Goal: Task Accomplishment & Management: Use online tool/utility

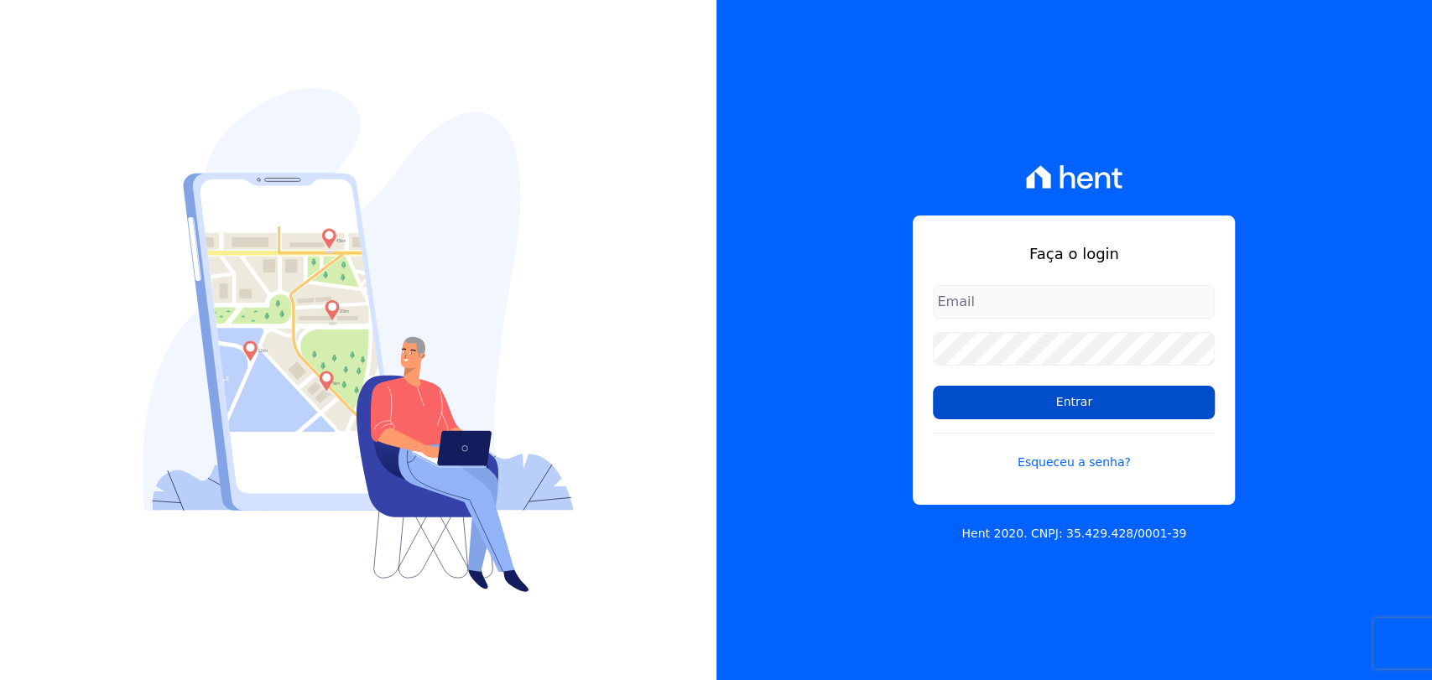
type input "andreza.sousa@grupoctv.com.br"
click at [1070, 403] on input "Entrar" at bounding box center [1074, 403] width 282 height 34
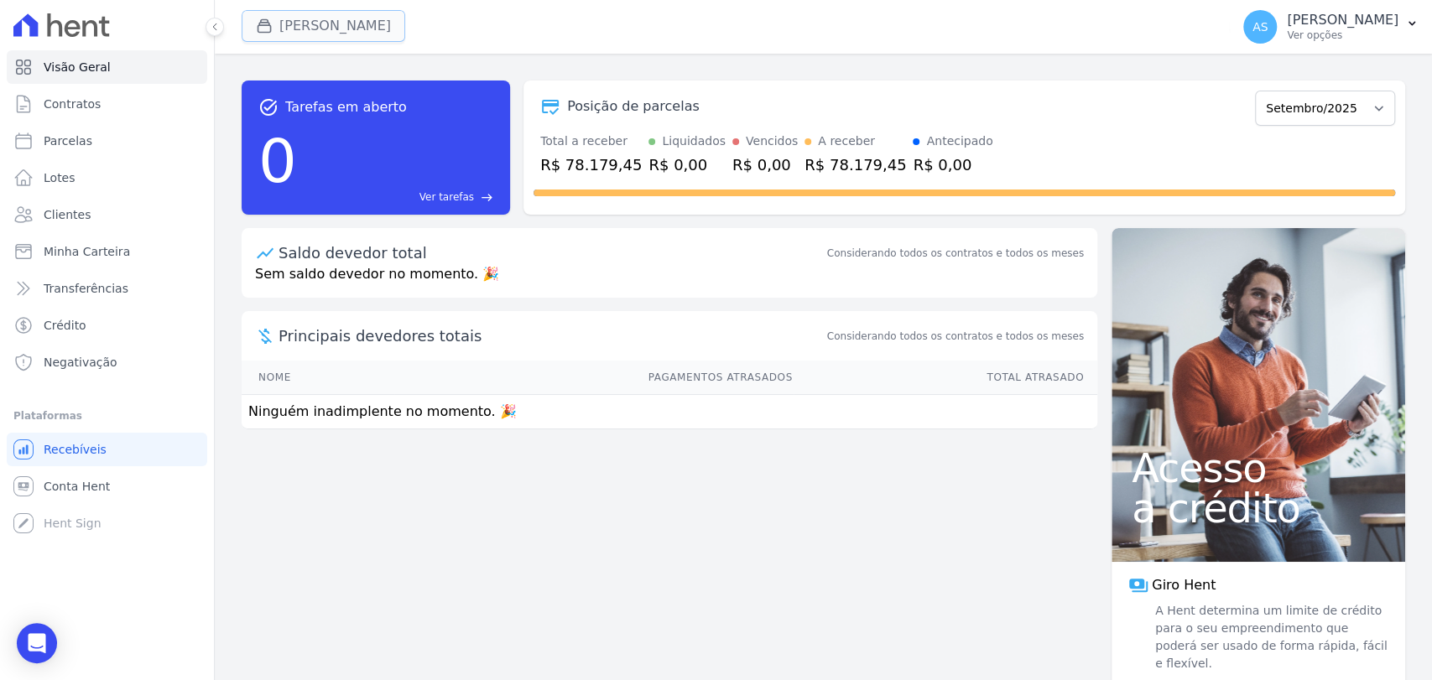
click at [326, 29] on button "[PERSON_NAME]" at bounding box center [324, 26] width 164 height 32
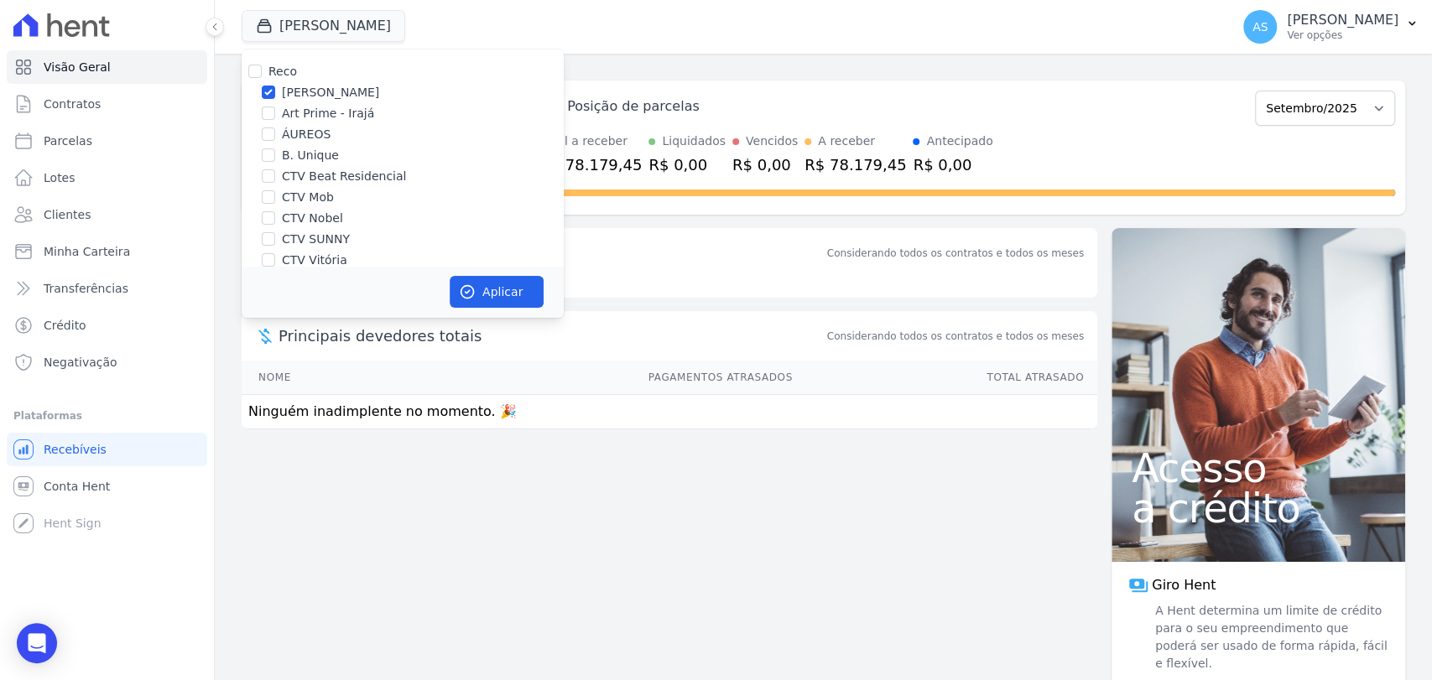
click at [255, 60] on div "Reco Amaré Arpoador Art Prime - Irajá ÁUREOS B. Unique CTV Beat Residencial CTV…" at bounding box center [403, 237] width 322 height 377
click at [254, 63] on div at bounding box center [254, 71] width 13 height 17
click at [252, 72] on input "Reco" at bounding box center [254, 71] width 13 height 13
checkbox input "true"
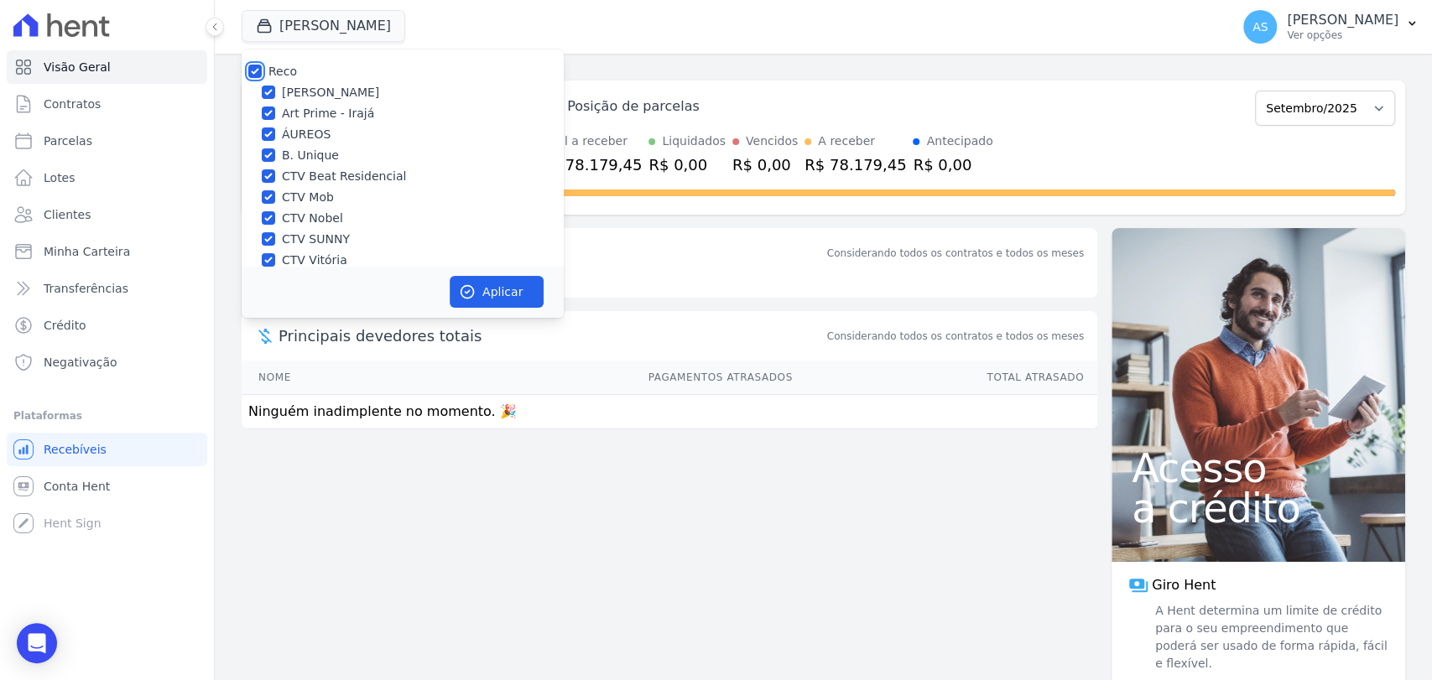
checkbox input "true"
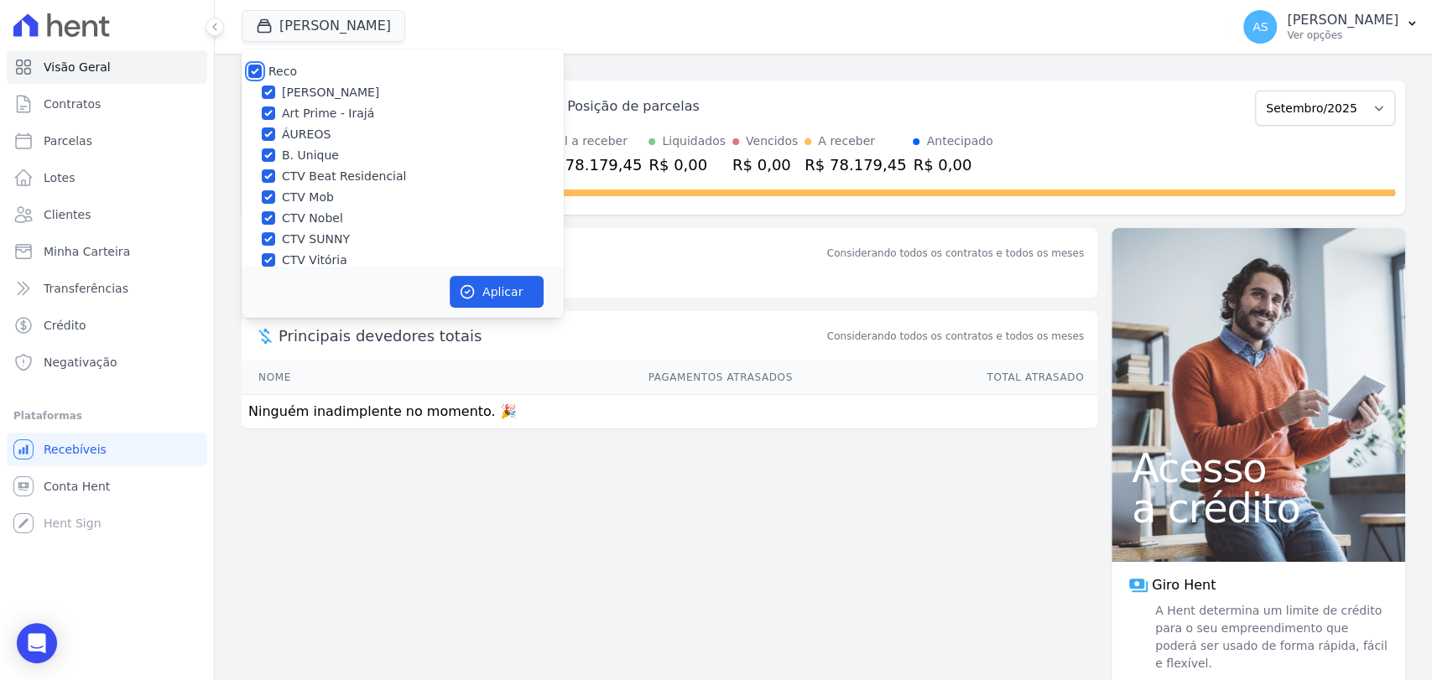
checkbox input "true"
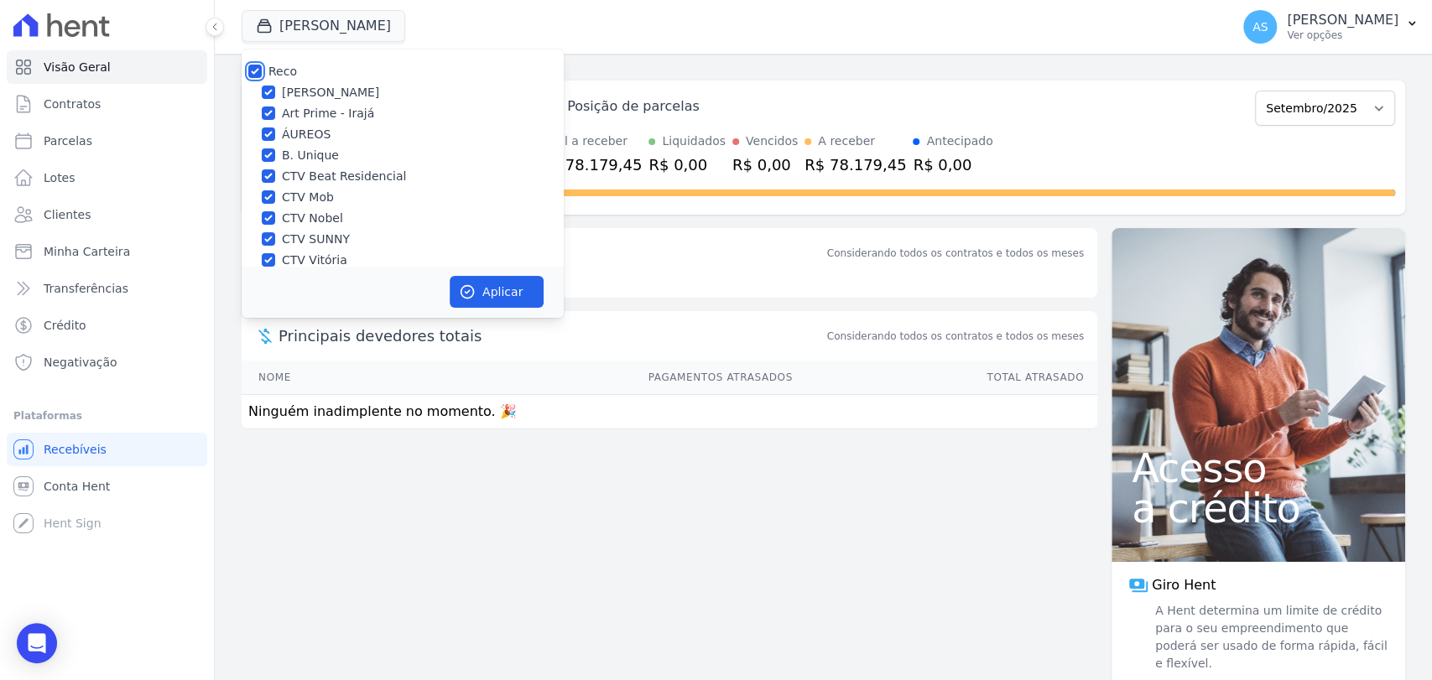
checkbox input "true"
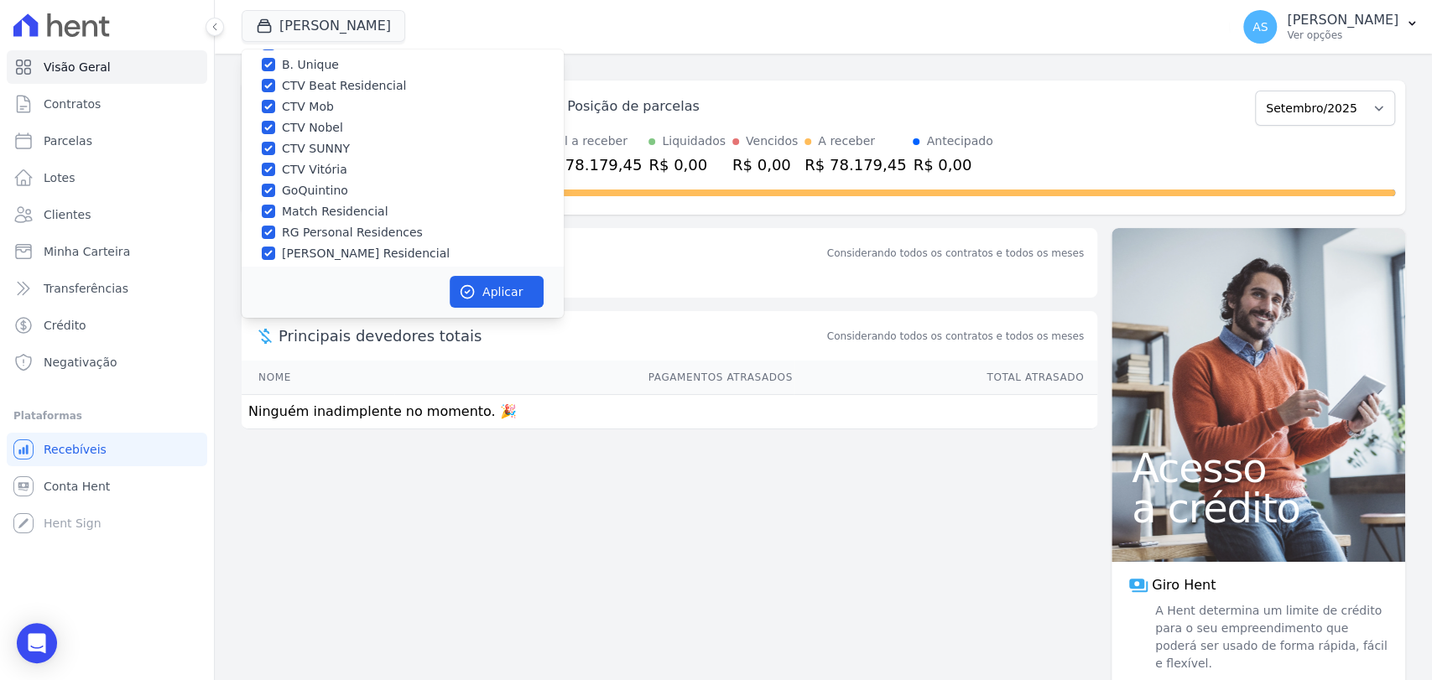
scroll to position [159, 0]
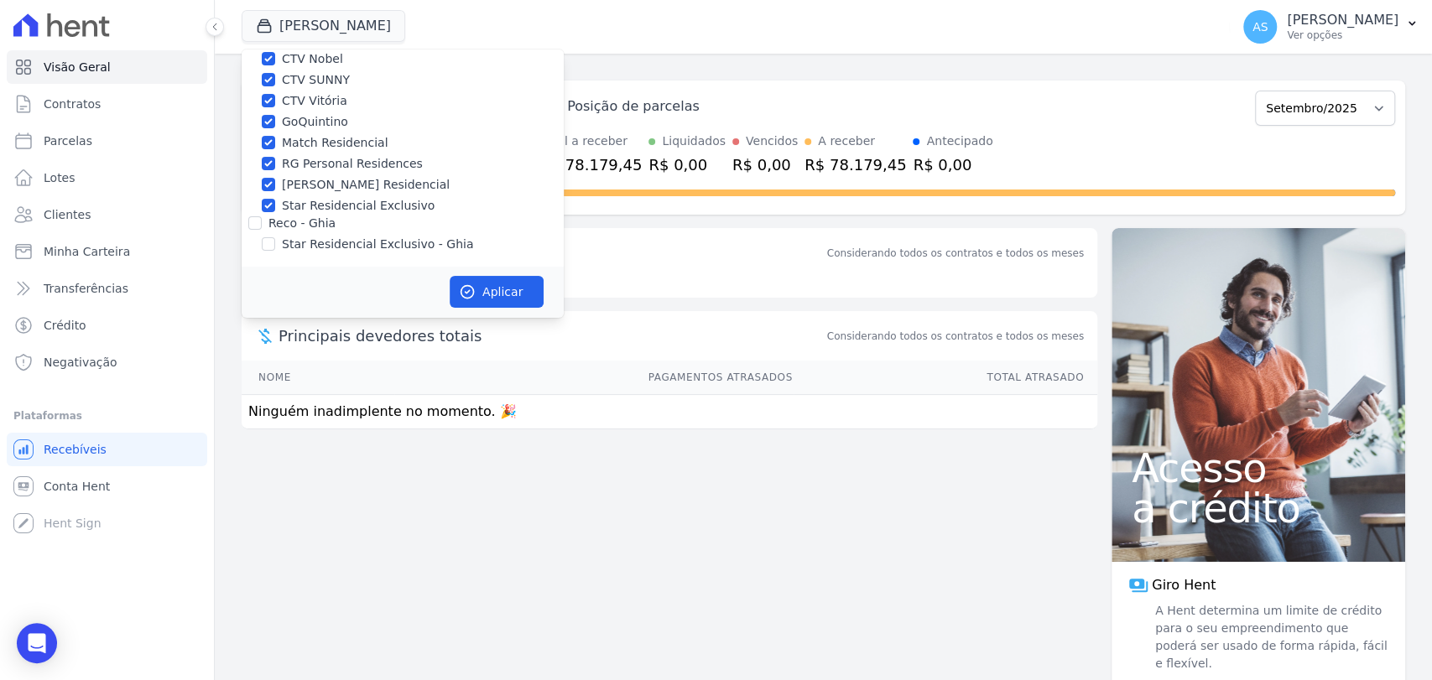
click at [304, 243] on label "Star Residencial Exclusivo - Ghia" at bounding box center [377, 245] width 191 height 18
click at [275, 243] on input "Star Residencial Exclusivo - Ghia" at bounding box center [268, 243] width 13 height 13
checkbox input "true"
click at [495, 287] on button "Aplicar" at bounding box center [497, 292] width 94 height 32
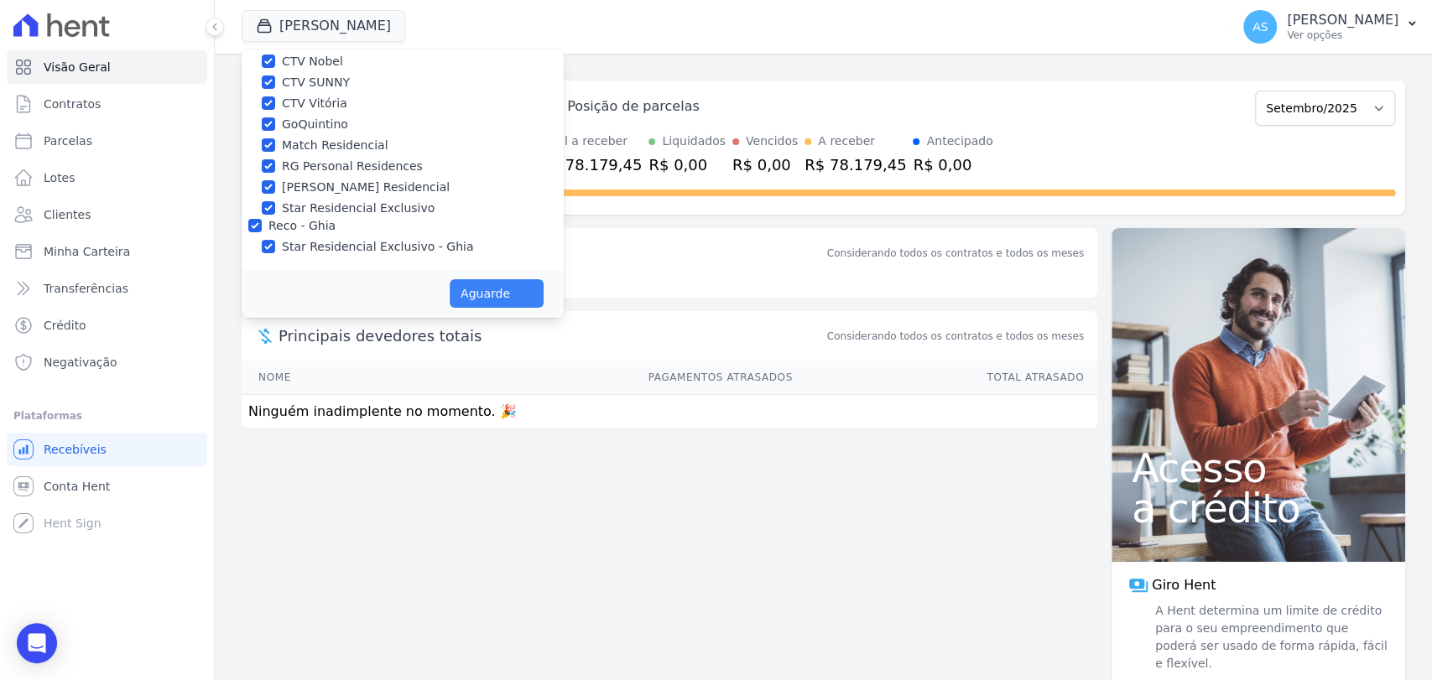
scroll to position [156, 0]
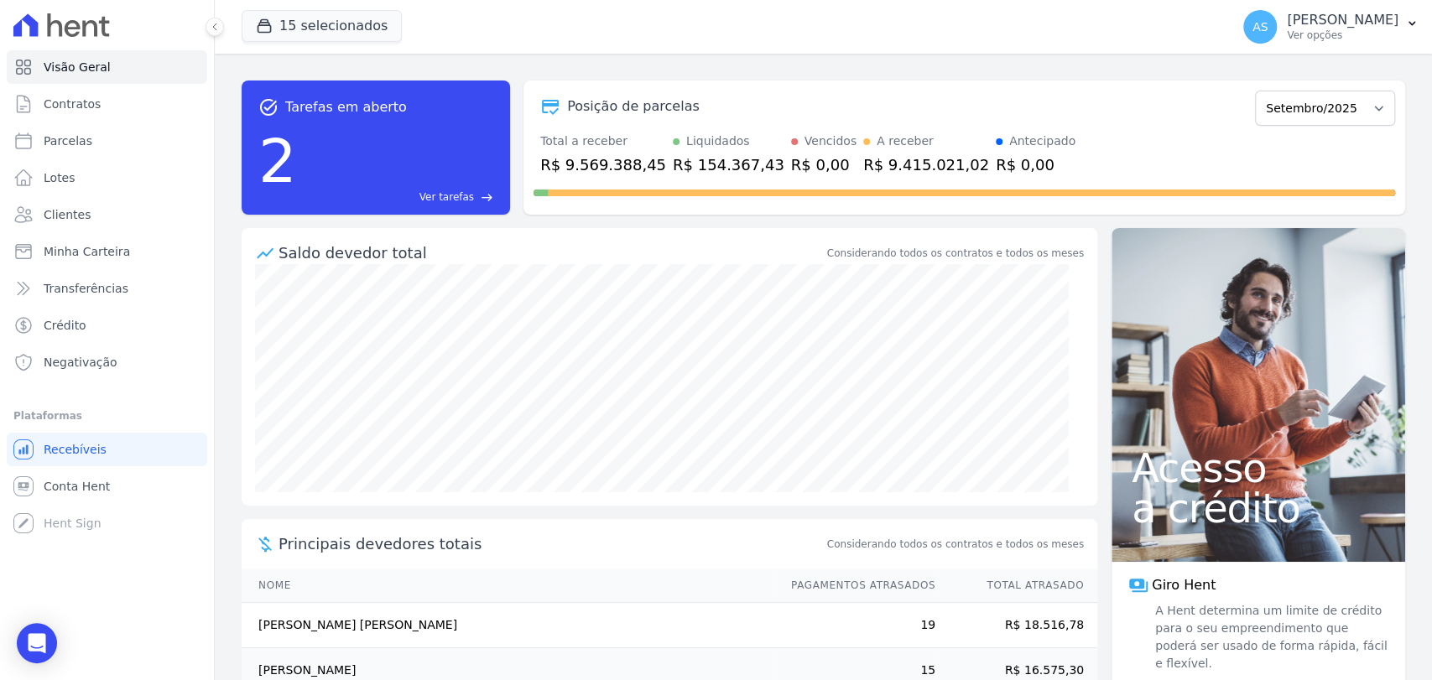
click at [439, 194] on span "Ver tarefas" at bounding box center [446, 197] width 55 height 15
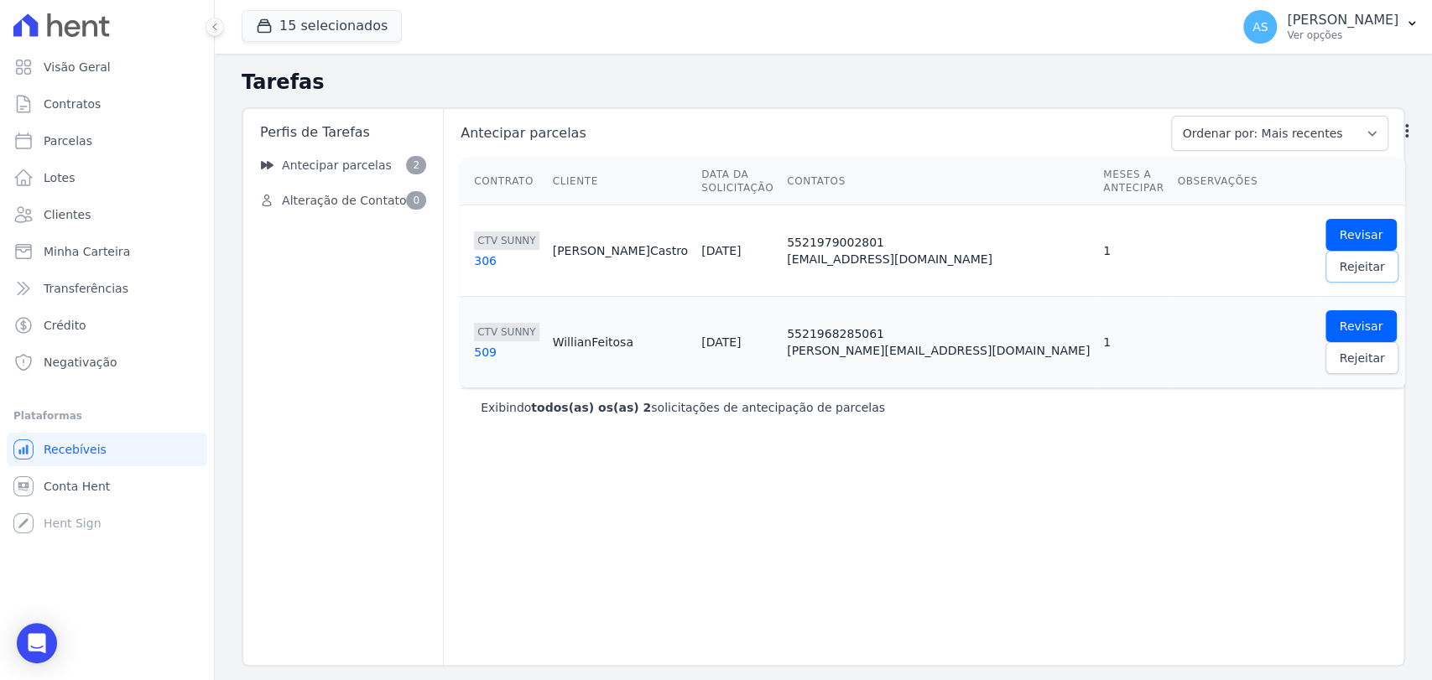
click at [1339, 258] on span "Rejeitar" at bounding box center [1361, 266] width 45 height 17
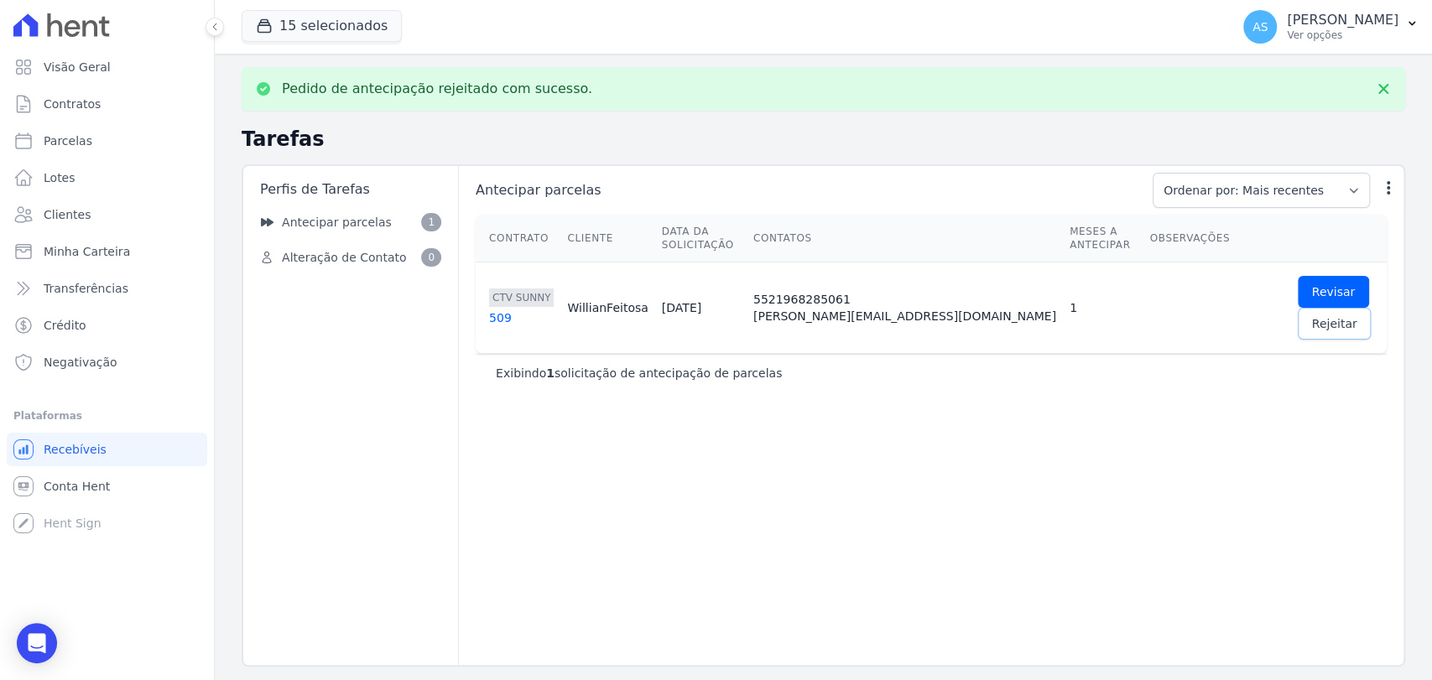
click at [1341, 315] on span "Rejeitar" at bounding box center [1334, 323] width 45 height 17
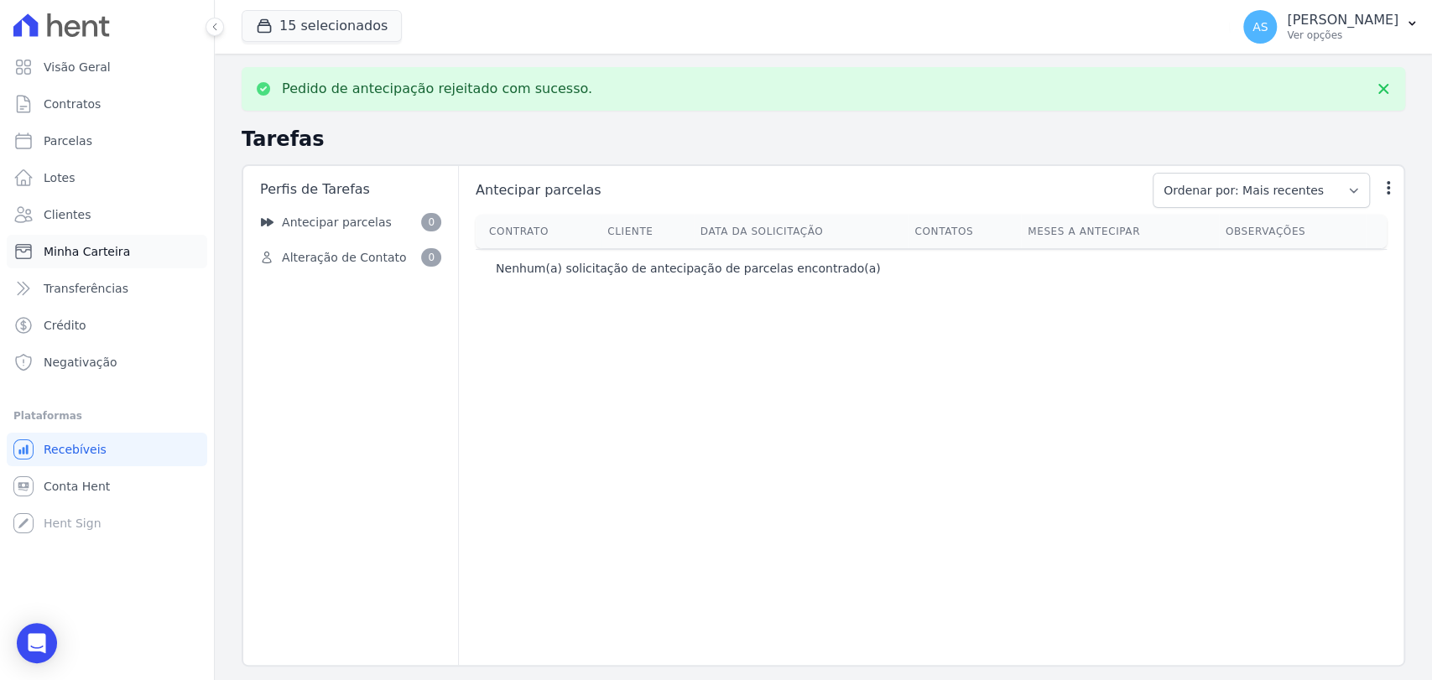
click at [75, 250] on span "Minha Carteira" at bounding box center [87, 251] width 86 height 17
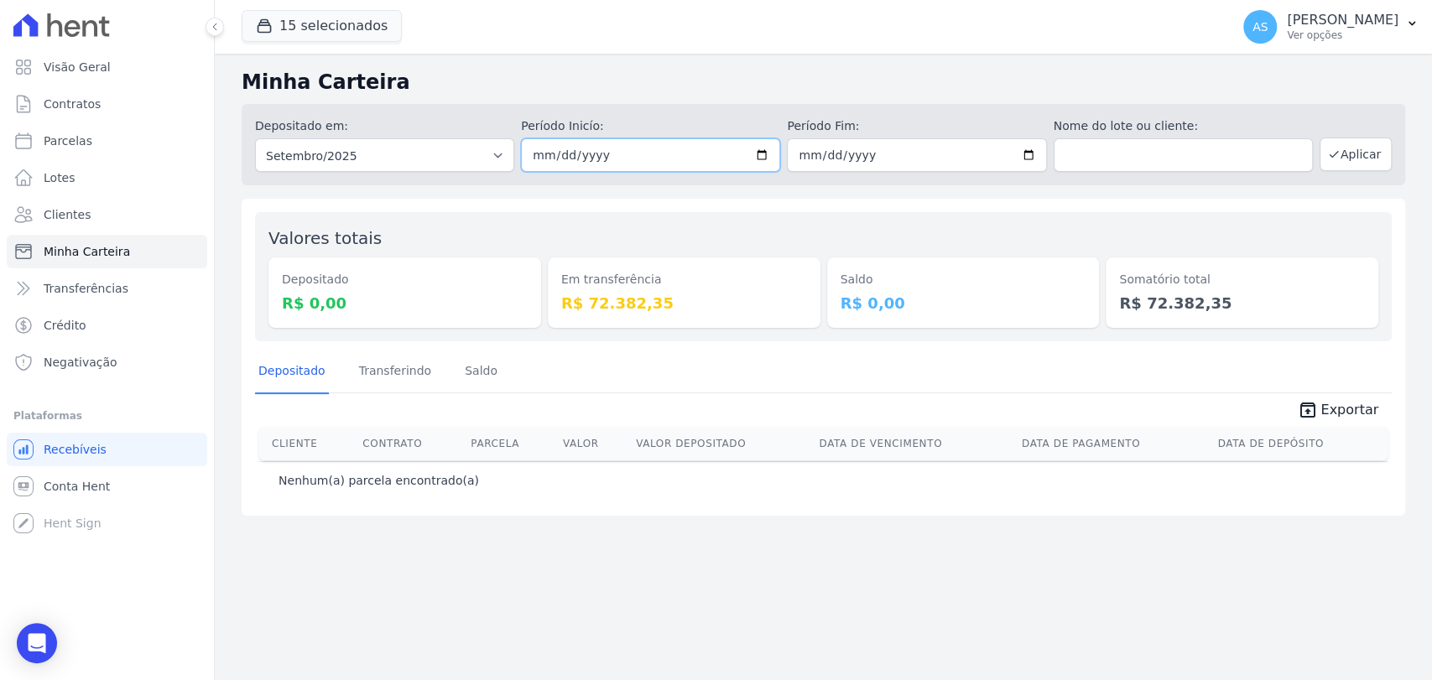
click at [765, 153] on input "[DATE]" at bounding box center [650, 155] width 259 height 34
click at [1354, 168] on button "Aplicar" at bounding box center [1355, 155] width 72 height 34
click at [394, 373] on link "Transferindo" at bounding box center [396, 373] width 80 height 44
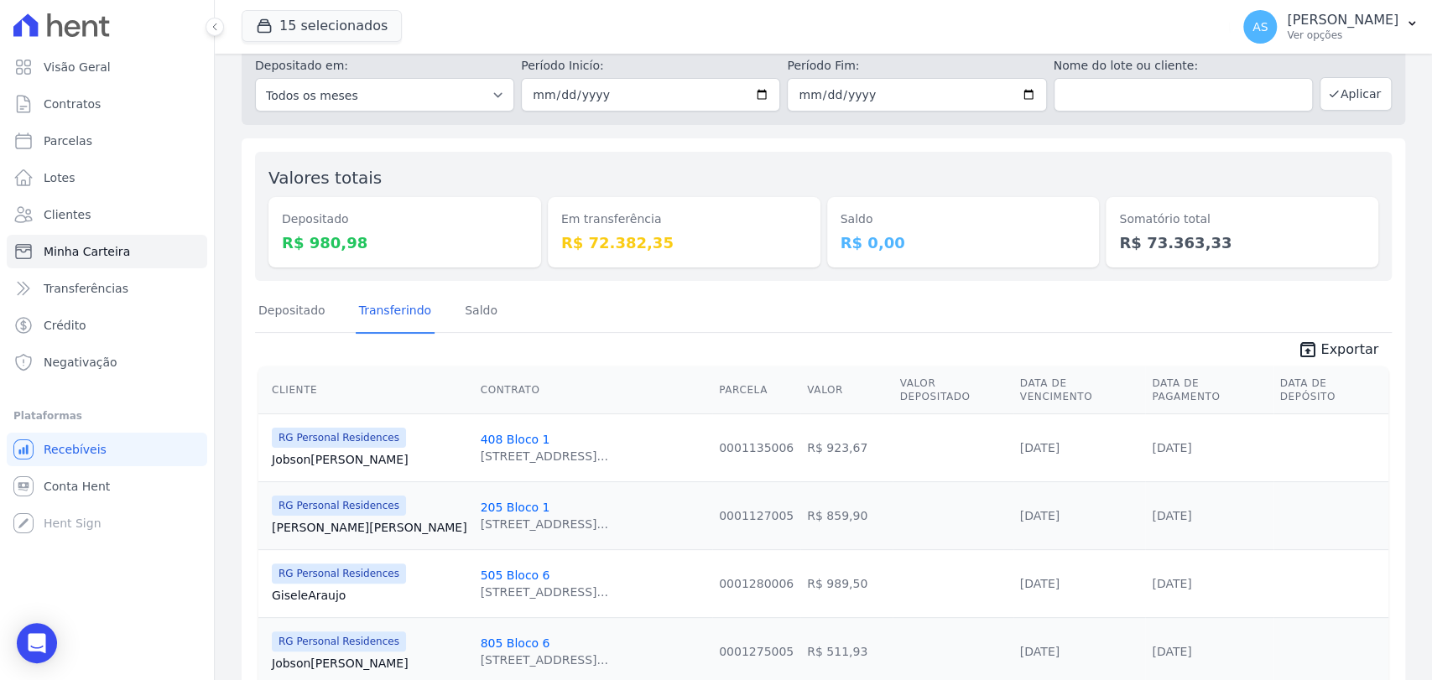
scroll to position [93, 0]
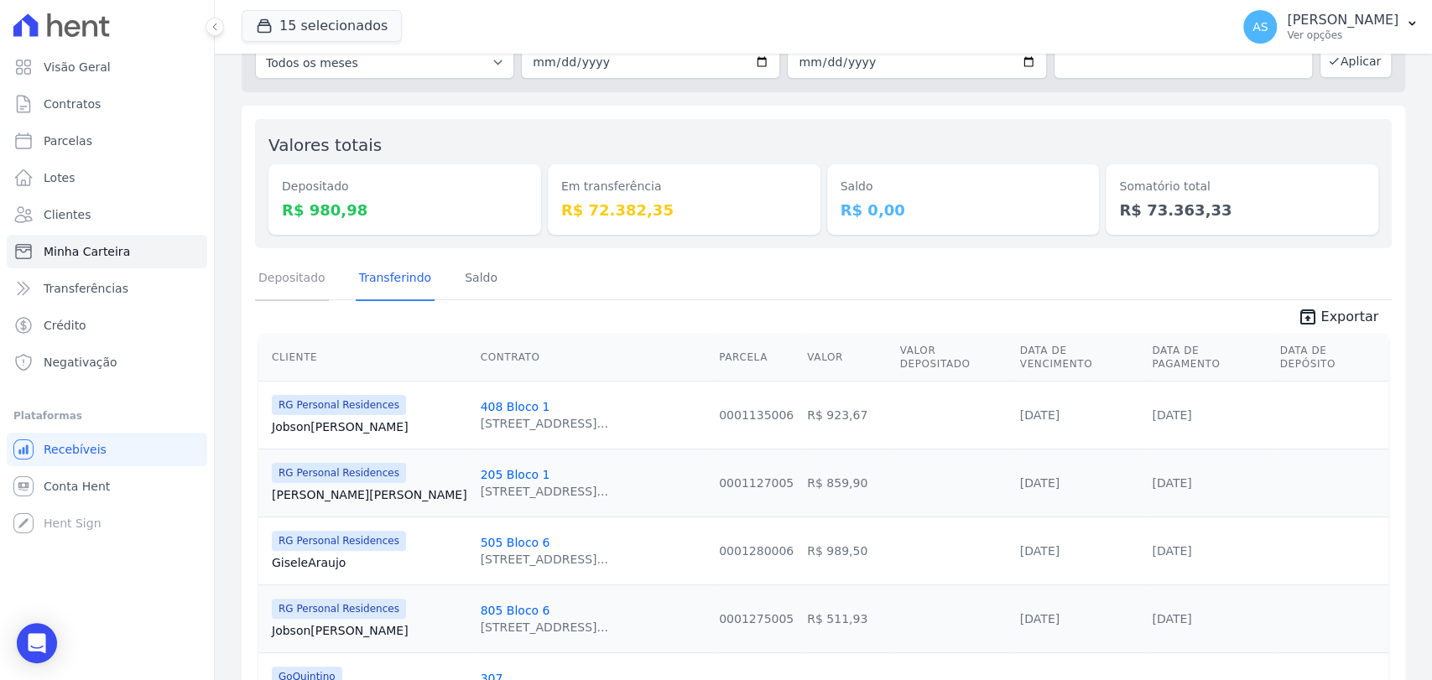
click at [291, 277] on link "Depositado" at bounding box center [292, 279] width 74 height 44
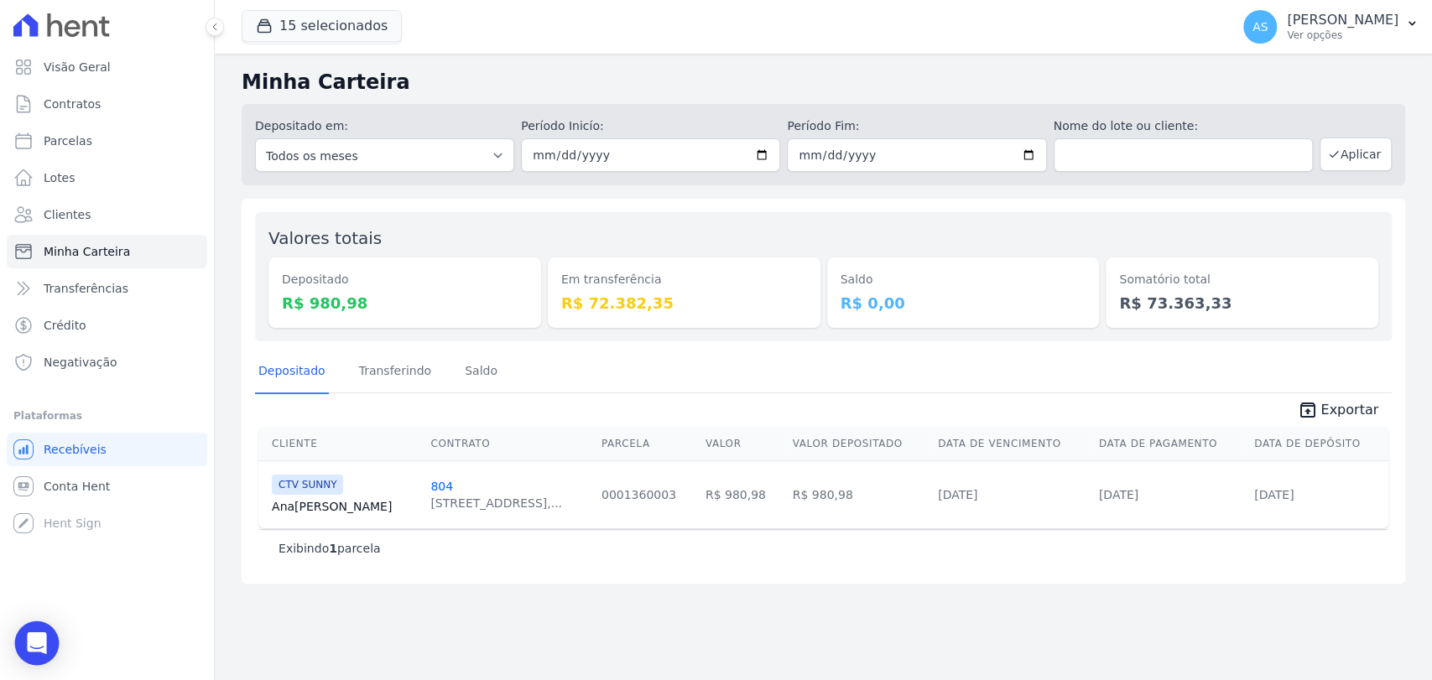
click at [32, 634] on icon "Open Intercom Messenger" at bounding box center [36, 643] width 19 height 22
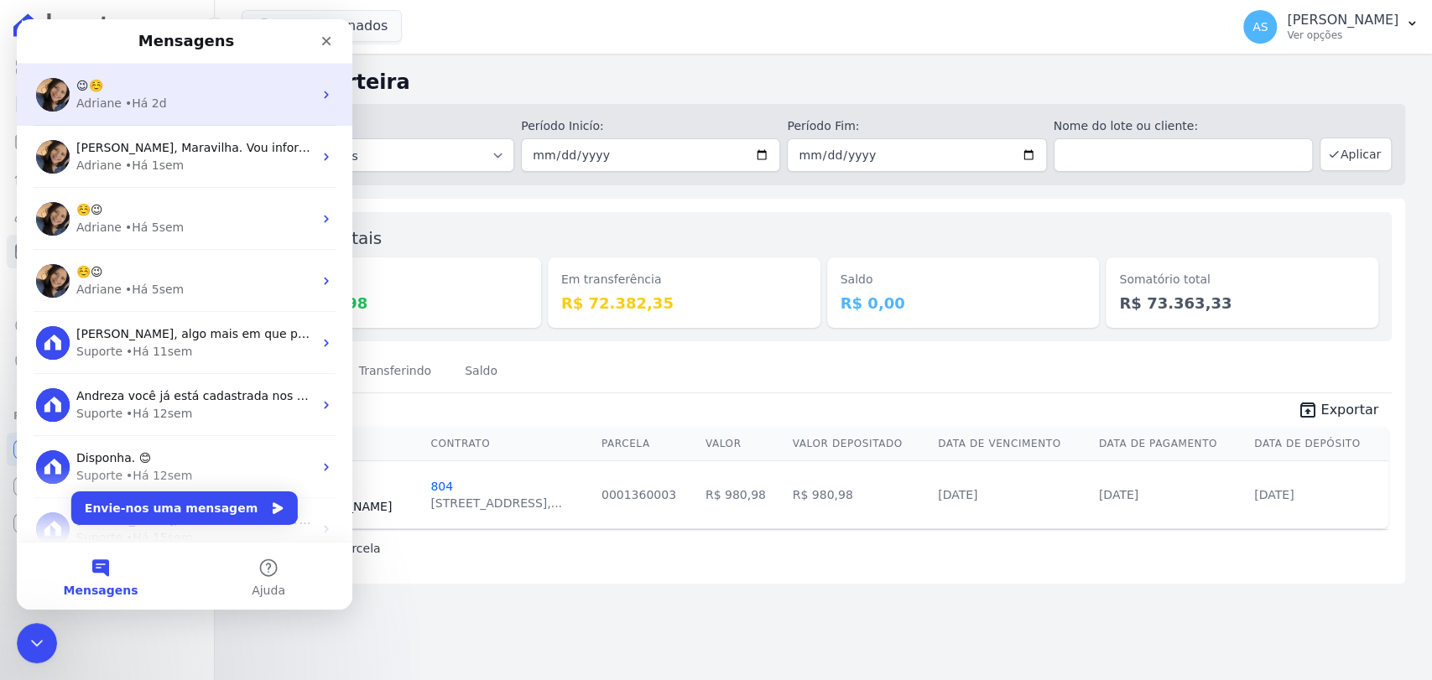
click at [156, 97] on div "• Há 2d" at bounding box center [146, 104] width 42 height 18
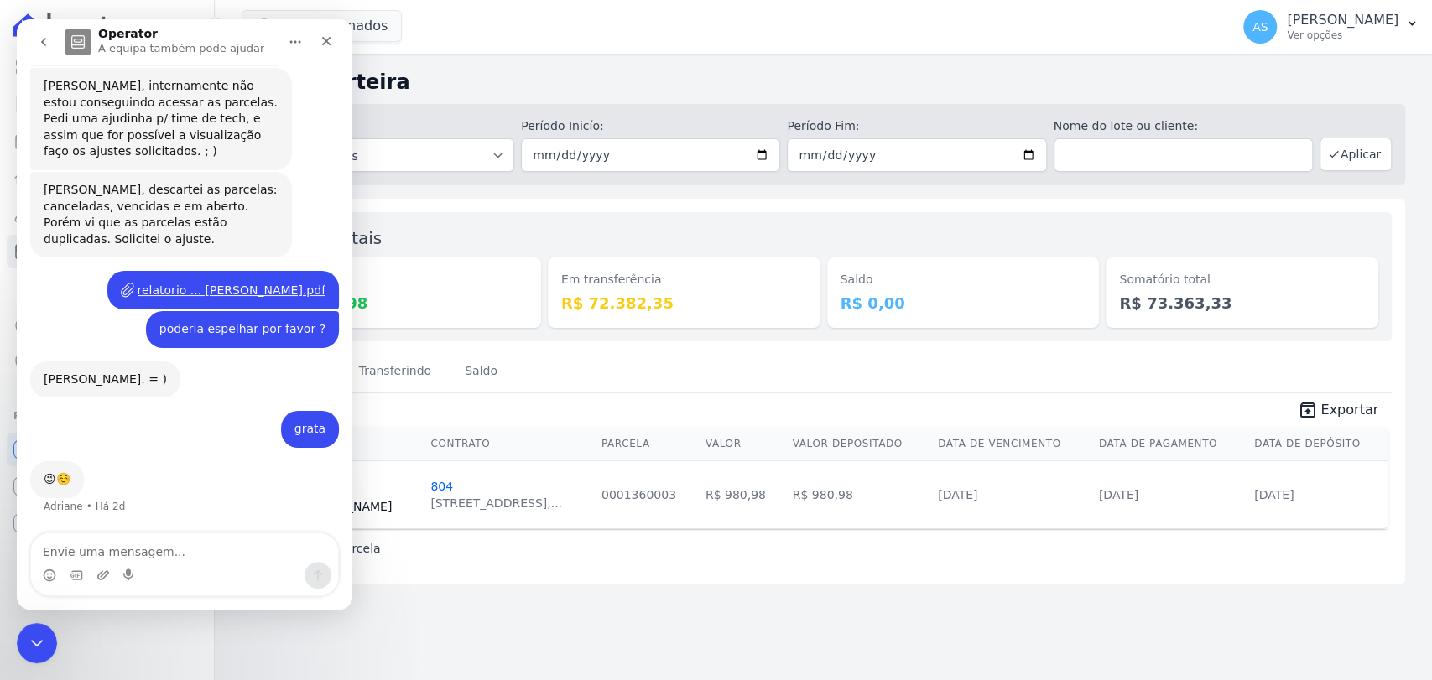
scroll to position [12741, 0]
type textarea "Bom dia!"
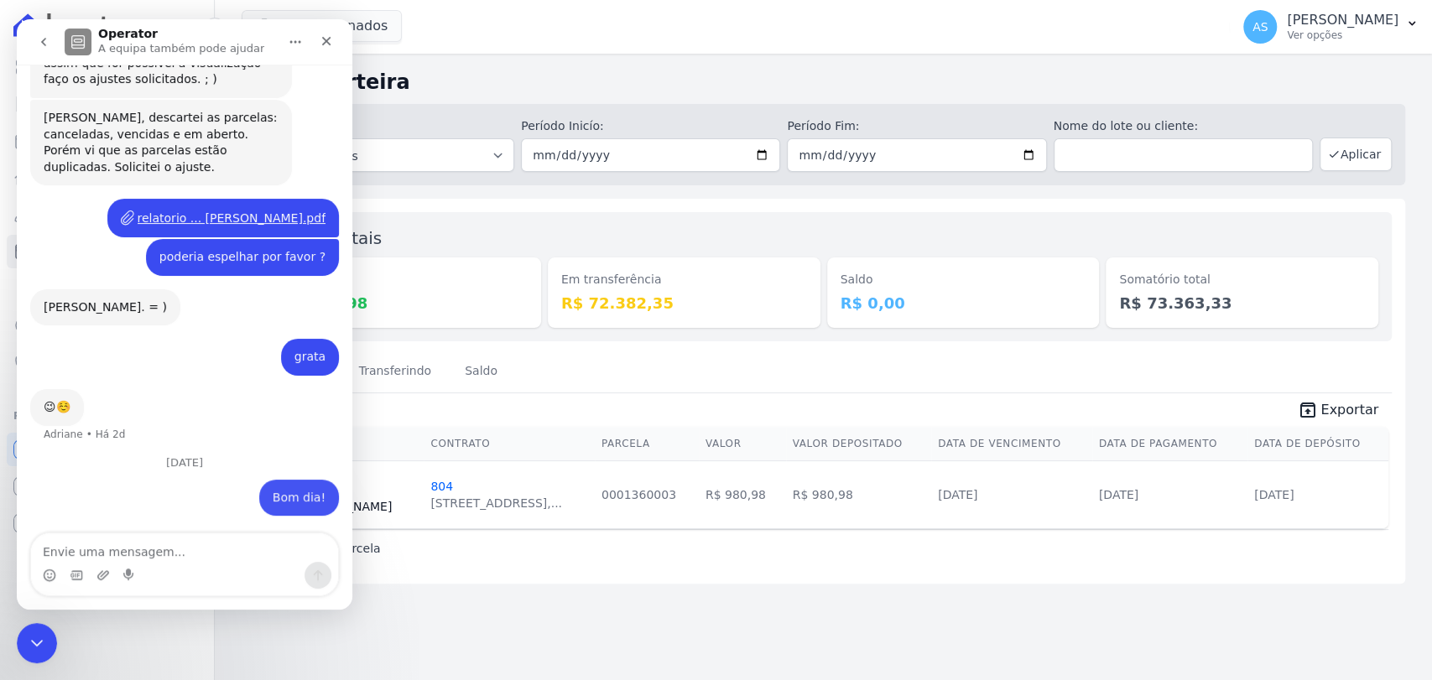
scroll to position [12813, 0]
click at [38, 637] on icon "Fechar mensagem da Intercom" at bounding box center [34, 641] width 20 height 20
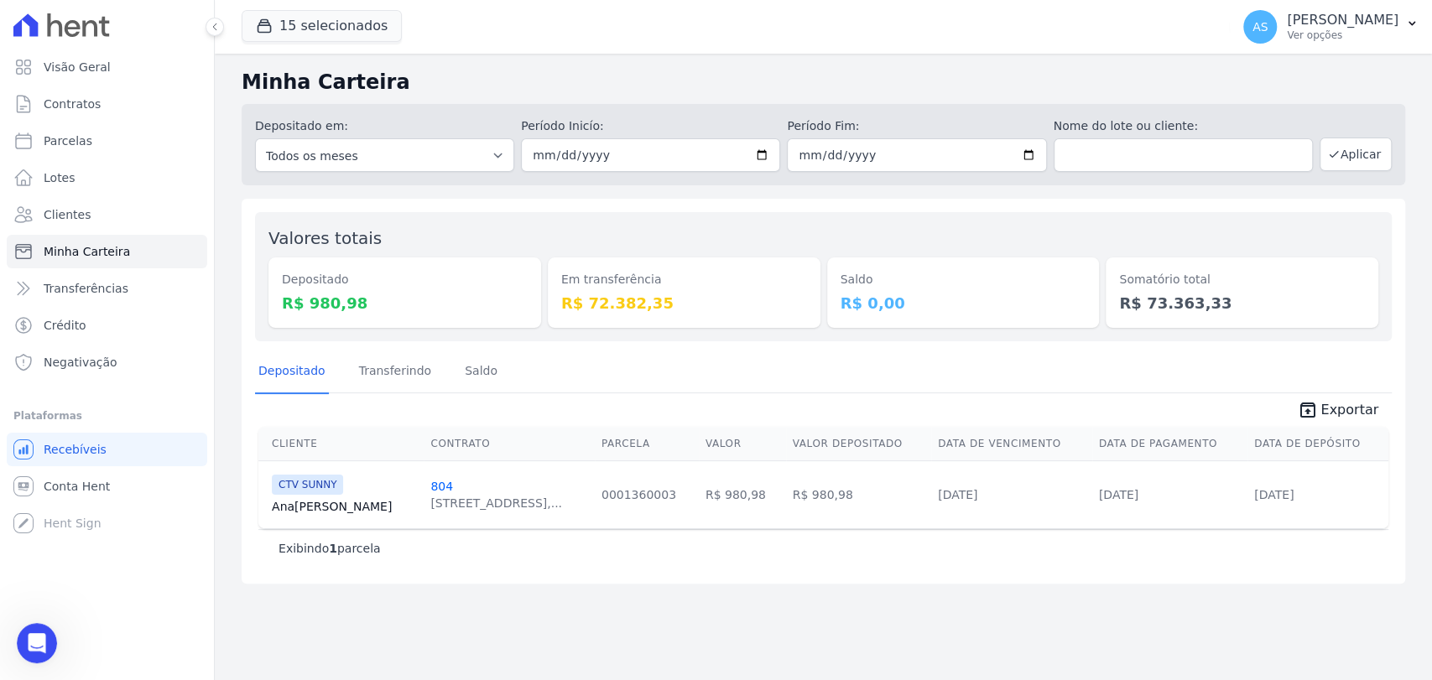
drag, startPoint x: 486, startPoint y: 661, endPoint x: 489, endPoint y: 643, distance: 17.8
click at [486, 660] on div "Minha Carteira Depositado em: Todos os meses Fevereiro/2022 Março/2022 Abril/20…" at bounding box center [823, 367] width 1217 height 627
click at [299, 508] on link "Ana Oliveira" at bounding box center [344, 506] width 145 height 17
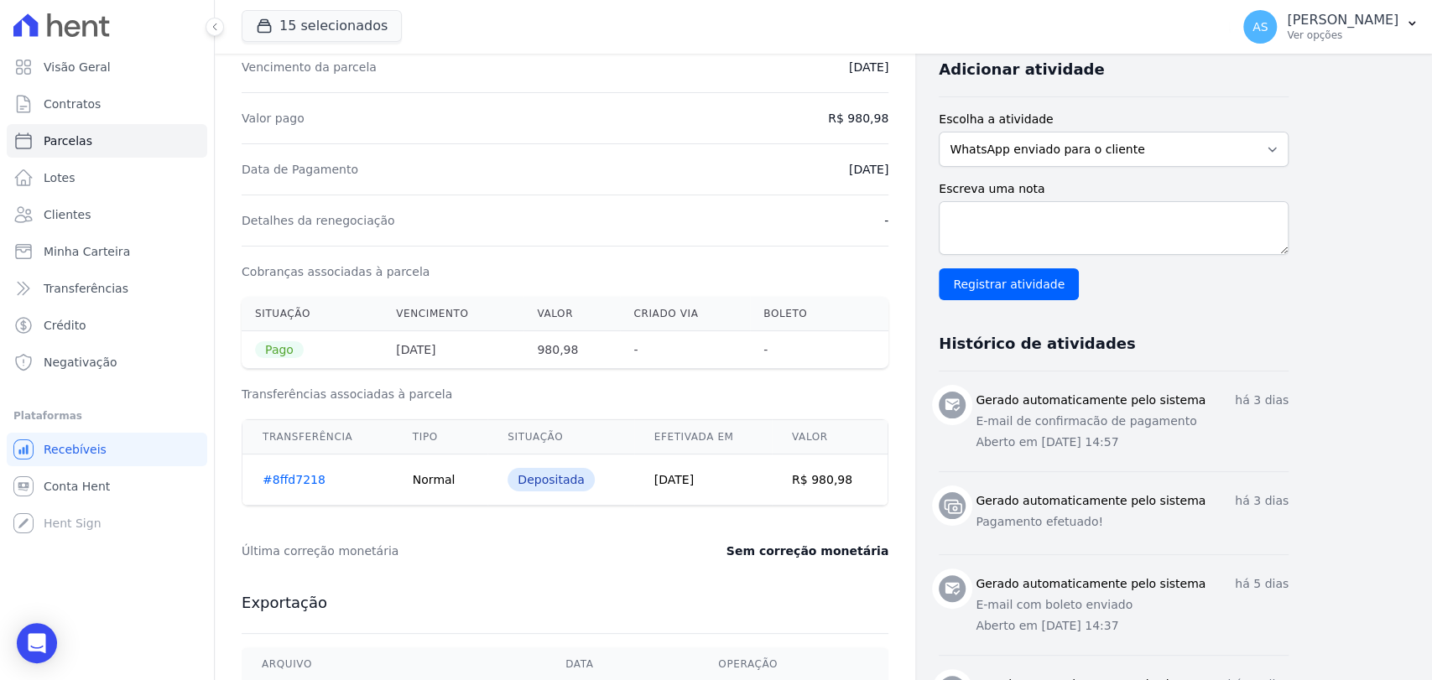
scroll to position [372, 0]
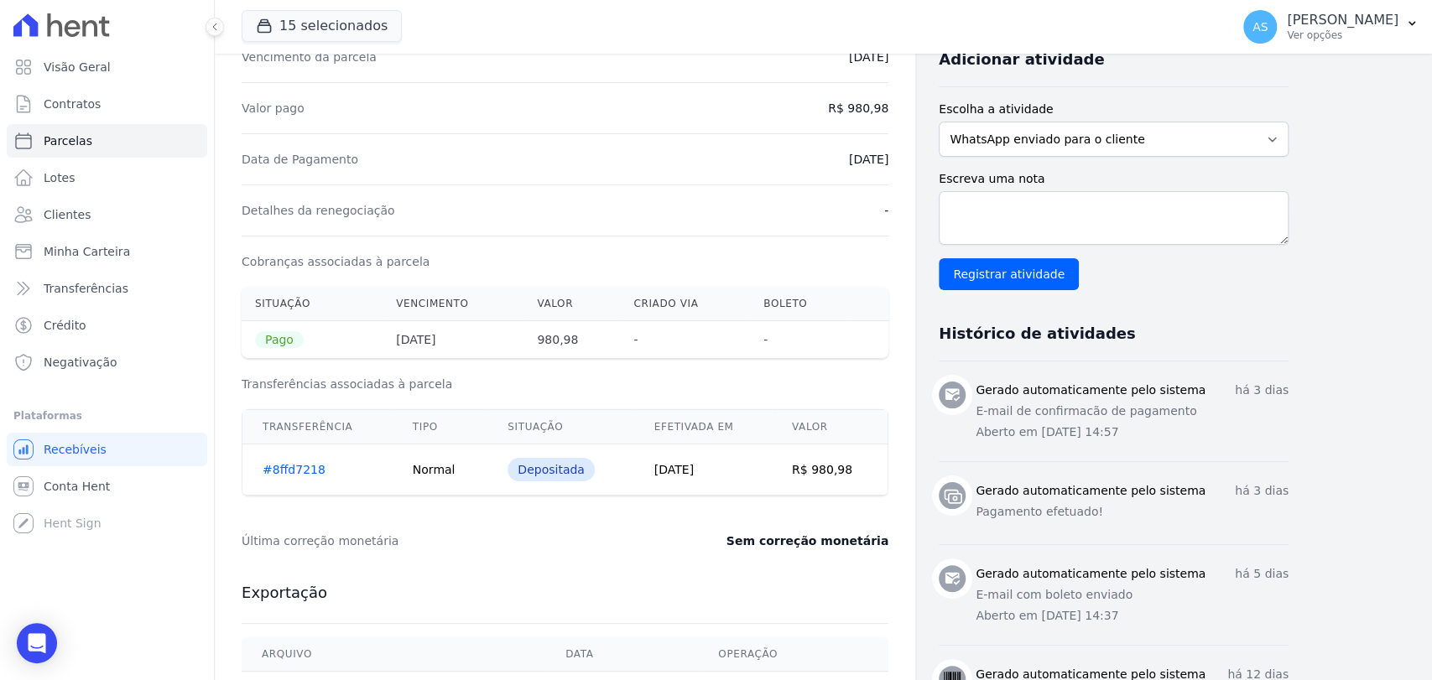
click at [275, 466] on link "#8ffd7218" at bounding box center [294, 469] width 63 height 13
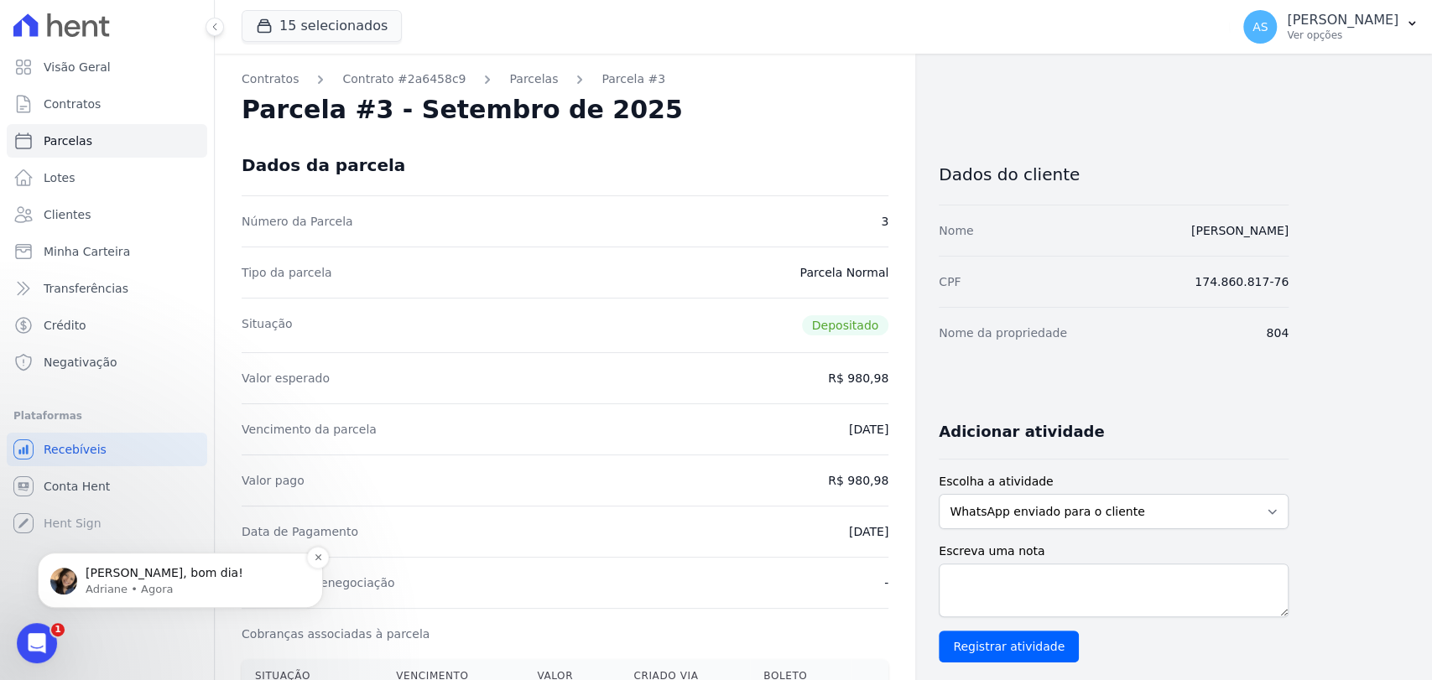
click at [130, 580] on p "Olá Andresa, bom dia!" at bounding box center [194, 573] width 216 height 17
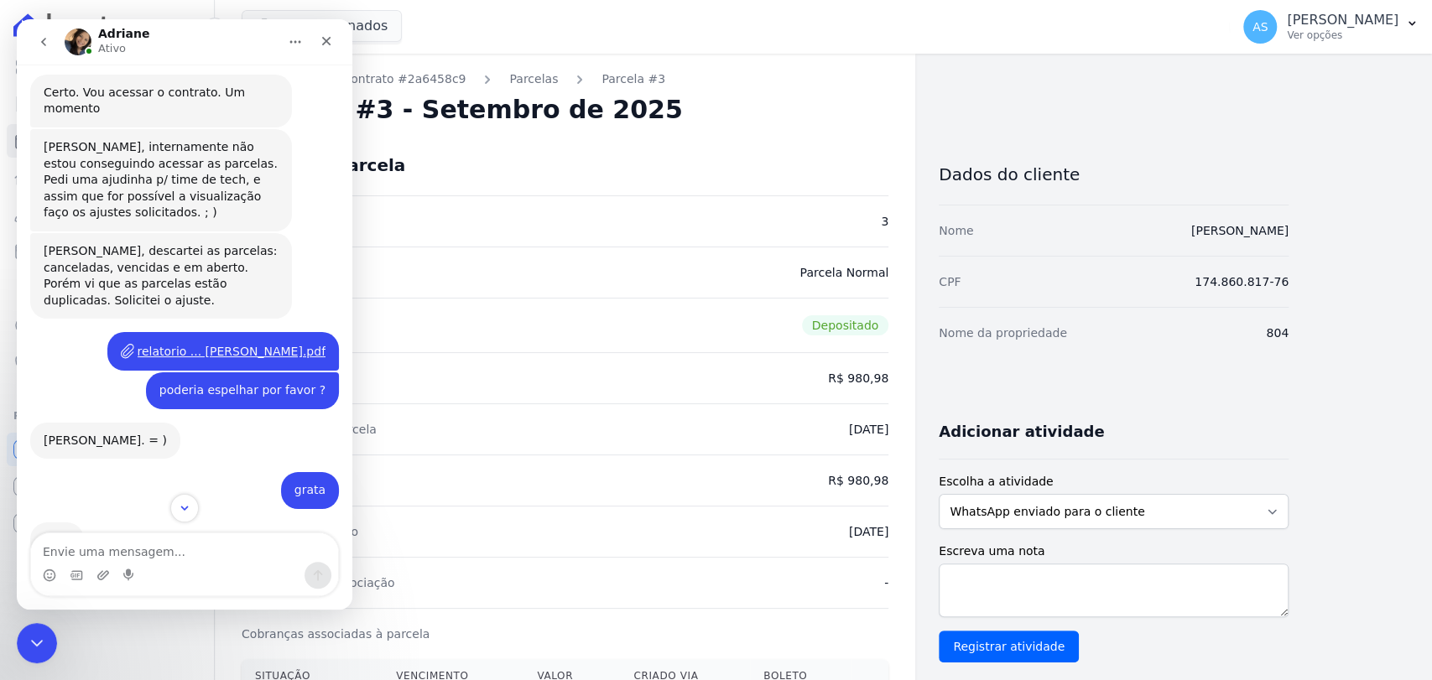
scroll to position [12890, 0]
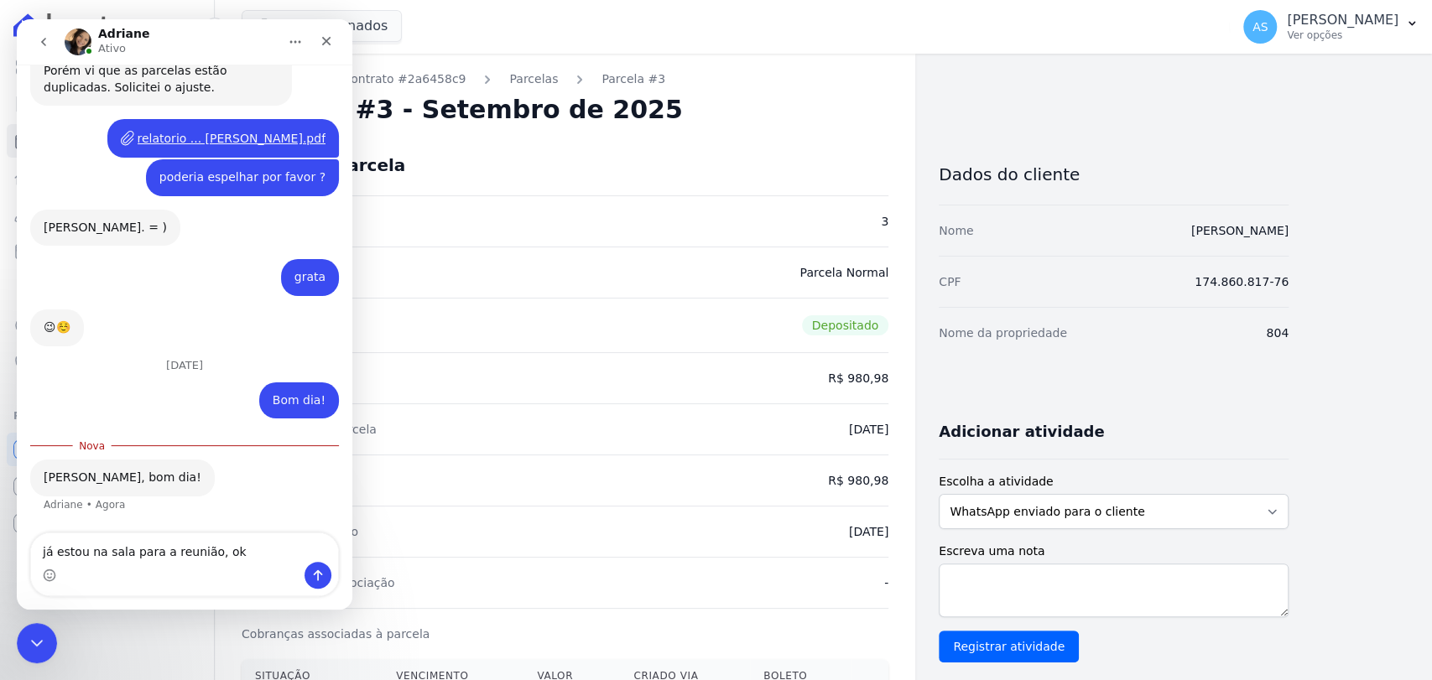
type textarea "já estou na sala para a reunião, ok ?"
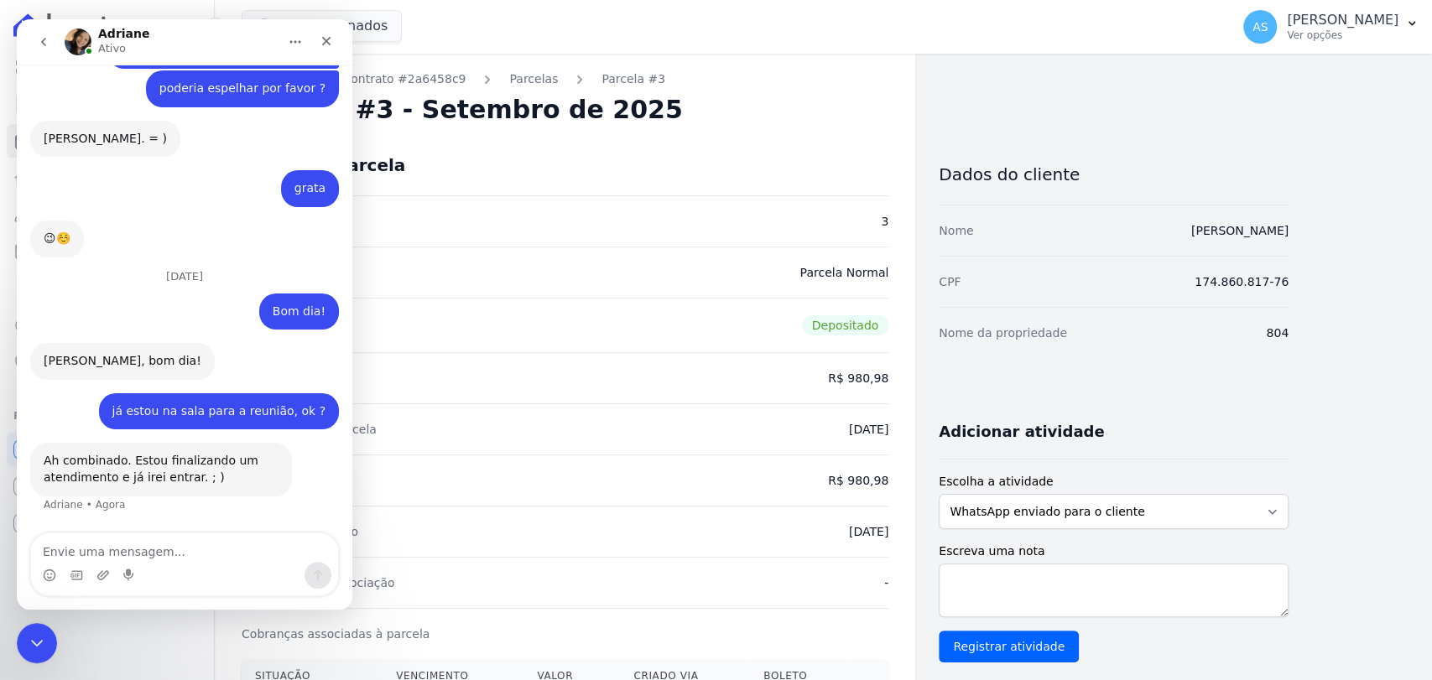
scroll to position [12979, 0]
click at [26, 638] on icon "Fechar mensagem da Intercom" at bounding box center [34, 641] width 20 height 20
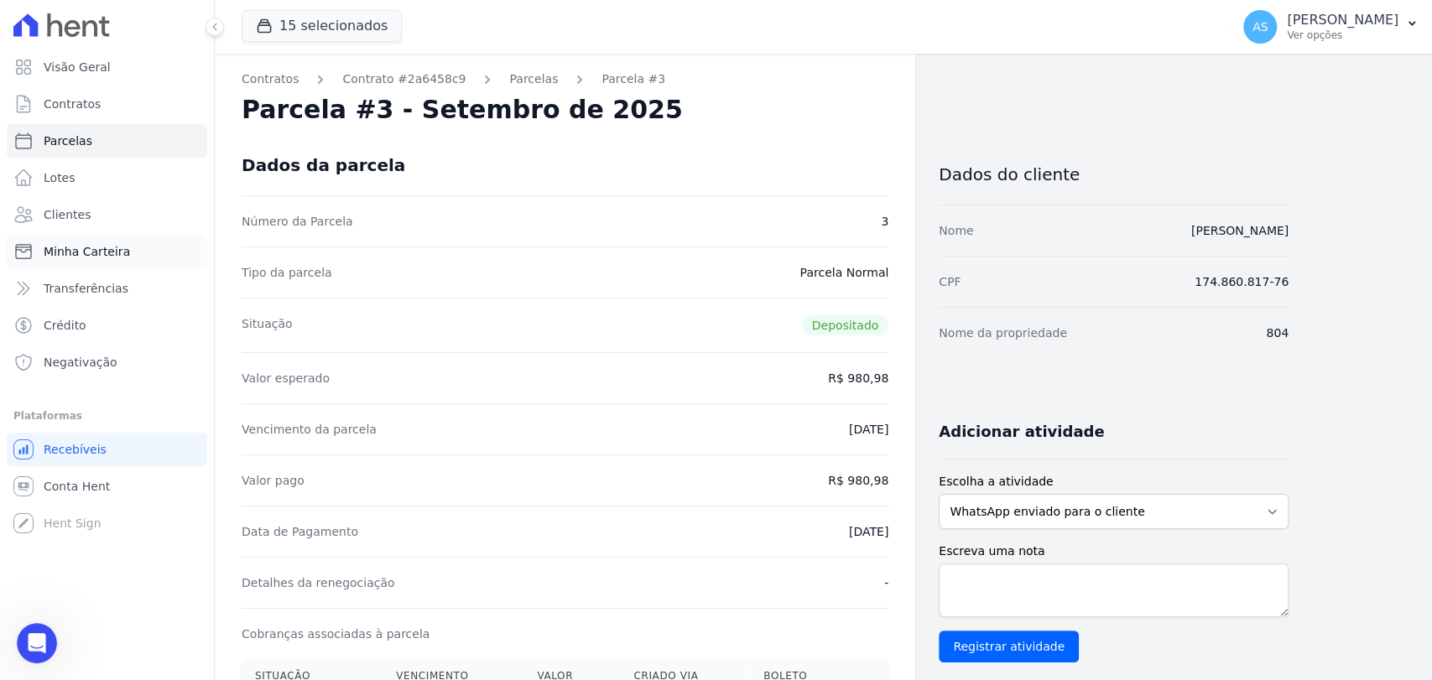
click at [58, 247] on span "Minha Carteira" at bounding box center [87, 251] width 86 height 17
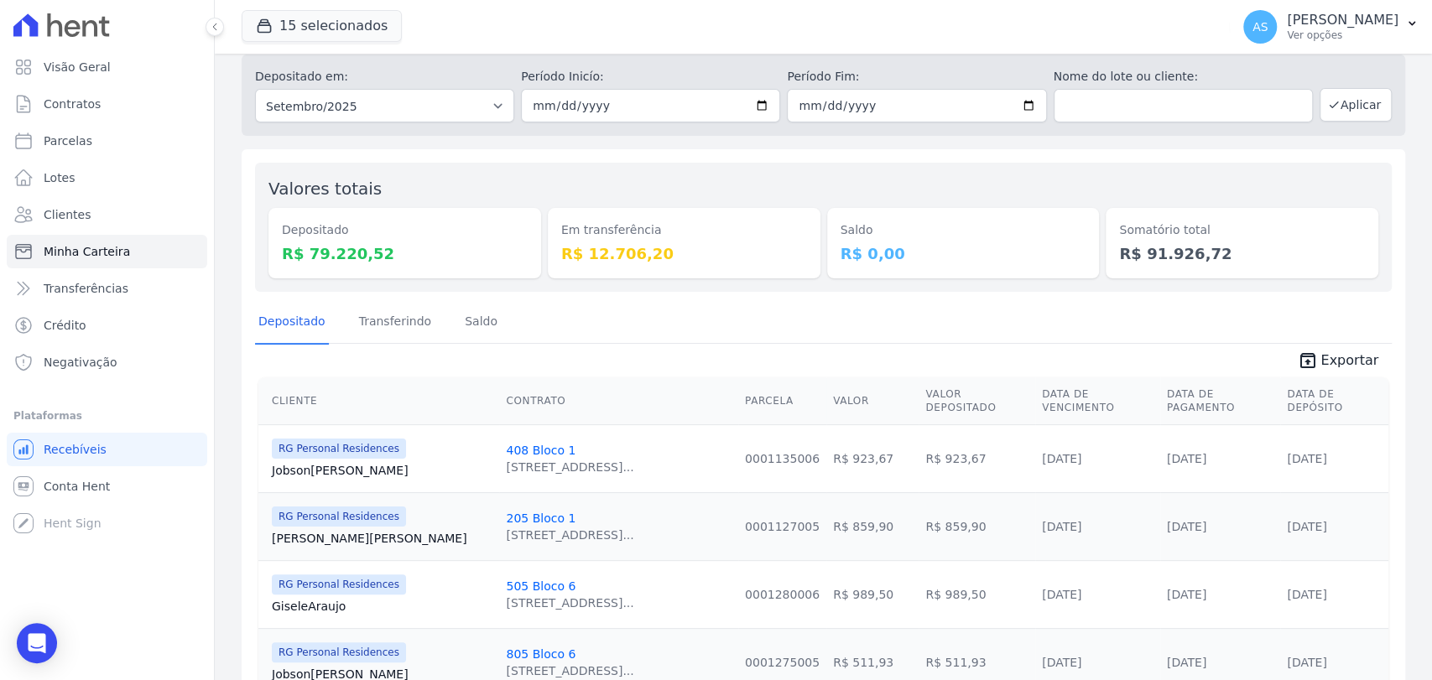
scroll to position [93, 0]
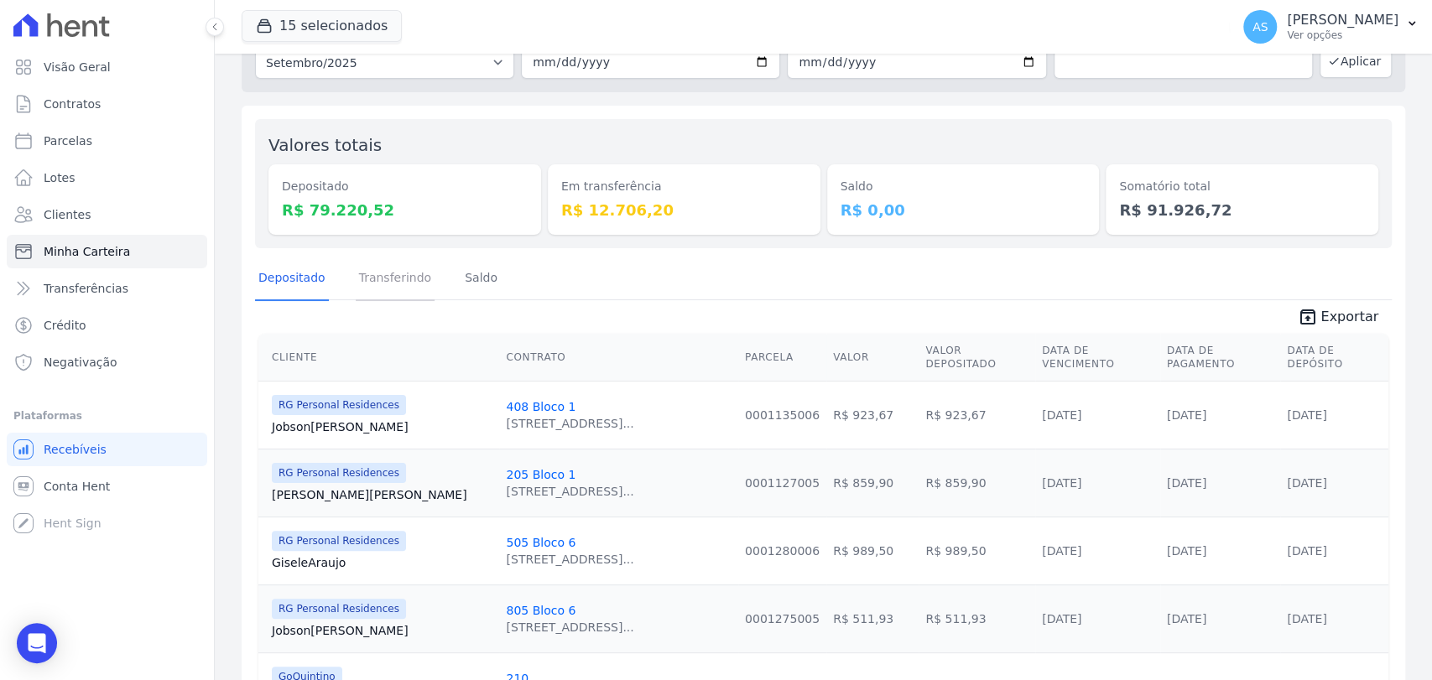
click at [382, 274] on link "Transferindo" at bounding box center [396, 279] width 80 height 44
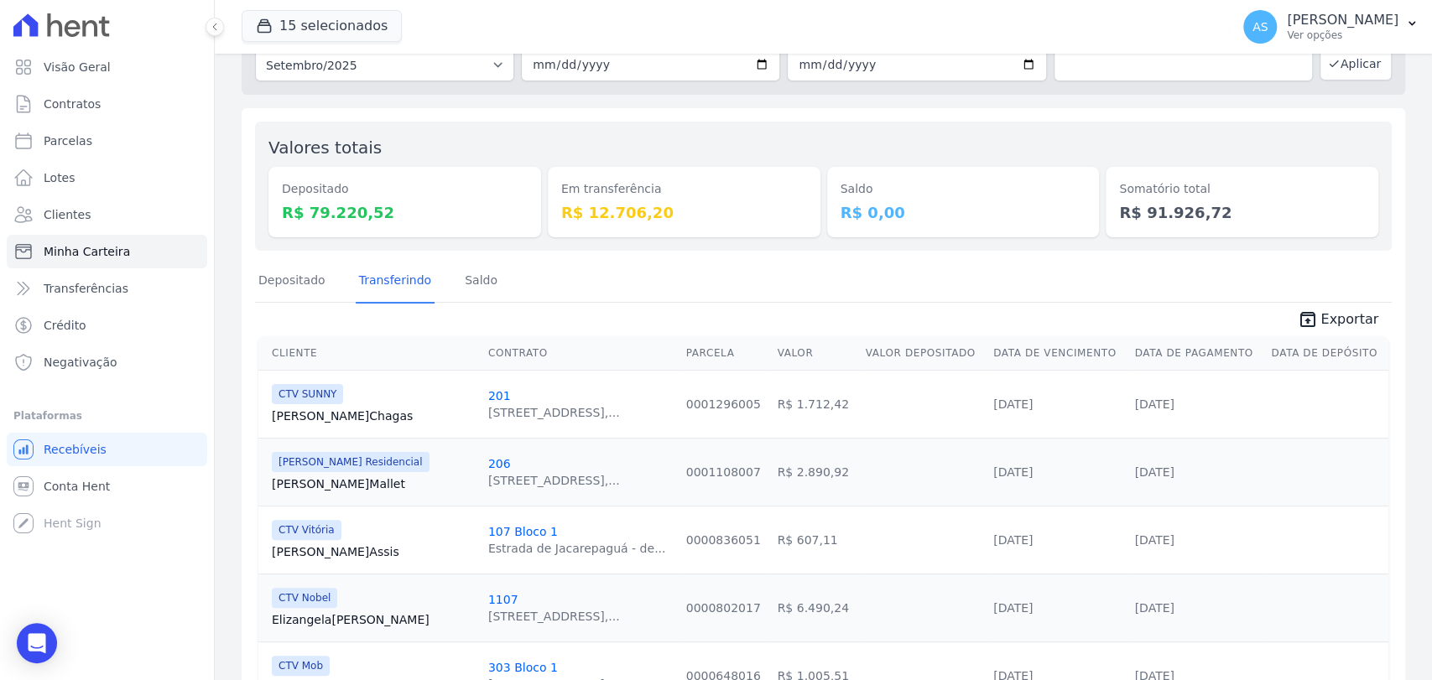
scroll to position [188, 0]
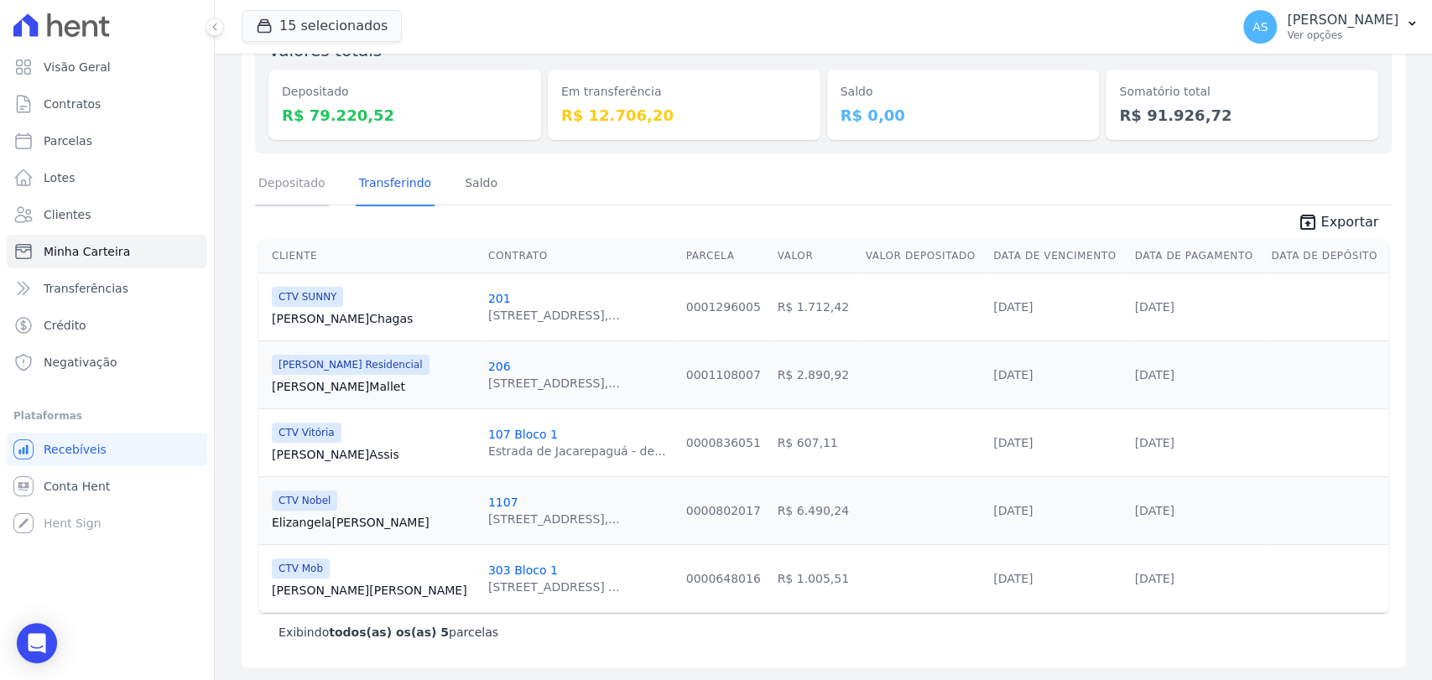
click at [283, 179] on link "Depositado" at bounding box center [292, 185] width 74 height 44
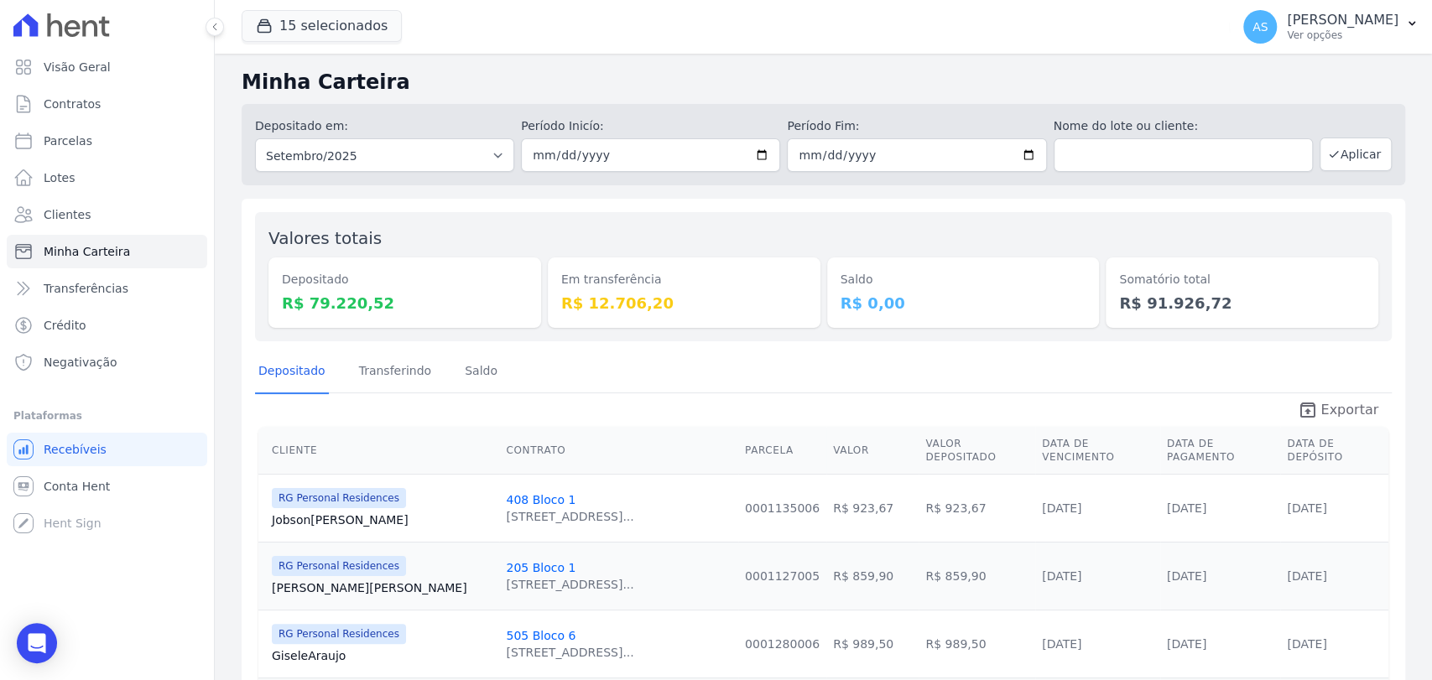
click at [1323, 417] on span "Exportar" at bounding box center [1349, 410] width 58 height 20
click at [1399, 18] on button "AS Andreza Sousa Ver opções" at bounding box center [1331, 26] width 202 height 47
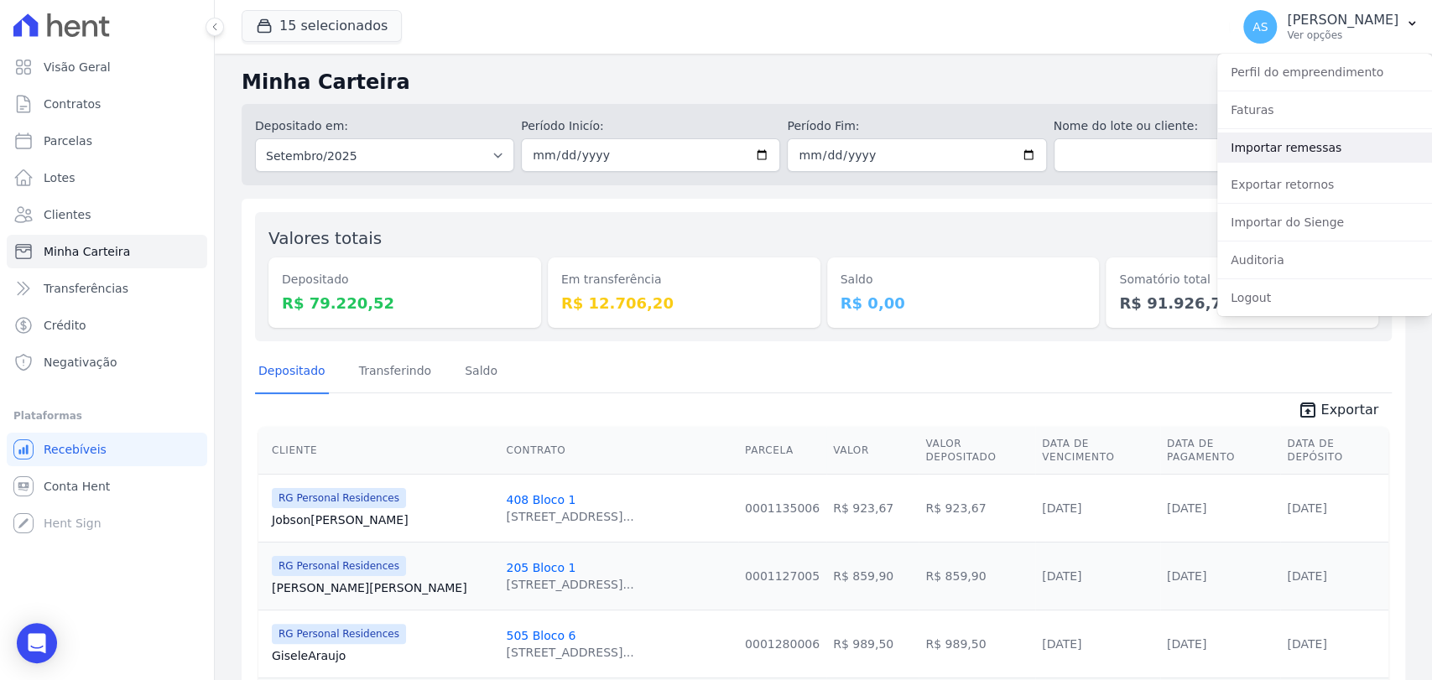
click at [1283, 153] on link "Importar remessas" at bounding box center [1324, 148] width 215 height 30
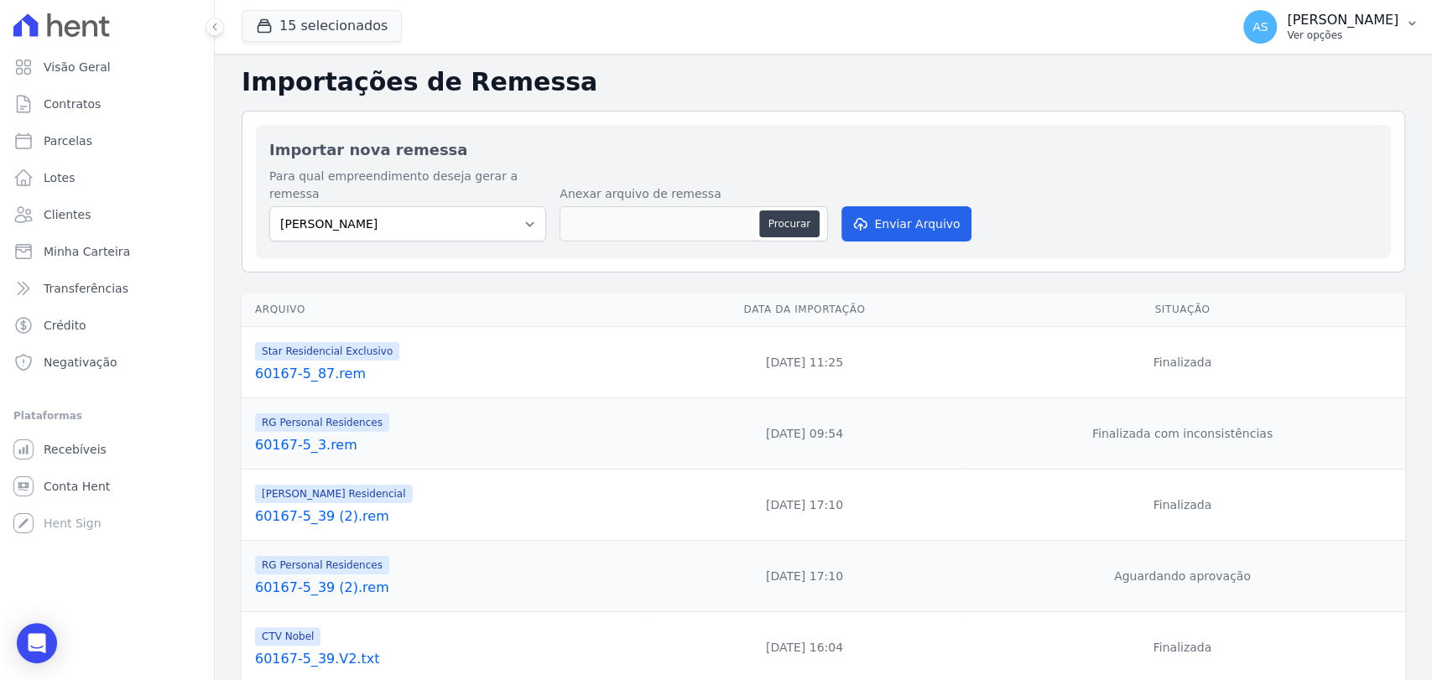
click at [1360, 23] on p "[PERSON_NAME]" at bounding box center [1343, 20] width 112 height 17
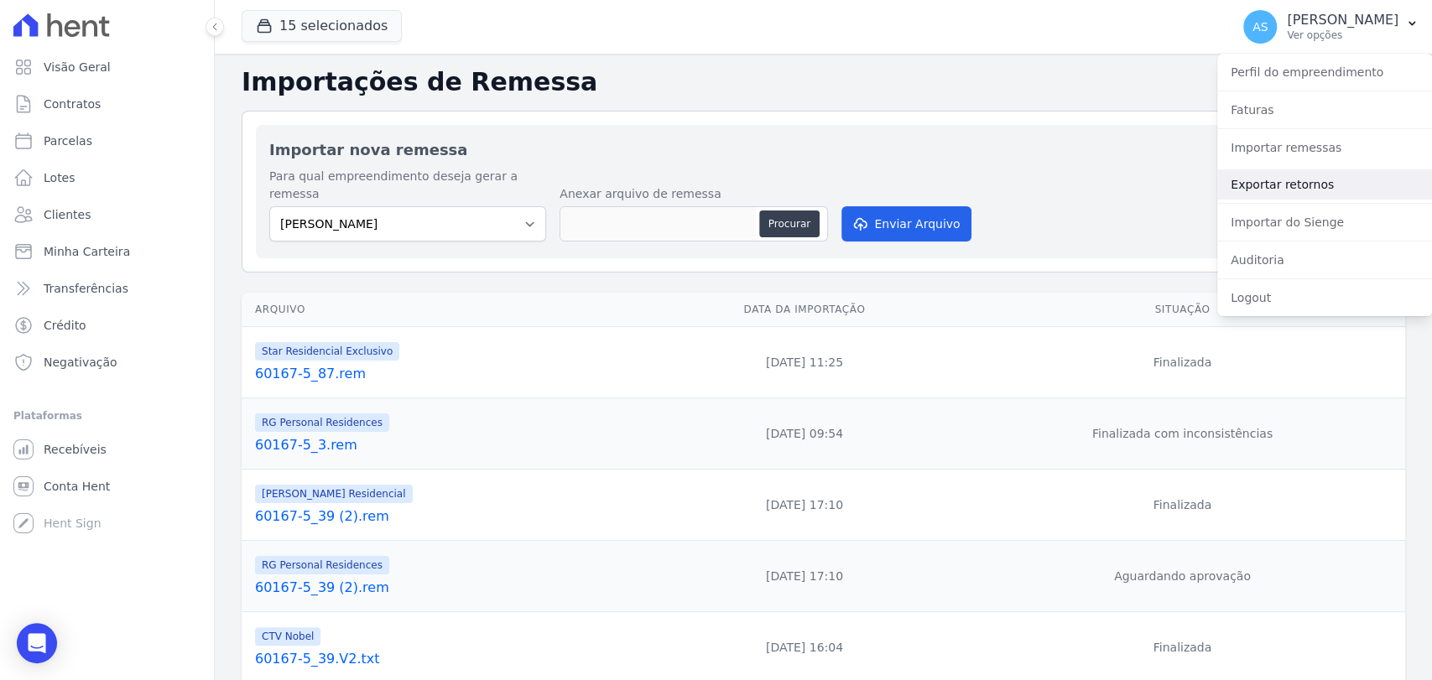
click at [1265, 186] on link "Exportar retornos" at bounding box center [1324, 184] width 215 height 30
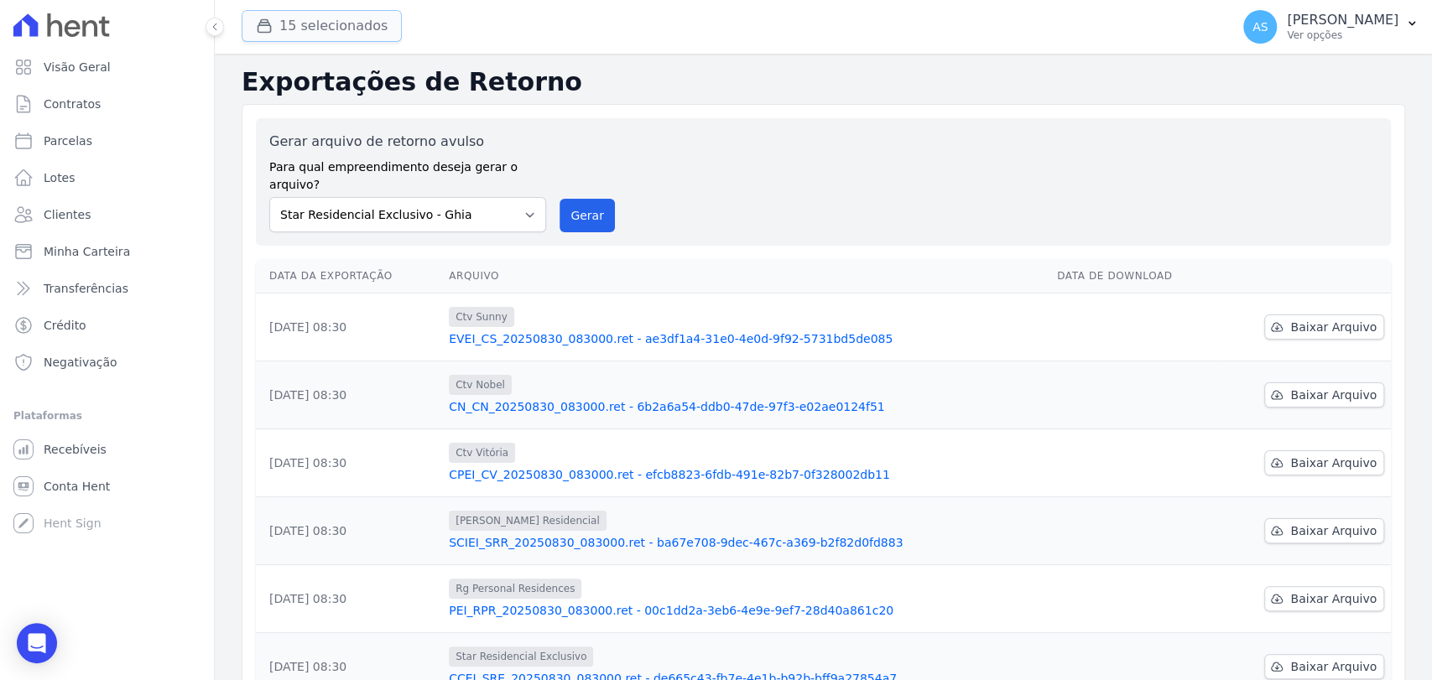
click at [289, 27] on button "15 selecionados" at bounding box center [322, 26] width 160 height 32
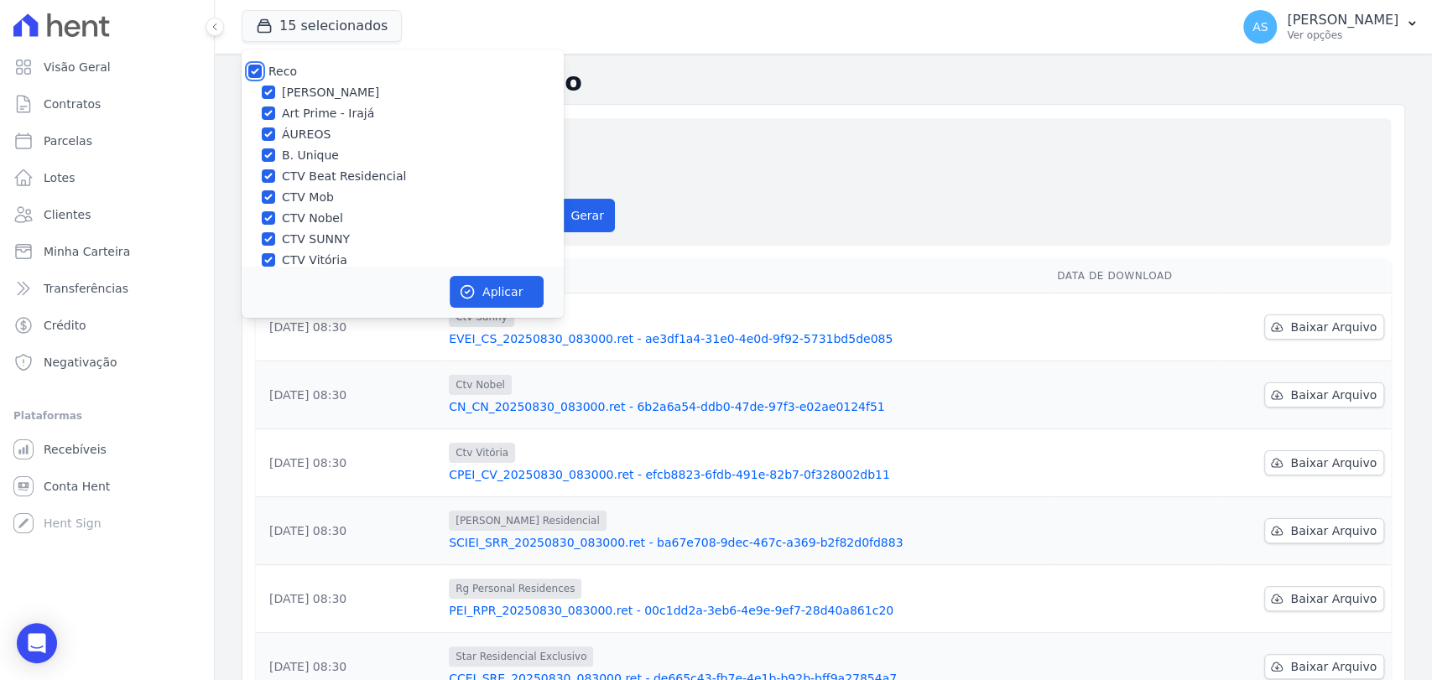
click at [252, 67] on input "Reco" at bounding box center [254, 71] width 13 height 13
checkbox input "false"
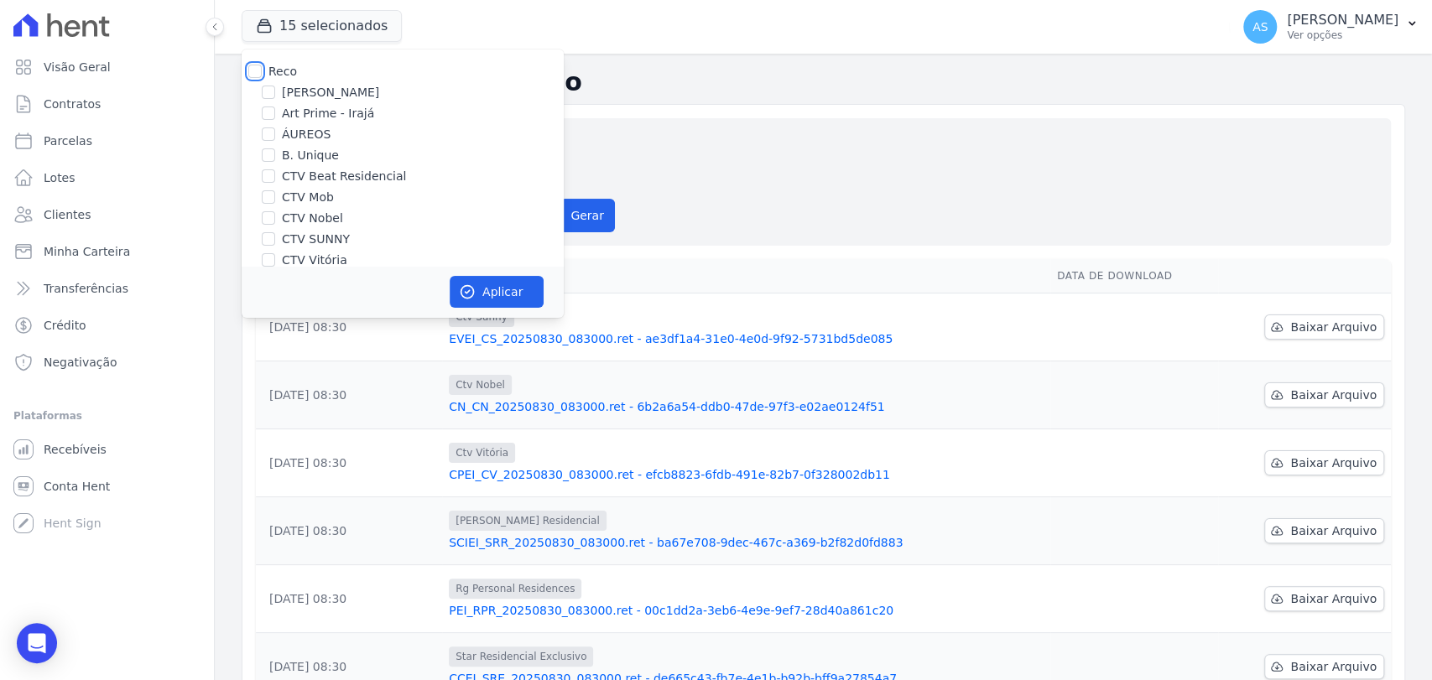
checkbox input "false"
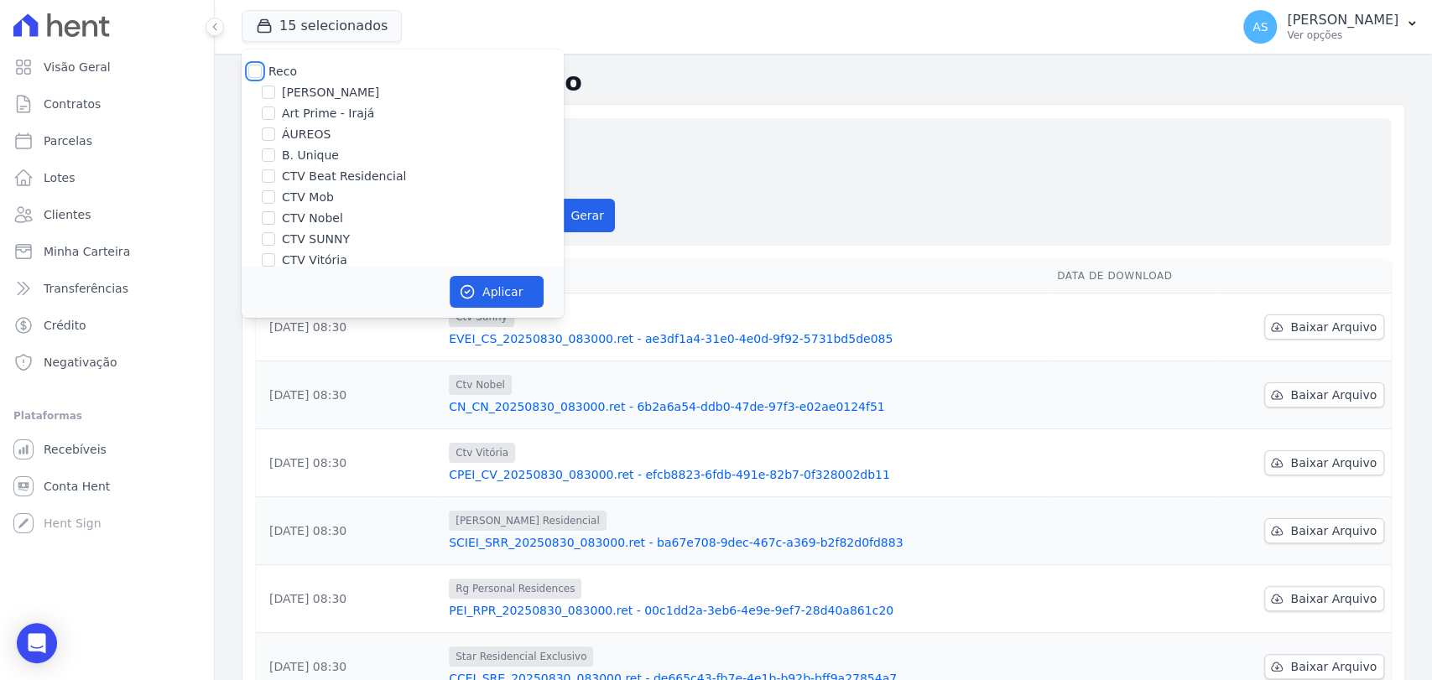
checkbox input "false"
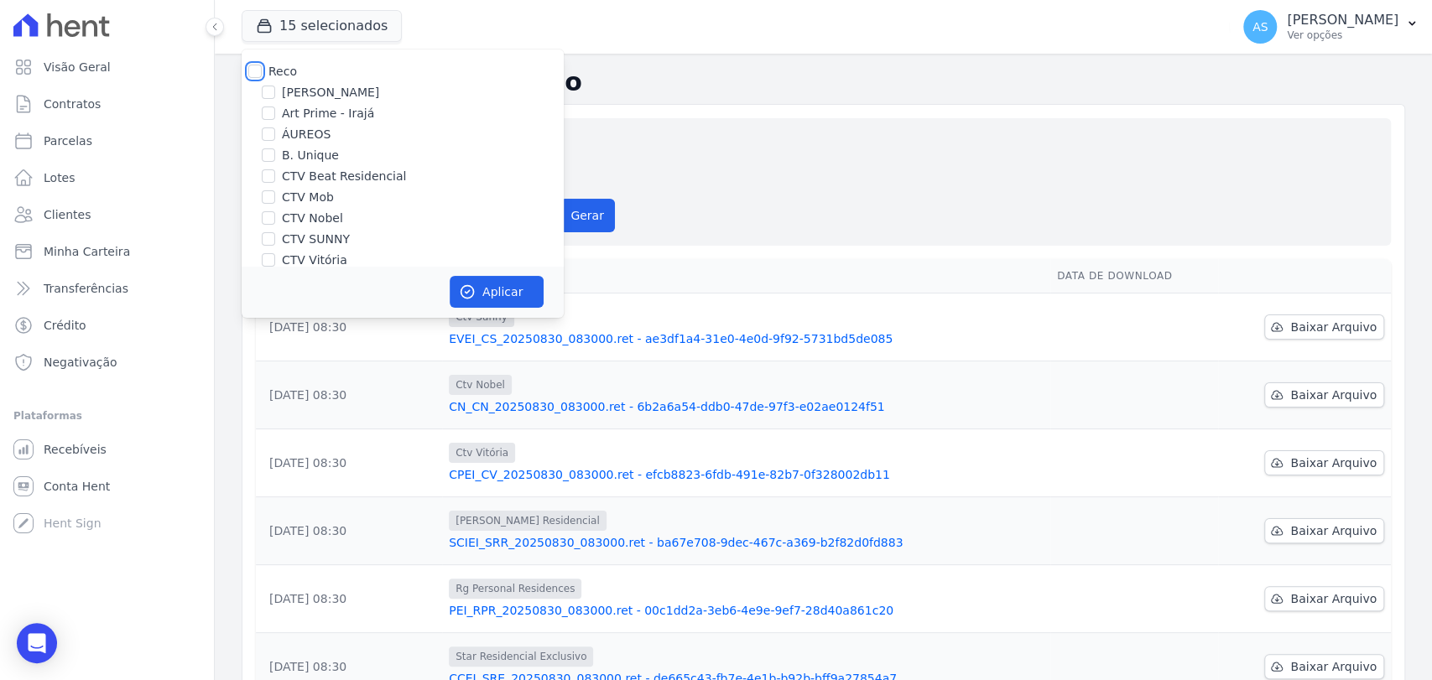
checkbox input "false"
click at [278, 91] on div "[PERSON_NAME]" at bounding box center [403, 93] width 322 height 18
click at [268, 95] on input "[PERSON_NAME]" at bounding box center [268, 92] width 13 height 13
checkbox input "true"
click at [497, 297] on button "Aplicar" at bounding box center [497, 292] width 94 height 32
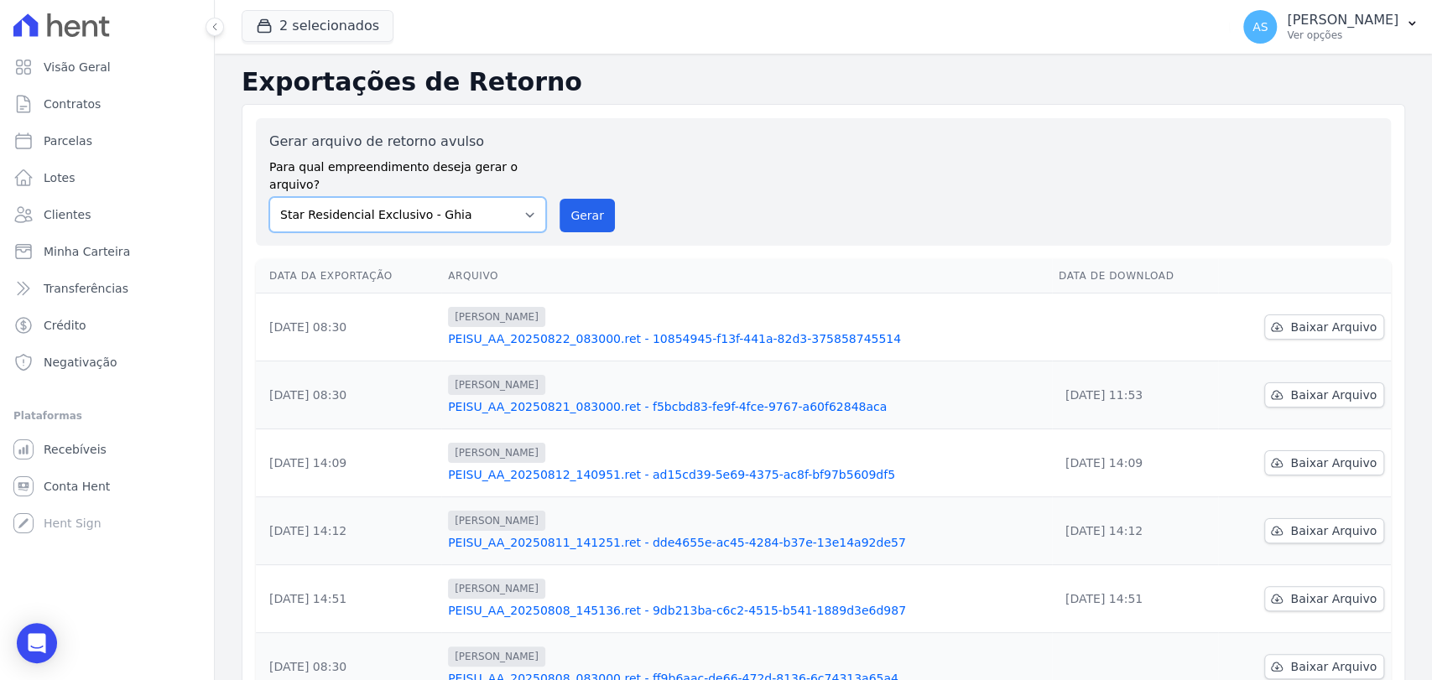
click at [528, 197] on select "Amaré Arpoador Art Prime - Irajá ÁUREOS B. Unique CTV Beat Residencial CTV Mob …" at bounding box center [407, 214] width 277 height 35
select select "7ead5d5d-d94b-4625-9637-379af6b9b3a8"
click at [269, 197] on select "Amaré Arpoador Art Prime - Irajá ÁUREOS B. Unique CTV Beat Residencial CTV Mob …" at bounding box center [407, 214] width 277 height 35
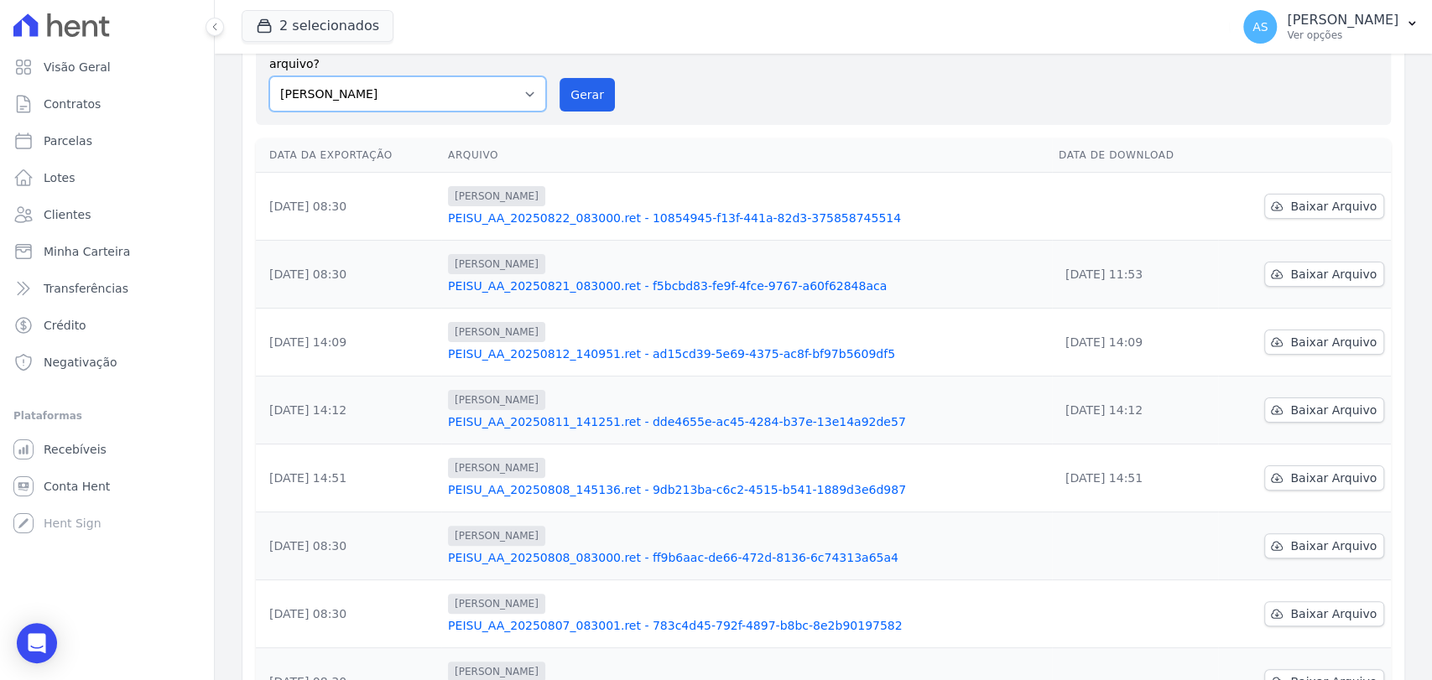
scroll to position [93, 0]
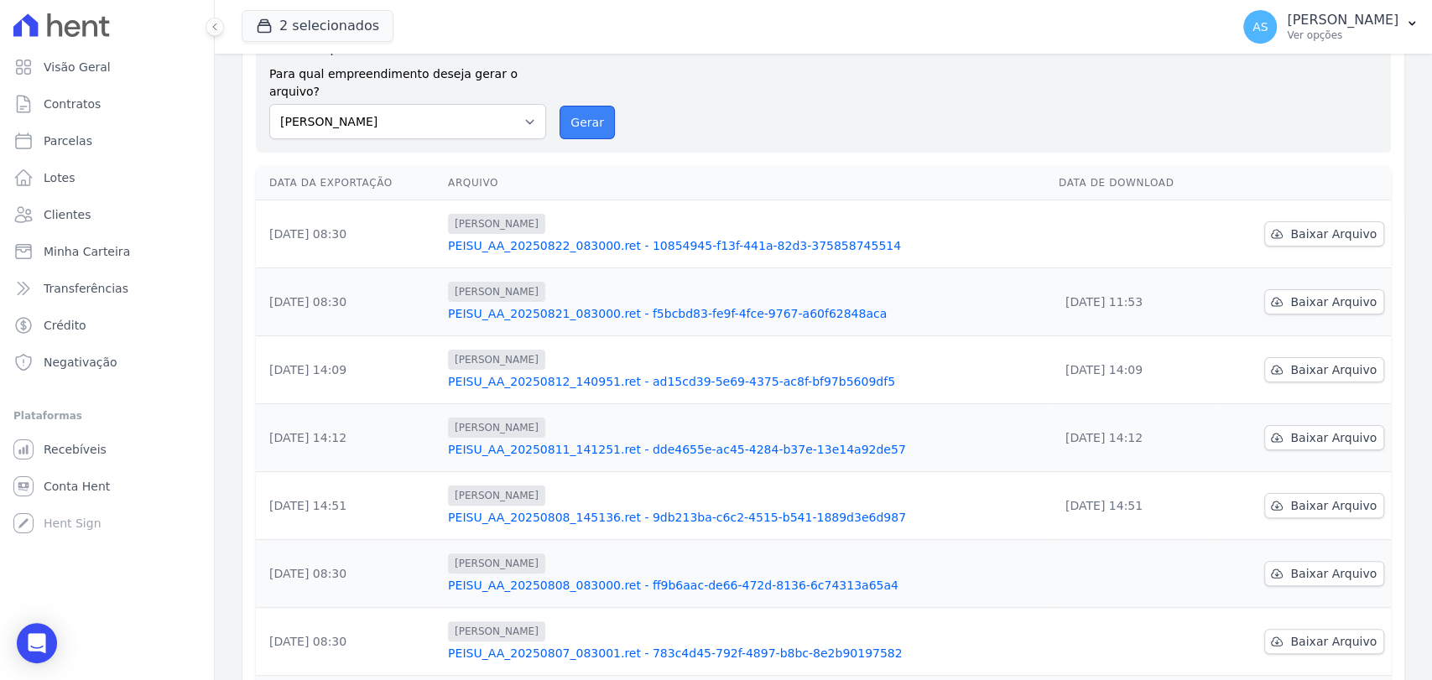
click at [577, 106] on button "Gerar" at bounding box center [586, 123] width 55 height 34
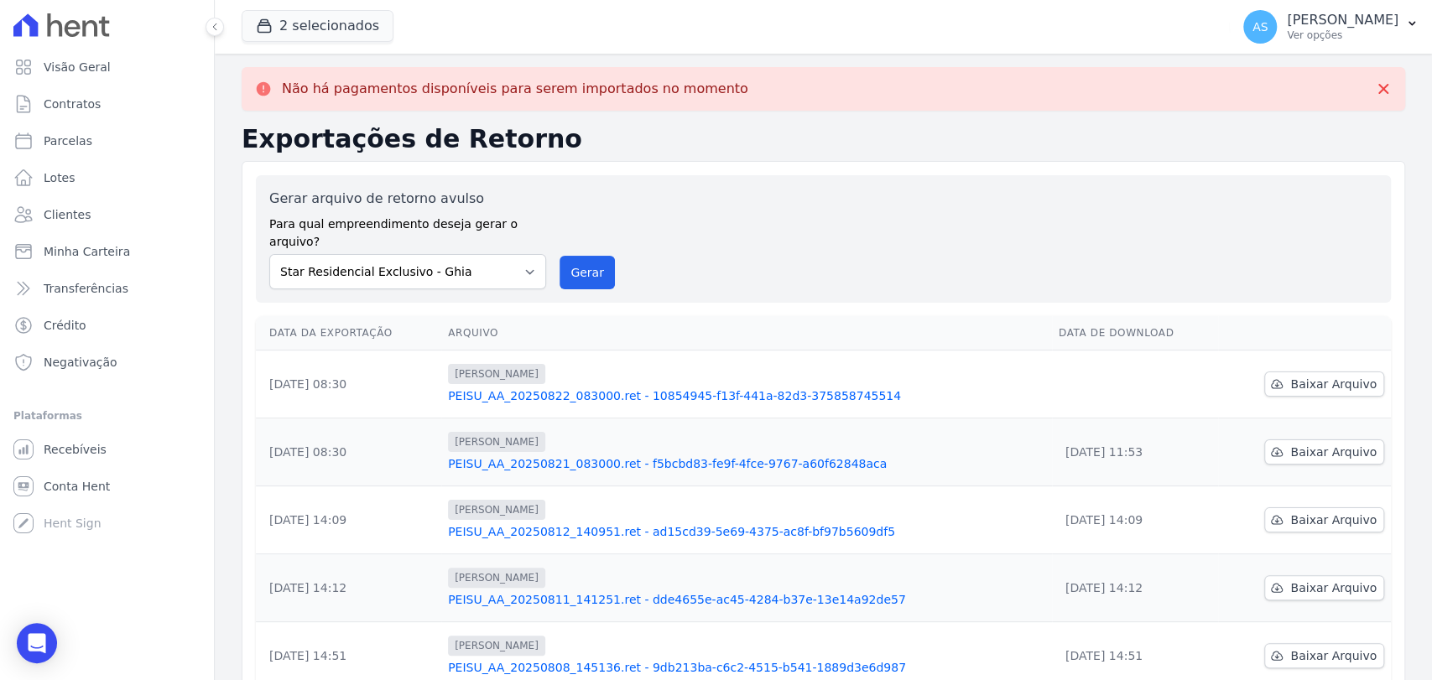
click at [686, 387] on link "PEISU_AA_20250822_083000.ret - 10854945-f13f-441a-82d3-375858745514" at bounding box center [746, 395] width 597 height 17
click at [1413, 89] on div "Não há pagamentos disponíveis para serem importados no momento Exportações de R…" at bounding box center [823, 585] width 1217 height 1063
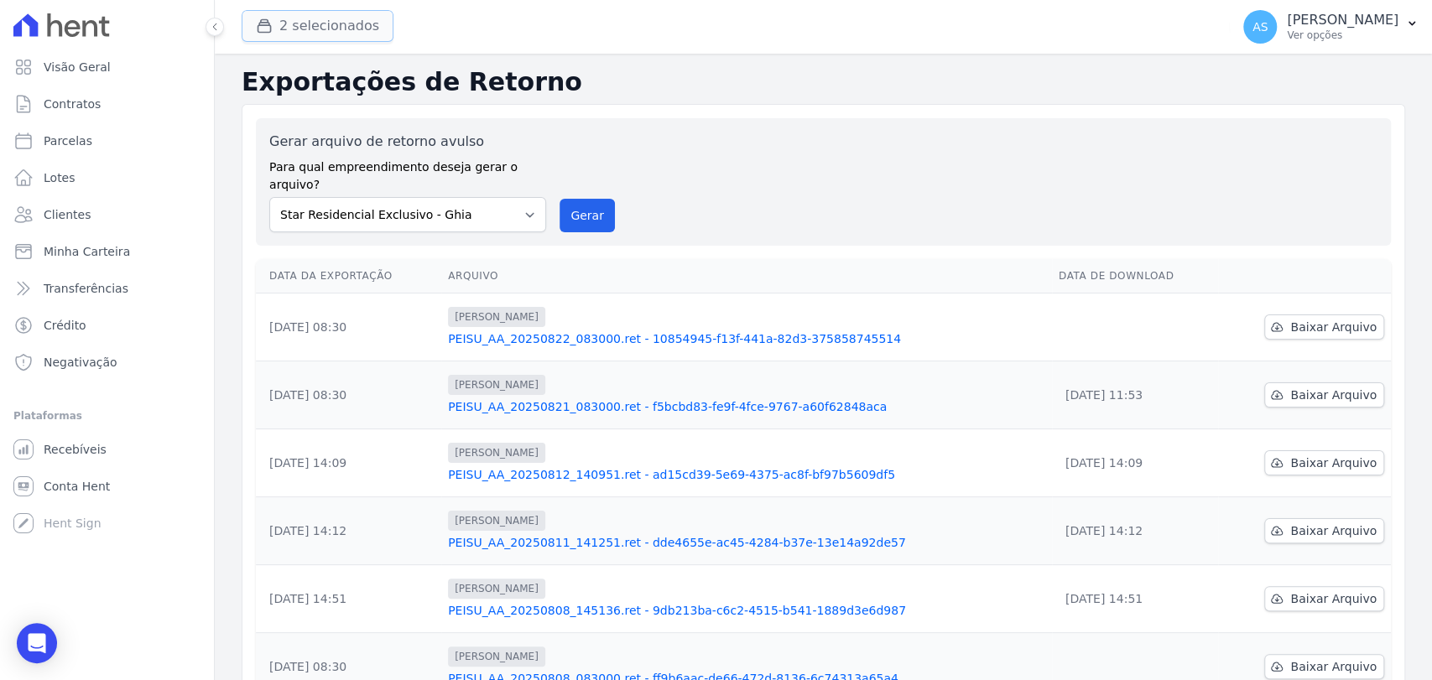
click at [273, 20] on div "button" at bounding box center [267, 26] width 23 height 17
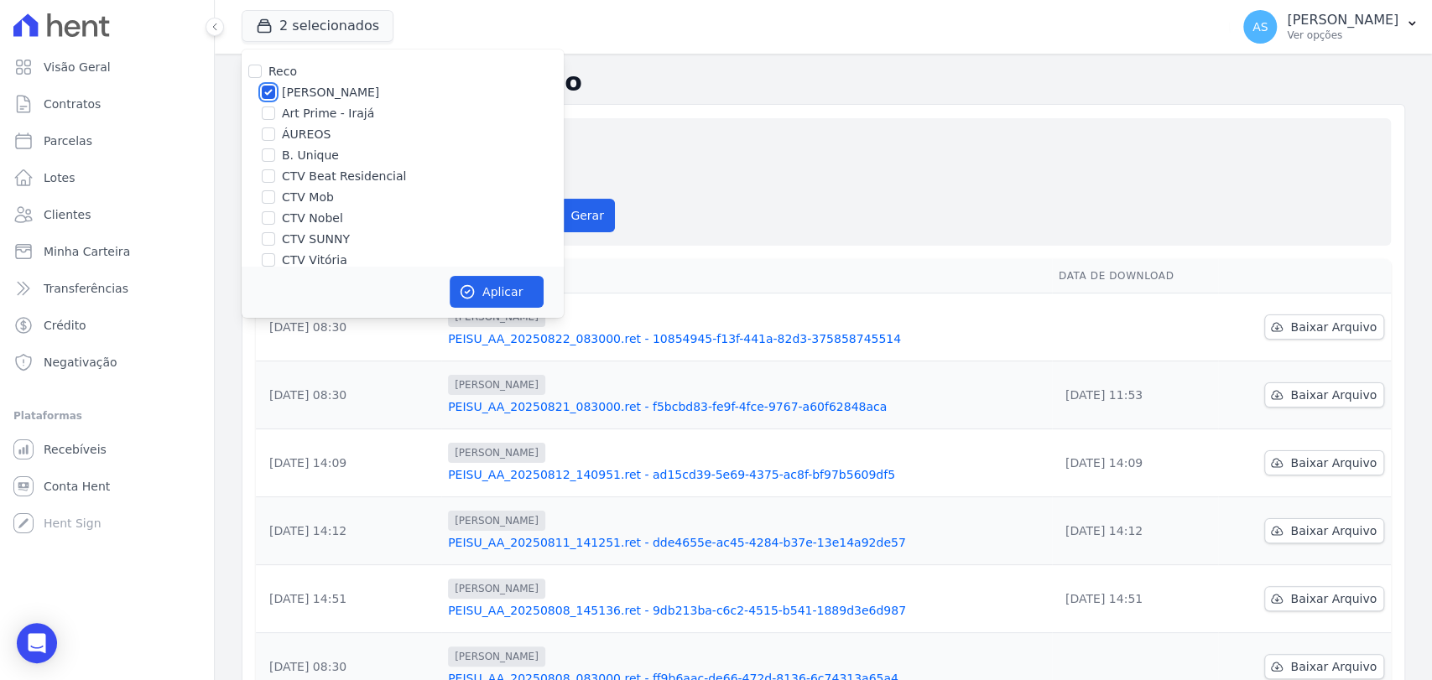
click at [268, 96] on input "[PERSON_NAME]" at bounding box center [268, 92] width 13 height 13
checkbox input "false"
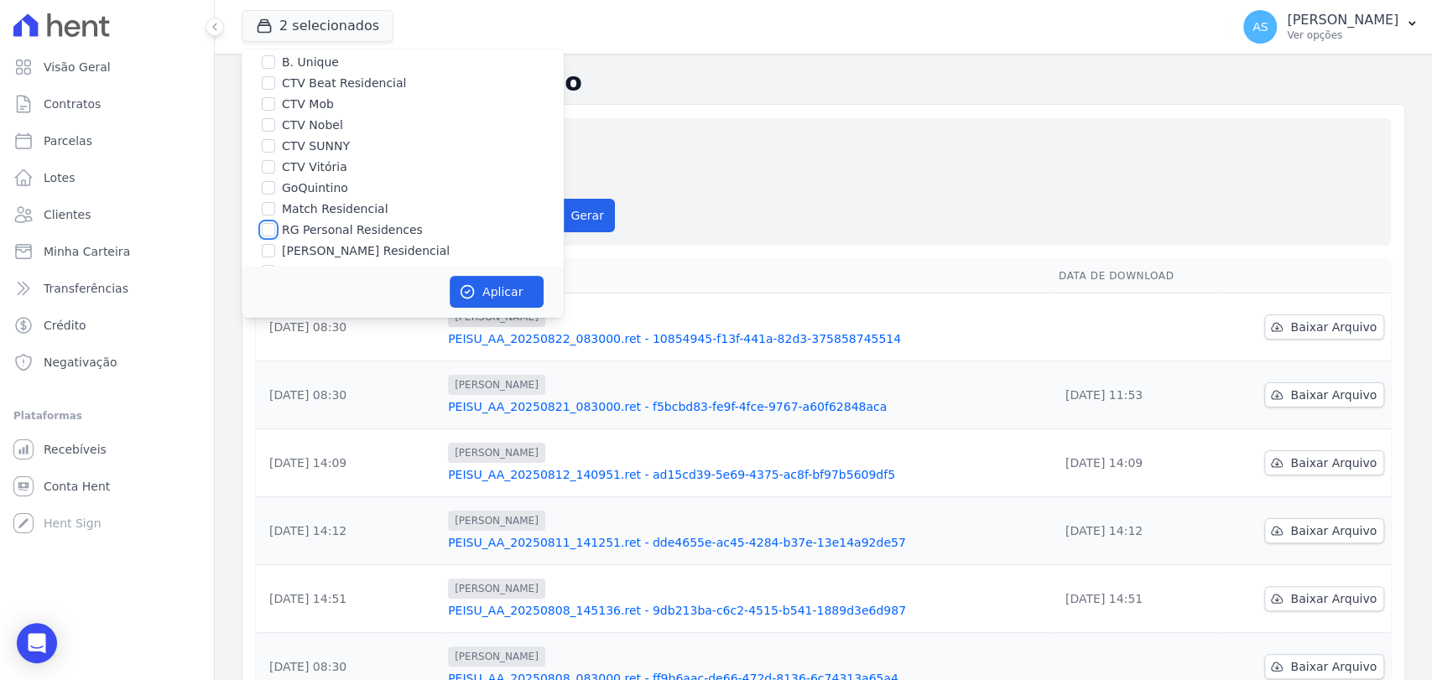
click at [274, 228] on input "RG Personal Residences" at bounding box center [268, 229] width 13 height 13
checkbox input "true"
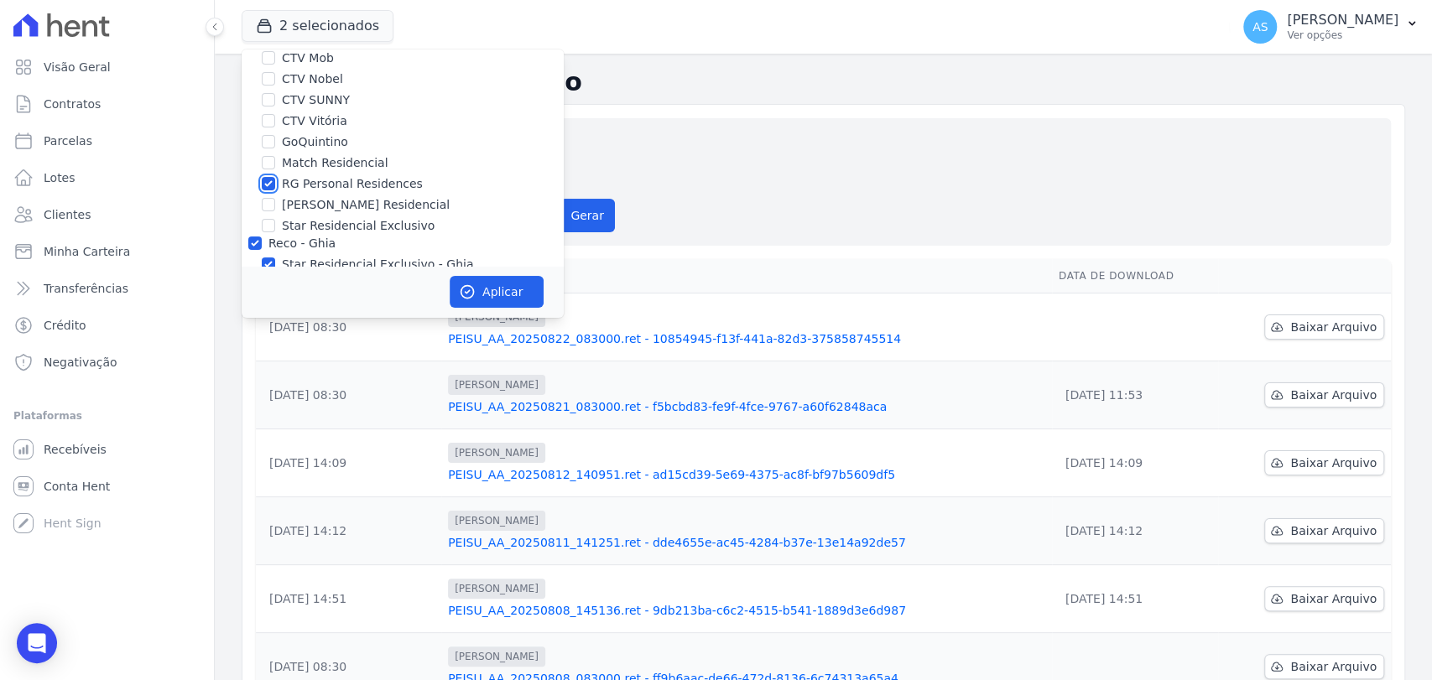
scroll to position [159, 0]
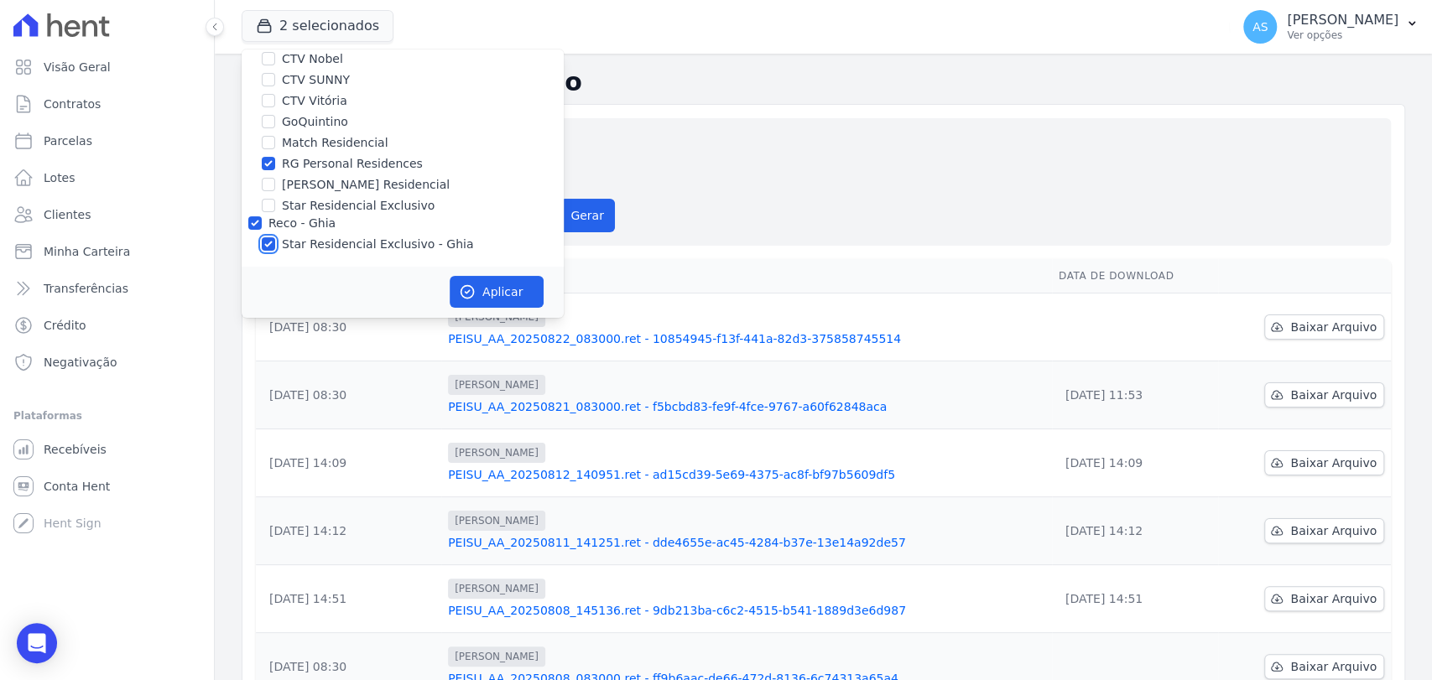
click at [273, 245] on input "Star Residencial Exclusivo - Ghia" at bounding box center [268, 243] width 13 height 13
checkbox input "false"
click at [479, 286] on button "Aplicar" at bounding box center [497, 292] width 94 height 32
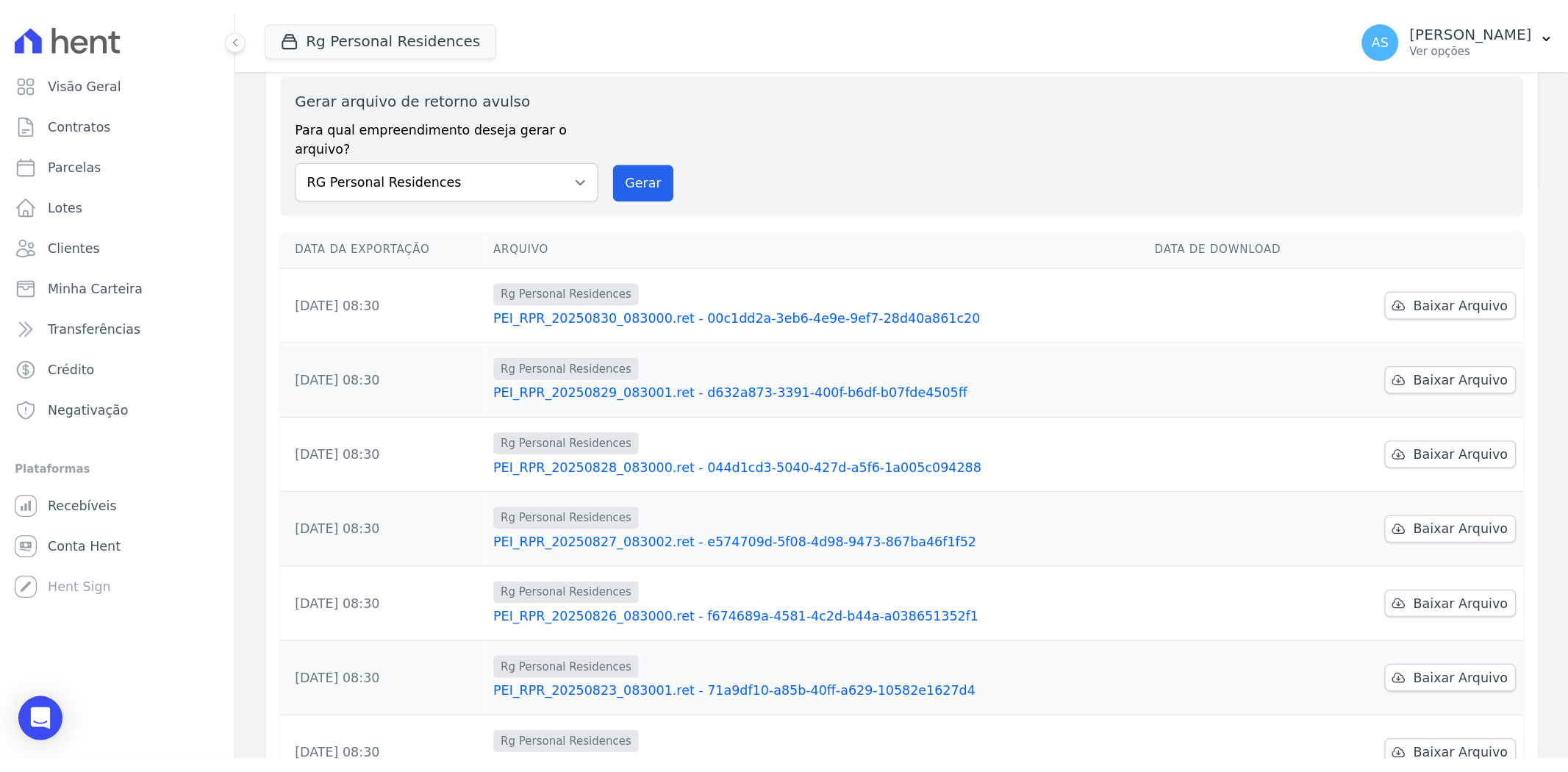
scroll to position [81, 0]
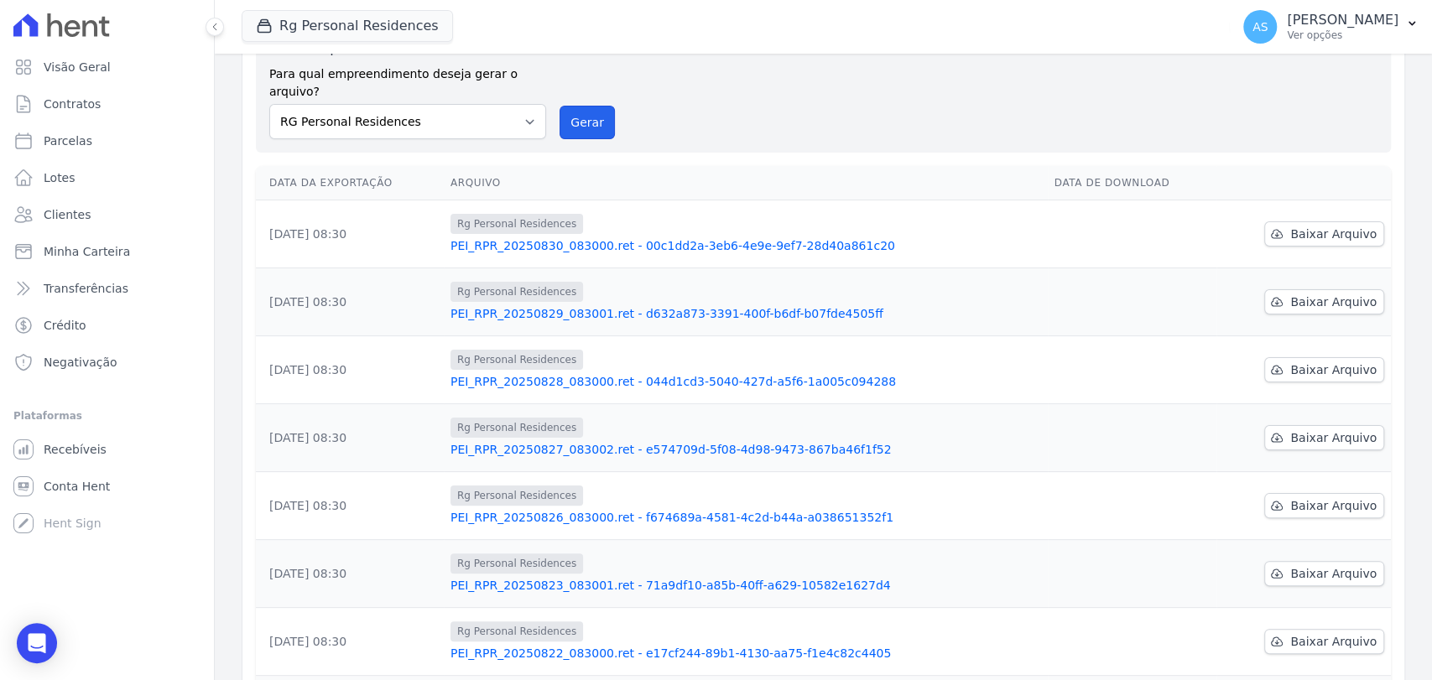
drag, startPoint x: 579, startPoint y: 107, endPoint x: 781, endPoint y: 174, distance: 213.0
click at [579, 107] on button "Gerar" at bounding box center [586, 123] width 55 height 34
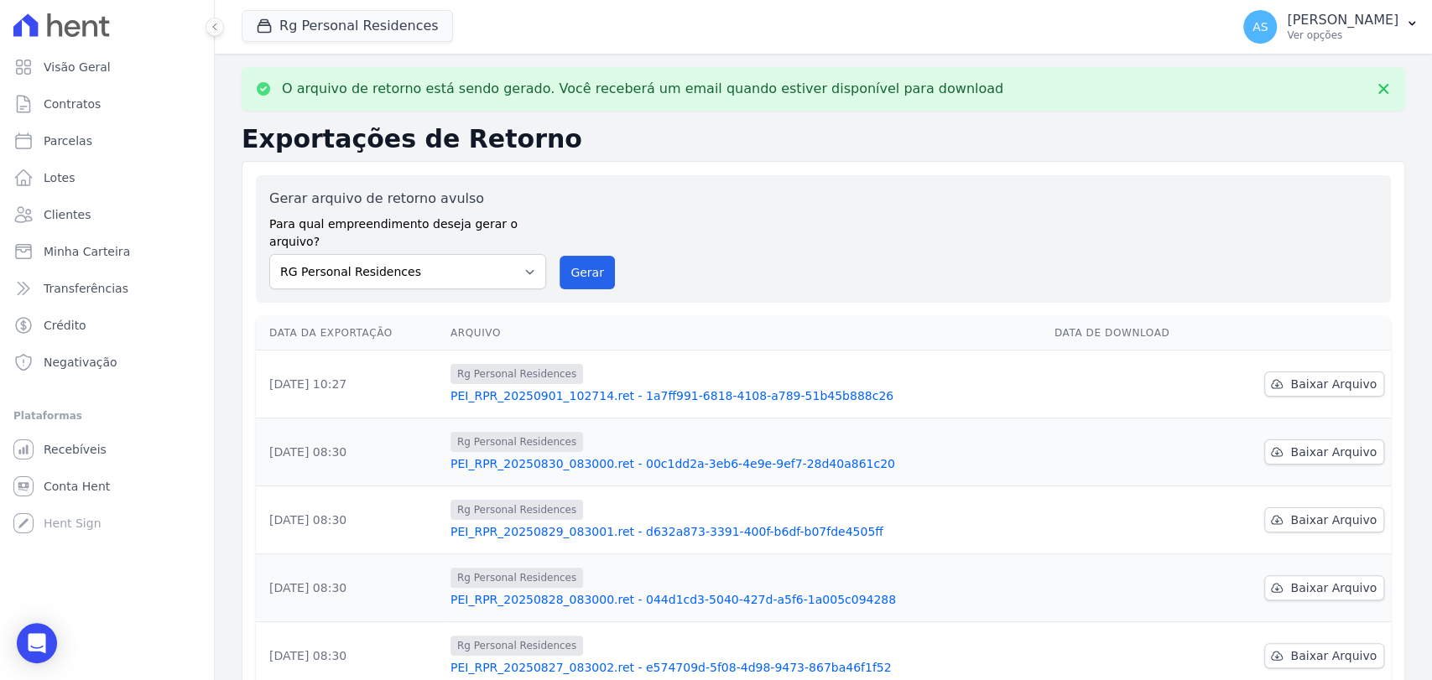
click at [710, 387] on link "PEI_RPR_20250901_102714.ret - 1a7ff991-6818-4108-a789-51b45b888c26" at bounding box center [745, 395] width 590 height 17
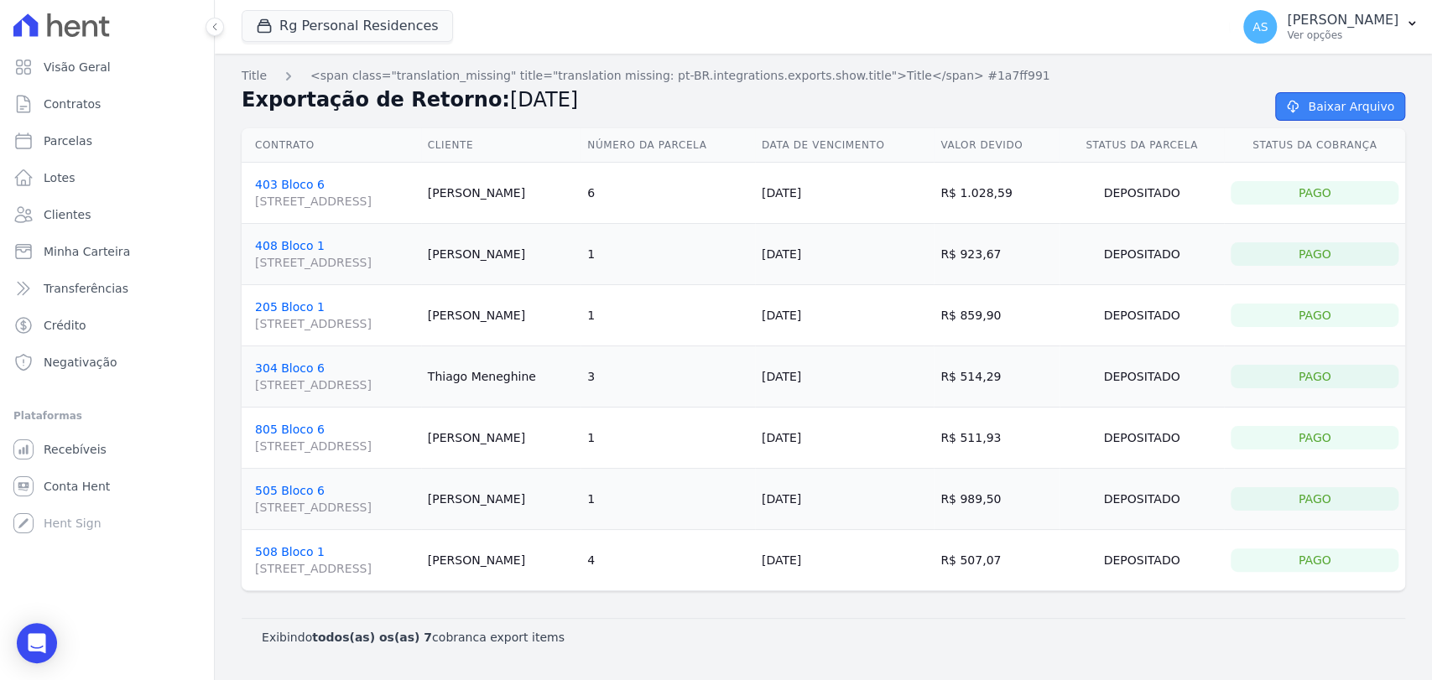
click at [1344, 104] on link "Baixar Arquivo" at bounding box center [1340, 106] width 130 height 29
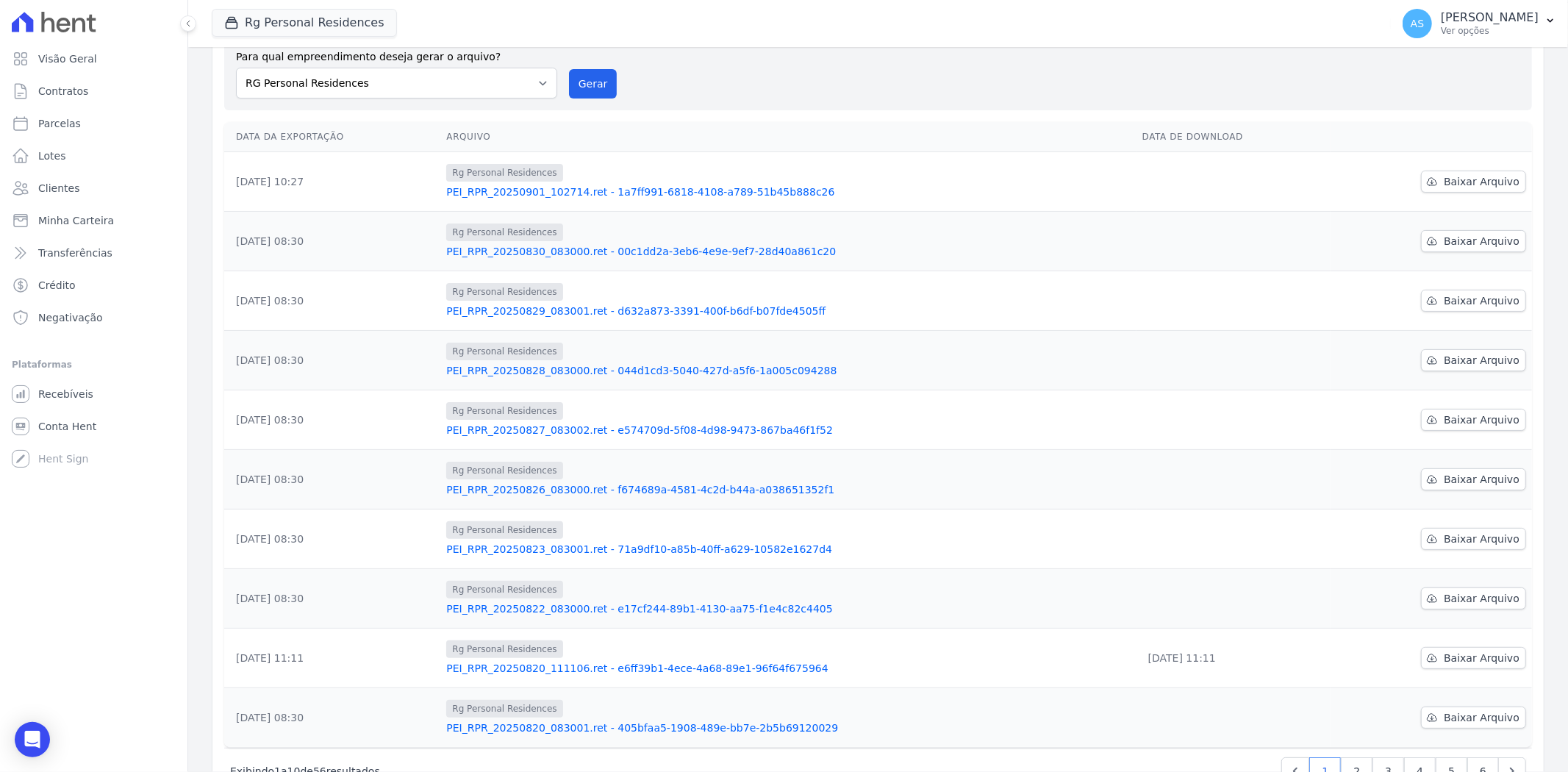
scroll to position [163, 0]
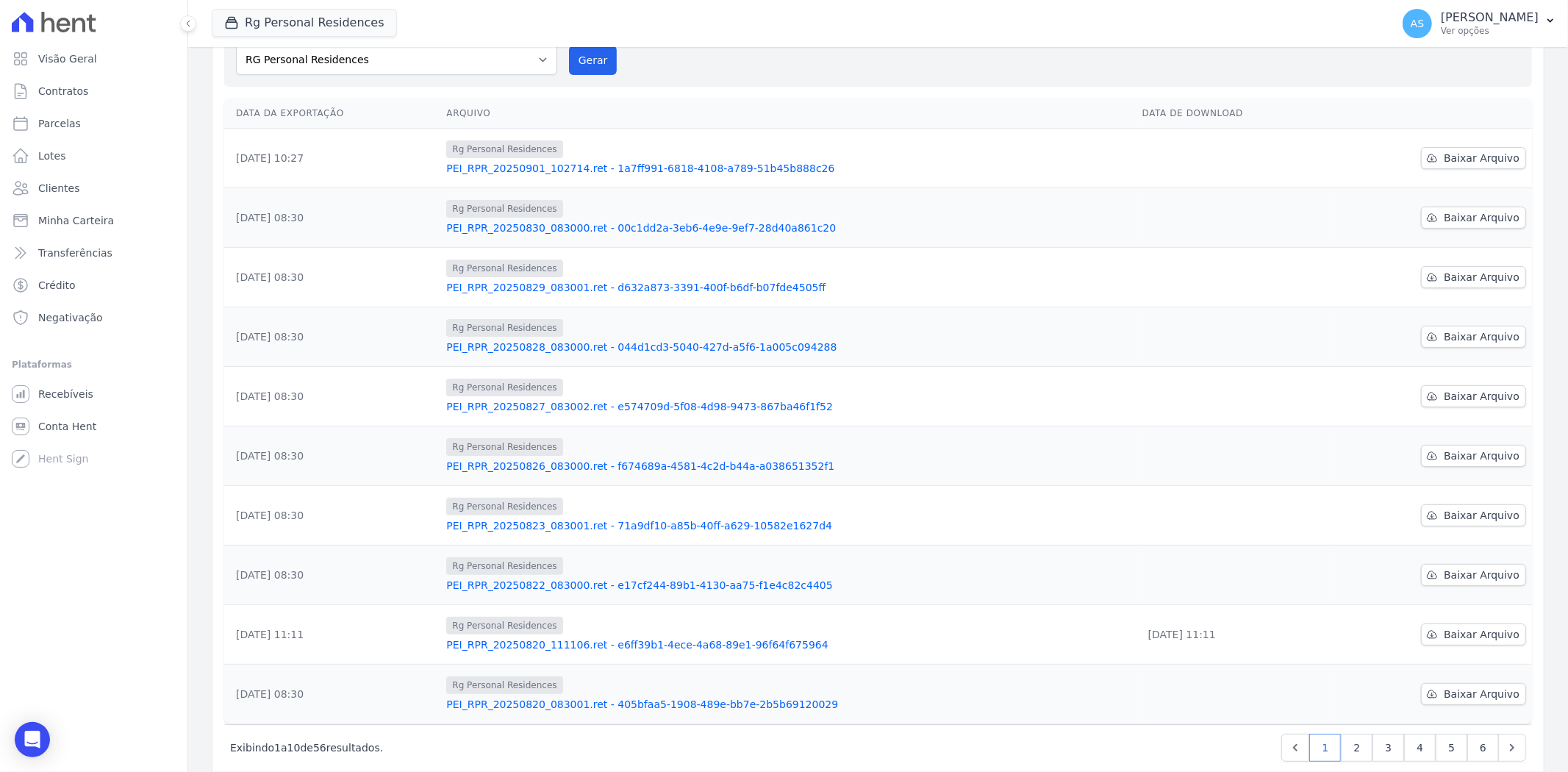
click at [606, 407] on link "PEI_RPR_20250827_083002.ret - e574709d-5f08-4d98-9473-867ba46f1f52" at bounding box center [788, 406] width 684 height 15
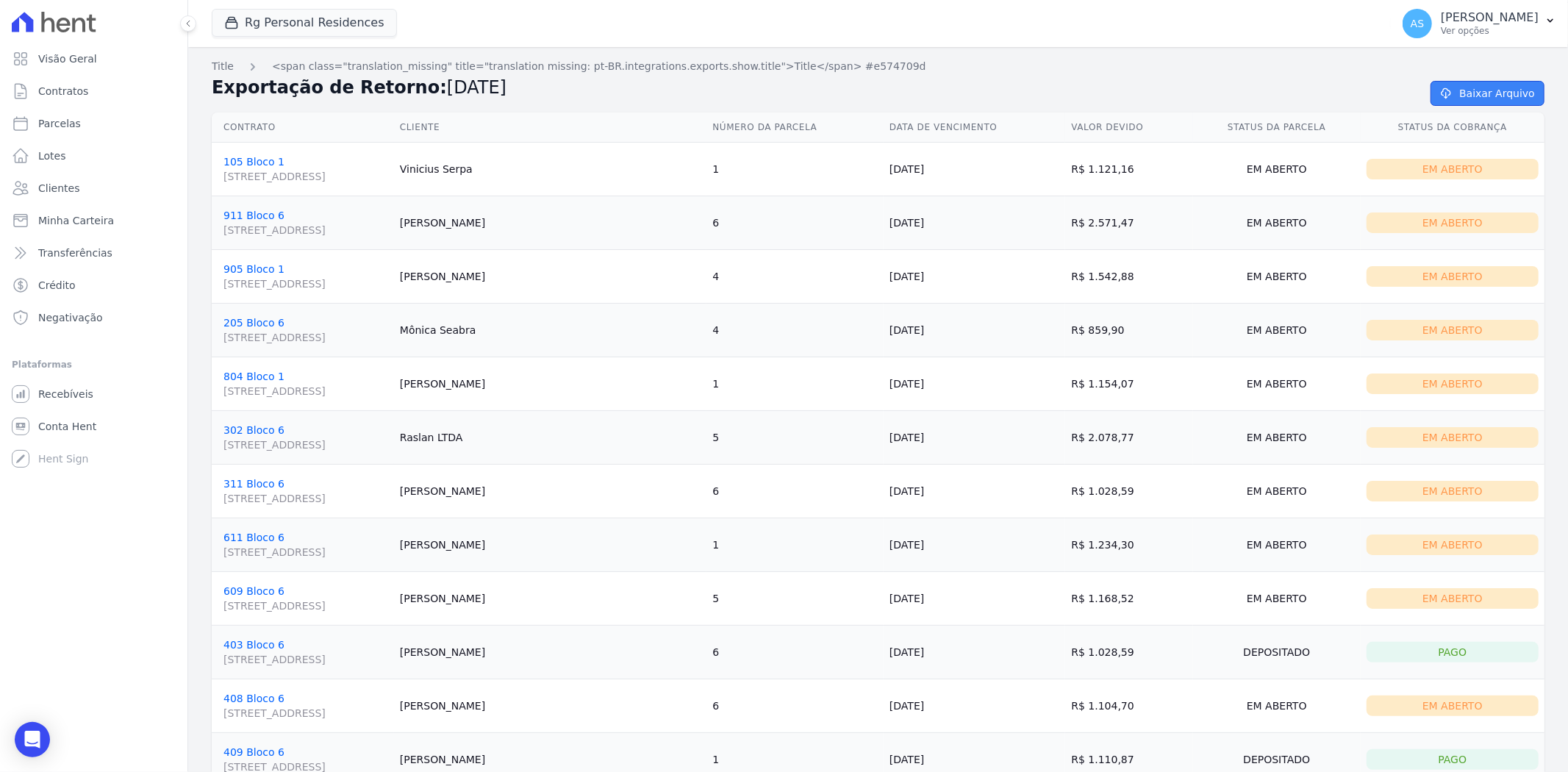
click at [1254, 98] on link "Baixar Arquivo" at bounding box center [1487, 93] width 114 height 25
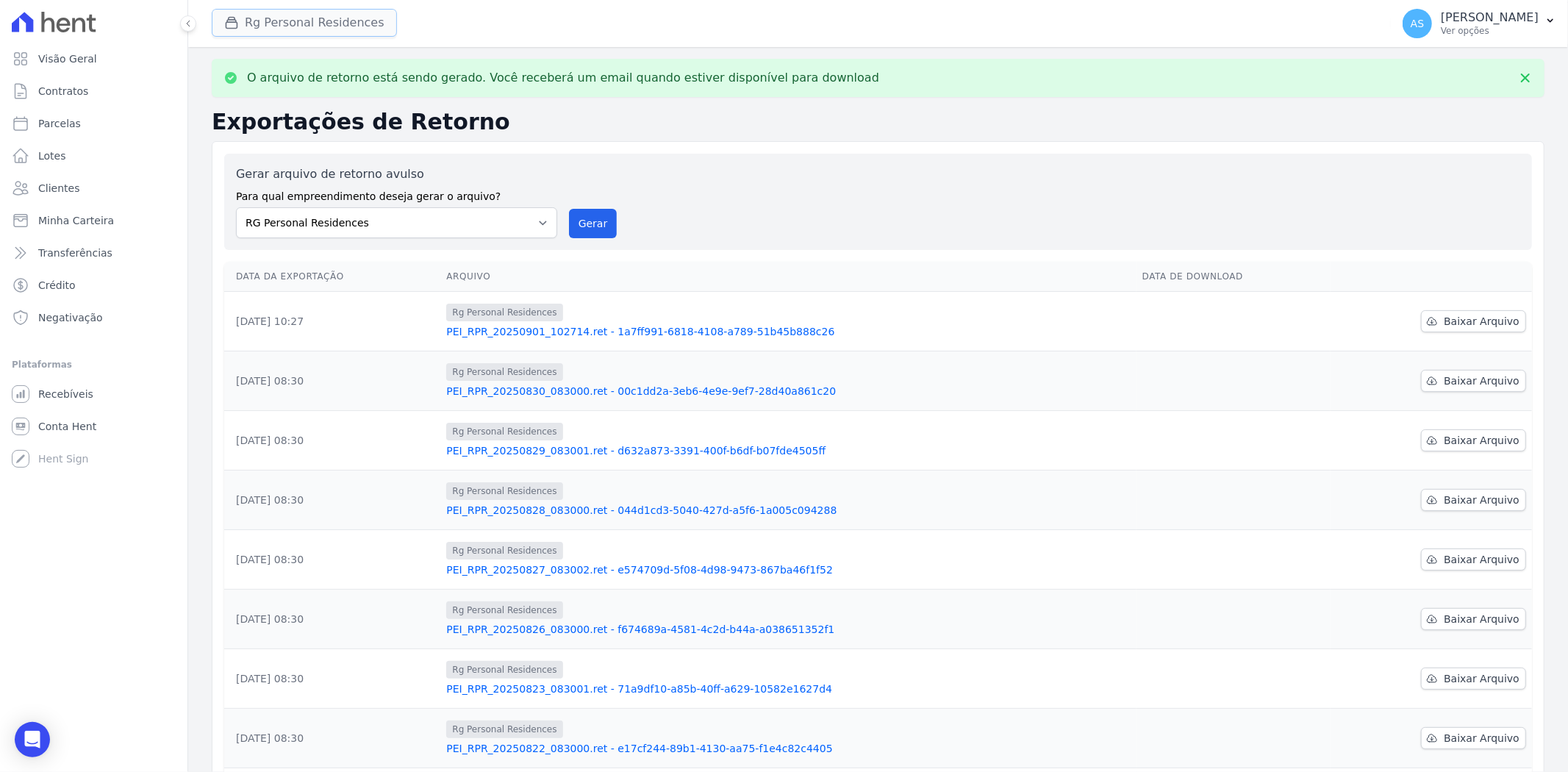
click at [288, 25] on button "Rg Personal Residences" at bounding box center [304, 23] width 185 height 28
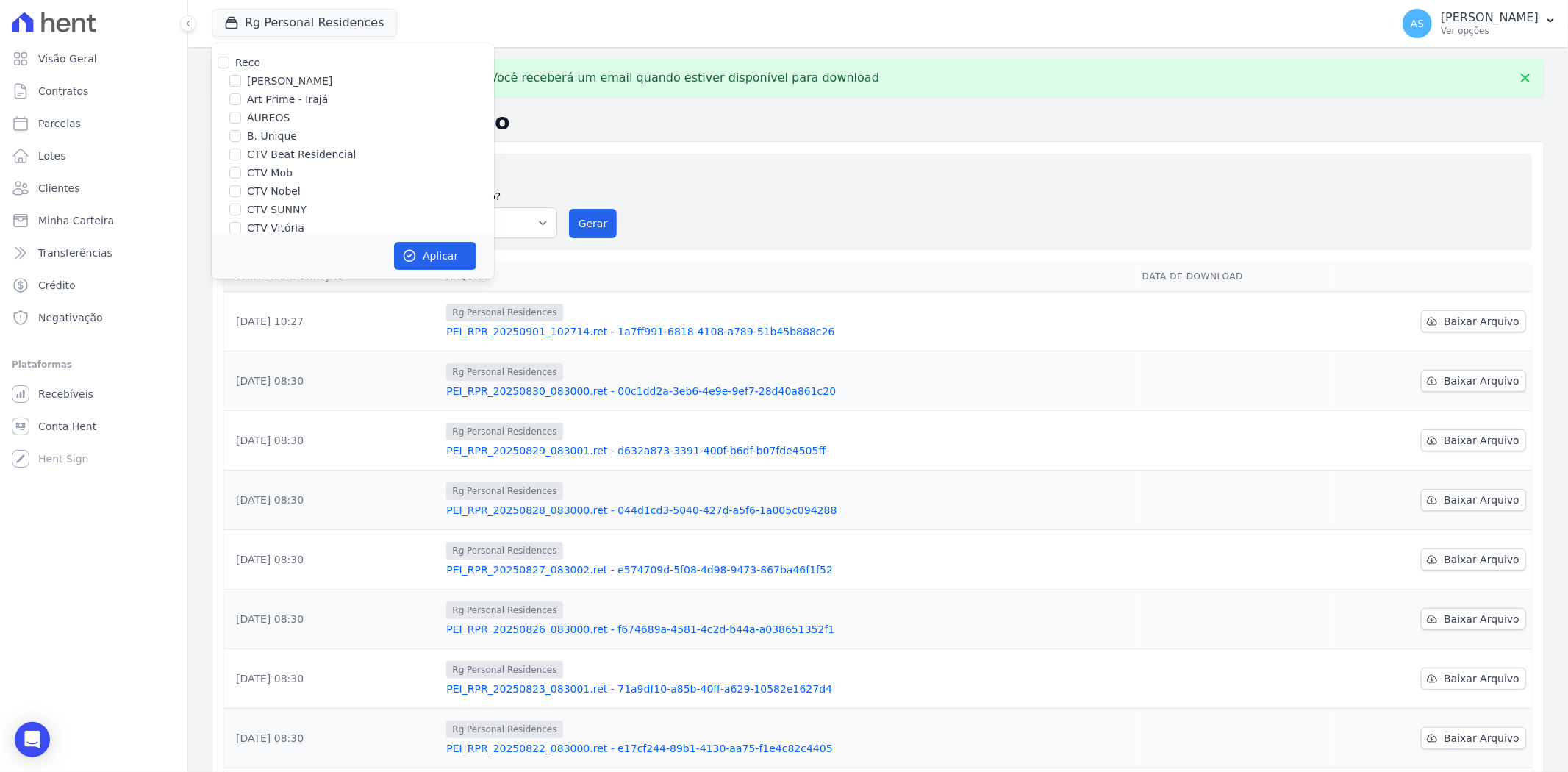
click at [278, 211] on label "CTV SUNNY" at bounding box center [277, 210] width 60 height 16
click at [241, 211] on input "CTV SUNNY" at bounding box center [235, 209] width 11 height 11
checkbox input "true"
click at [266, 140] on label "RG Personal Residences" at bounding box center [309, 143] width 124 height 16
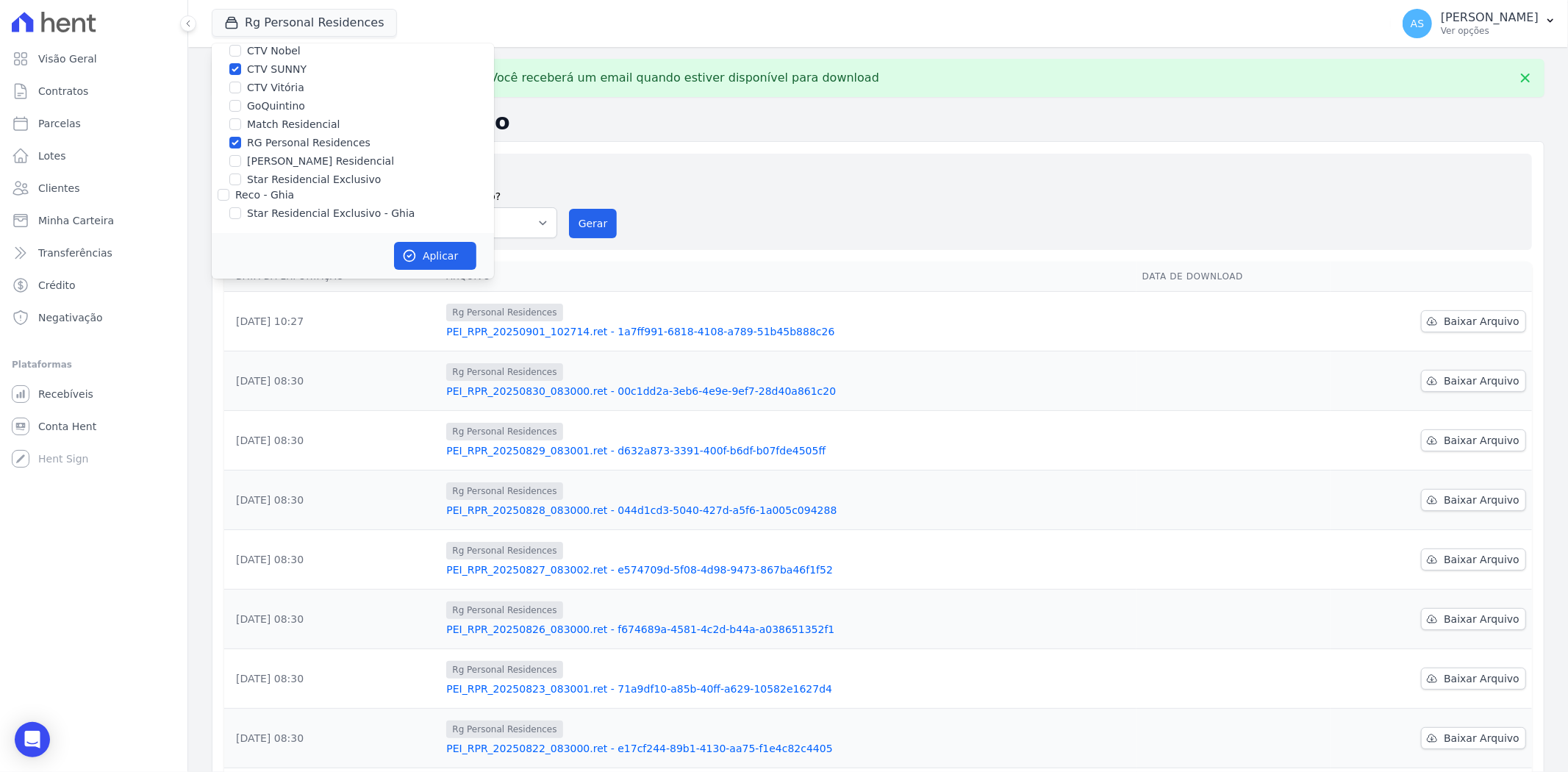
click at [241, 140] on input "RG Personal Residences" at bounding box center [235, 142] width 11 height 11
checkbox input "false"
click at [413, 250] on icon "button" at bounding box center [409, 255] width 15 height 15
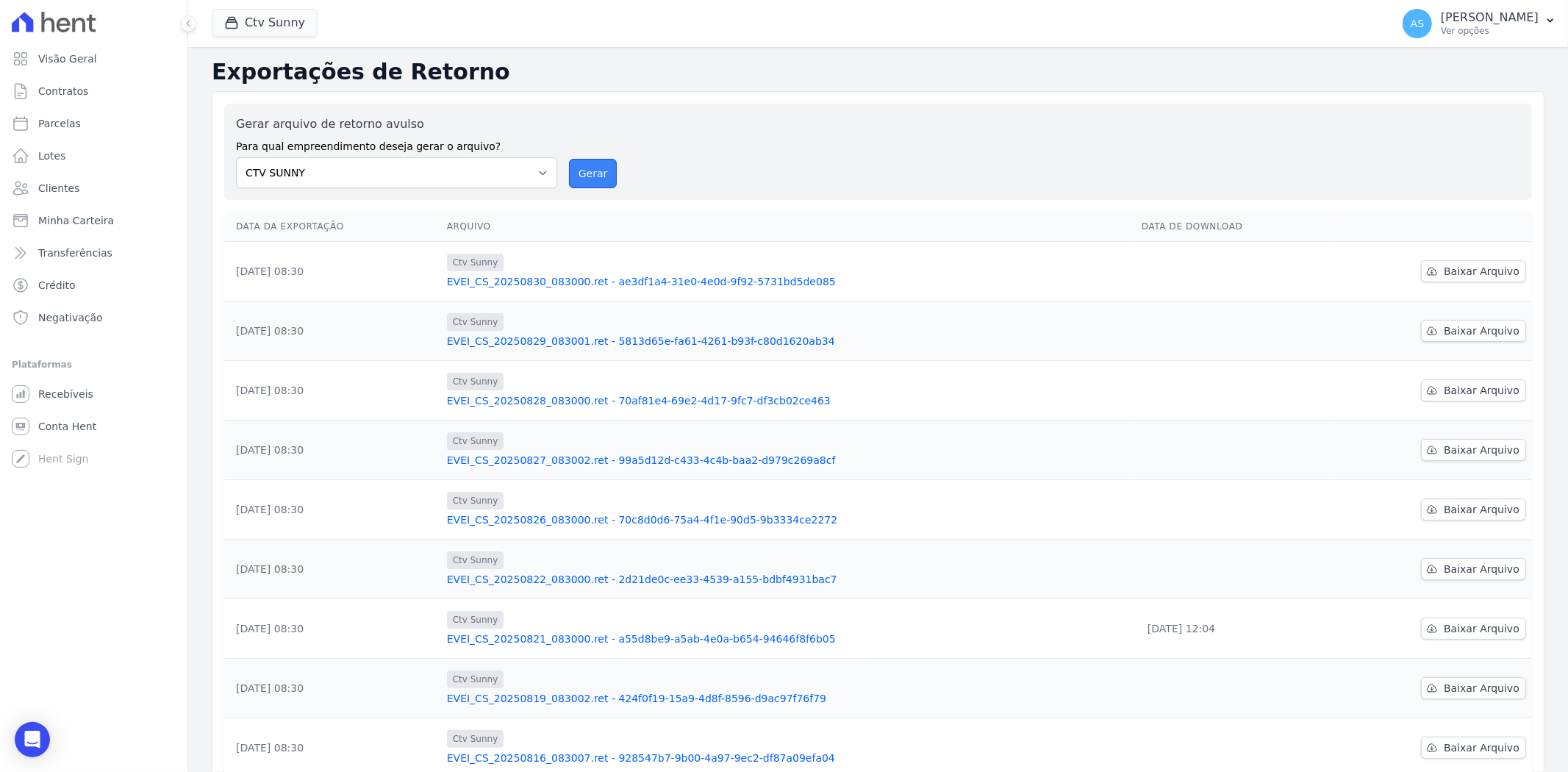
click at [586, 169] on button "Gerar" at bounding box center [592, 174] width 48 height 30
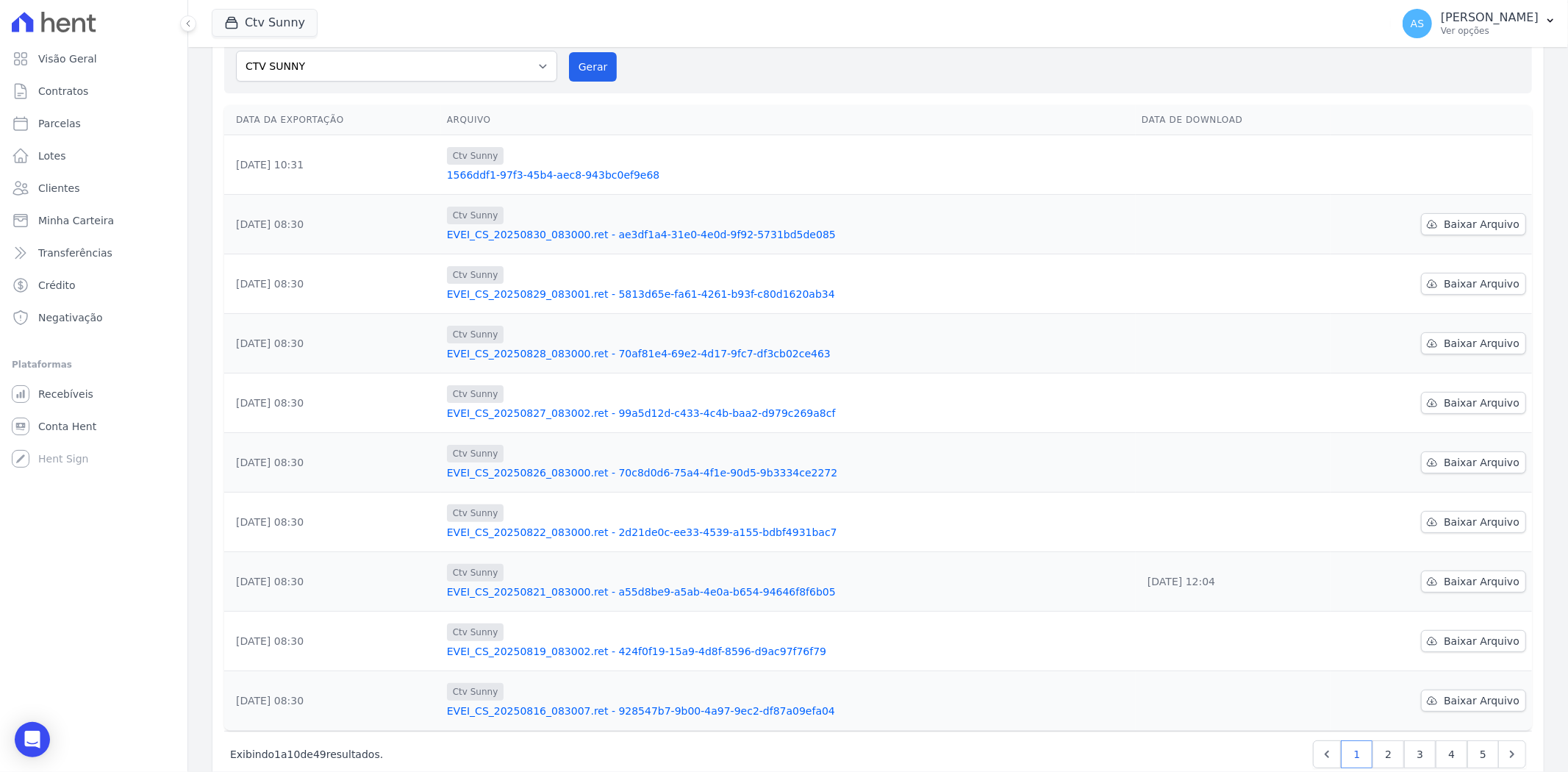
scroll to position [193, 0]
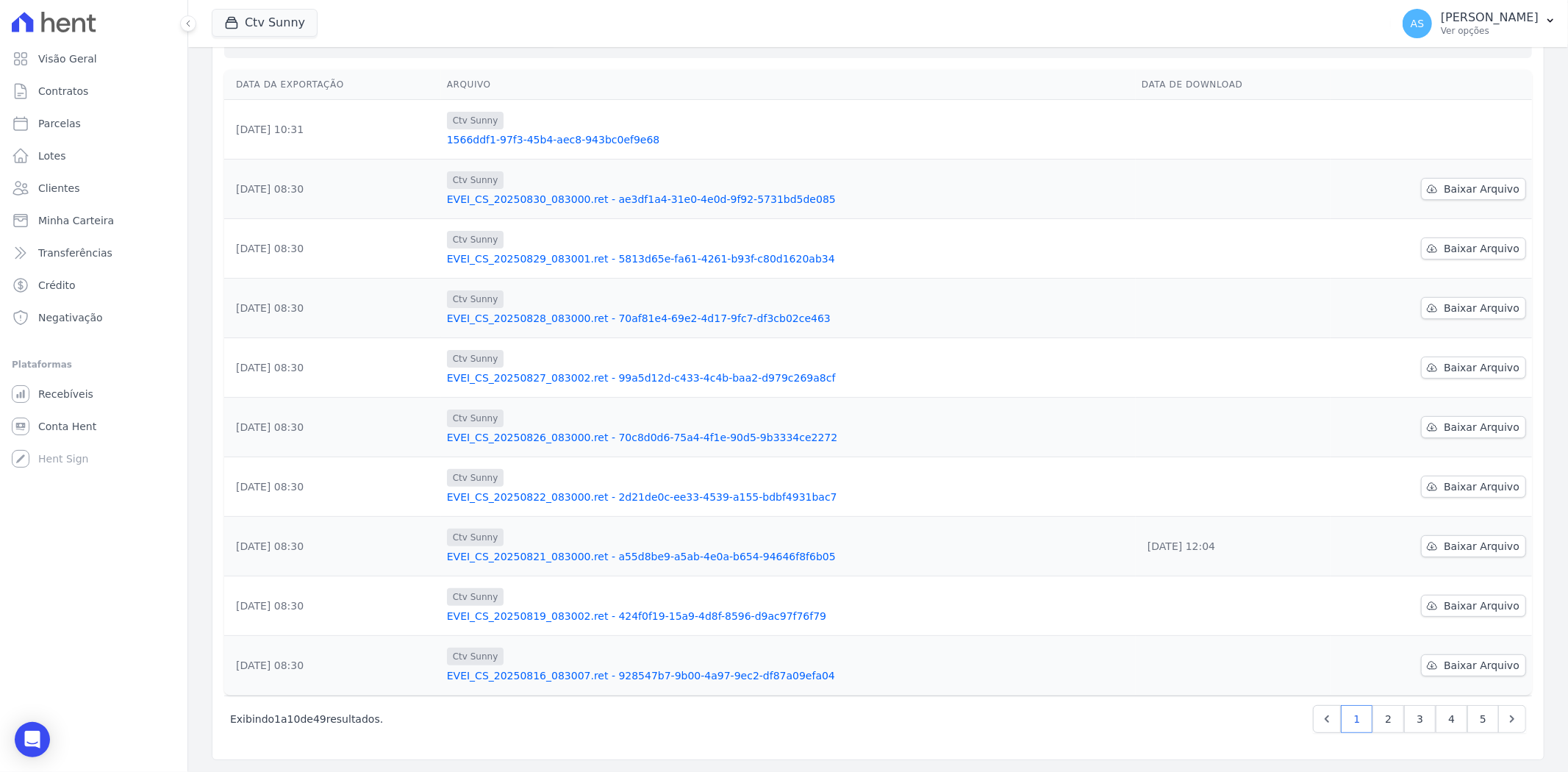
click at [600, 494] on link "EVEI_CS_20250822_083000.ret - 2d21de0c-ee33-4539-a155-bdbf4931bac7" at bounding box center [788, 497] width 683 height 15
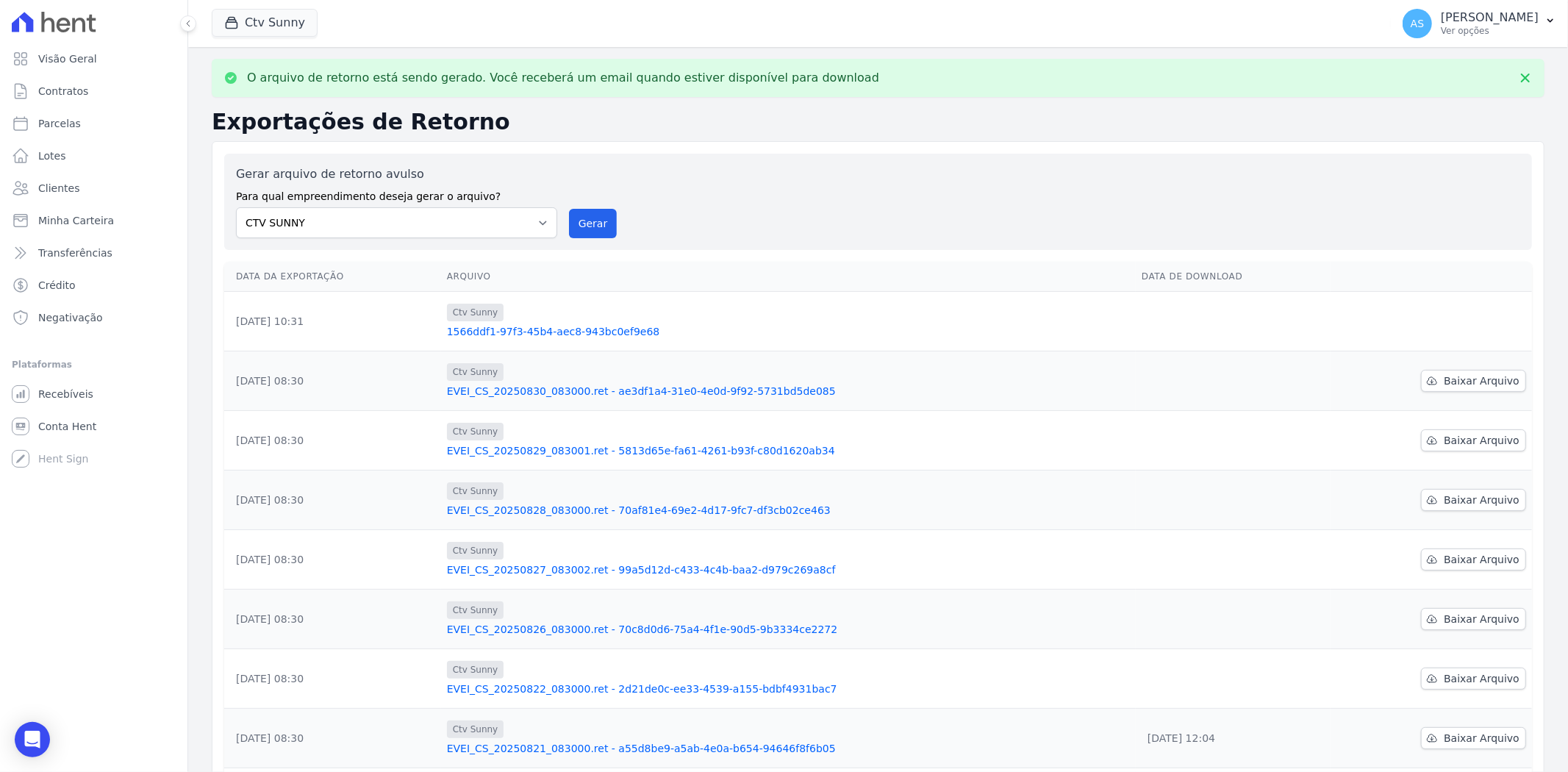
scroll to position [193, 0]
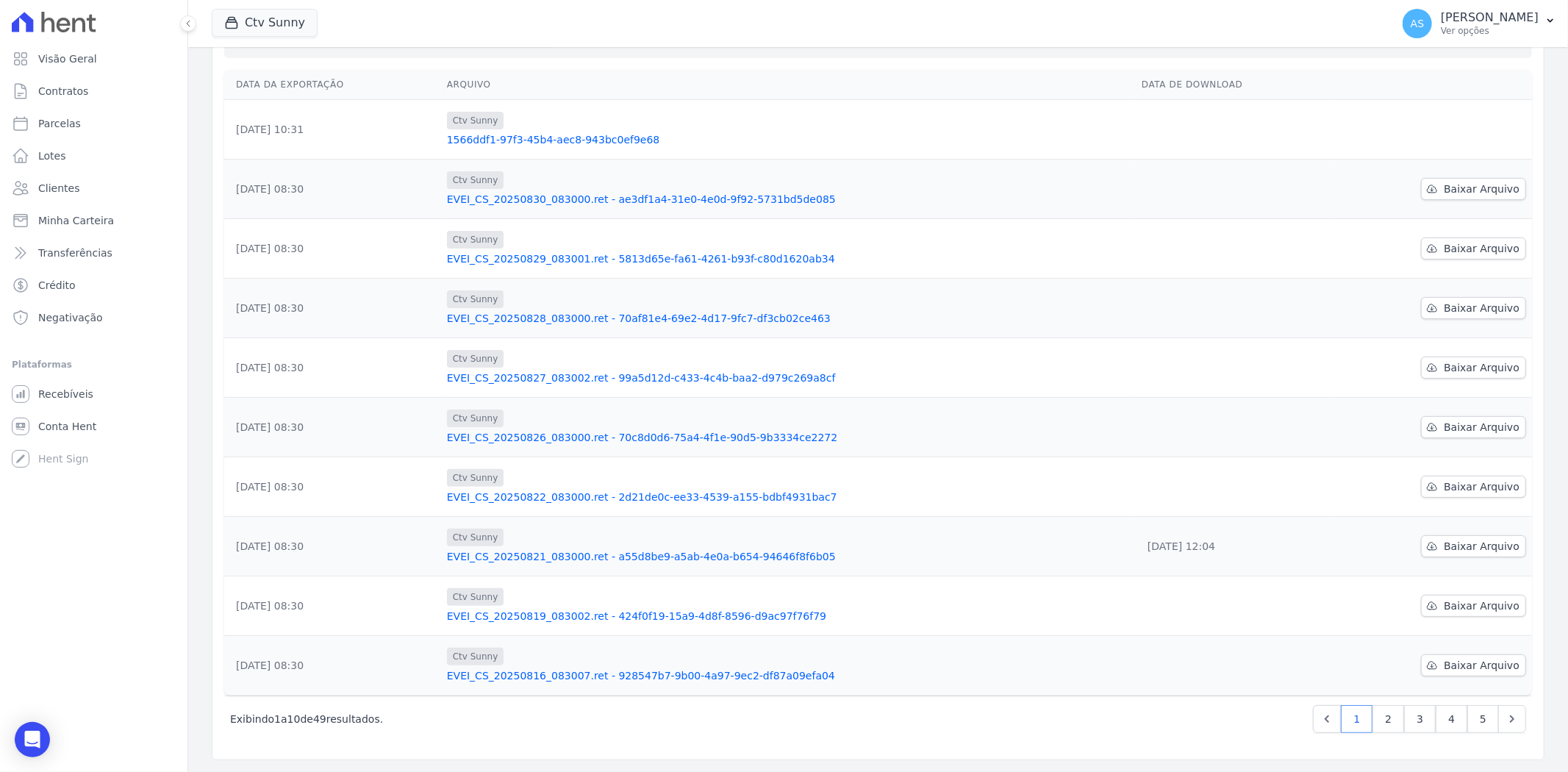
click at [567, 438] on link "EVEI_CS_20250826_083000.ret - 70c8d0d6-75a4-4f1e-90d5-9b3334ce2272" at bounding box center [788, 437] width 683 height 15
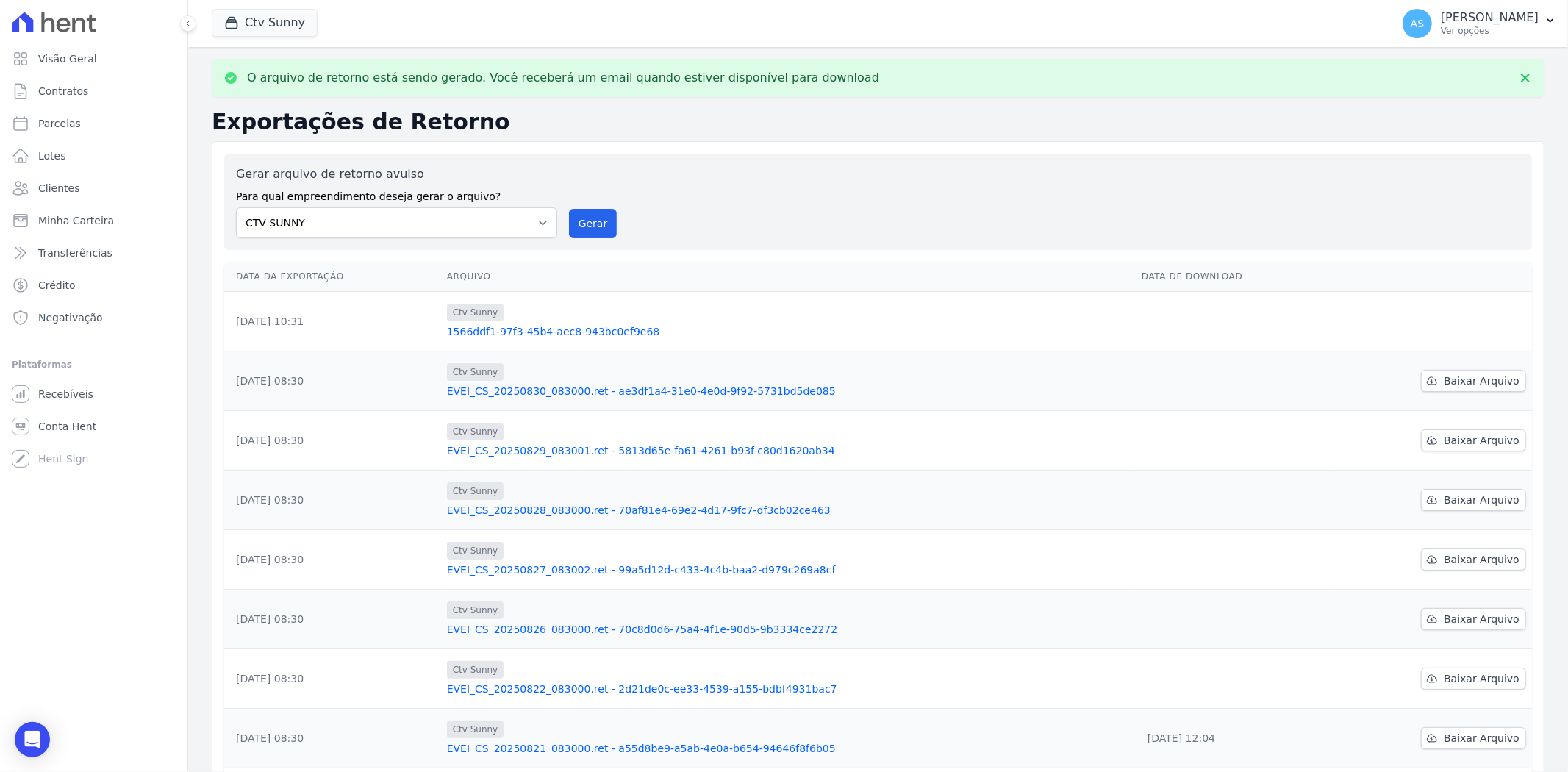
click at [610, 509] on link "EVEI_CS_20250828_083000.ret - 70af81e4-69e2-4d17-9fc7-df3cb02ce463" at bounding box center [788, 510] width 683 height 15
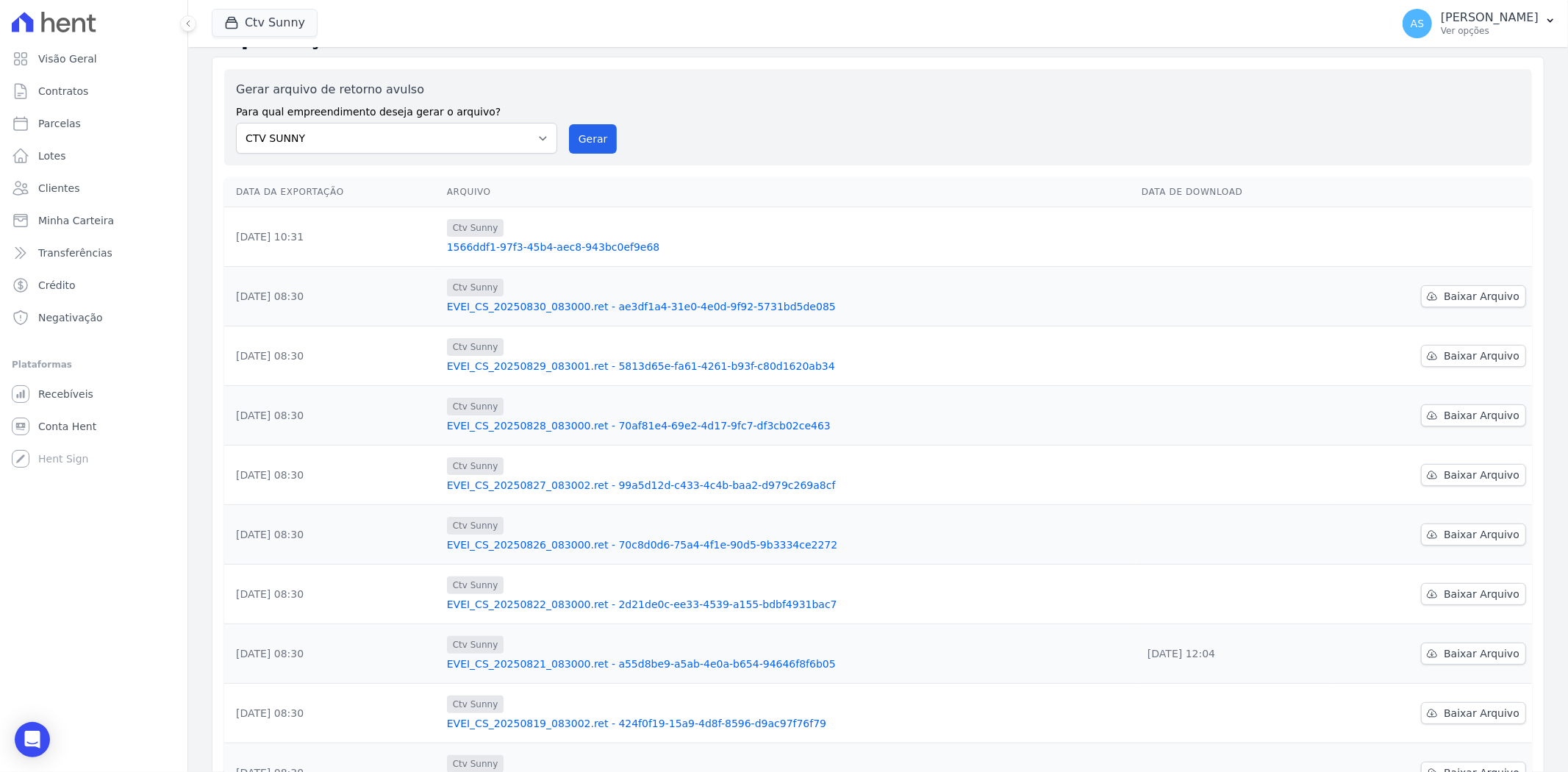
scroll to position [193, 0]
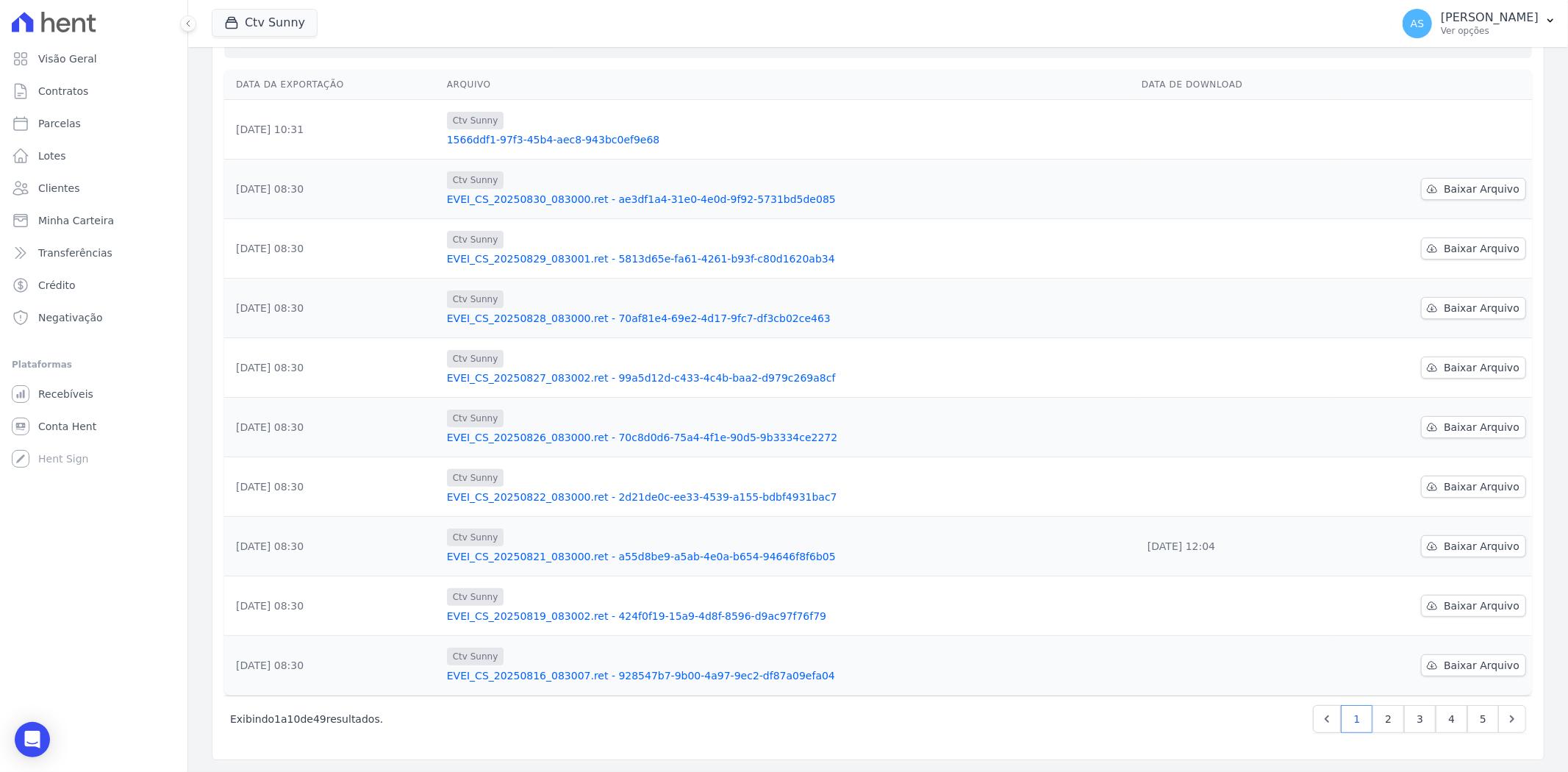
click at [608, 556] on link "EVEI_CS_20250821_083000.ret - a55d8be9-a5ab-4e0a-b654-94646f8f6b05" at bounding box center [788, 556] width 683 height 15
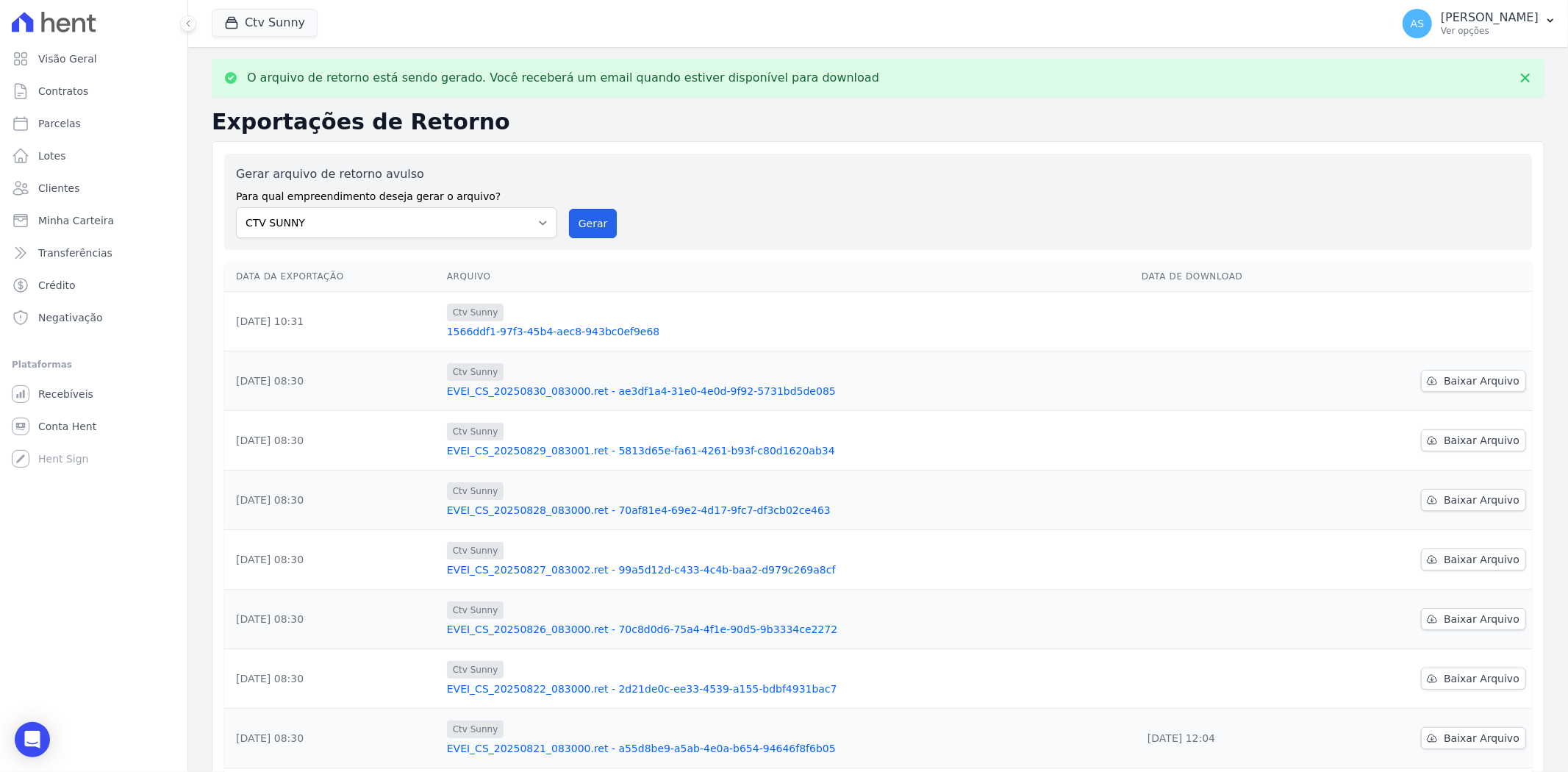
click at [600, 229] on button "Gerar" at bounding box center [592, 223] width 48 height 30
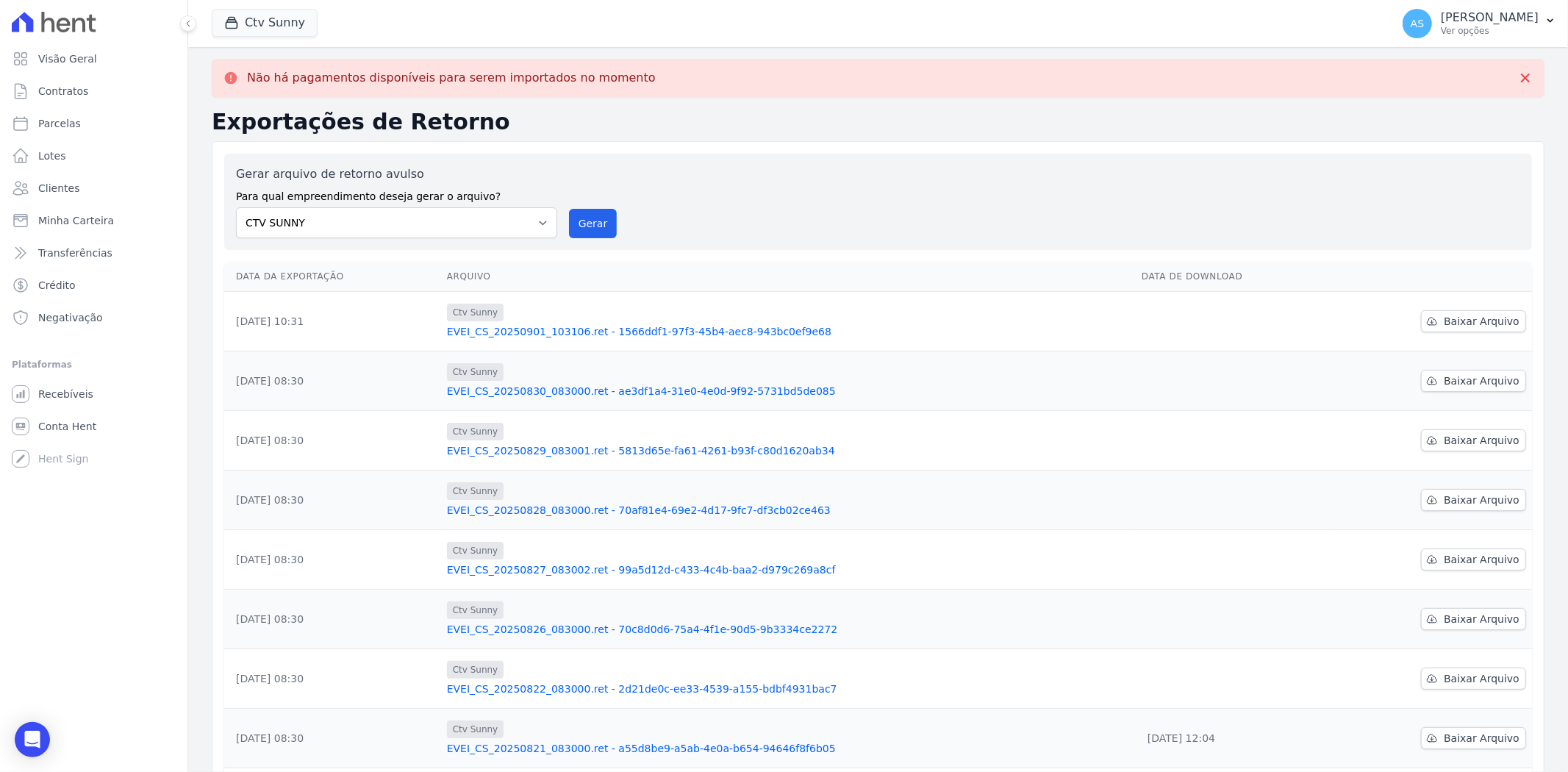
click at [636, 327] on link "EVEI_CS_20250901_103106.ret - 1566ddf1-97f3-45b4-aec8-943bc0ef9e68" at bounding box center [788, 331] width 683 height 15
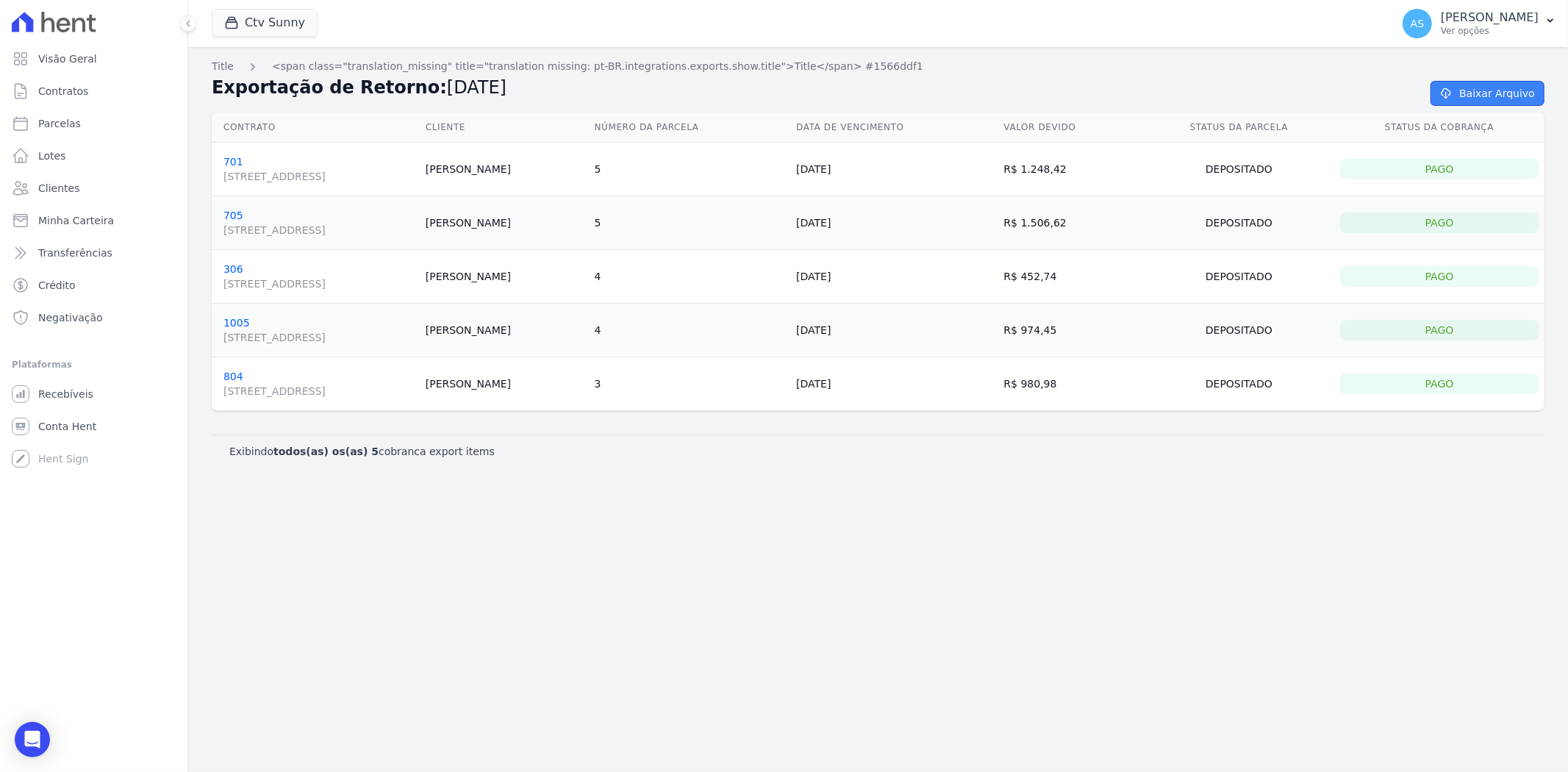
click at [1254, 92] on link "Baixar Arquivo" at bounding box center [1487, 93] width 114 height 25
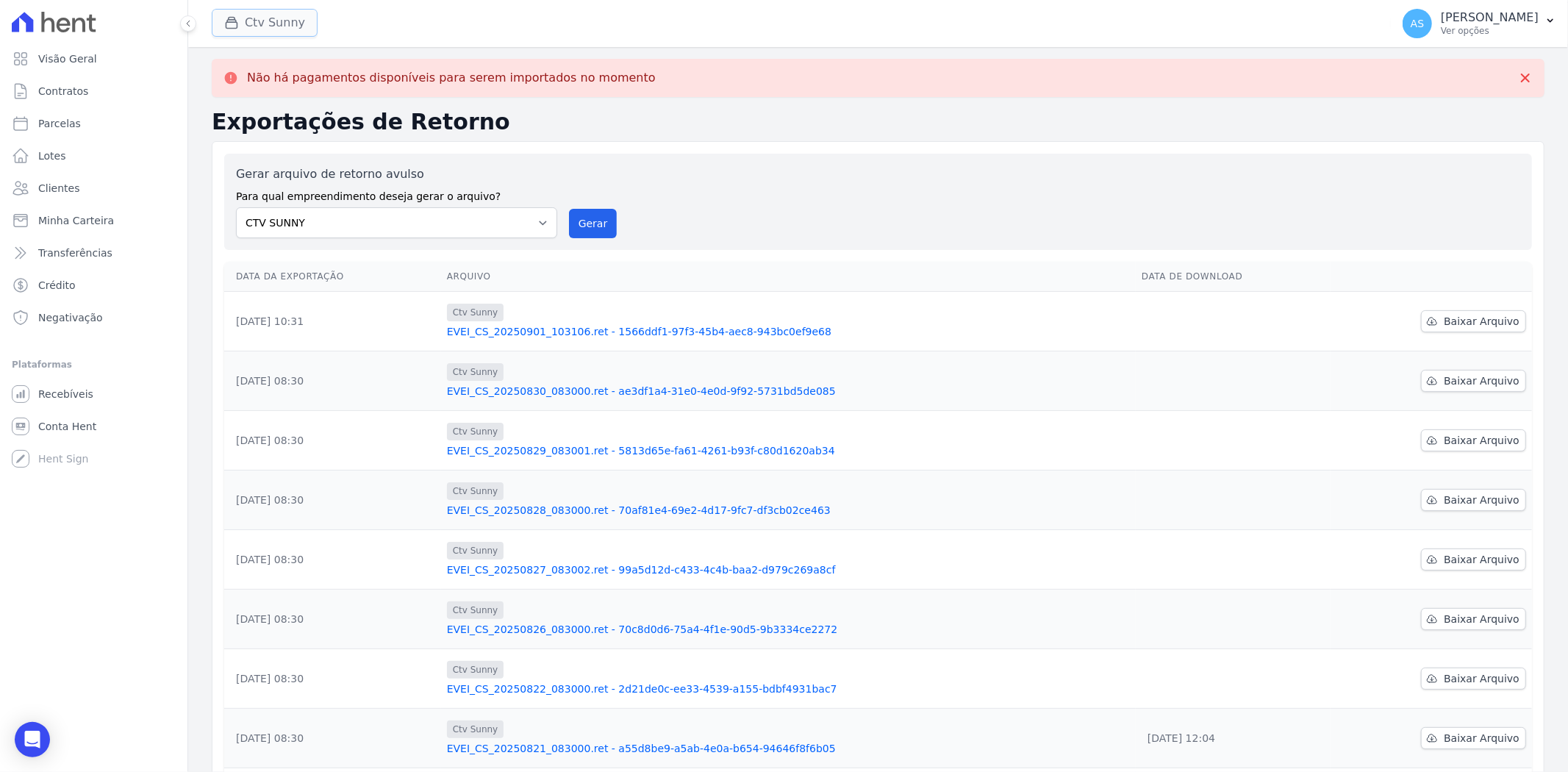
click at [261, 18] on button "Ctv Sunny" at bounding box center [265, 23] width 106 height 28
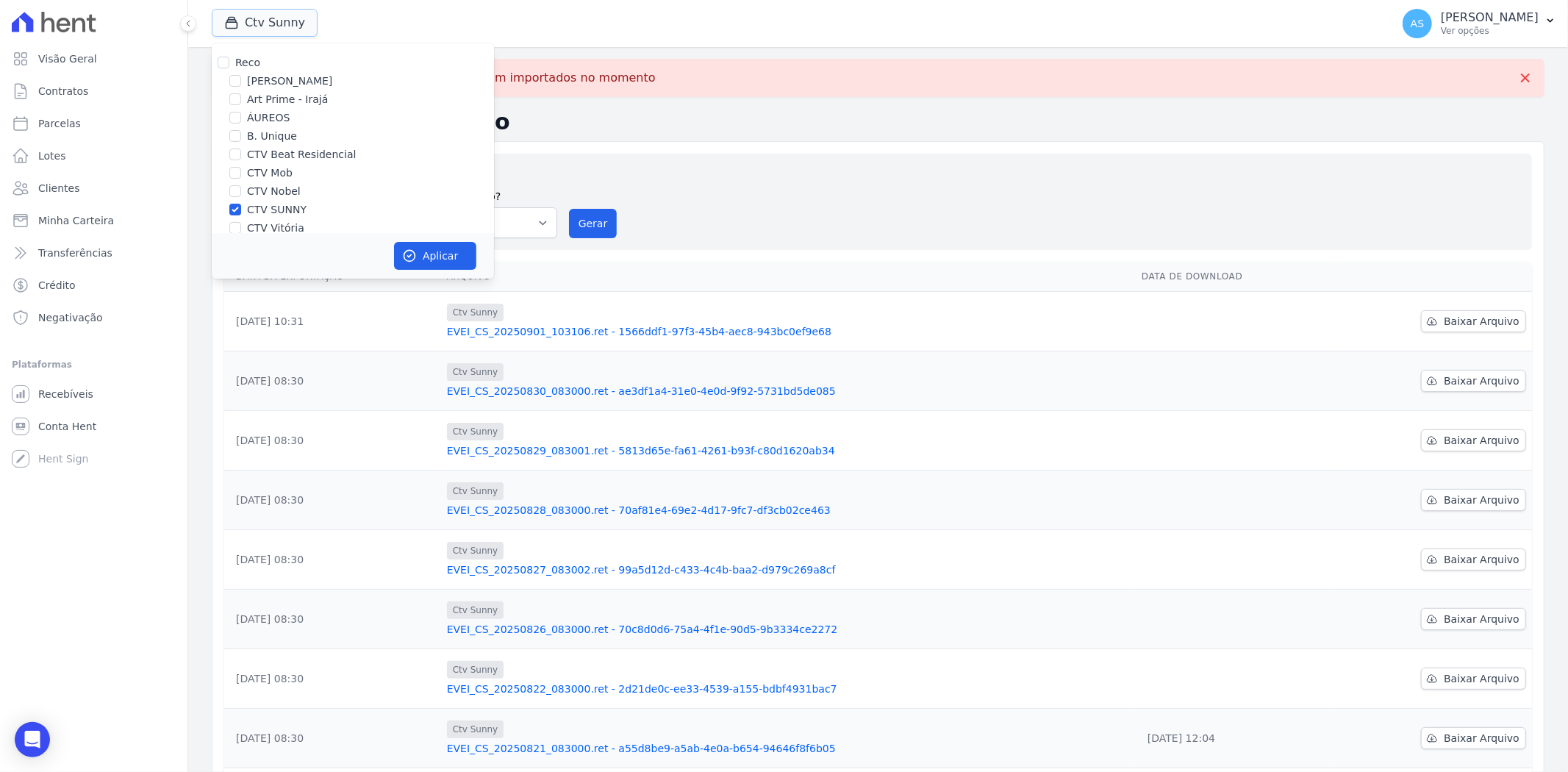
scroll to position [81, 0]
click at [266, 121] on label "CTV SUNNY" at bounding box center [277, 129] width 60 height 16
click at [241, 122] on input "CTV SUNNY" at bounding box center [235, 127] width 11 height 11
checkbox input "false"
click at [268, 218] on label "[PERSON_NAME] Residencial" at bounding box center [321, 220] width 147 height 16
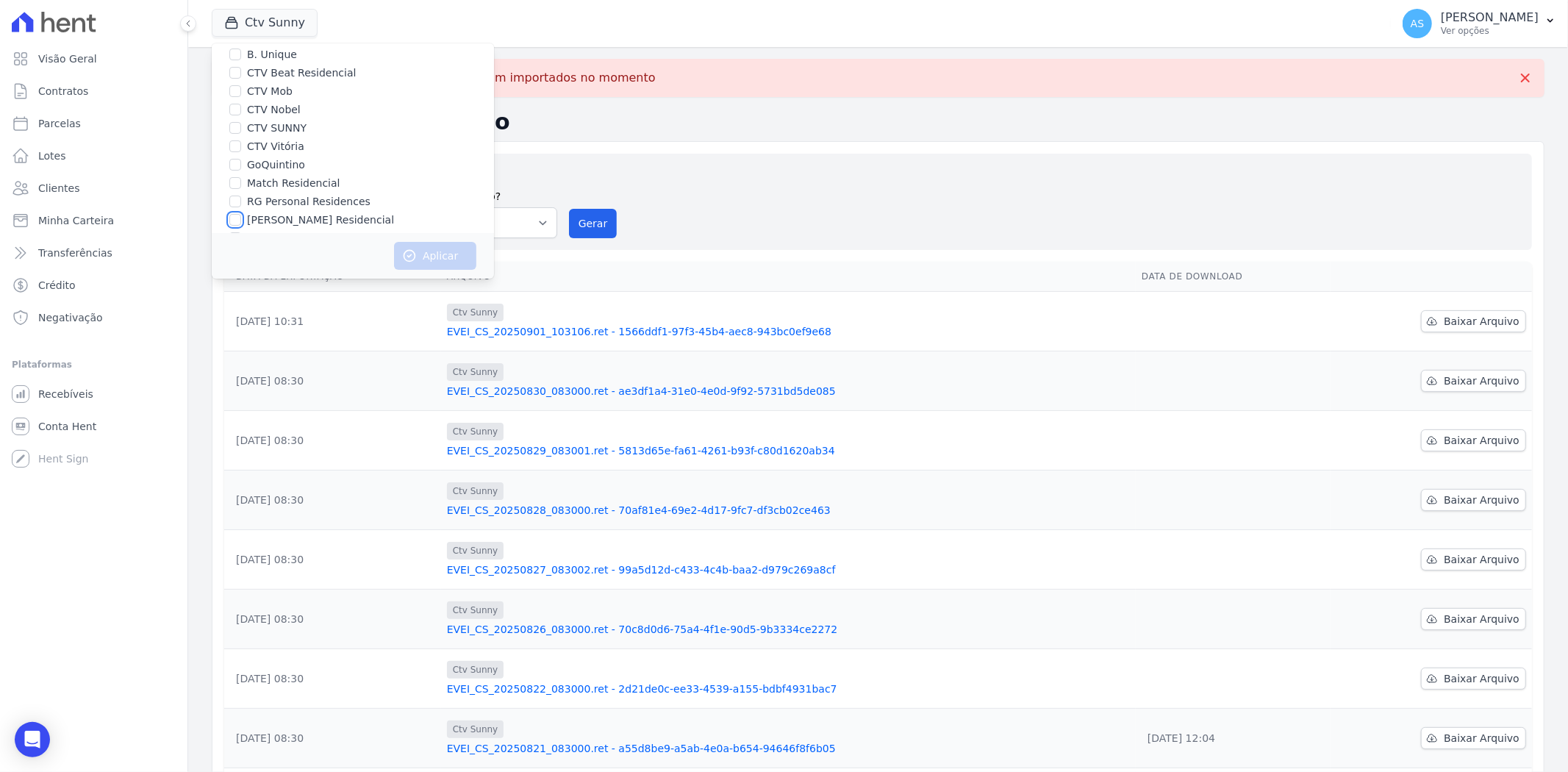
click at [241, 218] on input "[PERSON_NAME] Residencial" at bounding box center [235, 219] width 11 height 11
checkbox input "true"
click at [431, 263] on button "Aplicar" at bounding box center [436, 256] width 82 height 28
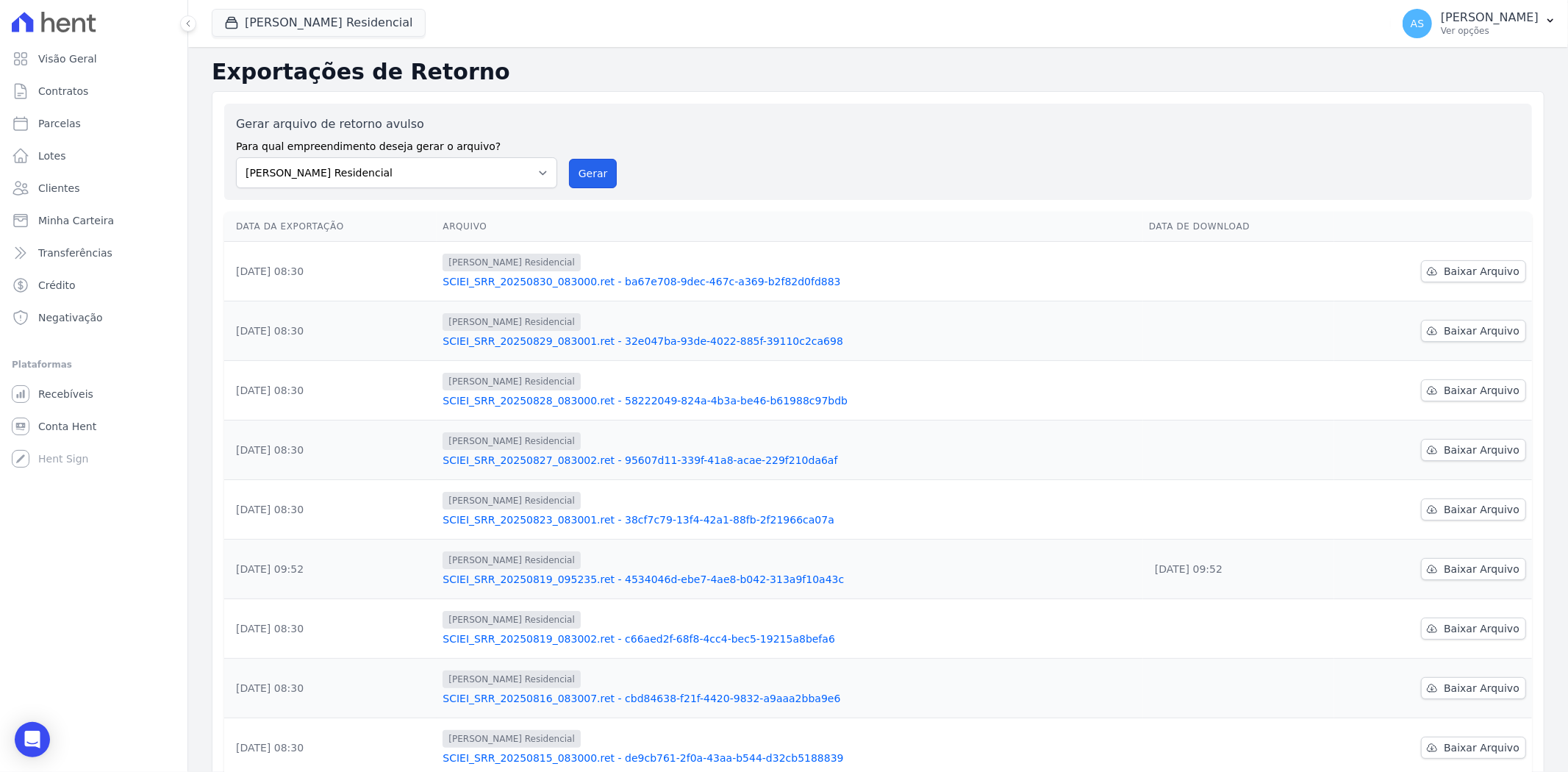
click at [591, 174] on button "Gerar" at bounding box center [592, 174] width 48 height 30
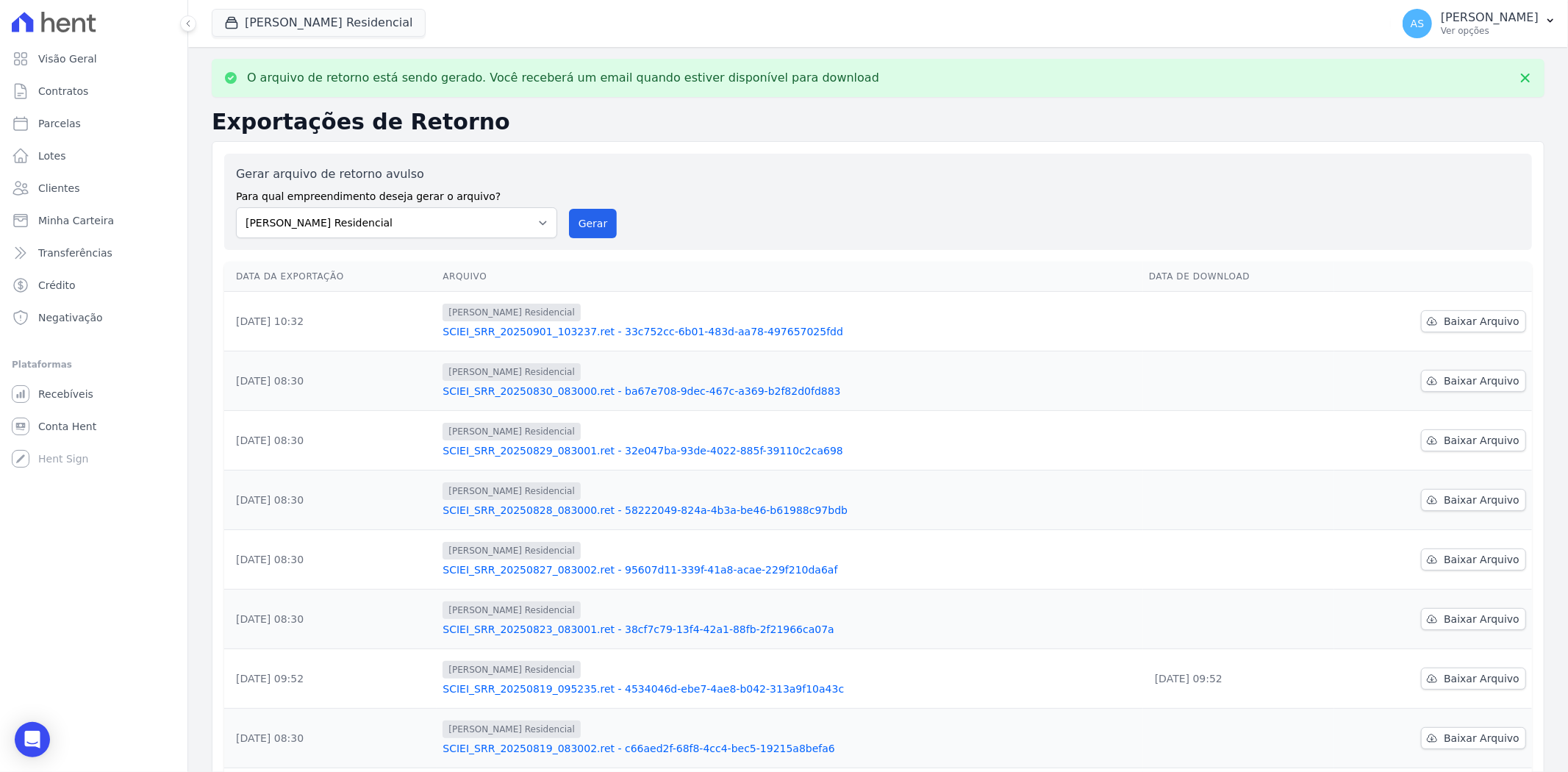
click at [491, 595] on link "SCIEI_SRR_20250819_095235.ret - 4534046d-ebe7-4ae8-b042-313a9f10a43c" at bounding box center [790, 688] width 695 height 15
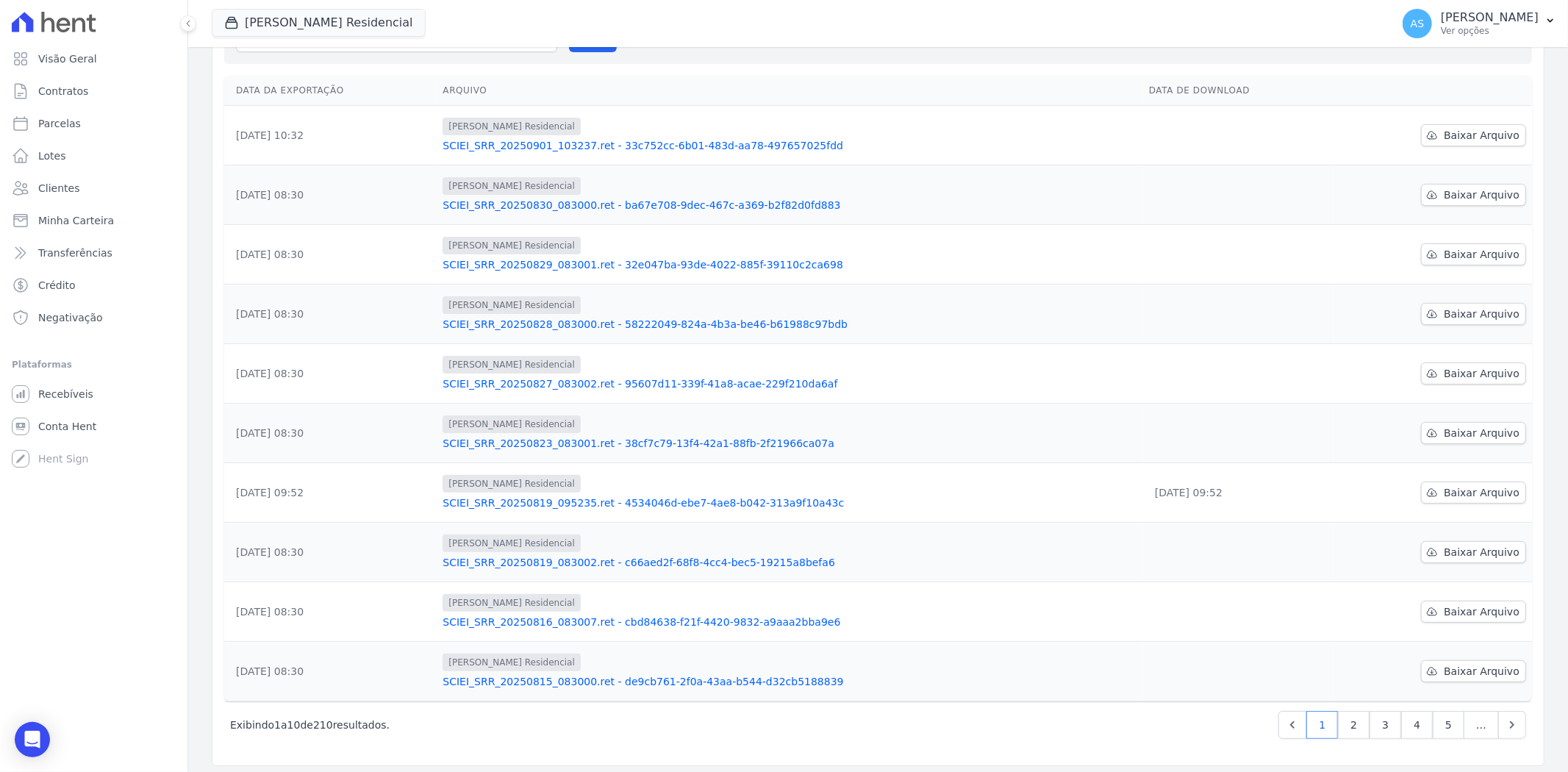
scroll to position [193, 0]
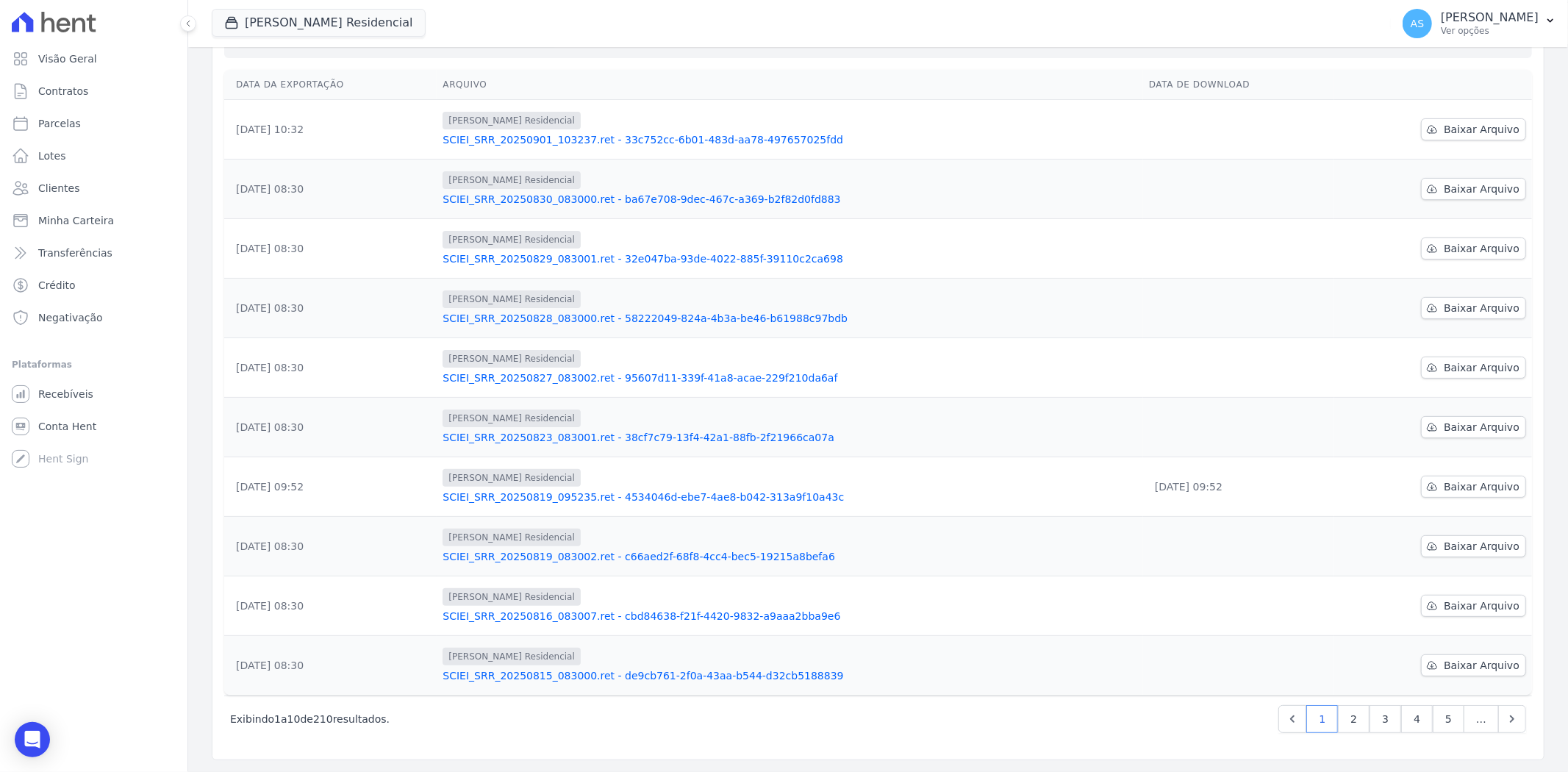
click at [666, 430] on link "SCIEI_SRR_20250823_083001.ret - 38cf7c79-13f4-42a1-88fb-2f21966ca07a" at bounding box center [790, 437] width 695 height 15
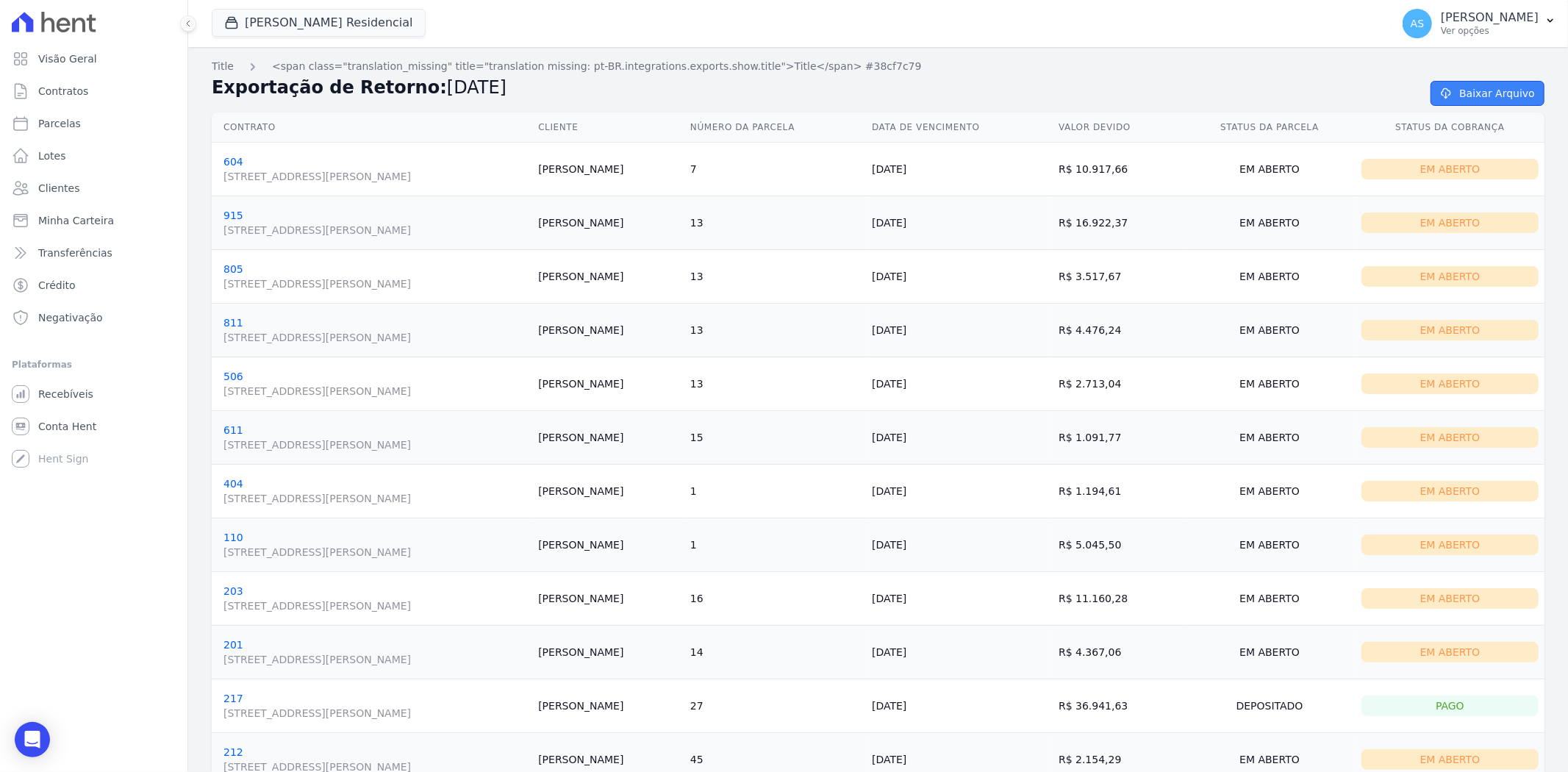
click at [1254, 85] on link "Baixar Arquivo" at bounding box center [1487, 93] width 114 height 25
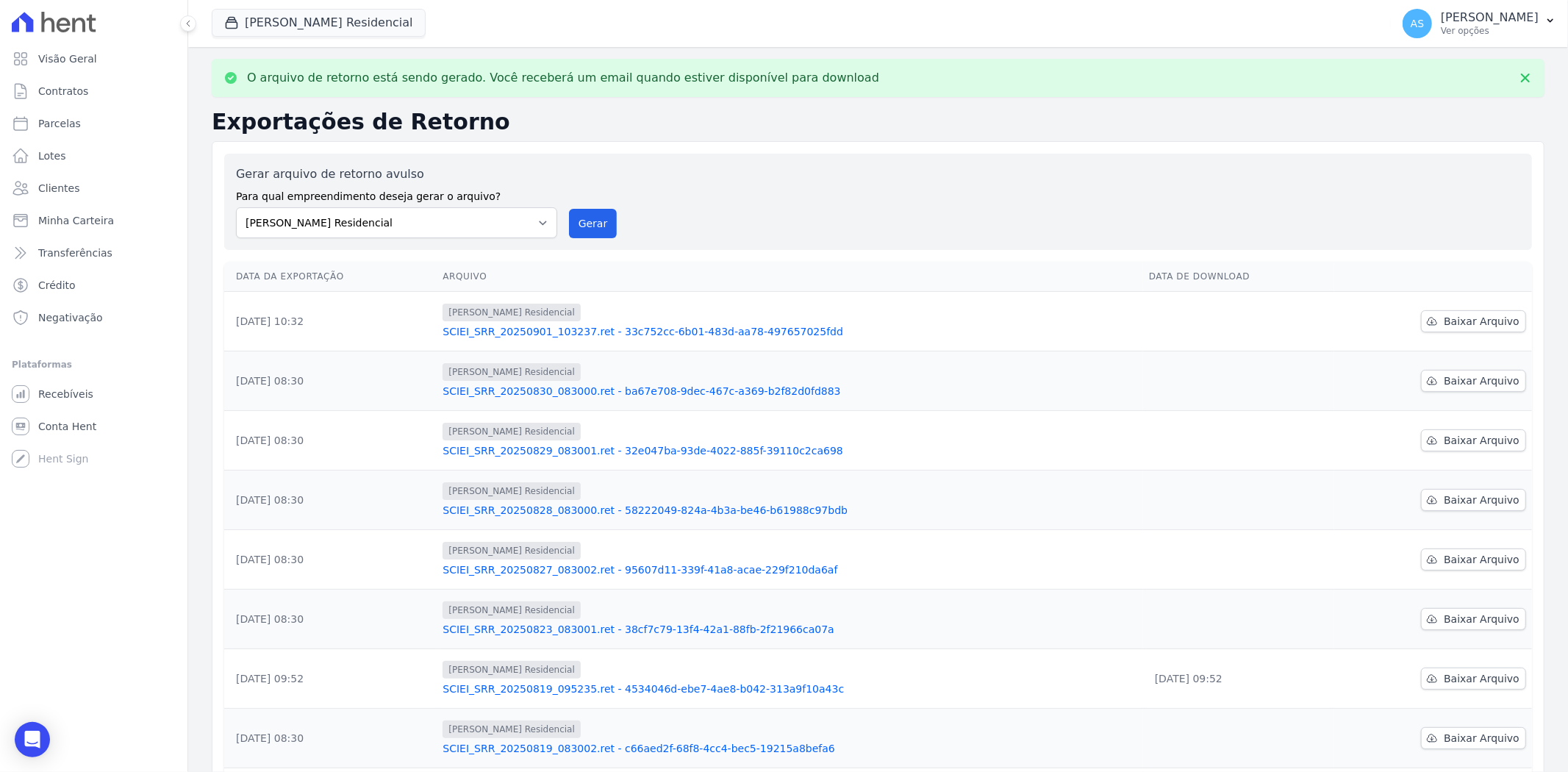
click at [605, 329] on link "SCIEI_SRR_20250901_103237.ret - 33c752cc-6b01-483d-aa78-497657025fdd" at bounding box center [790, 331] width 695 height 15
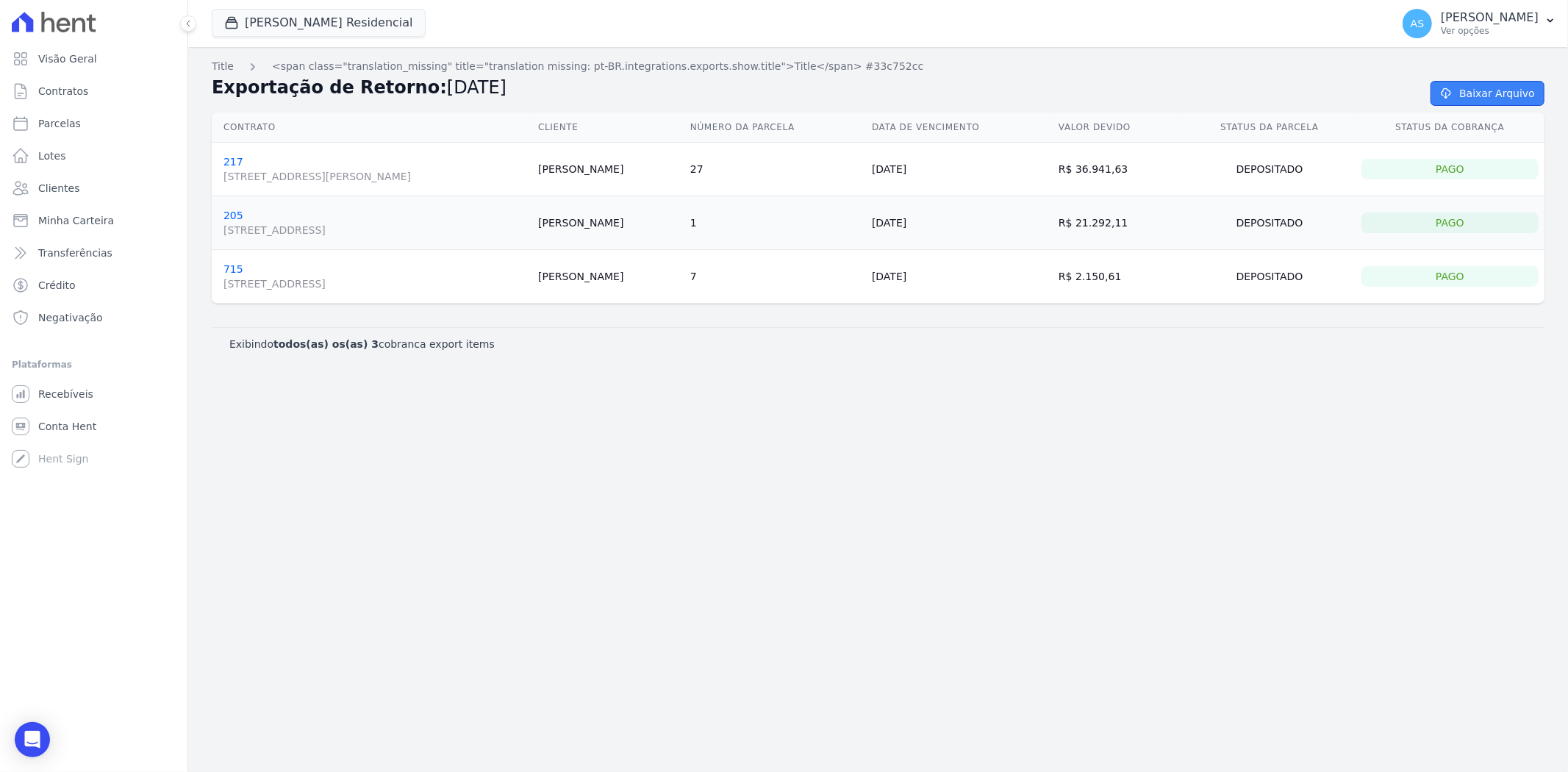
click at [1254, 89] on link "Baixar Arquivo" at bounding box center [1487, 93] width 114 height 25
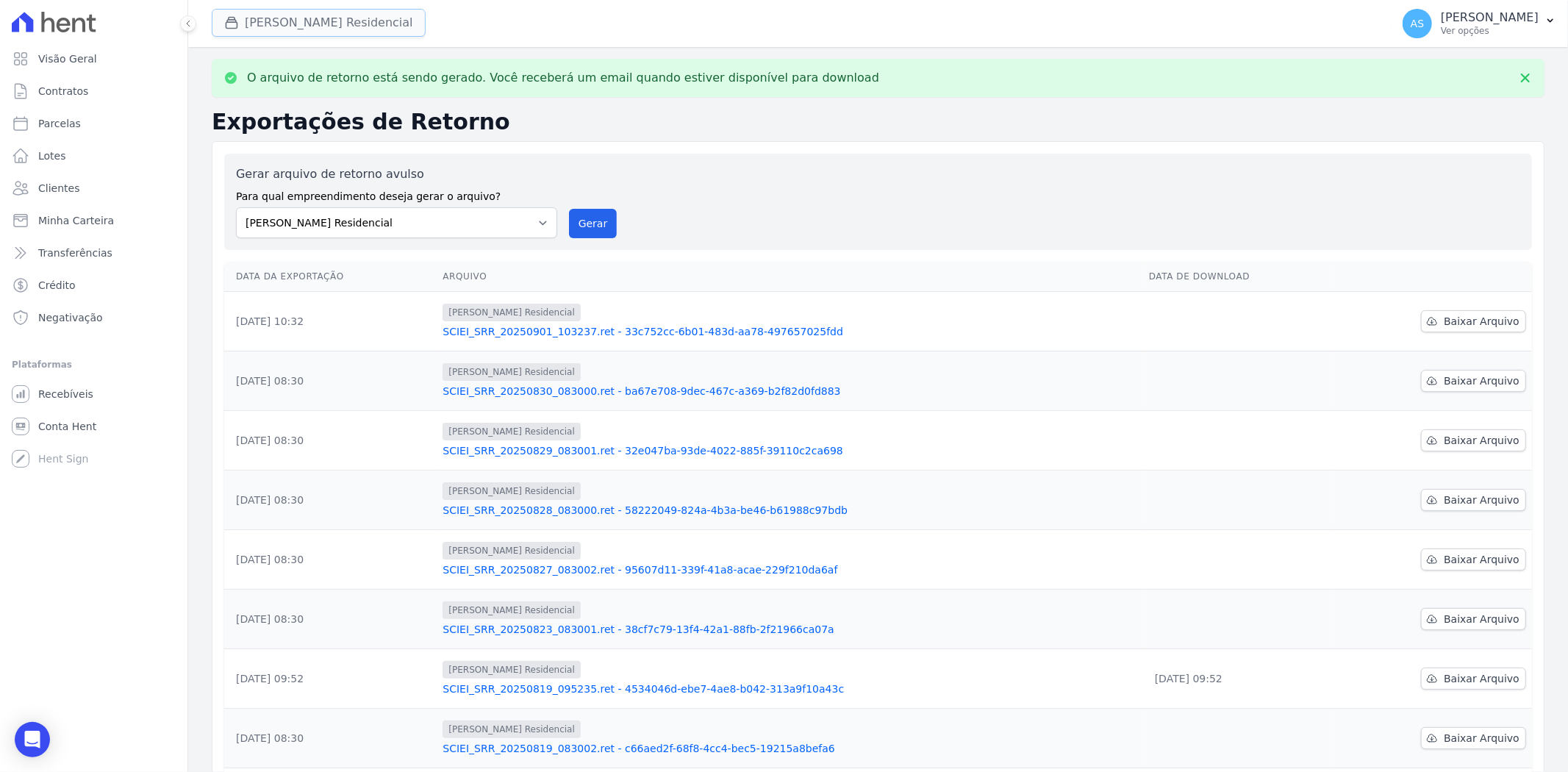
click at [281, 26] on button "[PERSON_NAME] Residencial" at bounding box center [319, 23] width 214 height 28
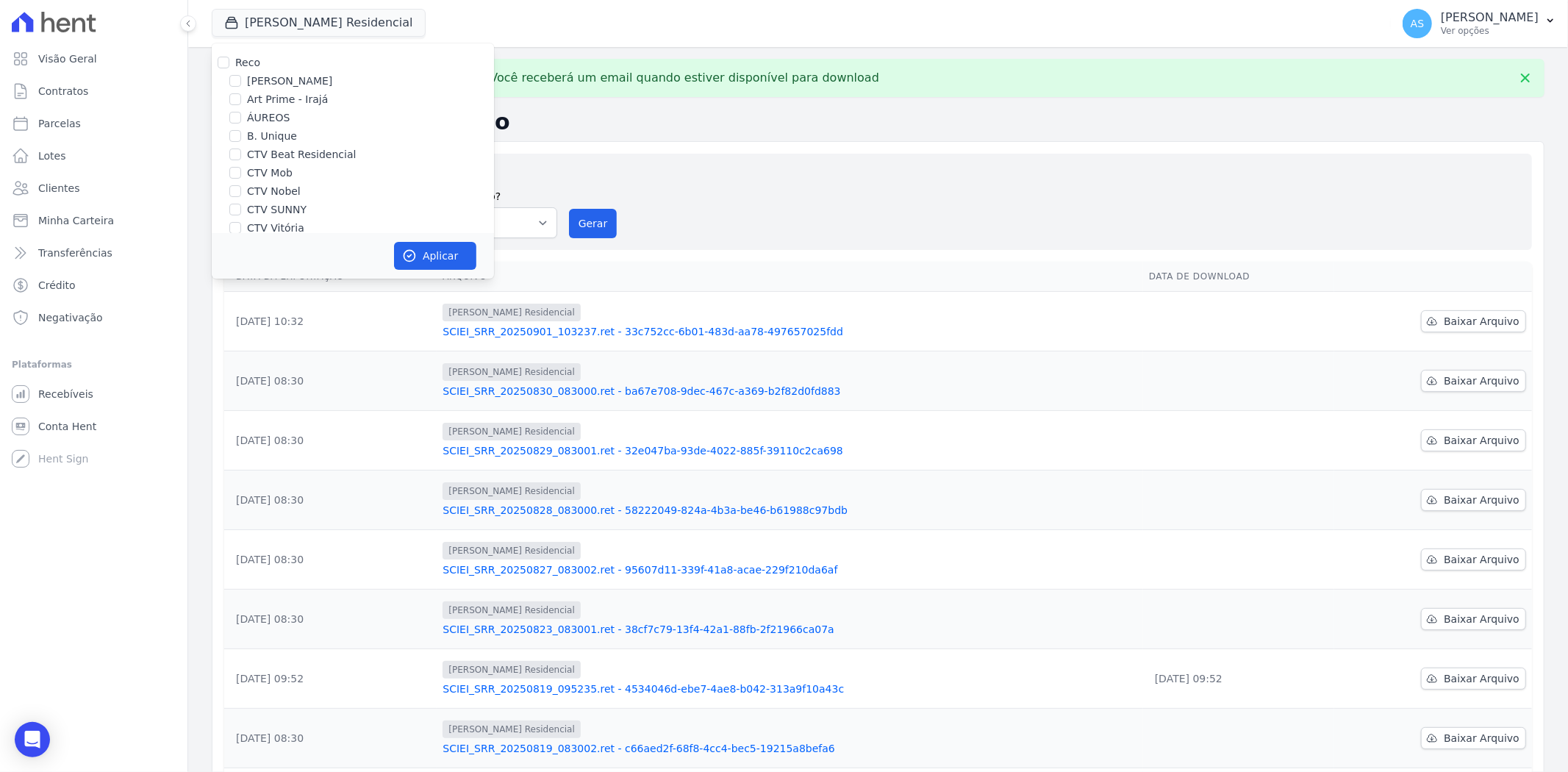
click at [292, 151] on label "CTV Beat Residencial" at bounding box center [302, 155] width 109 height 16
click at [241, 151] on input "CTV Beat Residencial" at bounding box center [235, 153] width 11 height 11
checkbox input "true"
click at [269, 159] on label "[PERSON_NAME] Residencial" at bounding box center [321, 161] width 147 height 16
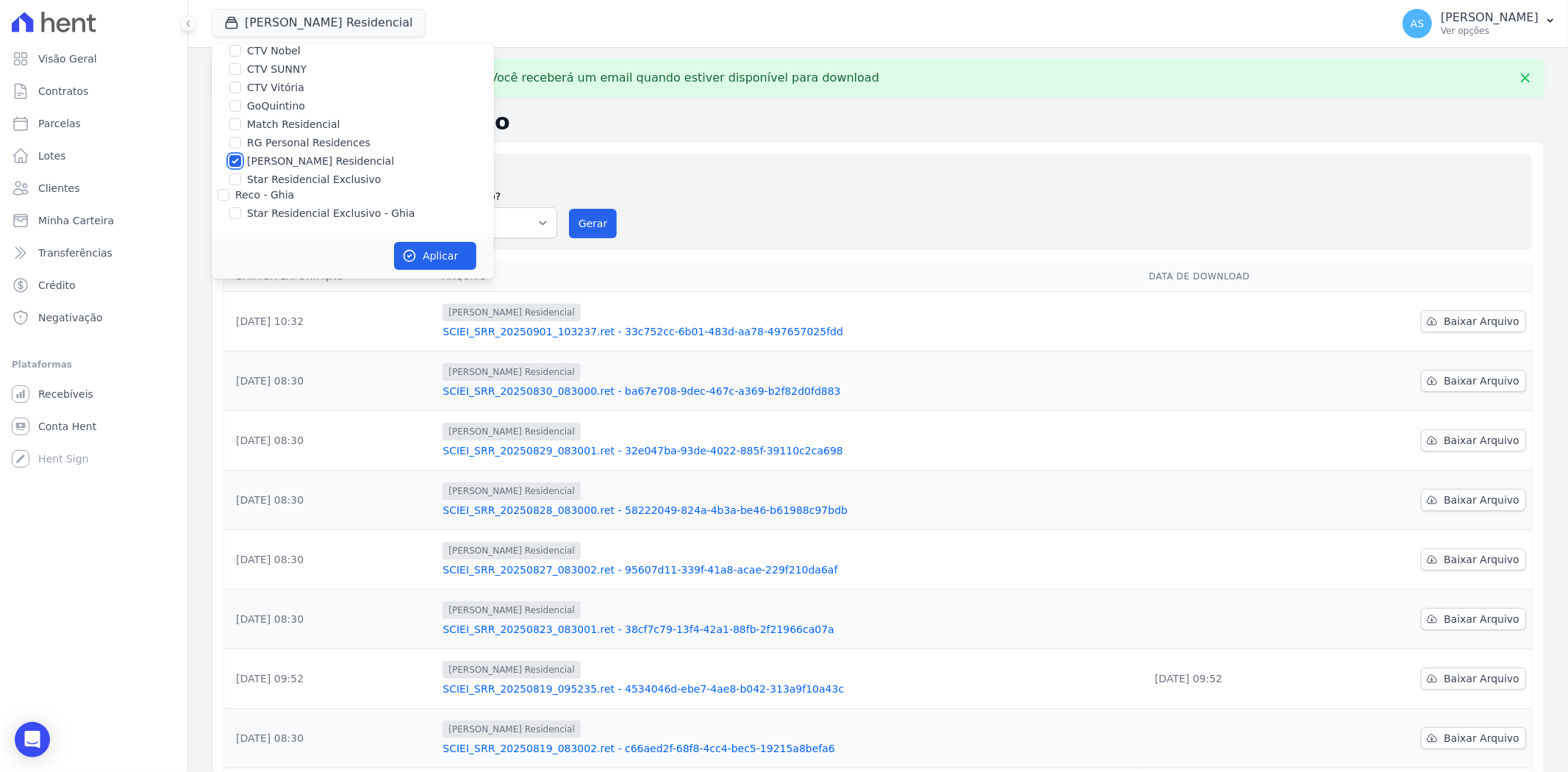
click at [241, 159] on input "[PERSON_NAME] Residencial" at bounding box center [235, 160] width 11 height 11
checkbox input "false"
click at [442, 262] on button "Aplicar" at bounding box center [436, 256] width 82 height 28
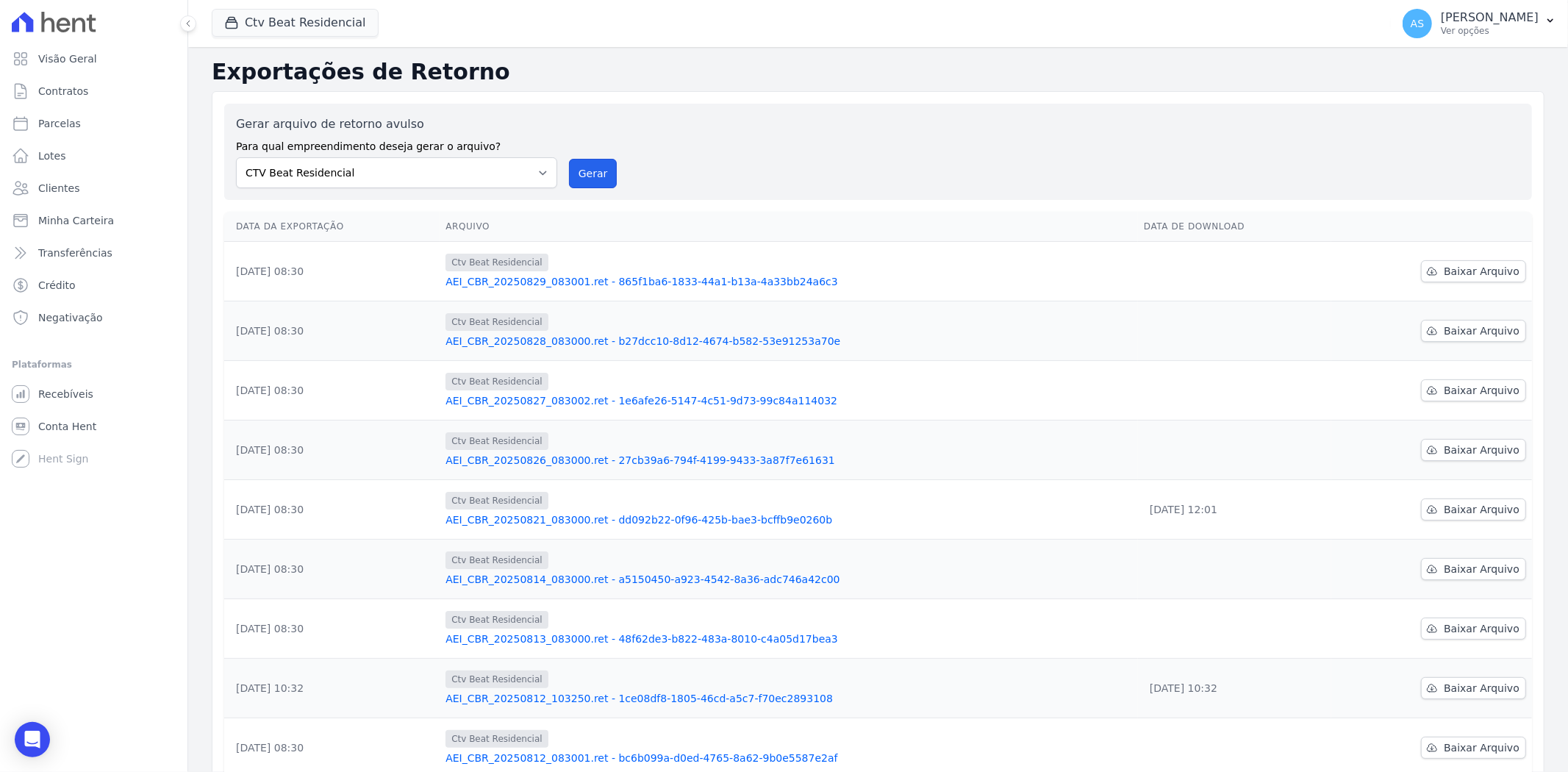
click at [579, 174] on button "Gerar" at bounding box center [592, 174] width 48 height 30
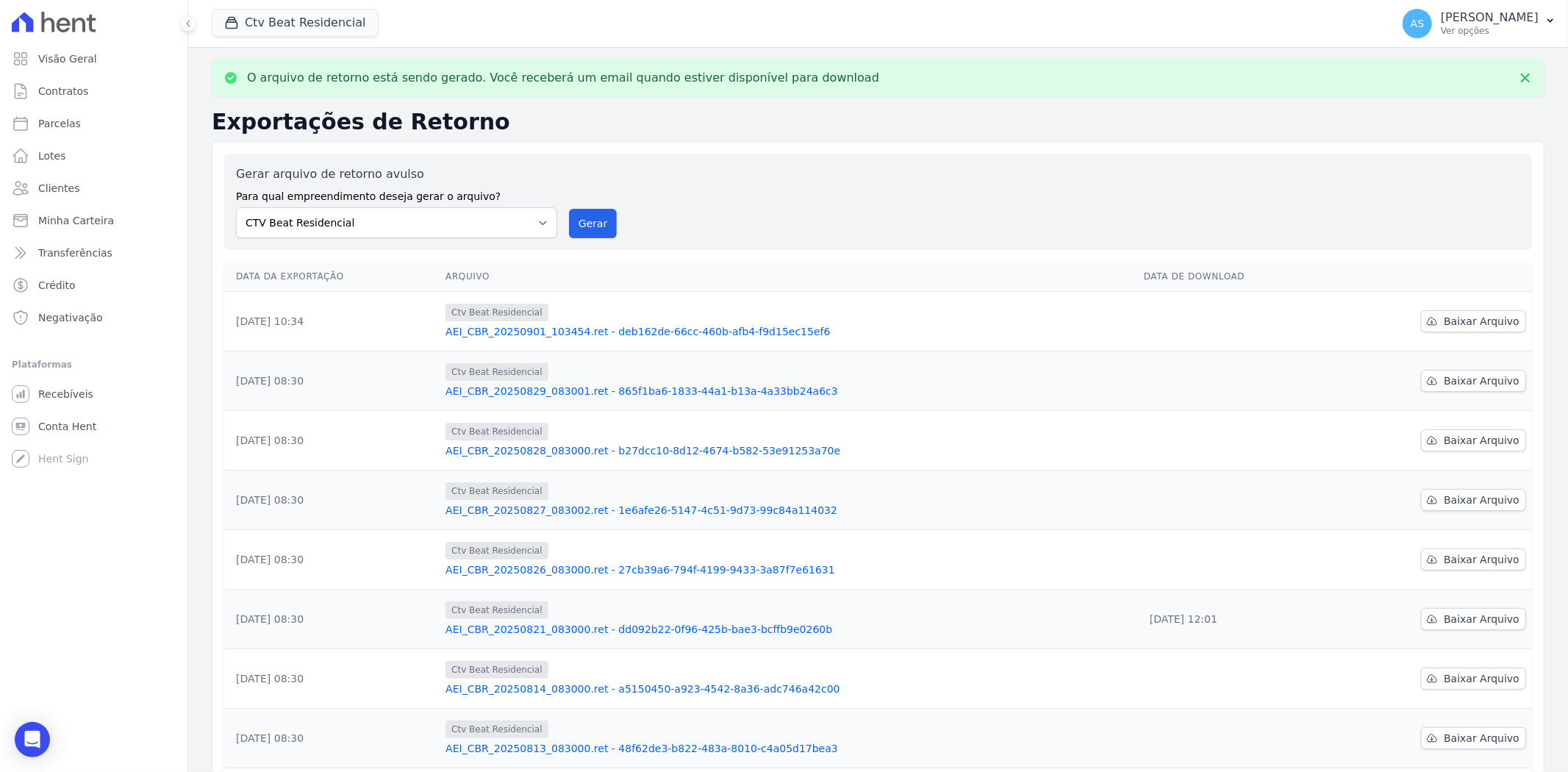
click at [617, 595] on link "AEI_CBR_20250821_083000.ret - dd092b22-0f96-425b-bae3-bcffb9e0260b" at bounding box center [788, 629] width 686 height 15
click at [686, 326] on link "AEI_CBR_20250901_103454.ret - deb162de-66cc-460b-afb4-f9d15ec15ef6" at bounding box center [788, 331] width 686 height 15
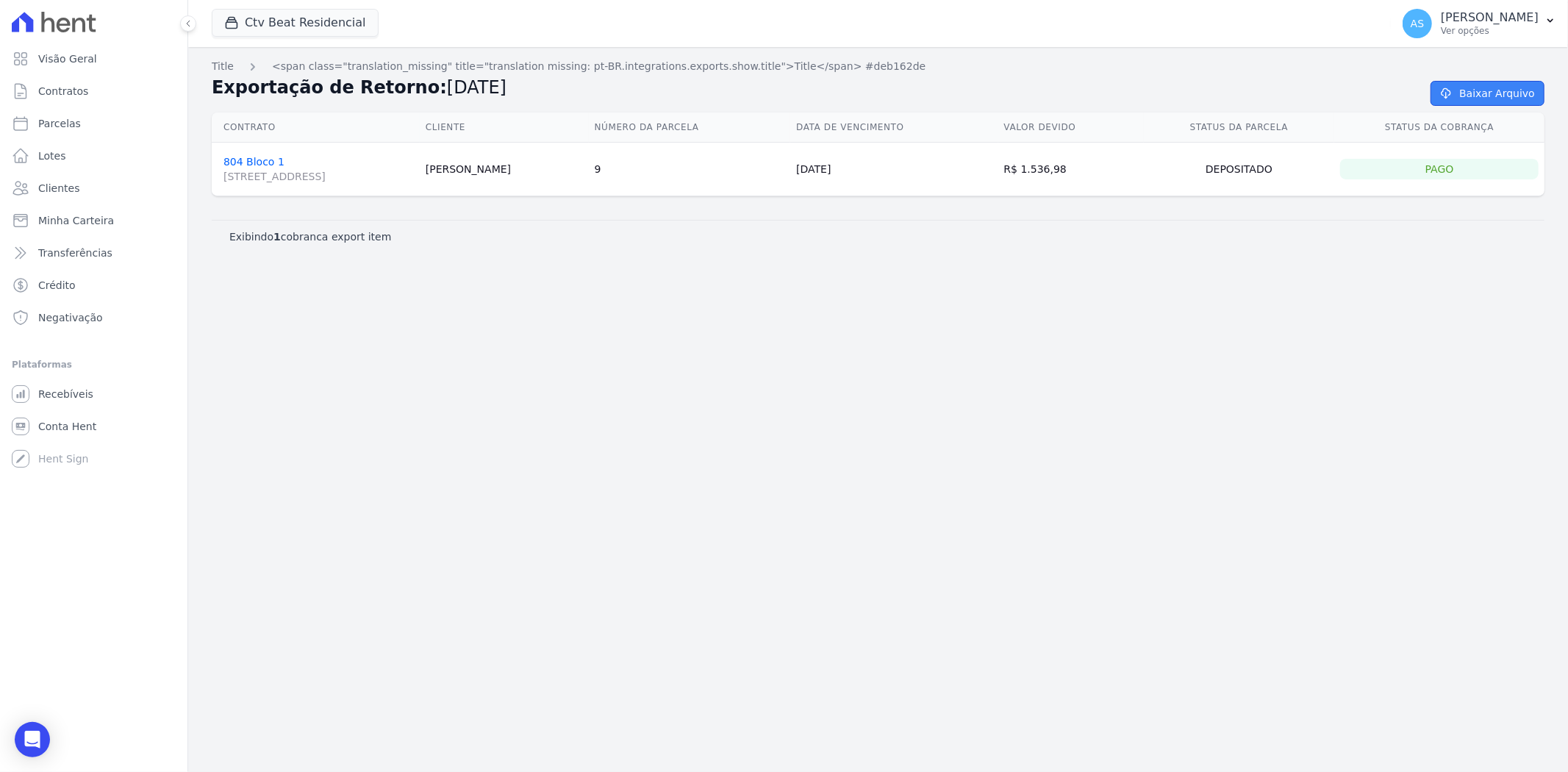
click at [1254, 89] on link "Baixar Arquivo" at bounding box center [1487, 93] width 114 height 25
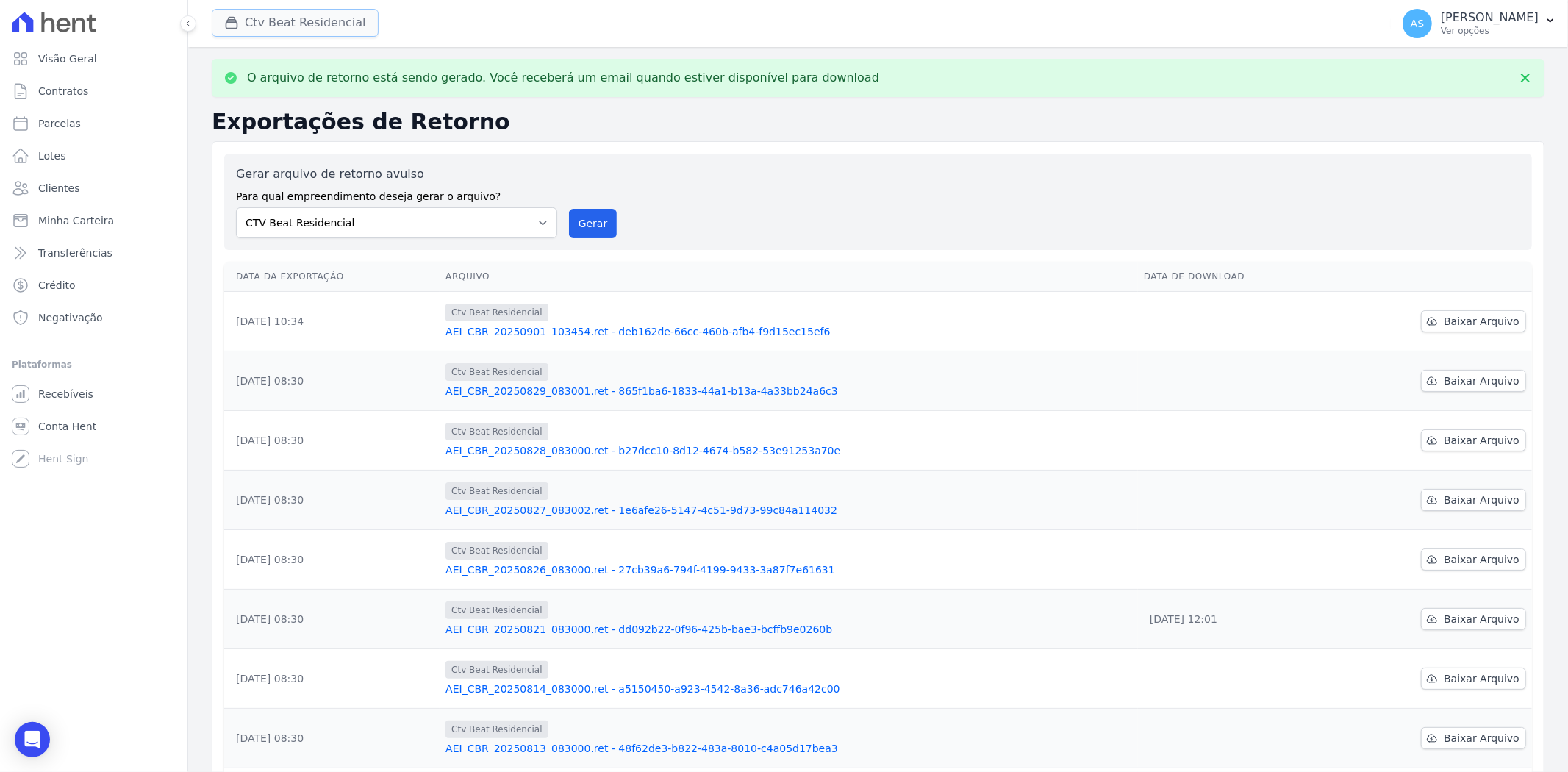
click at [252, 23] on button "Ctv Beat Residencial" at bounding box center [295, 23] width 167 height 28
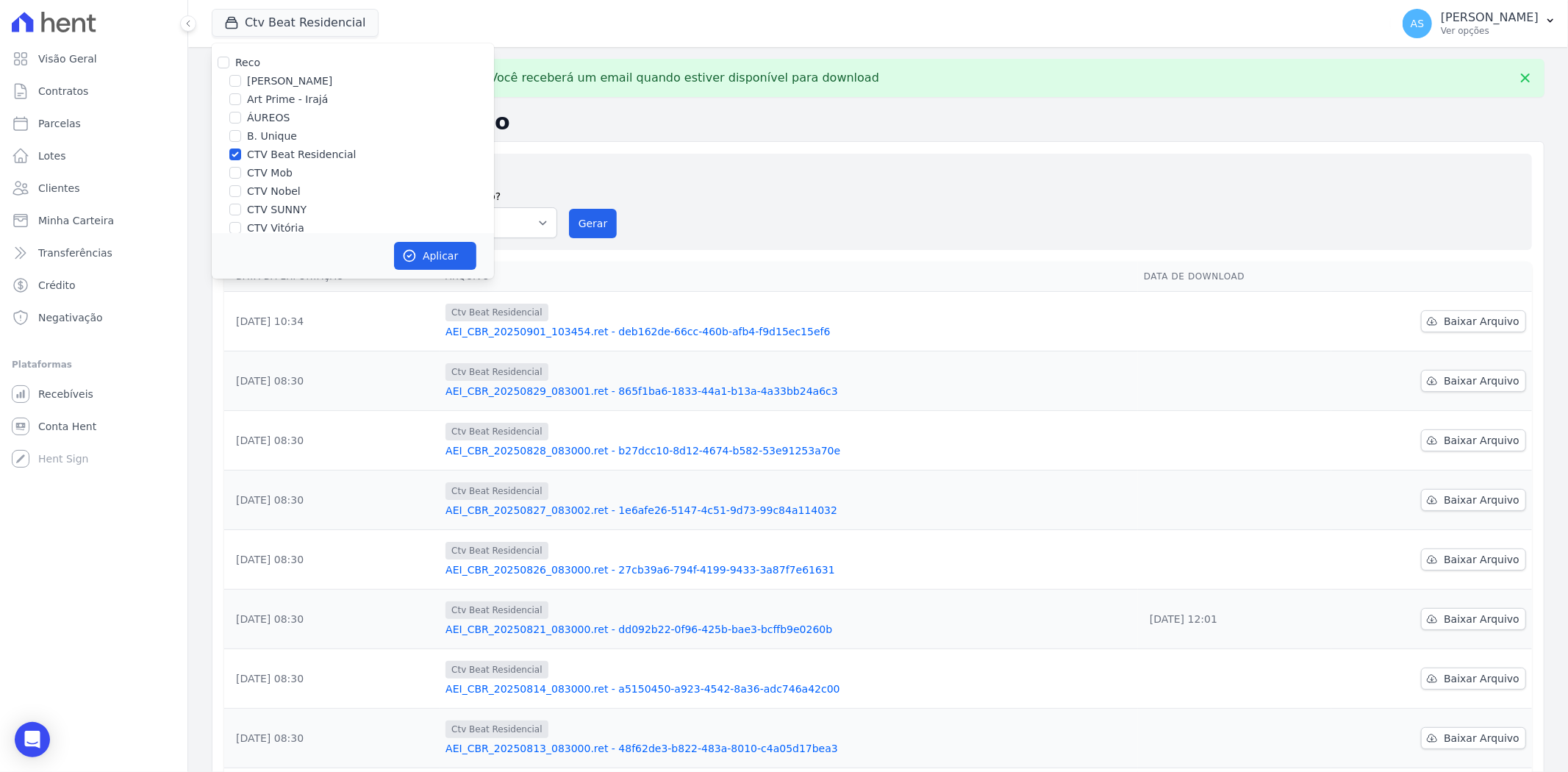
click at [273, 151] on label "CTV Beat Residencial" at bounding box center [302, 155] width 109 height 16
click at [241, 151] on input "CTV Beat Residencial" at bounding box center [235, 153] width 11 height 11
checkbox input "false"
click at [259, 173] on label "CTV Mob" at bounding box center [270, 174] width 46 height 16
click at [241, 173] on input "CTV Mob" at bounding box center [235, 172] width 11 height 11
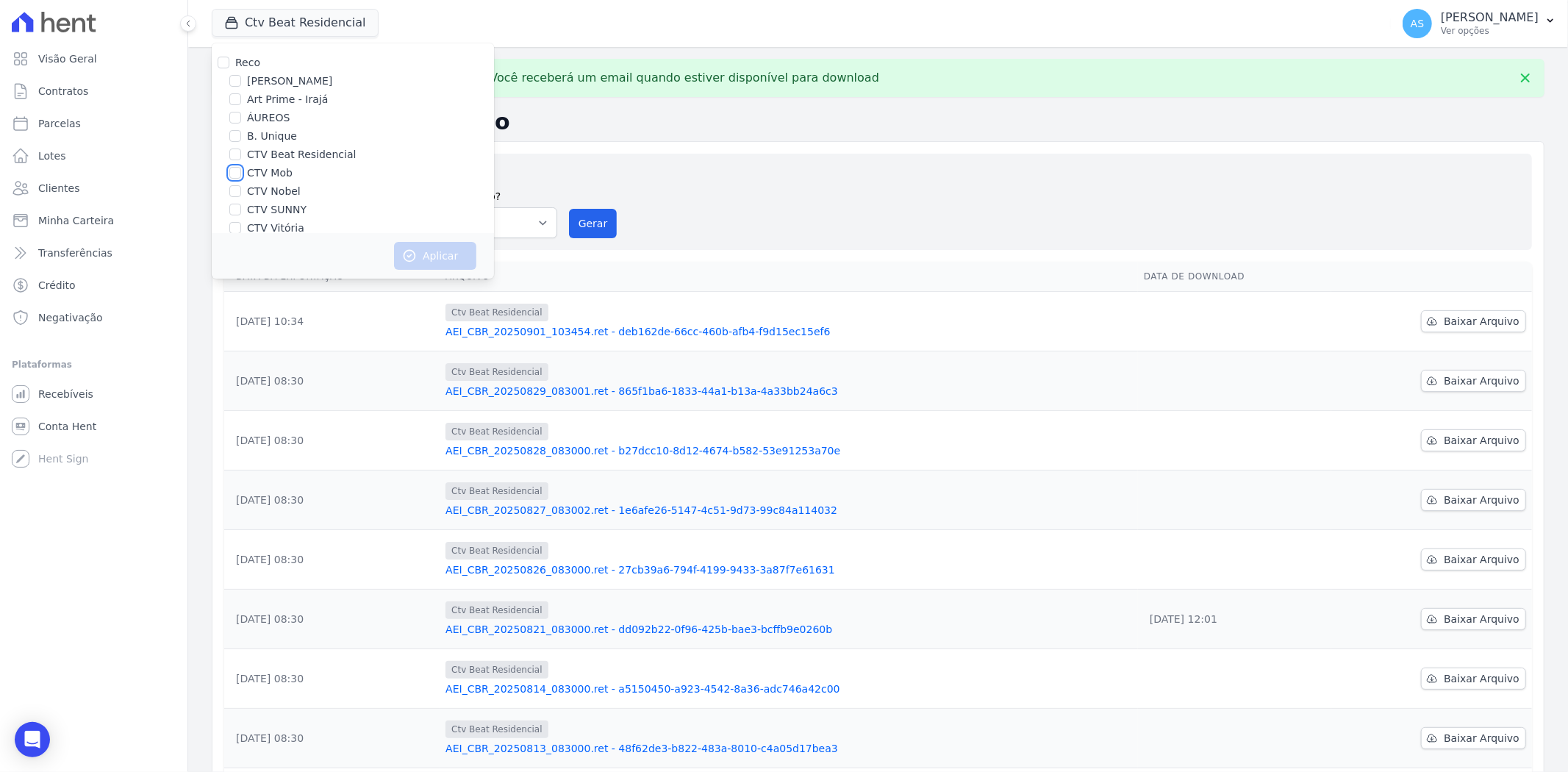
checkbox input "true"
click at [422, 259] on button "Aplicar" at bounding box center [436, 256] width 82 height 28
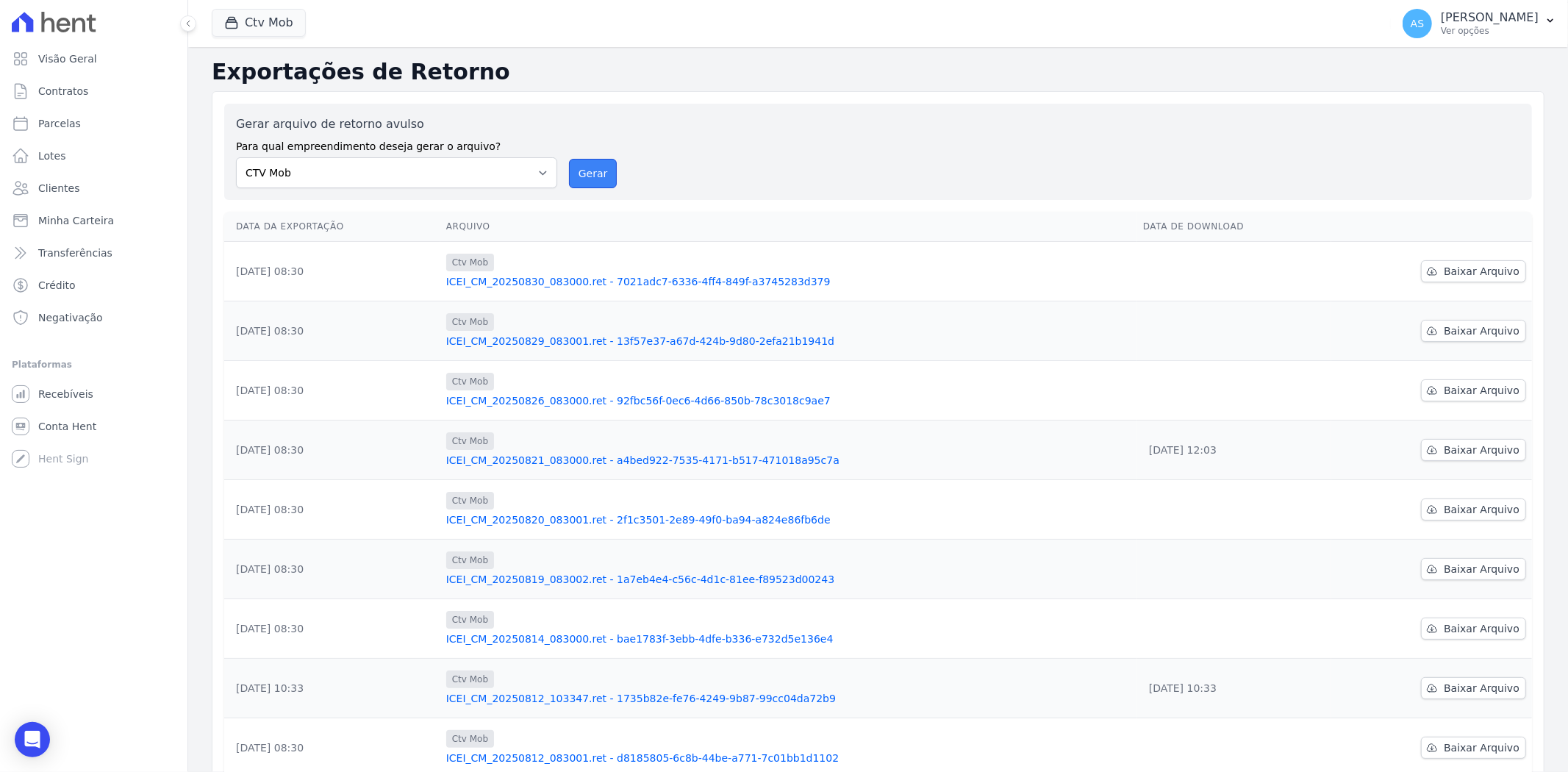
click at [594, 167] on button "Gerar" at bounding box center [592, 174] width 48 height 30
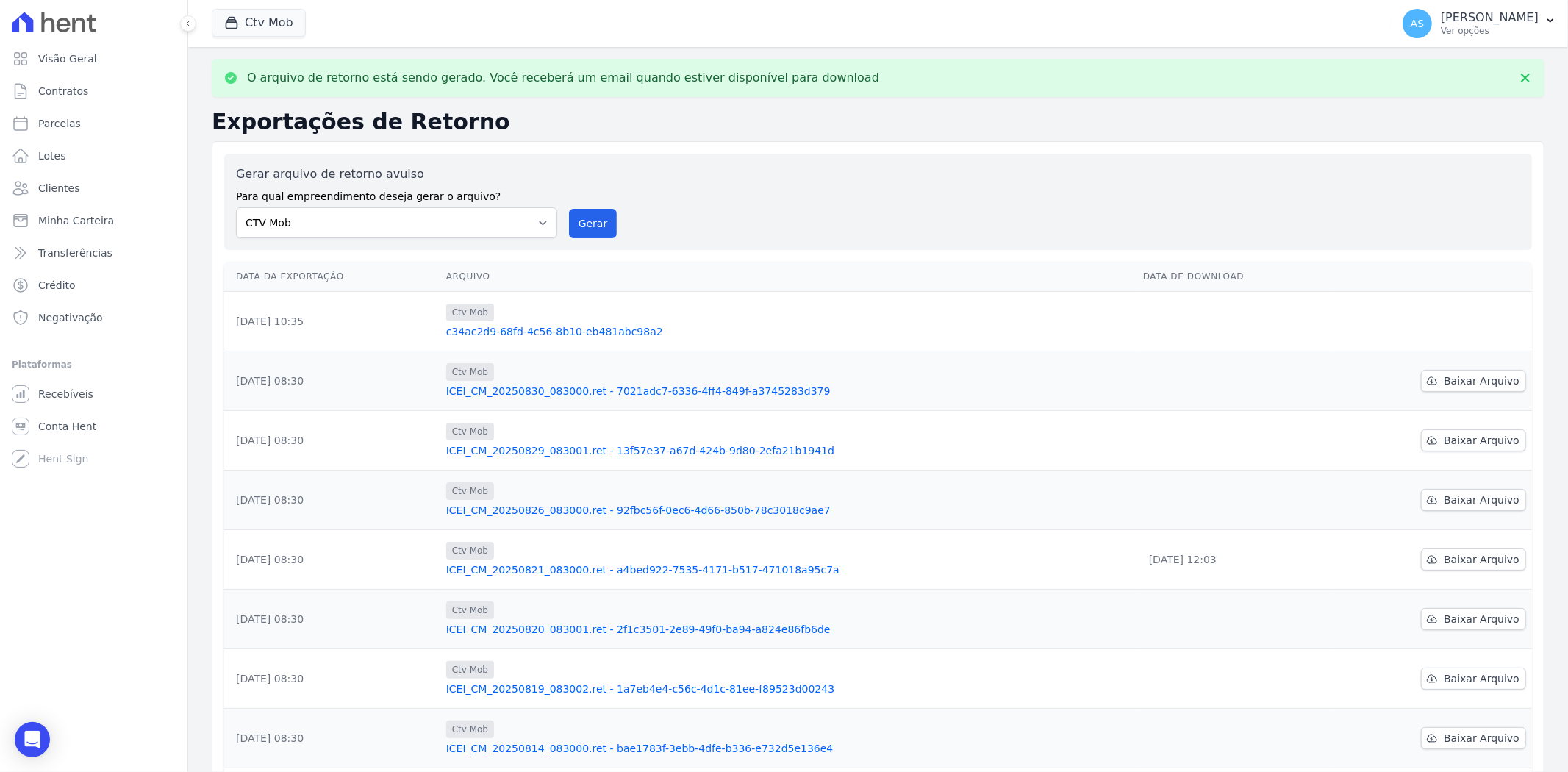
click at [677, 567] on link "ICEI_CM_20250821_083000.ret - a4bed922-7535-4171-b517-471018a95c7a" at bounding box center [789, 570] width 685 height 15
click at [569, 331] on link "c34ac2d9-68fd-4c56-8b10-eb481abc98a2" at bounding box center [789, 331] width 685 height 15
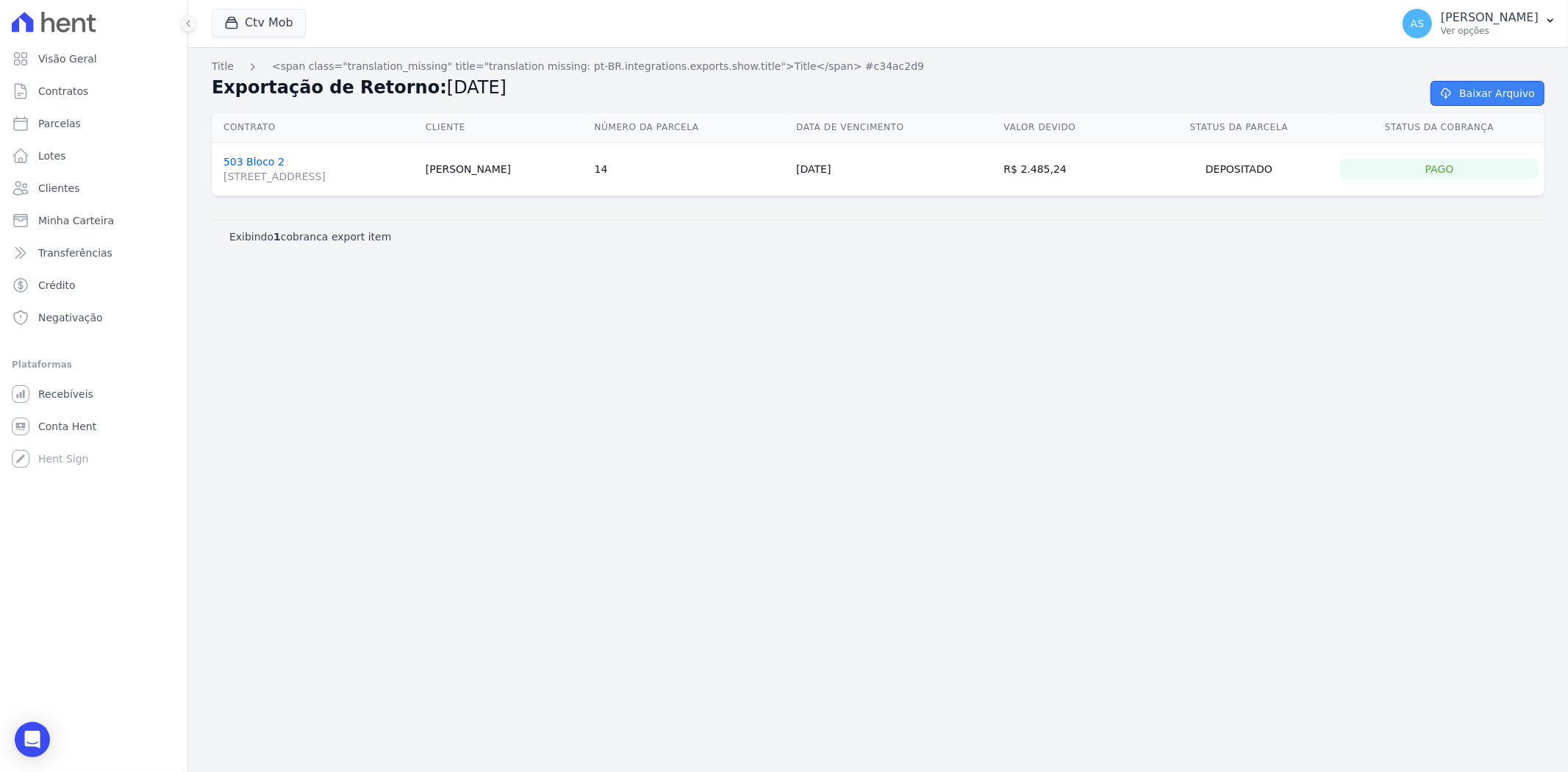
click at [1254, 92] on link "Baixar Arquivo" at bounding box center [1487, 93] width 114 height 25
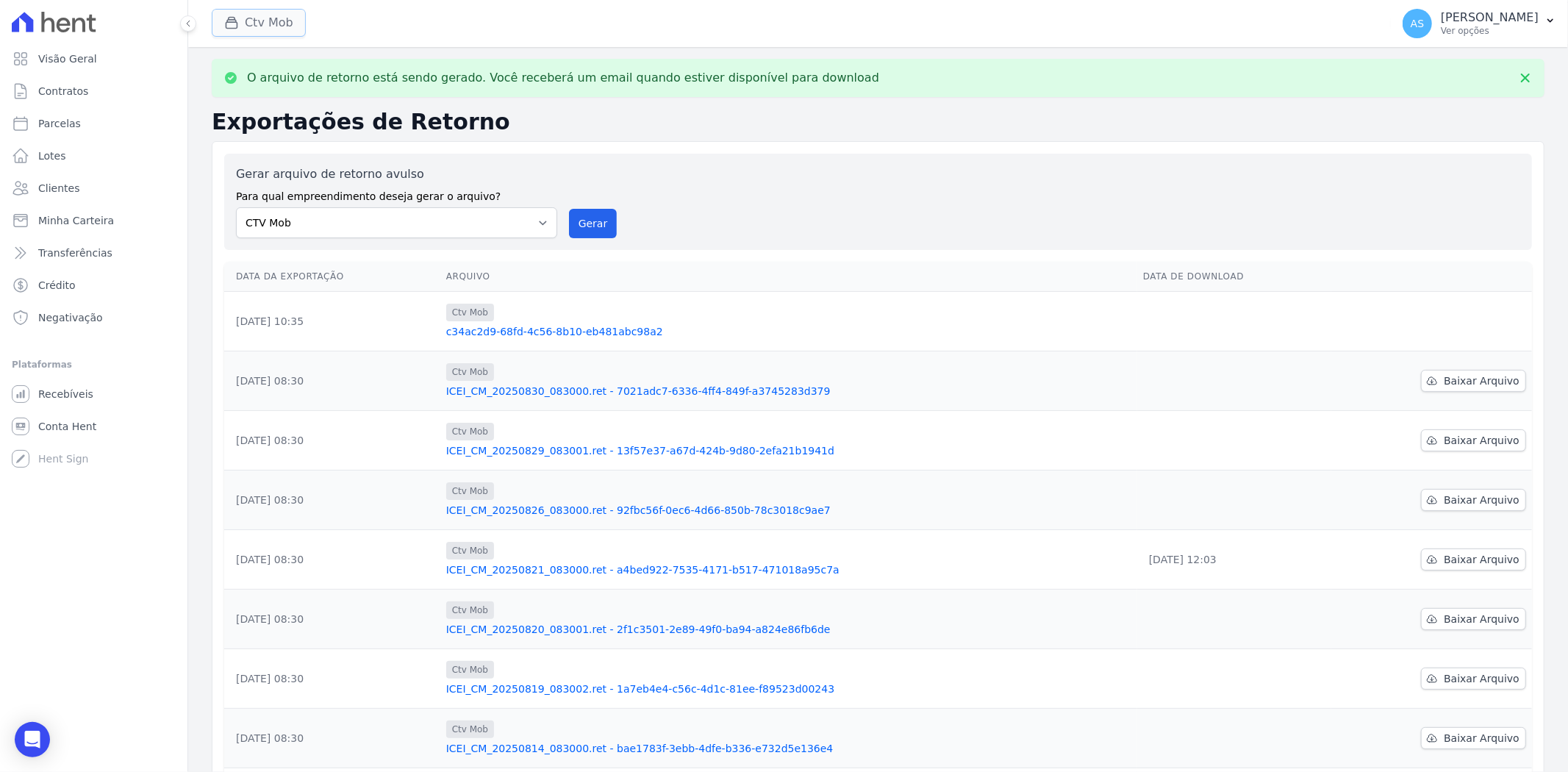
click at [281, 18] on button "Ctv Mob" at bounding box center [259, 23] width 94 height 28
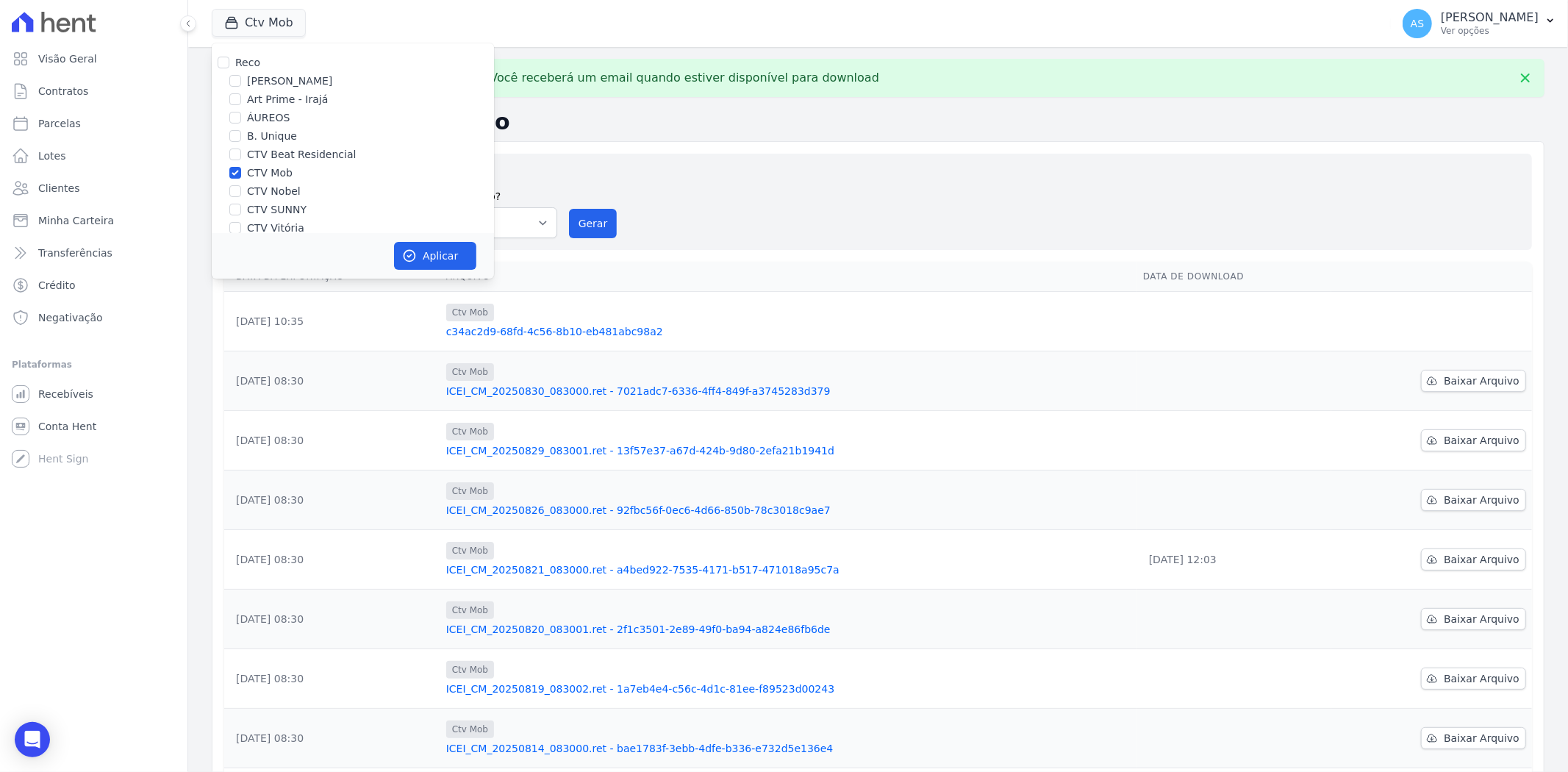
click at [273, 167] on label "CTV Mob" at bounding box center [270, 174] width 46 height 16
click at [241, 167] on input "CTV Mob" at bounding box center [235, 172] width 11 height 11
checkbox input "false"
click at [265, 184] on label "CTV Nobel" at bounding box center [273, 192] width 53 height 16
click at [241, 185] on input "CTV Nobel" at bounding box center [235, 190] width 11 height 11
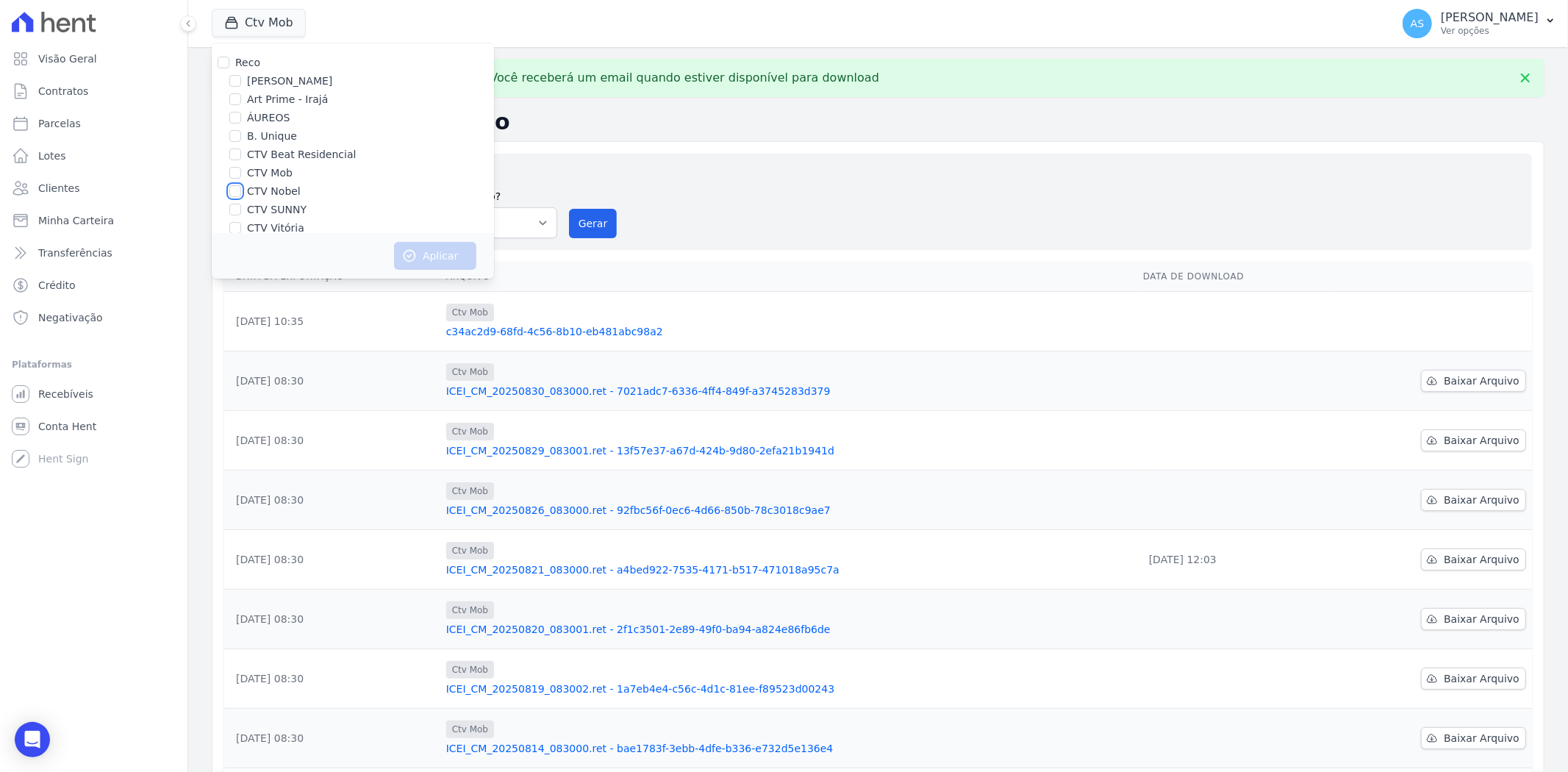
checkbox input "true"
click at [440, 258] on button "Aplicar" at bounding box center [436, 256] width 82 height 28
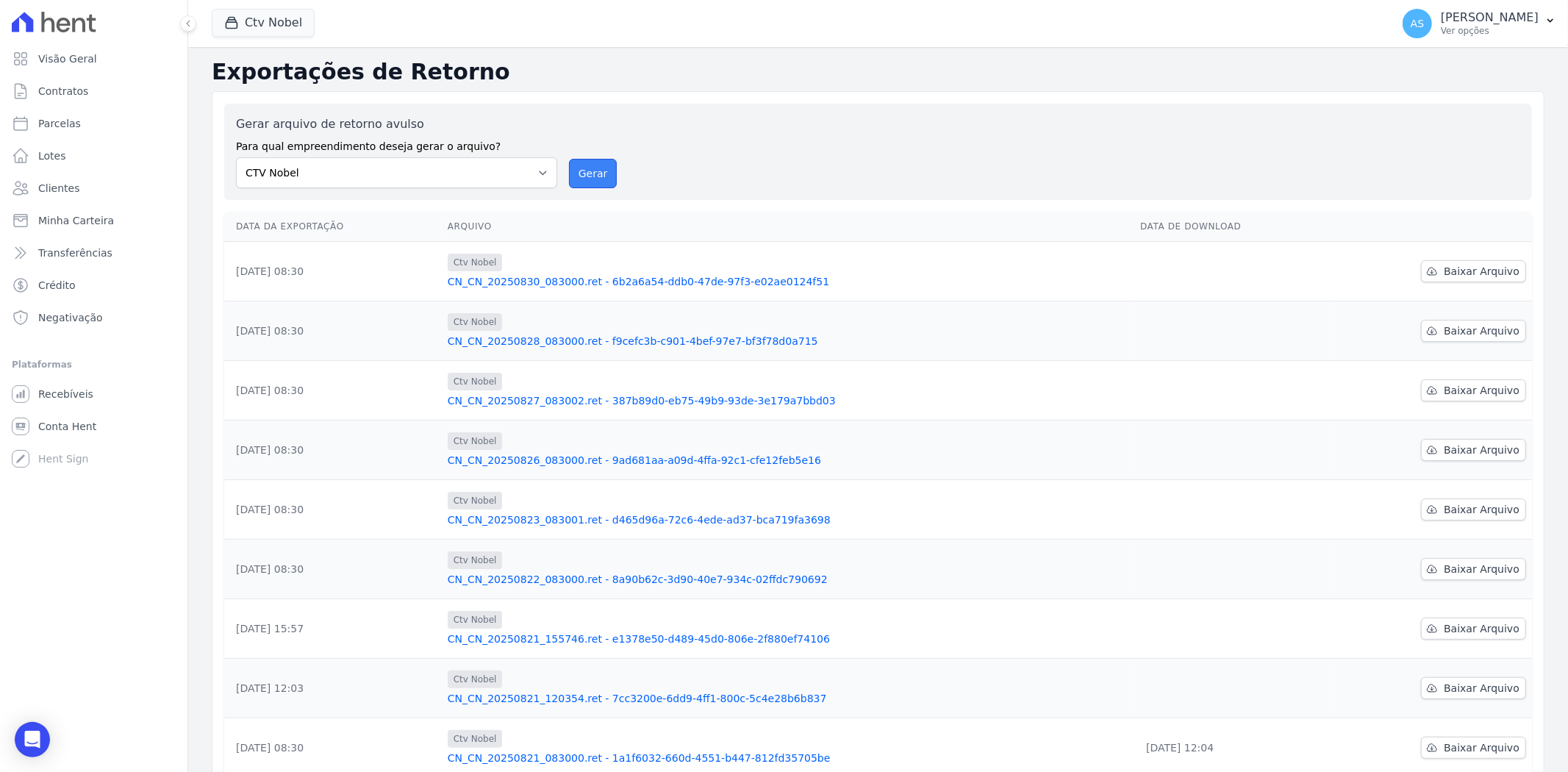
click at [596, 171] on button "Gerar" at bounding box center [592, 174] width 48 height 30
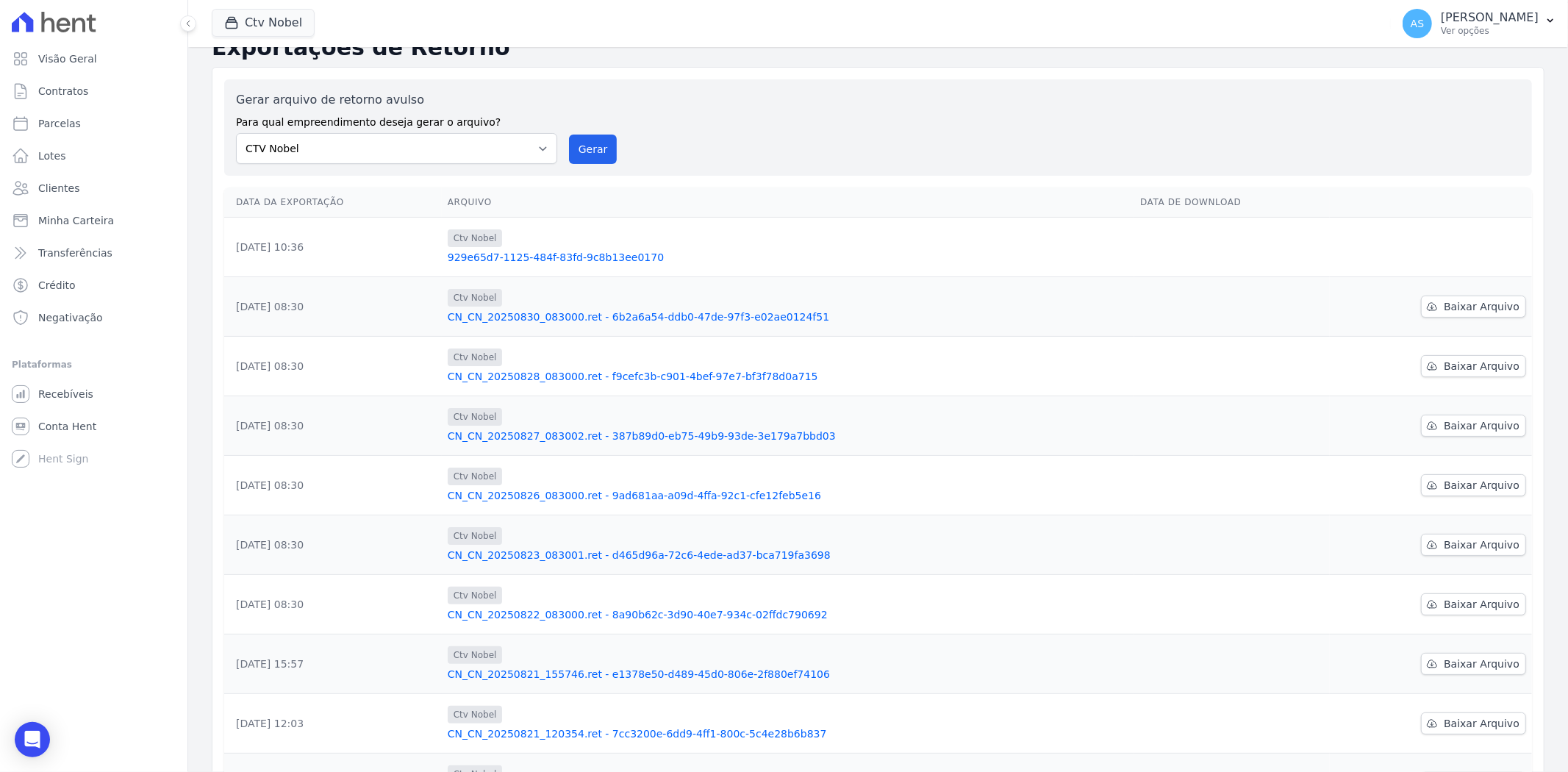
scroll to position [193, 0]
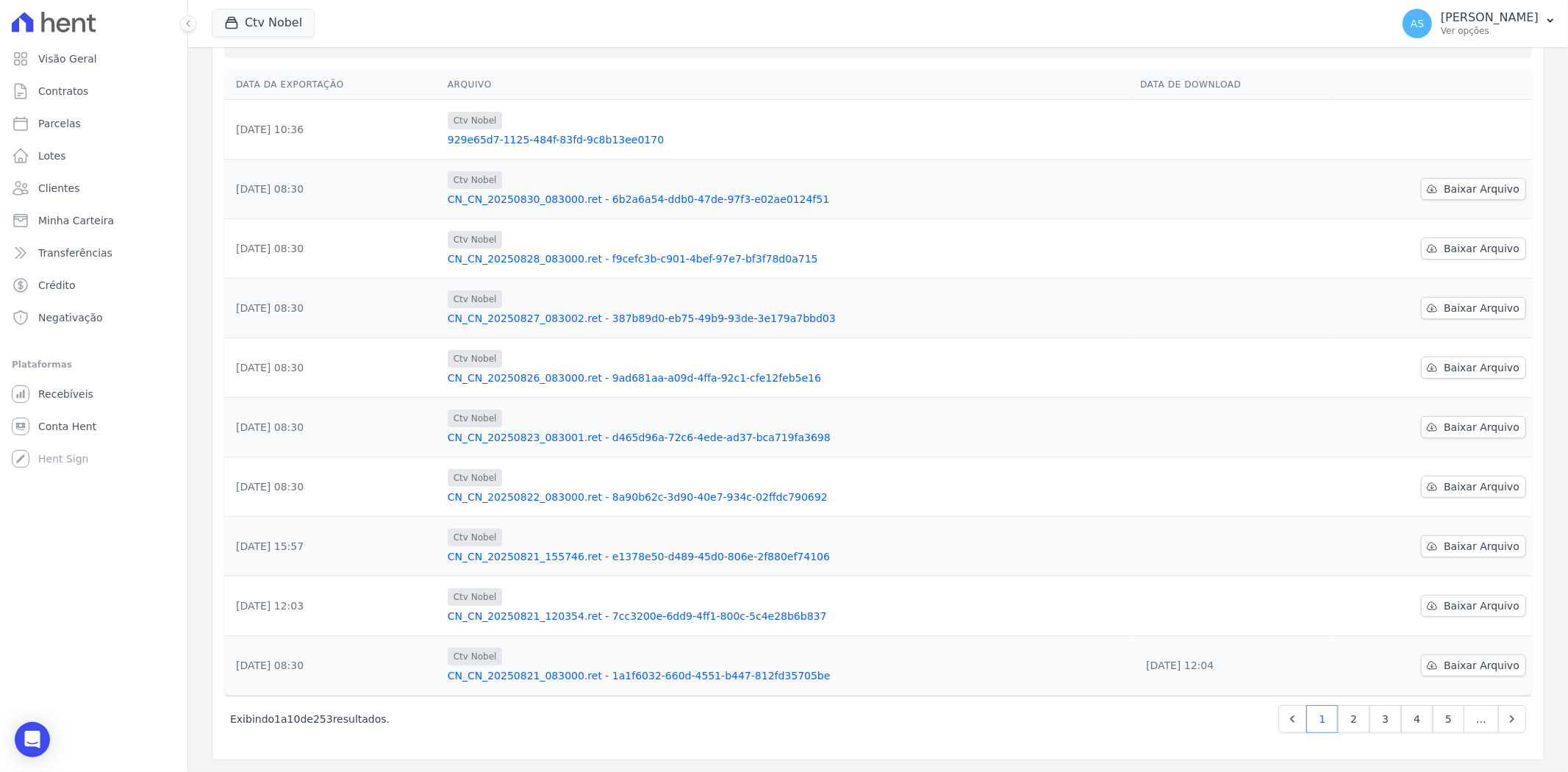
click at [635, 595] on link "CN_CN_20250821_083000.ret - 1a1f6032-660d-4551-b447-812fd35705be" at bounding box center [788, 675] width 681 height 15
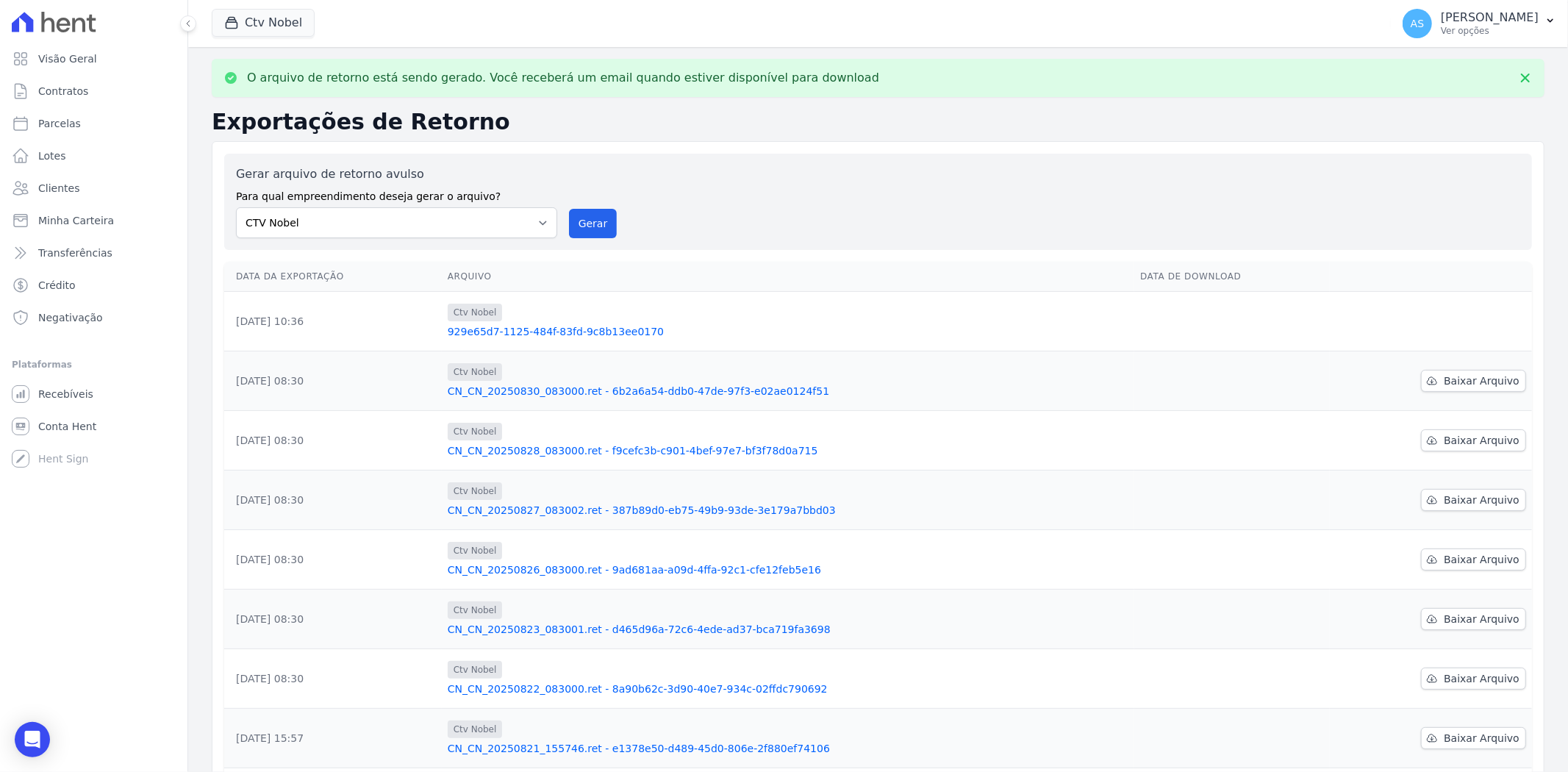
click at [596, 331] on link "929e65d7-1125-484f-83fd-9c8b13ee0170" at bounding box center [788, 331] width 681 height 15
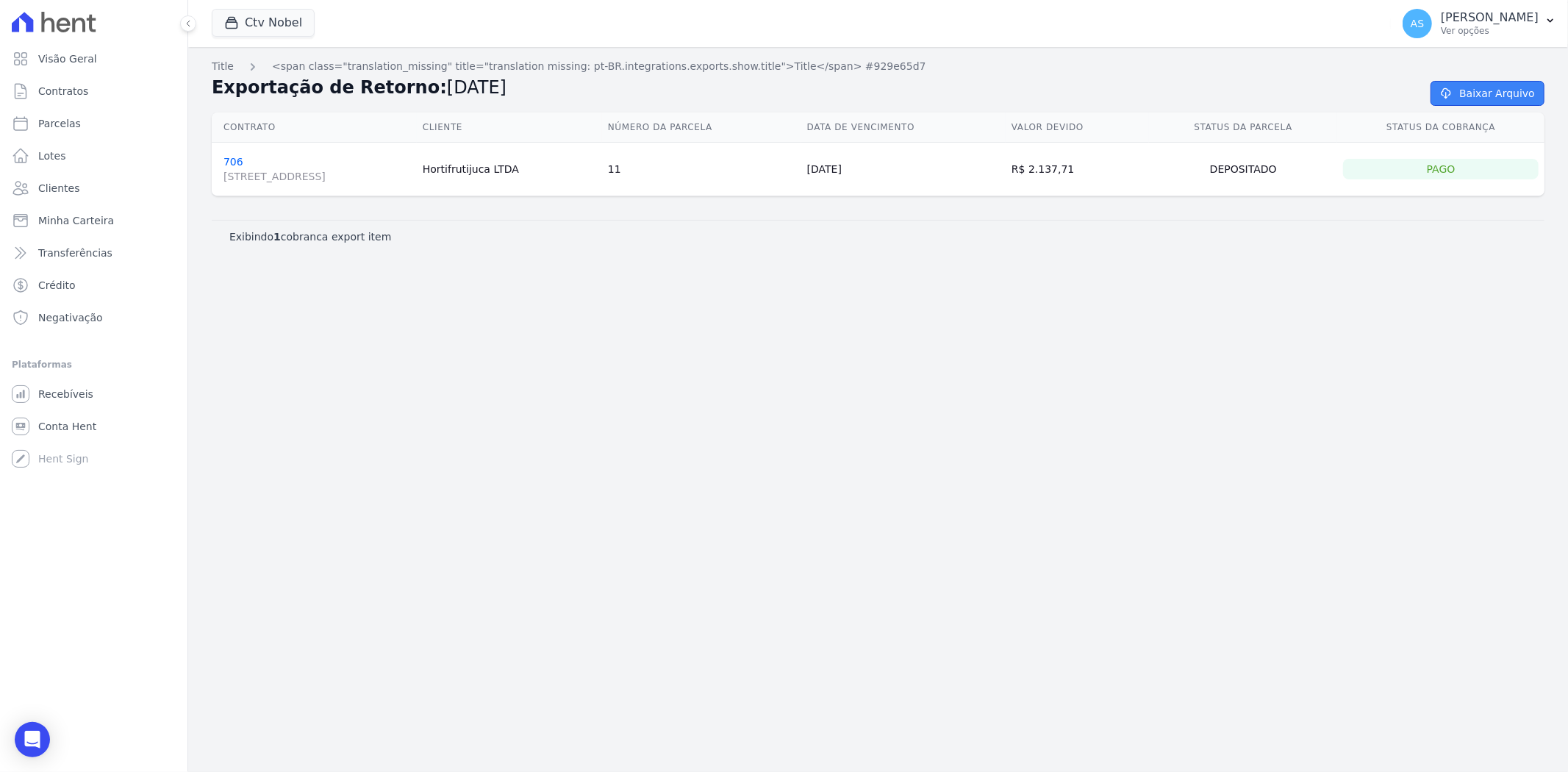
click at [1254, 89] on link "Baixar Arquivo" at bounding box center [1487, 93] width 114 height 25
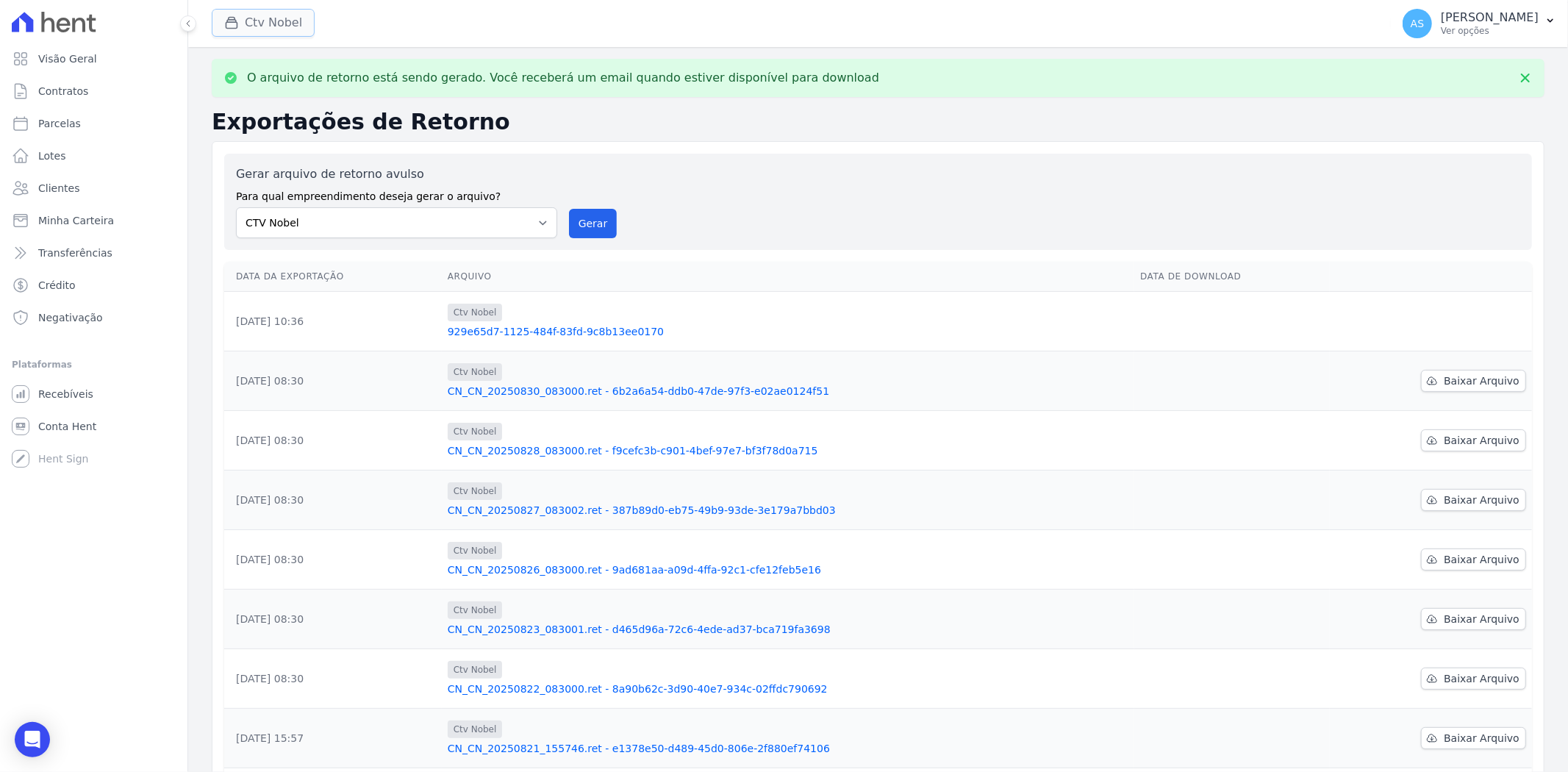
click at [287, 25] on button "Ctv Nobel" at bounding box center [263, 23] width 103 height 28
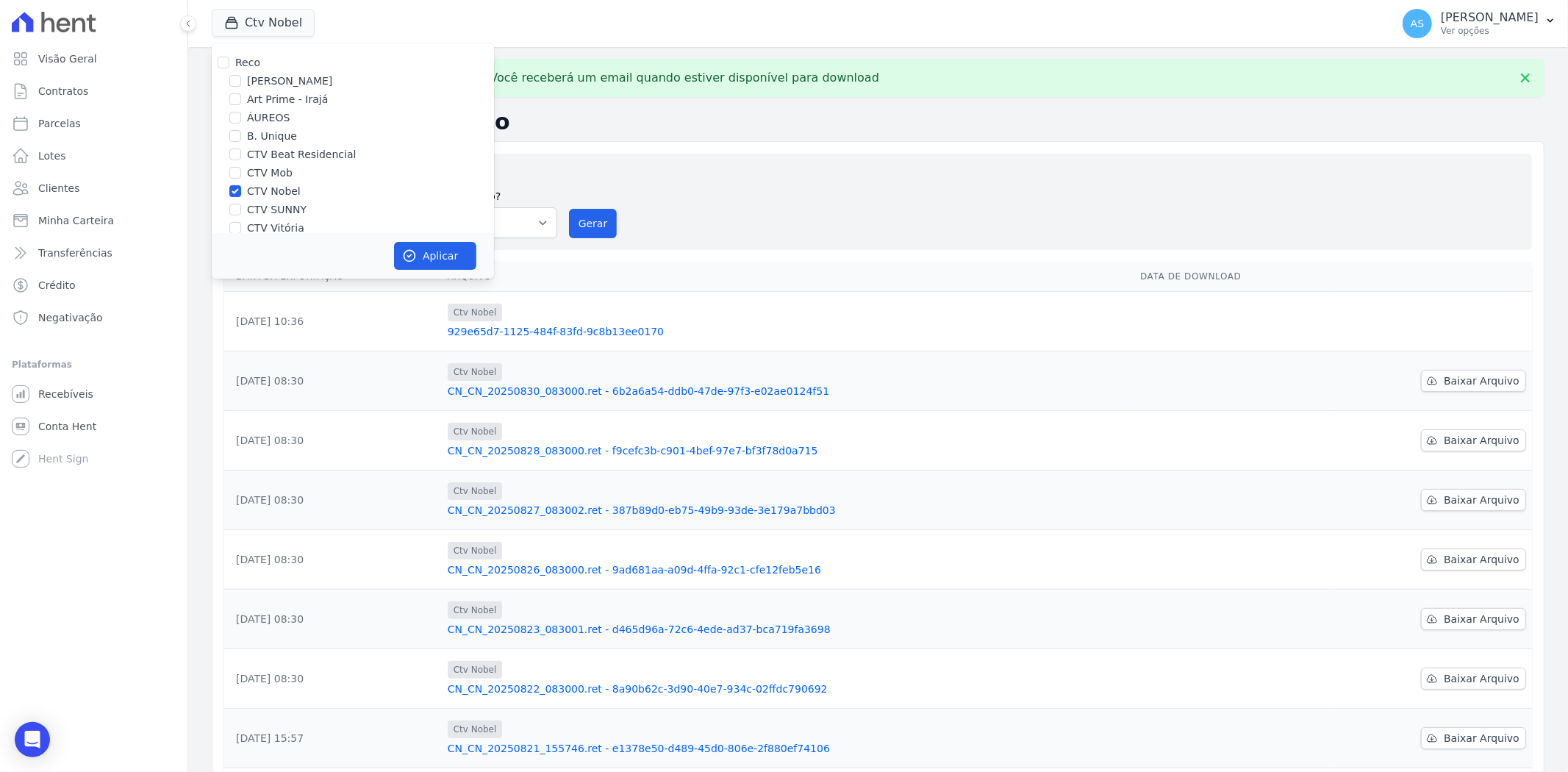
click at [261, 189] on label "CTV Nobel" at bounding box center [273, 192] width 53 height 16
click at [241, 189] on input "CTV Nobel" at bounding box center [235, 190] width 11 height 11
checkbox input "false"
click at [259, 226] on label "CTV Vitória" at bounding box center [275, 229] width 57 height 16
click at [241, 226] on input "CTV Vitória" at bounding box center [235, 227] width 11 height 11
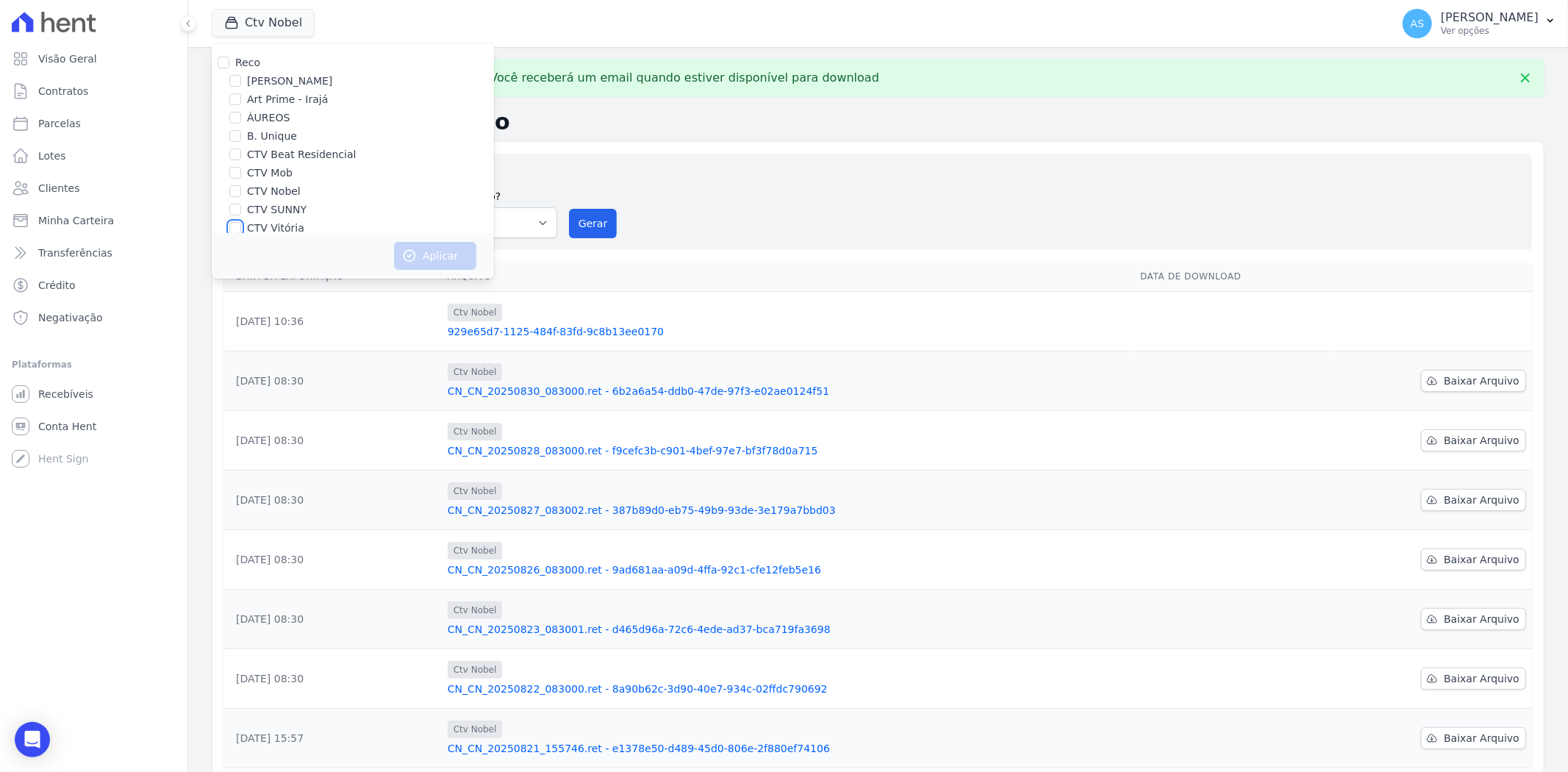
checkbox input "true"
click at [438, 253] on button "Aplicar" at bounding box center [436, 256] width 82 height 28
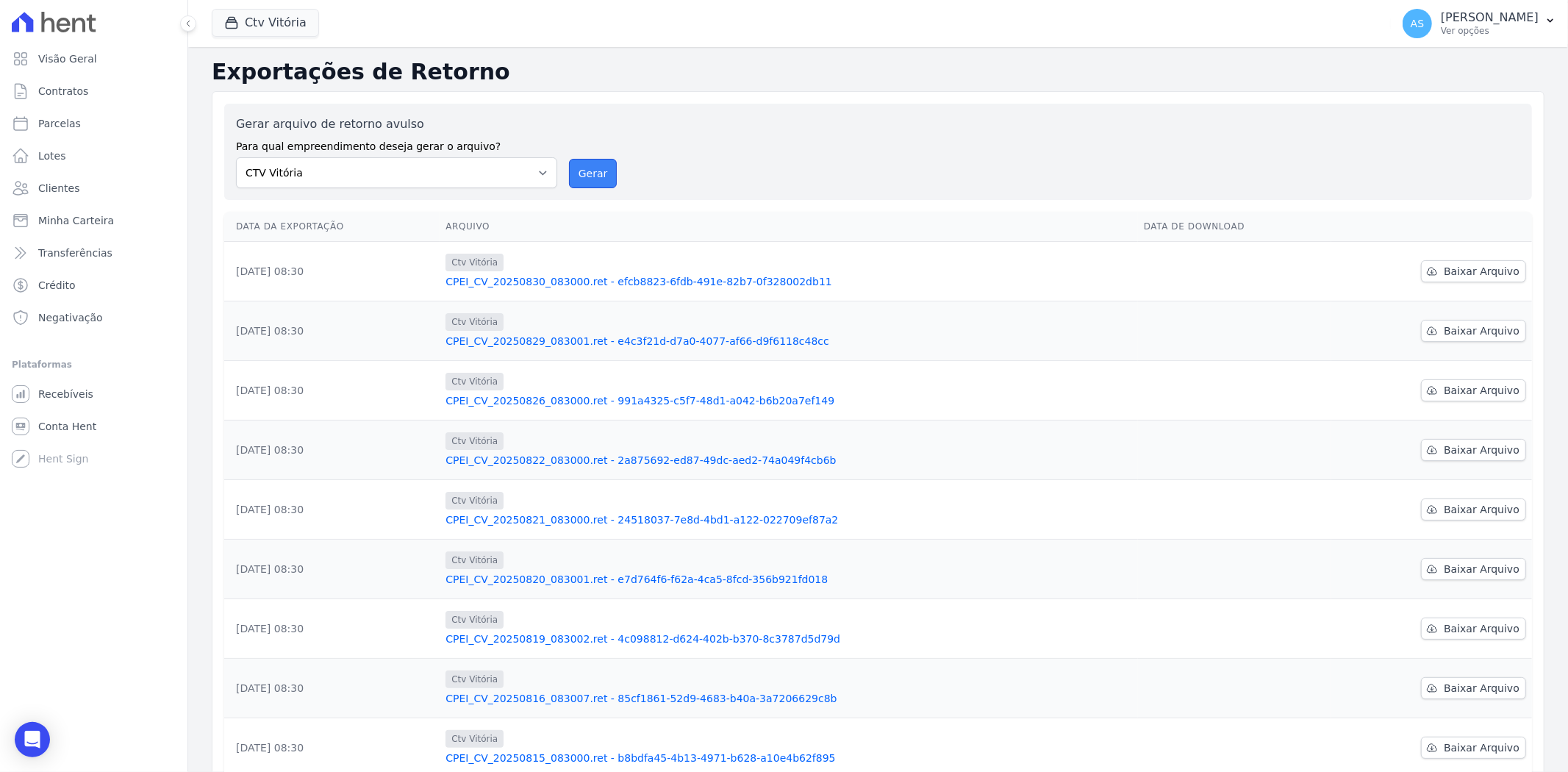
click at [592, 176] on button "Gerar" at bounding box center [592, 174] width 48 height 30
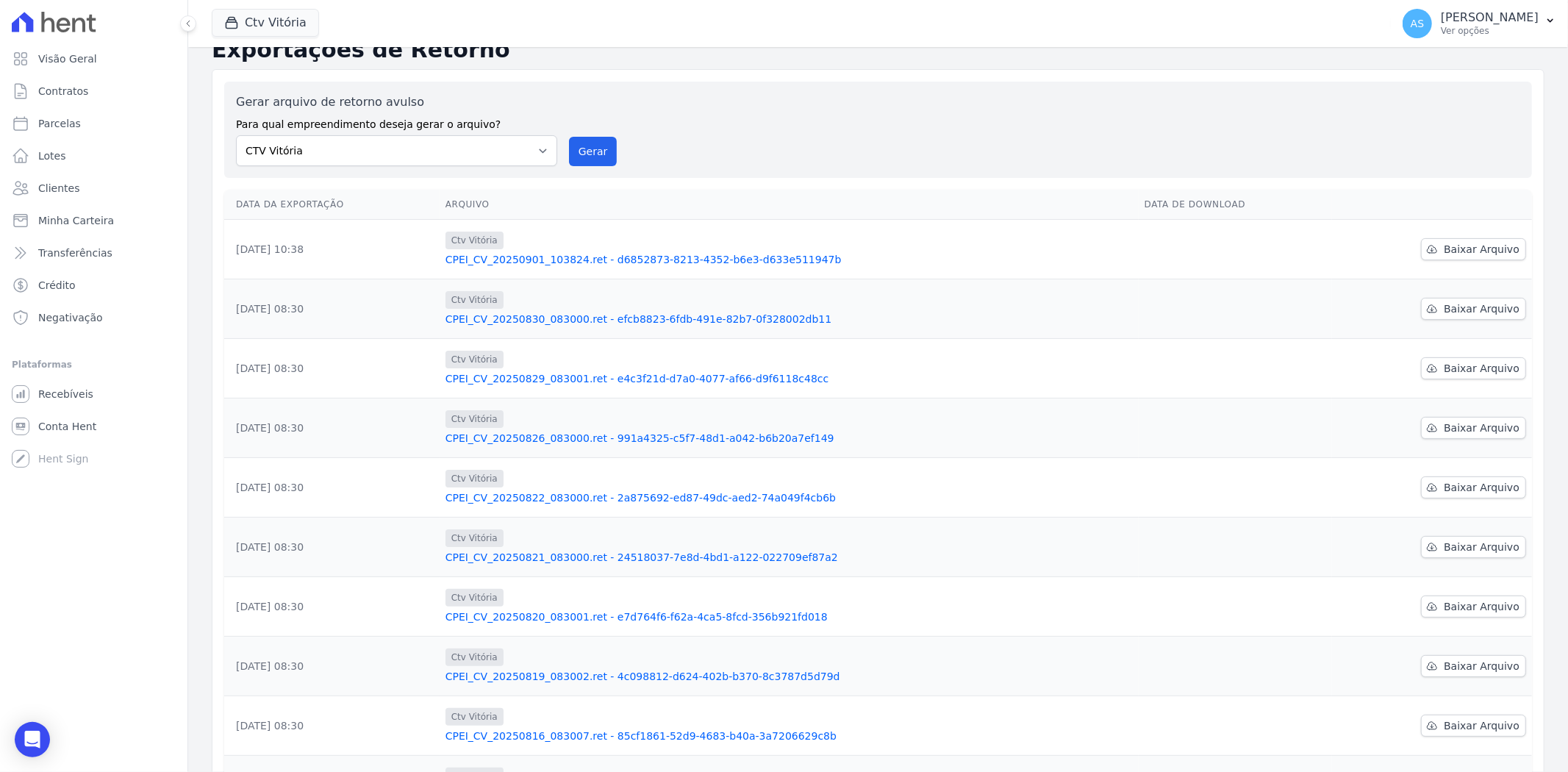
scroll to position [193, 0]
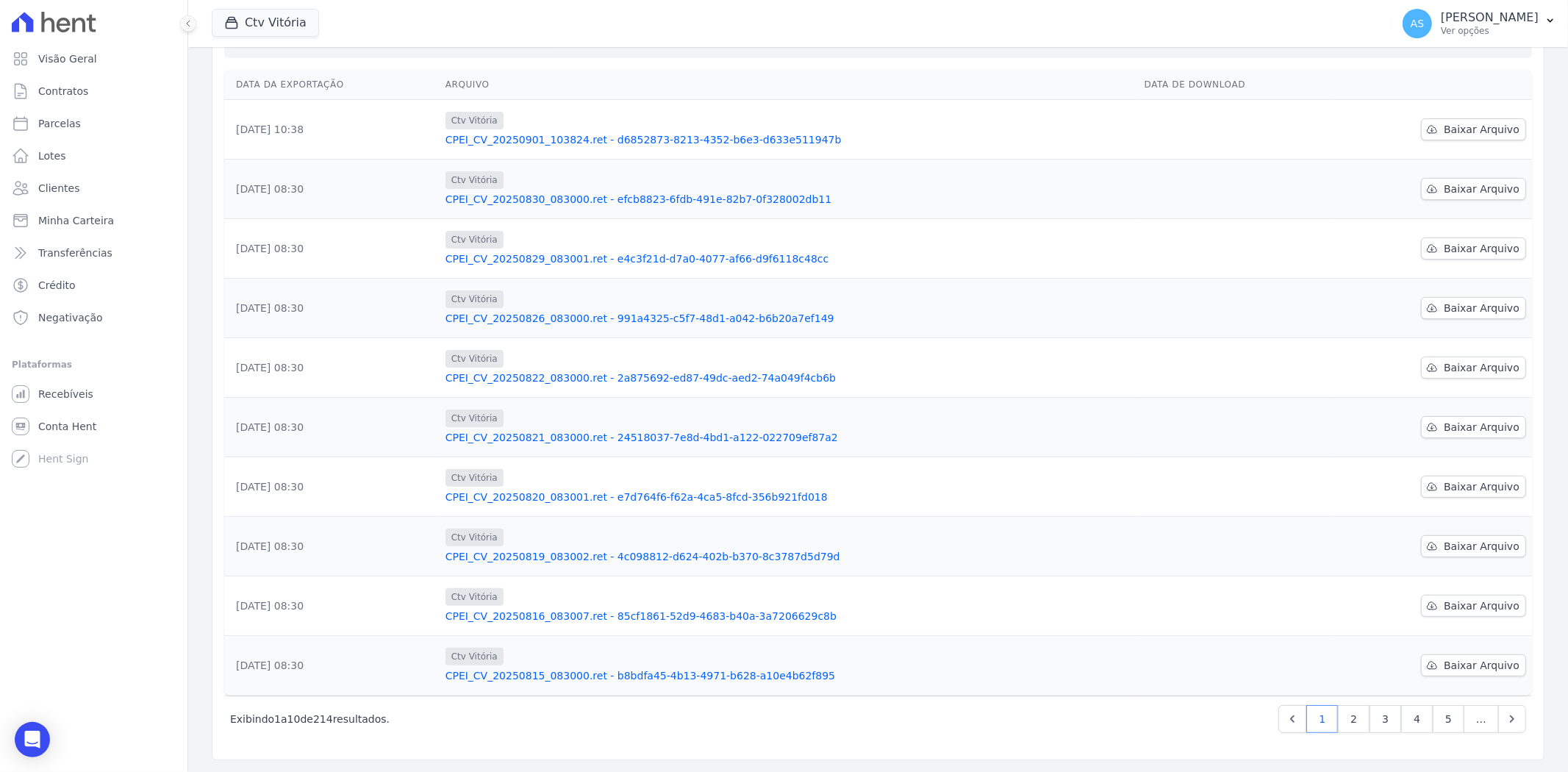
click at [534, 432] on link "CPEI_CV_20250821_083000.ret - 24518037-7e8d-4bd1-a122-022709ef87a2" at bounding box center [789, 437] width 687 height 15
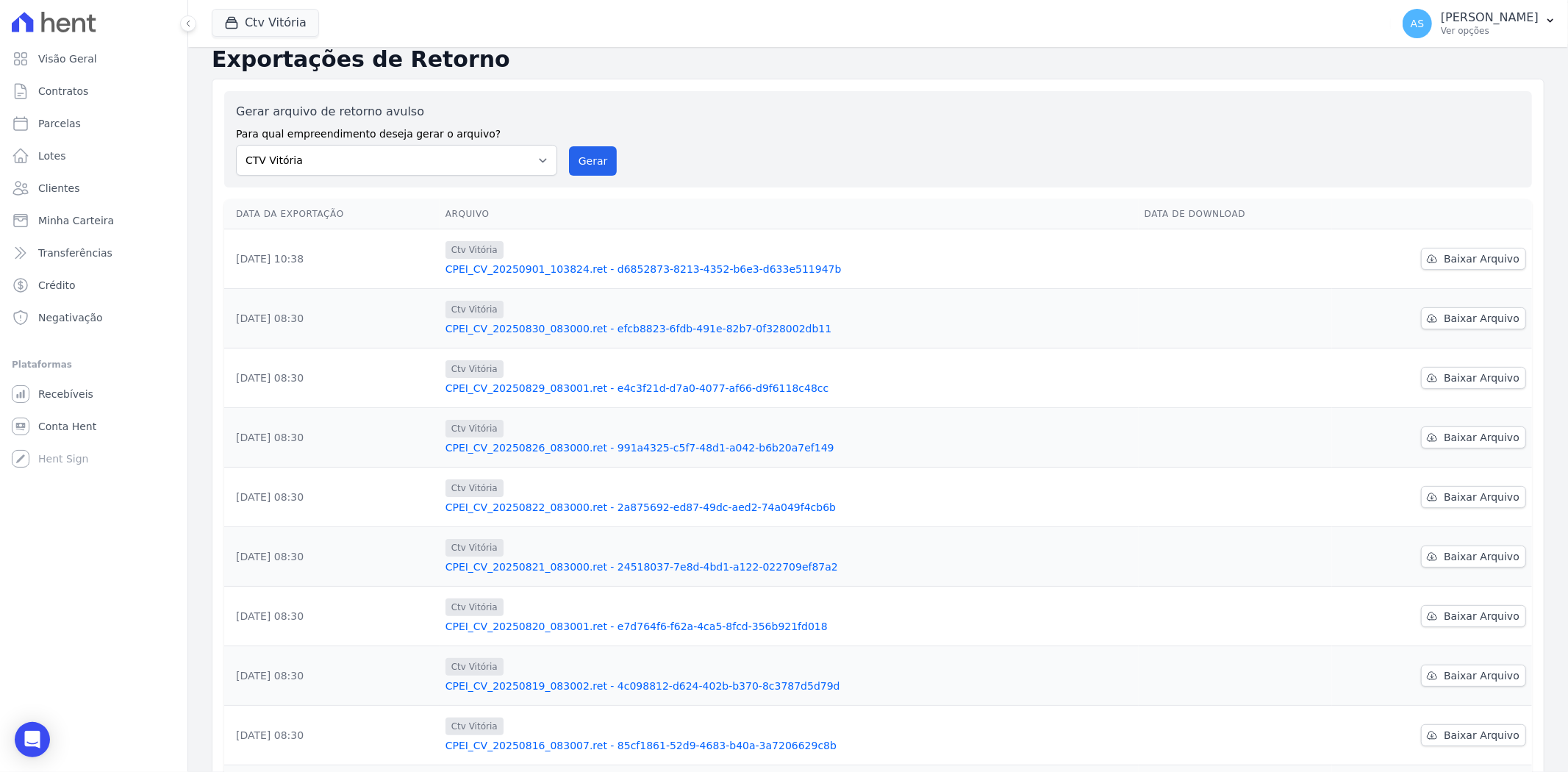
scroll to position [163, 0]
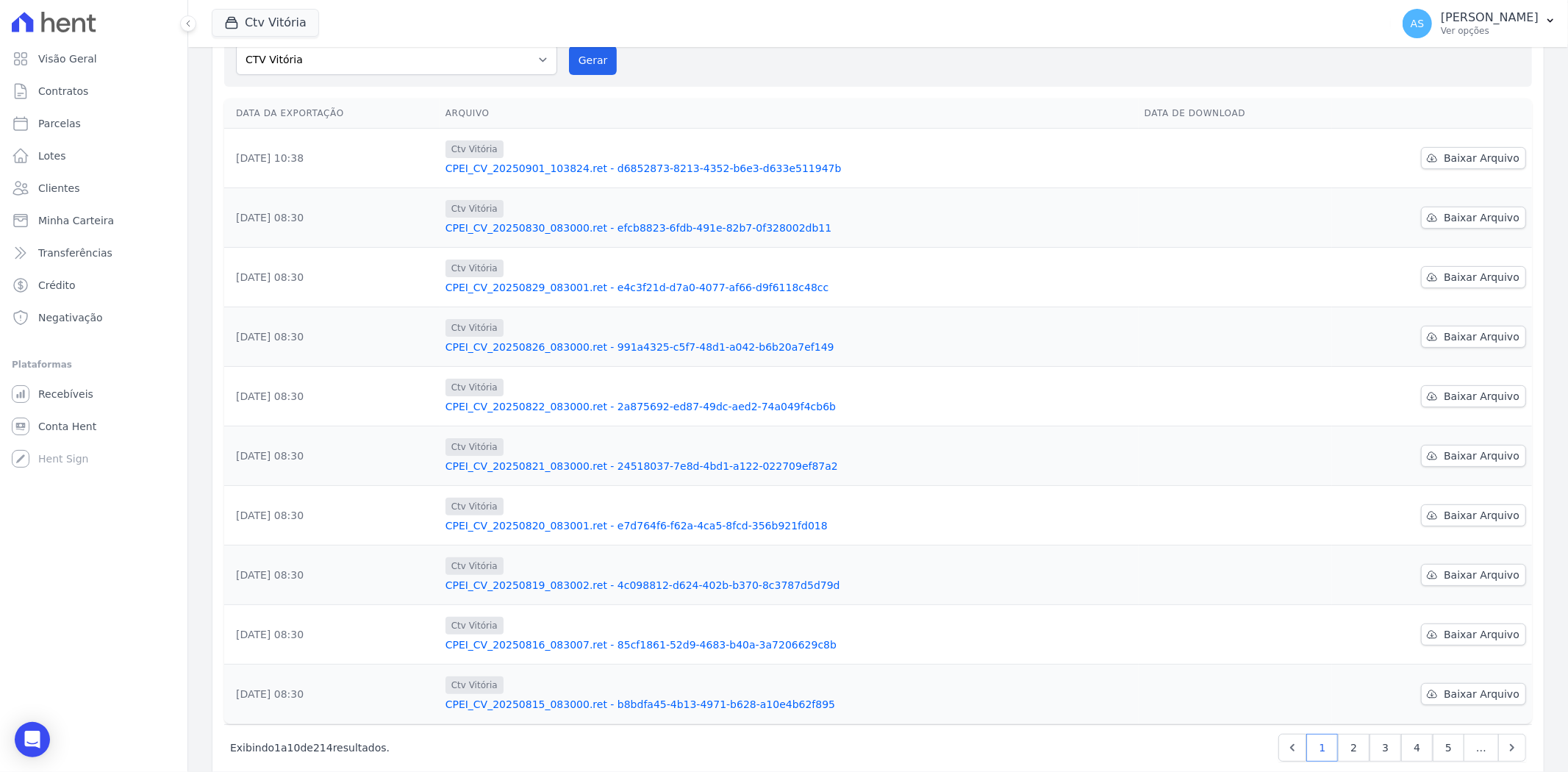
click at [571, 403] on link "CPEI_CV_20250822_083000.ret - 2a875692-ed87-49dc-aed2-74a049f4cb6b" at bounding box center [789, 406] width 687 height 15
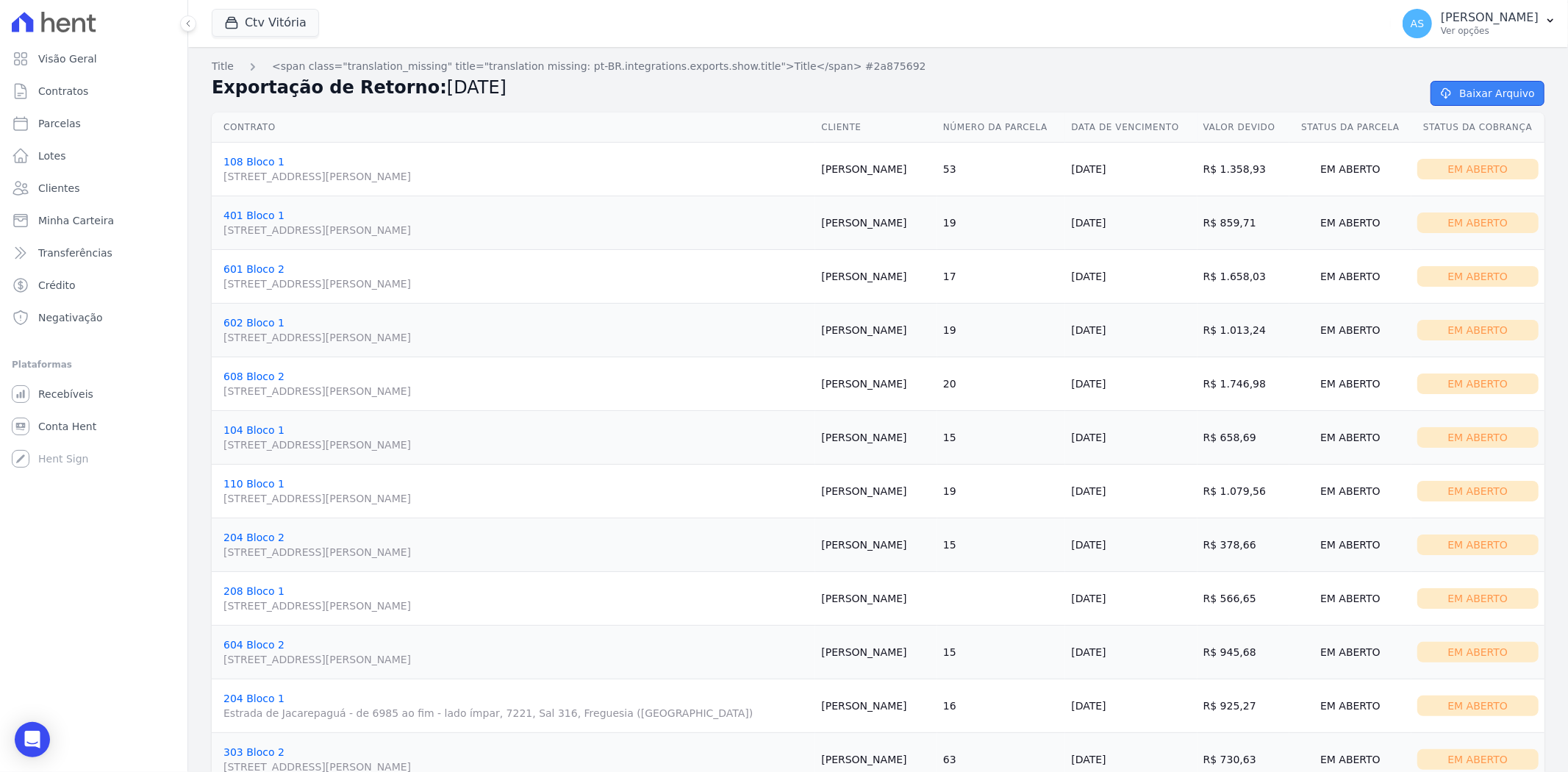
click at [1254, 87] on link "Baixar Arquivo" at bounding box center [1487, 93] width 114 height 25
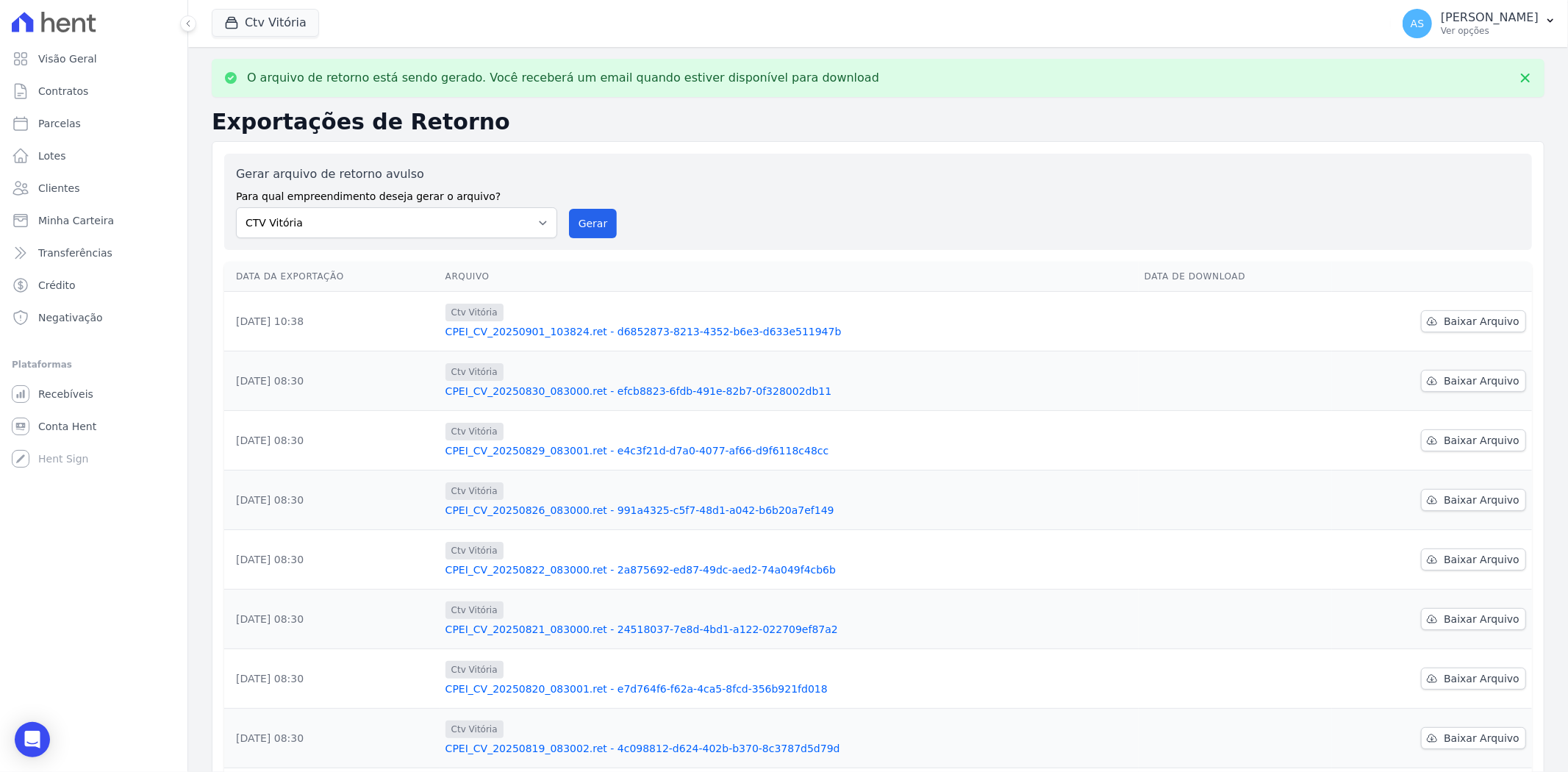
click at [591, 334] on link "CPEI_CV_20250901_103824.ret - d6852873-8213-4352-b6e3-d633e511947b" at bounding box center [789, 331] width 687 height 15
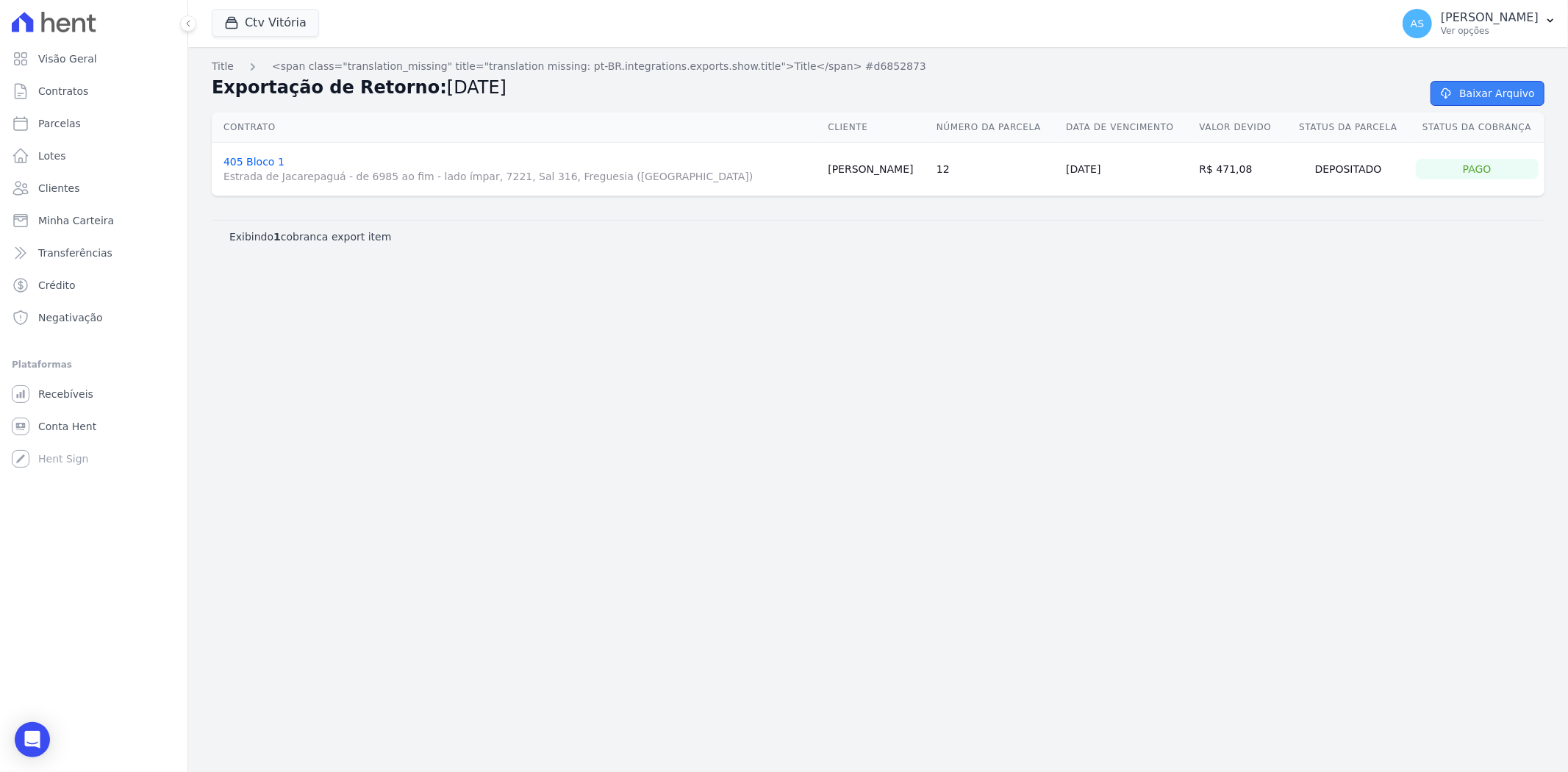
click at [1254, 96] on link "Baixar Arquivo" at bounding box center [1487, 93] width 114 height 25
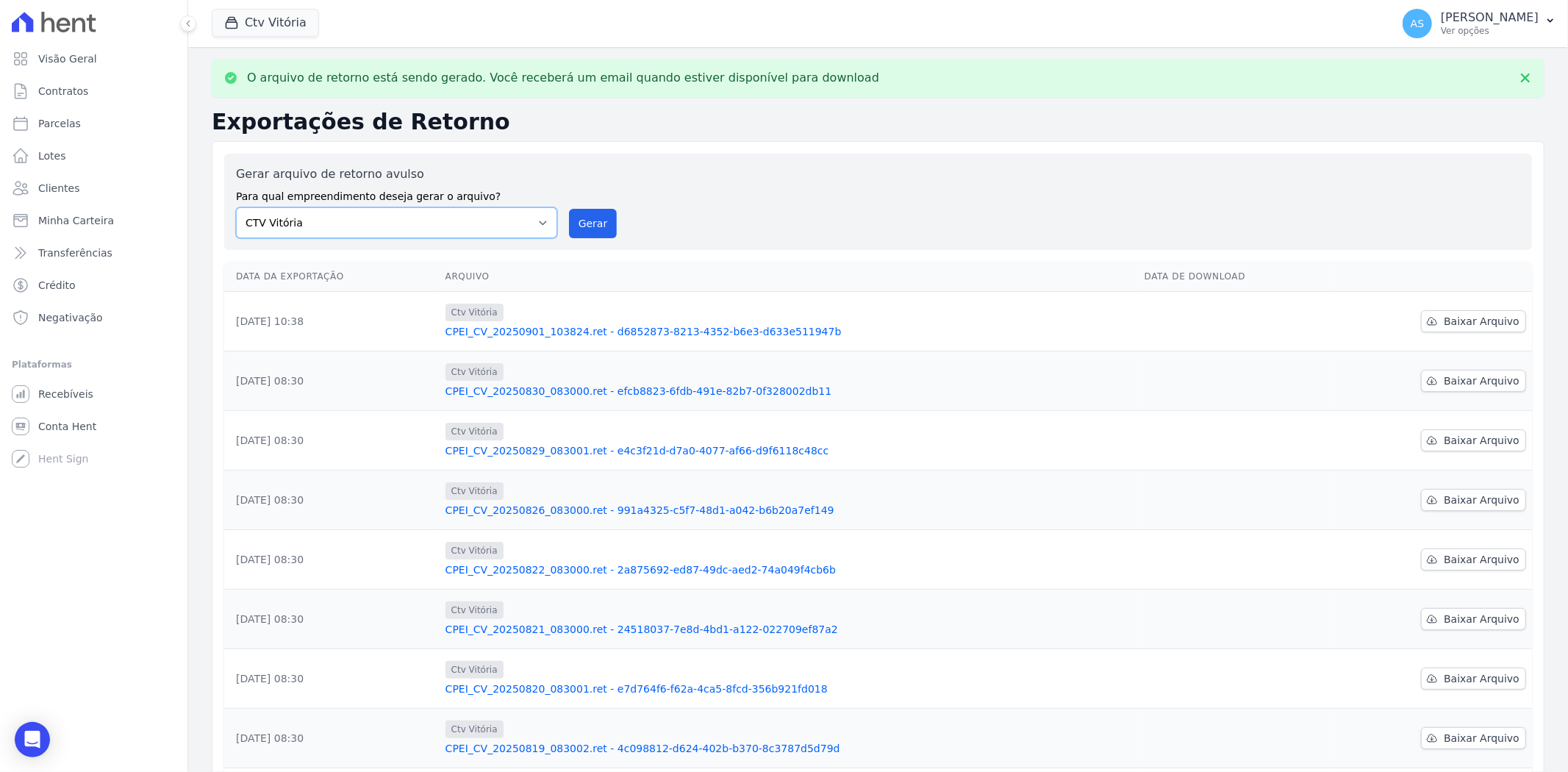
click at [535, 222] on select "Amaré Arpoador Art Prime - Irajá ÁUREOS B. Unique CTV Beat Residencial CTV Mob …" at bounding box center [396, 223] width 322 height 31
select select "a0d5e938-65f1-4477-80e0-85c36a394064"
click at [236, 208] on select "Amaré Arpoador Art Prime - Irajá ÁUREOS B. Unique CTV Beat Residencial CTV Mob …" at bounding box center [396, 223] width 322 height 31
click at [582, 223] on button "Gerar" at bounding box center [592, 223] width 48 height 30
click at [537, 214] on select "Amaré Arpoador Art Prime - Irajá ÁUREOS B. Unique CTV Beat Residencial CTV Mob …" at bounding box center [396, 223] width 322 height 31
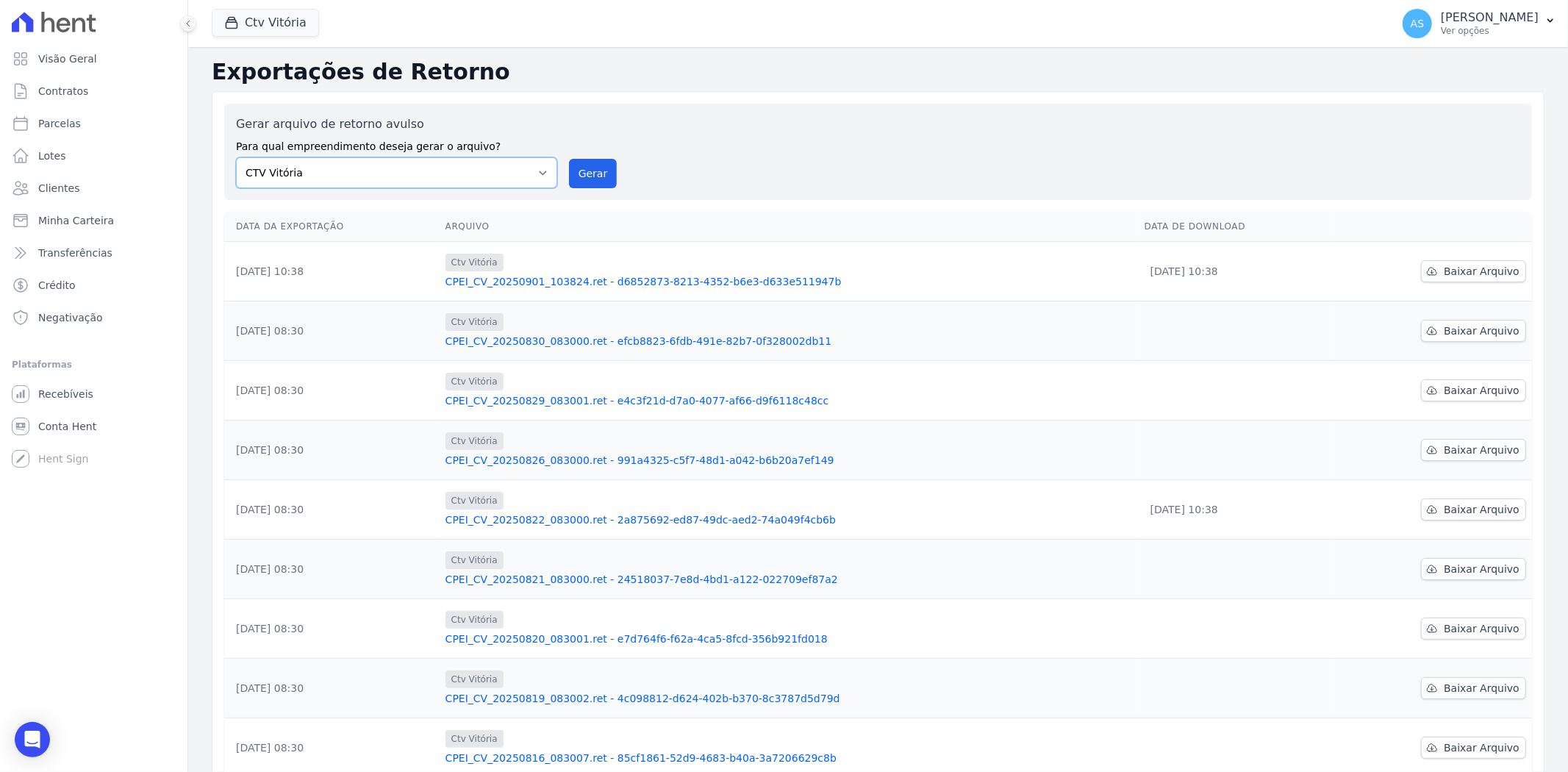
select select "a0d5e938-65f1-4477-80e0-85c36a394064"
click at [236, 157] on select "Amaré Arpoador Art Prime - Irajá ÁUREOS B. Unique CTV Beat Residencial CTV Mob …" at bounding box center [396, 172] width 322 height 31
click at [275, 26] on button "Ctv Vitória" at bounding box center [266, 23] width 107 height 28
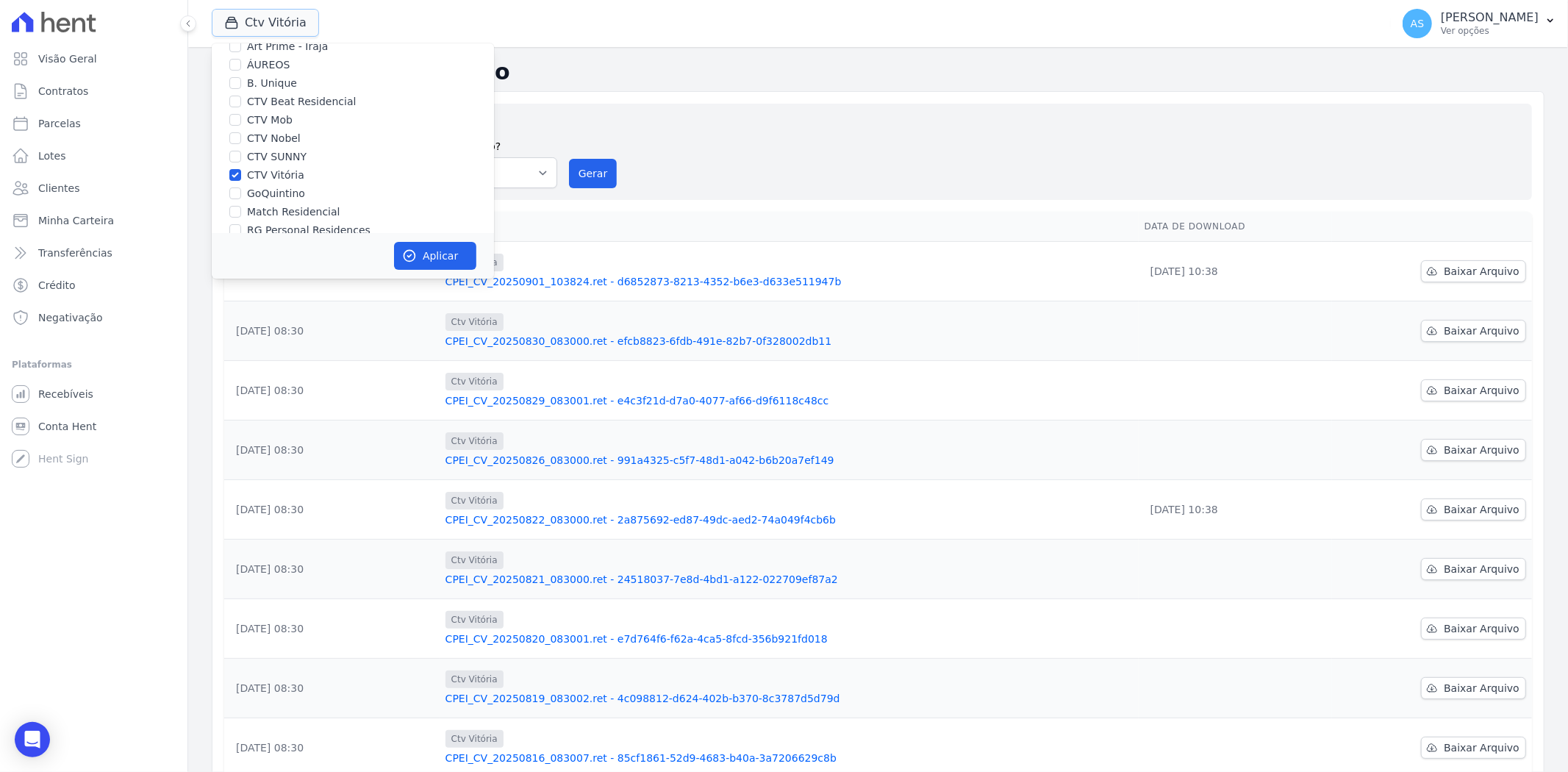
scroll to position [81, 0]
click at [238, 145] on input "CTV Vitória" at bounding box center [235, 145] width 11 height 11
checkbox input "false"
click at [232, 160] on input "GoQuintino" at bounding box center [235, 164] width 11 height 11
checkbox input "true"
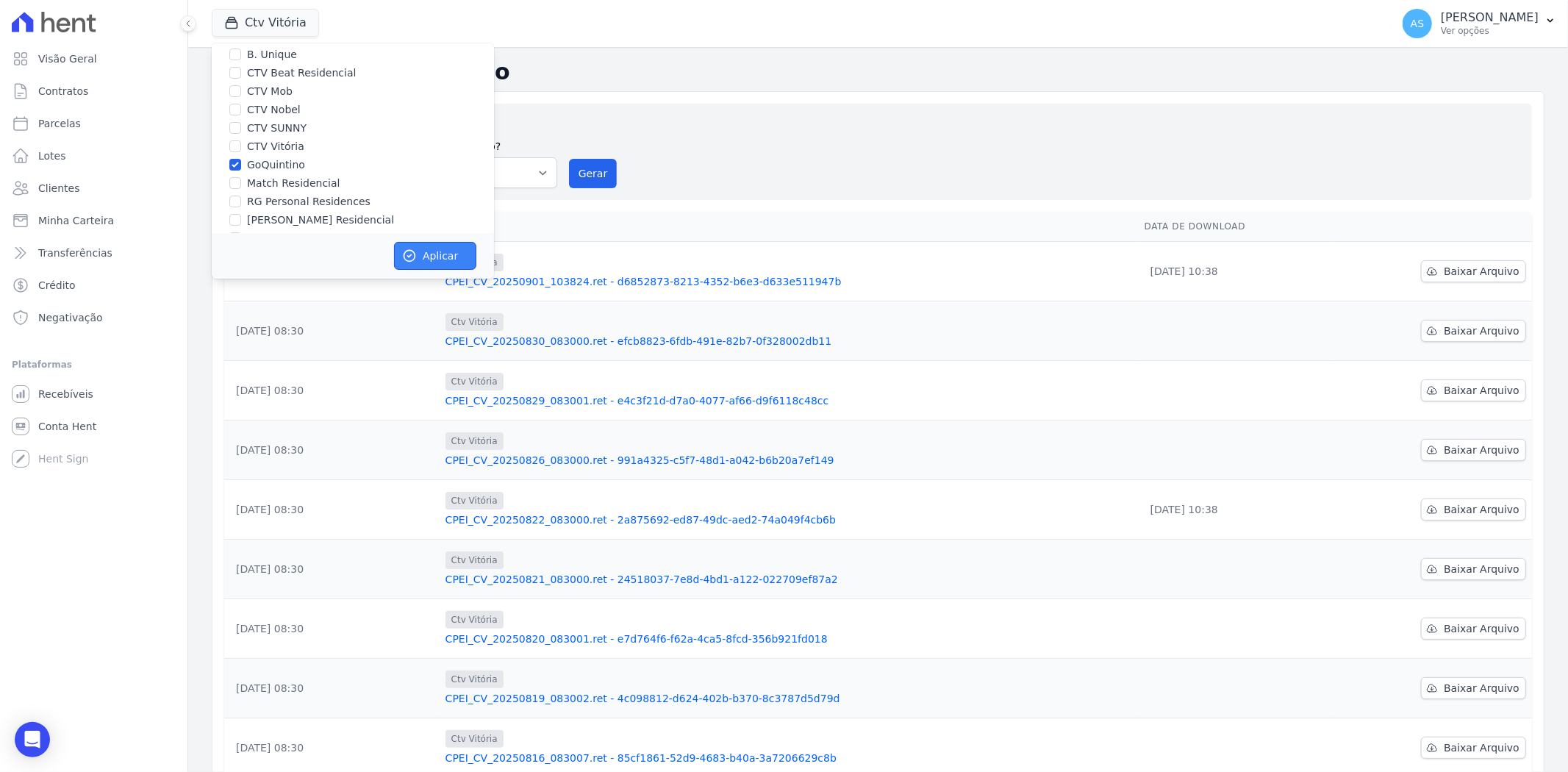
click at [438, 260] on button "Aplicar" at bounding box center [436, 256] width 82 height 28
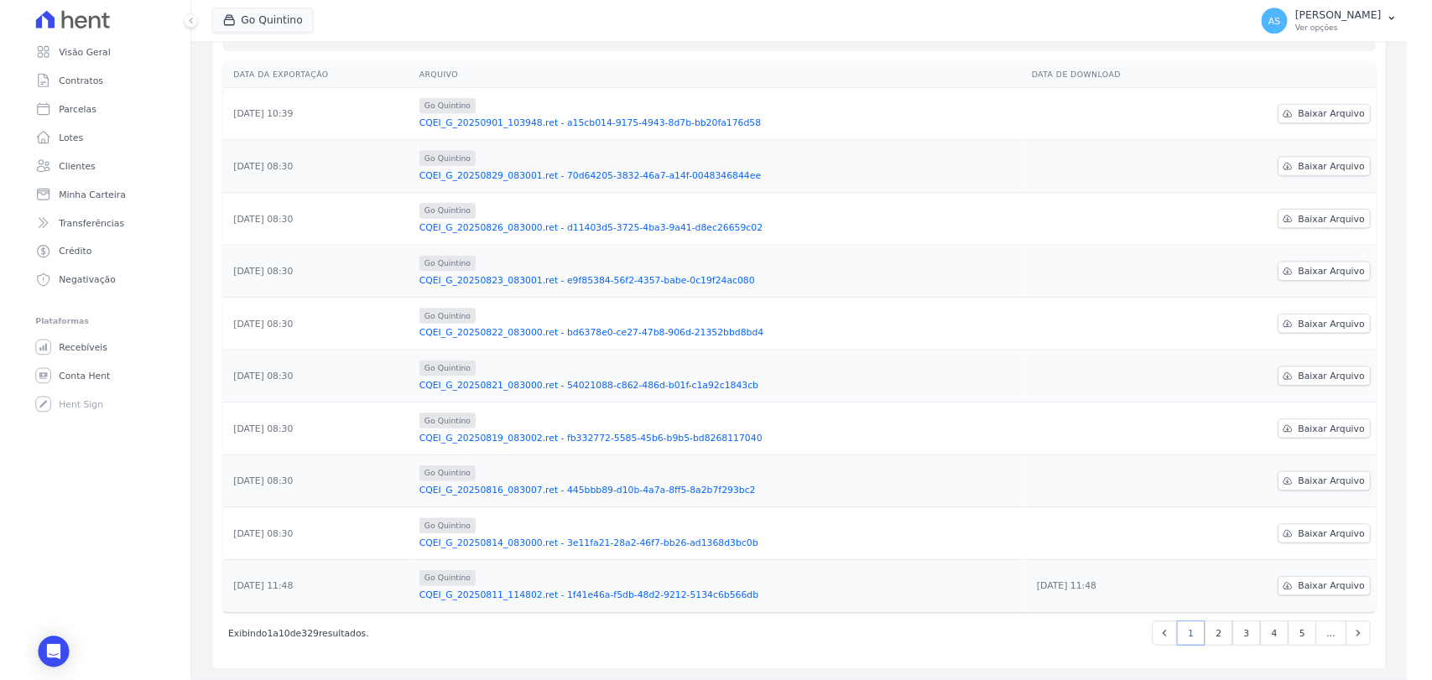
scroll to position [163, 0]
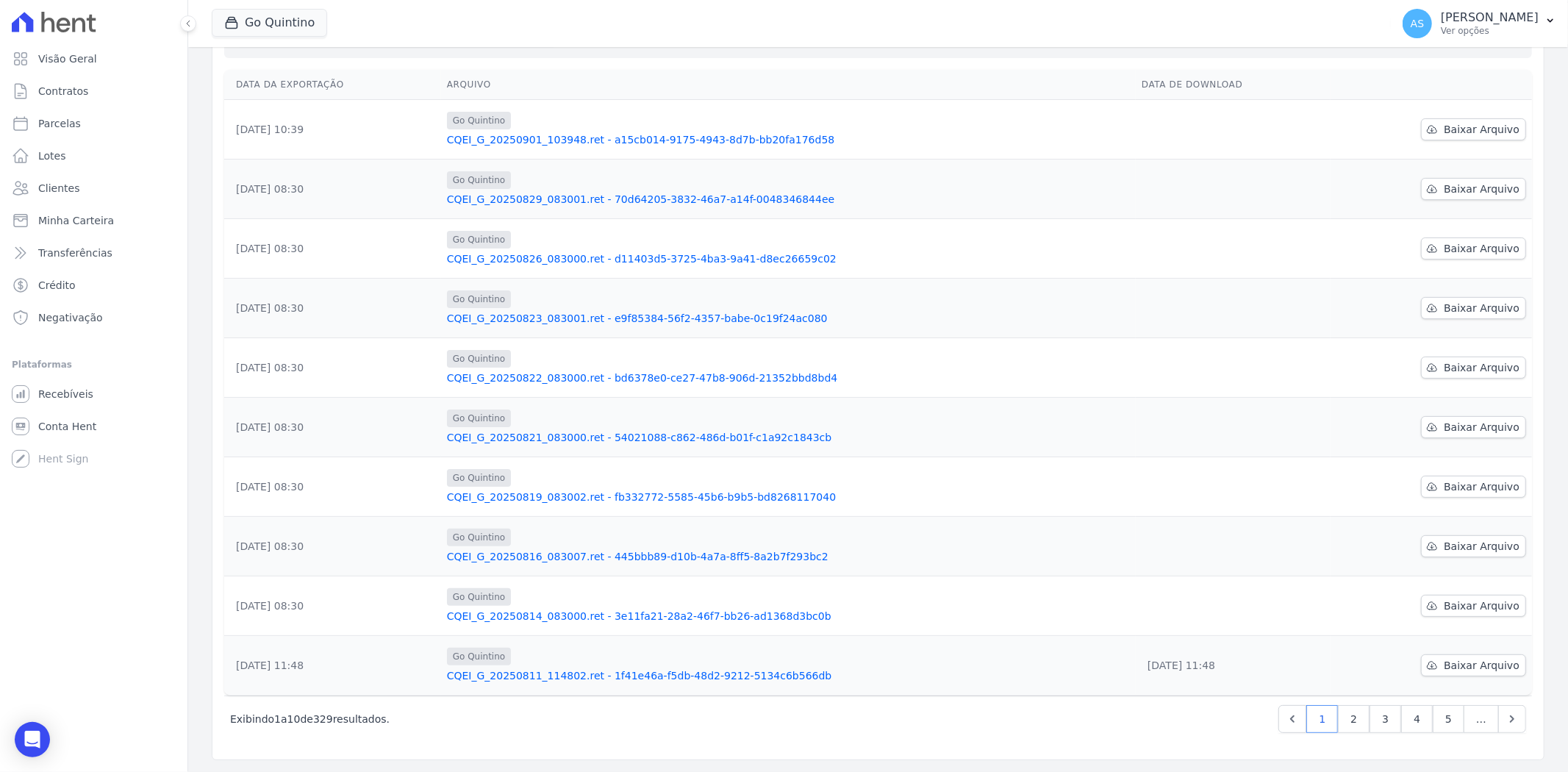
click at [582, 436] on link "CQEI_G_20250821_083000.ret - 54021088-c862-486d-b01f-c1a92c1843cb" at bounding box center [788, 437] width 683 height 15
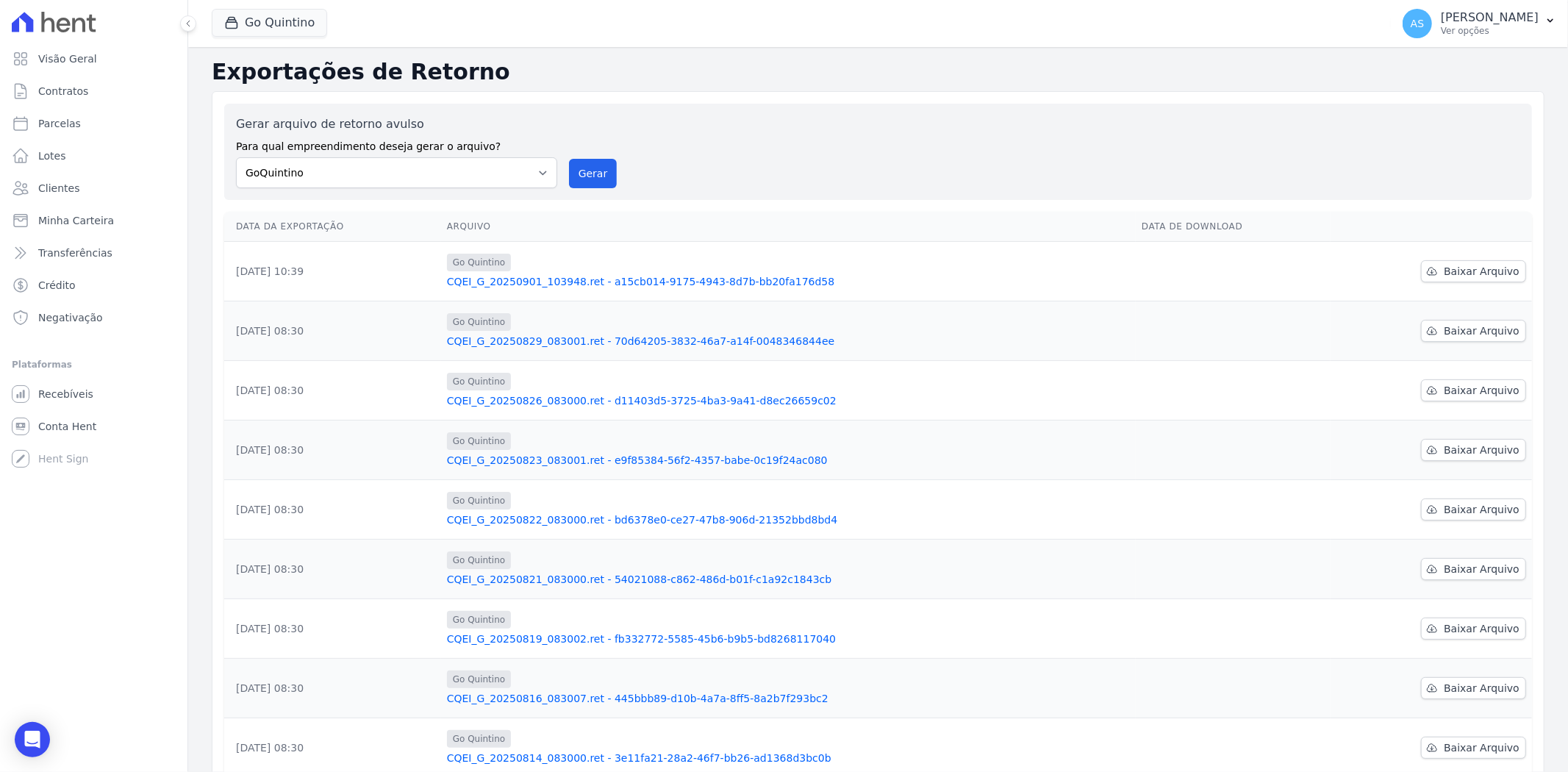
click at [532, 521] on link "CQEI_G_20250822_083000.ret - bd6378e0-ce27-47b8-906d-21352bbd8bd4" at bounding box center [788, 520] width 683 height 15
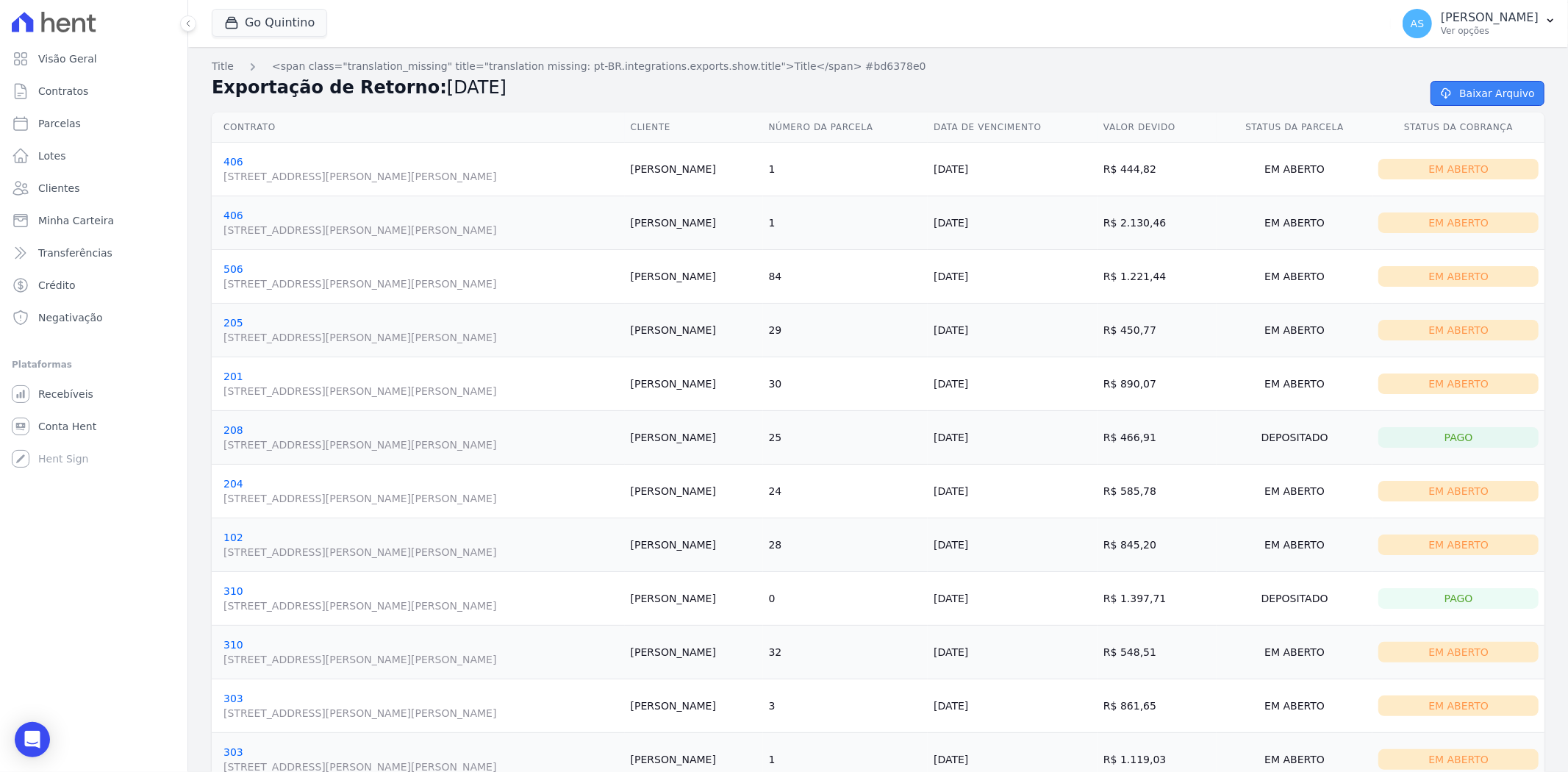
click at [1254, 86] on link "Baixar Arquivo" at bounding box center [1487, 93] width 114 height 25
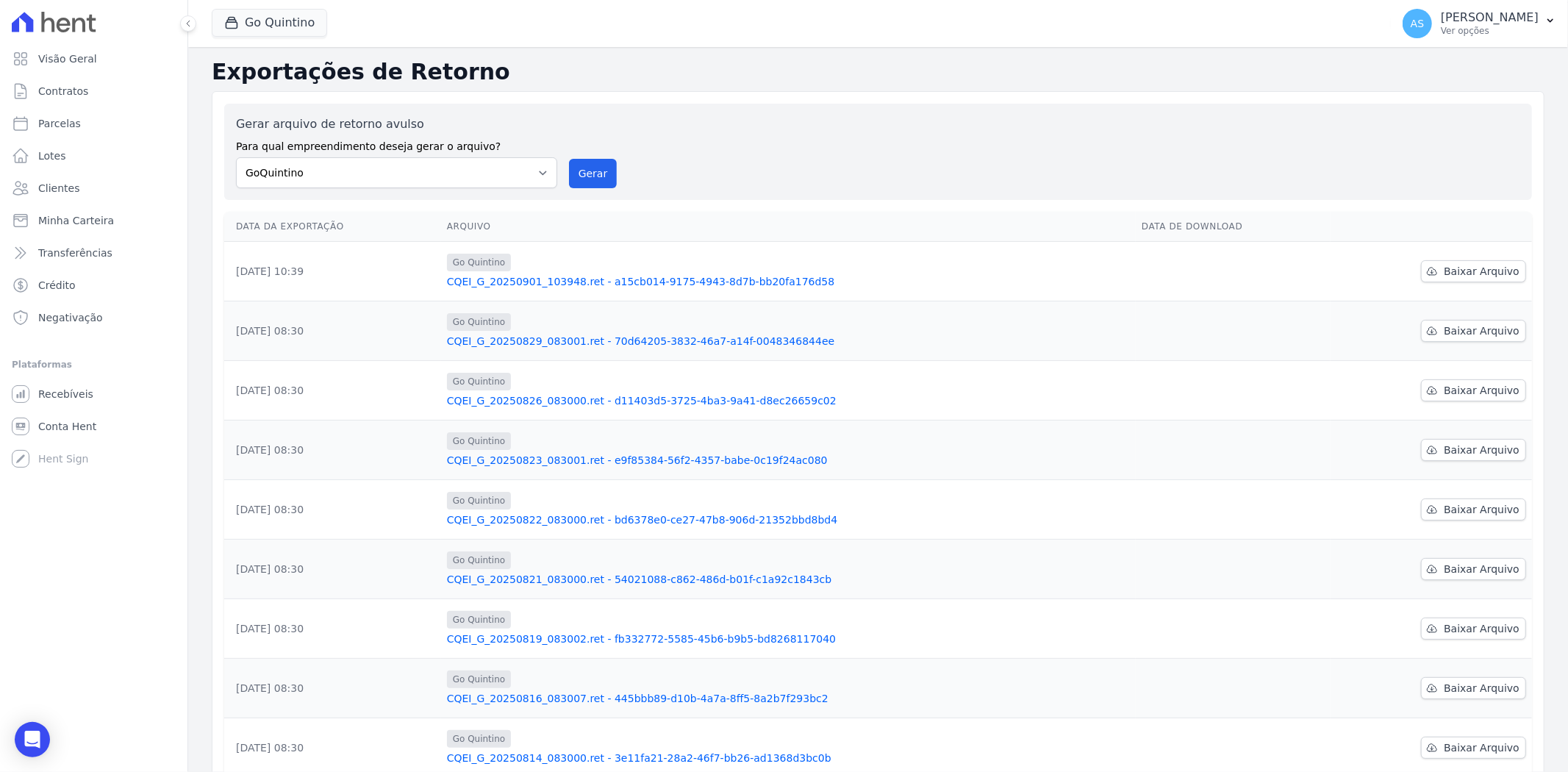
click at [648, 282] on link "CQEI_G_20250901_103948.ret - a15cb014-9175-4943-8d7b-bb20fa176d58" at bounding box center [788, 281] width 683 height 15
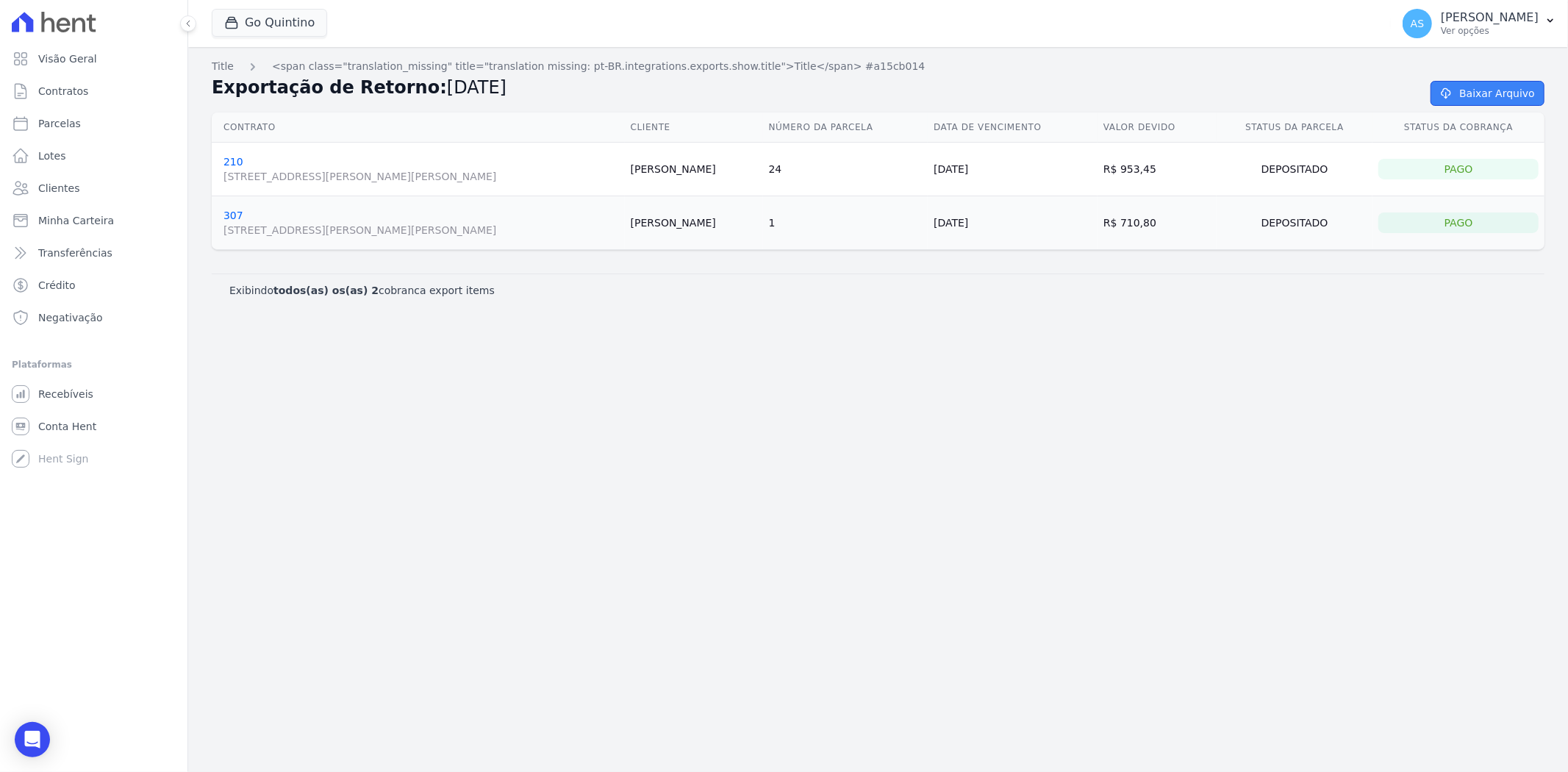
click at [1254, 93] on link "Baixar Arquivo" at bounding box center [1487, 93] width 114 height 25
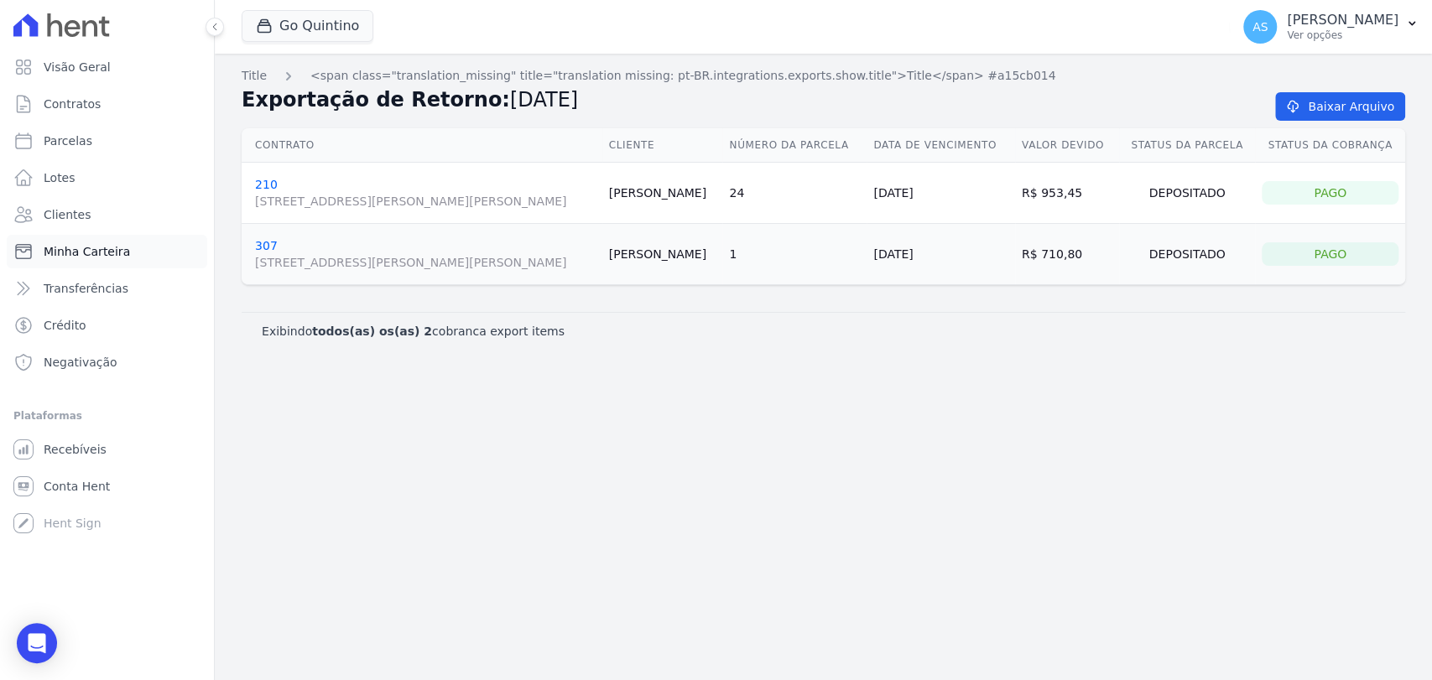
click at [64, 252] on span "Minha Carteira" at bounding box center [87, 251] width 86 height 17
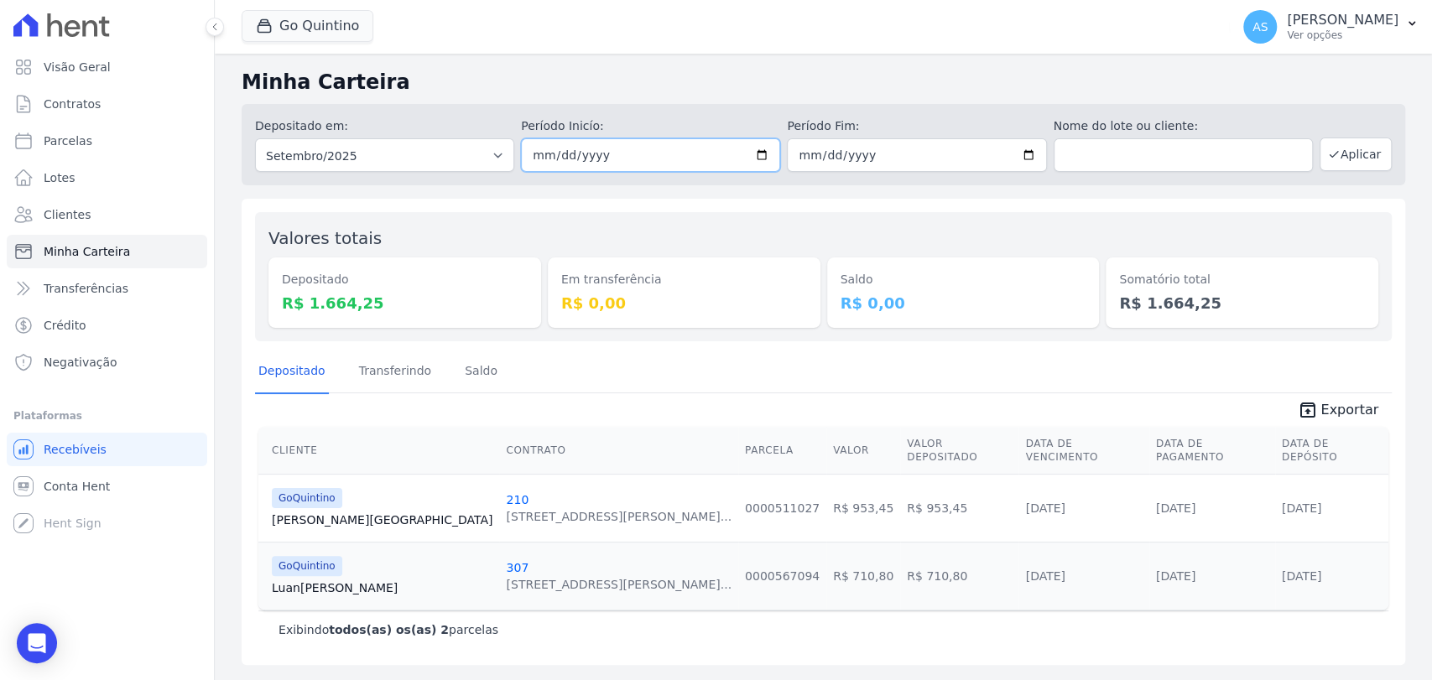
click at [762, 157] on input "[DATE]" at bounding box center [650, 155] width 259 height 34
type input "2025-08-21"
click at [1027, 153] on input "2025-09-30" at bounding box center [916, 155] width 259 height 34
drag, startPoint x: 826, startPoint y: 164, endPoint x: 787, endPoint y: 162, distance: 39.5
click at [825, 164] on input "2025-09-30" at bounding box center [916, 155] width 259 height 34
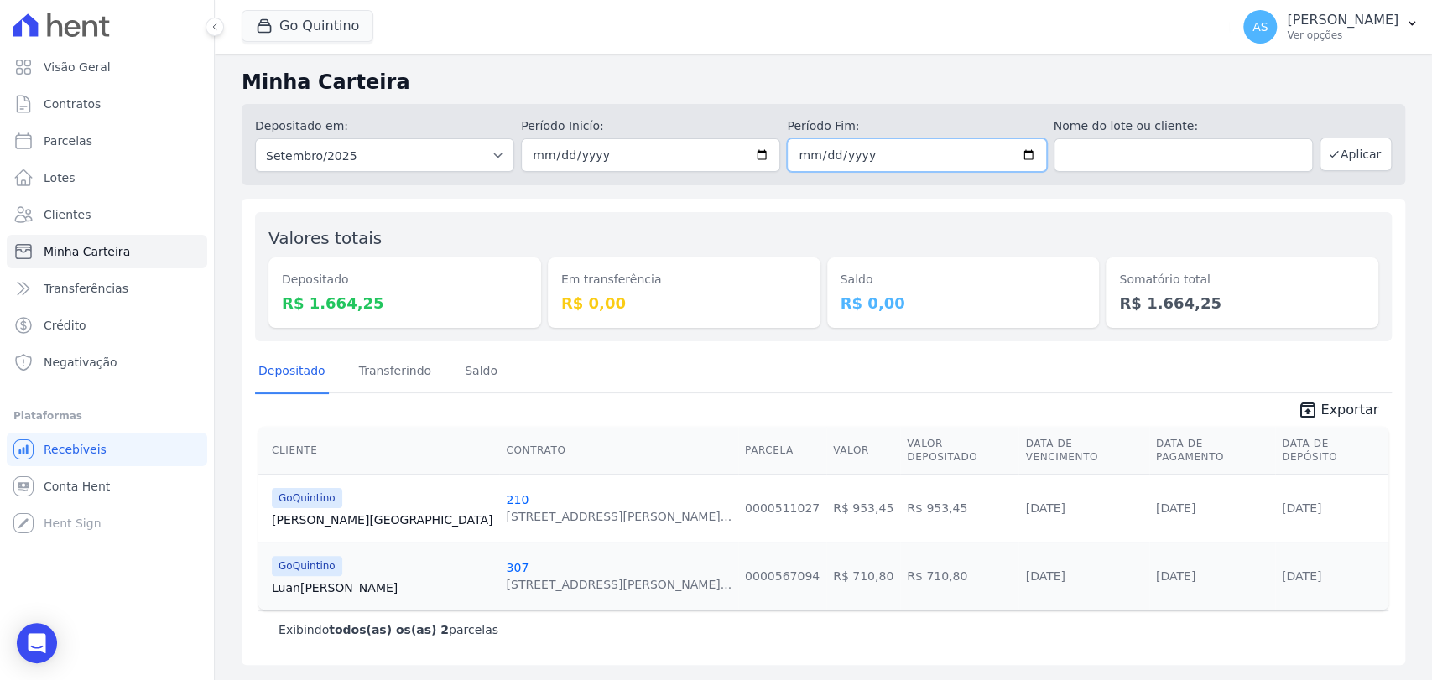
type input "2025-09-21"
type input "2025-08-21"
click at [1369, 148] on button "Aplicar" at bounding box center [1355, 155] width 72 height 34
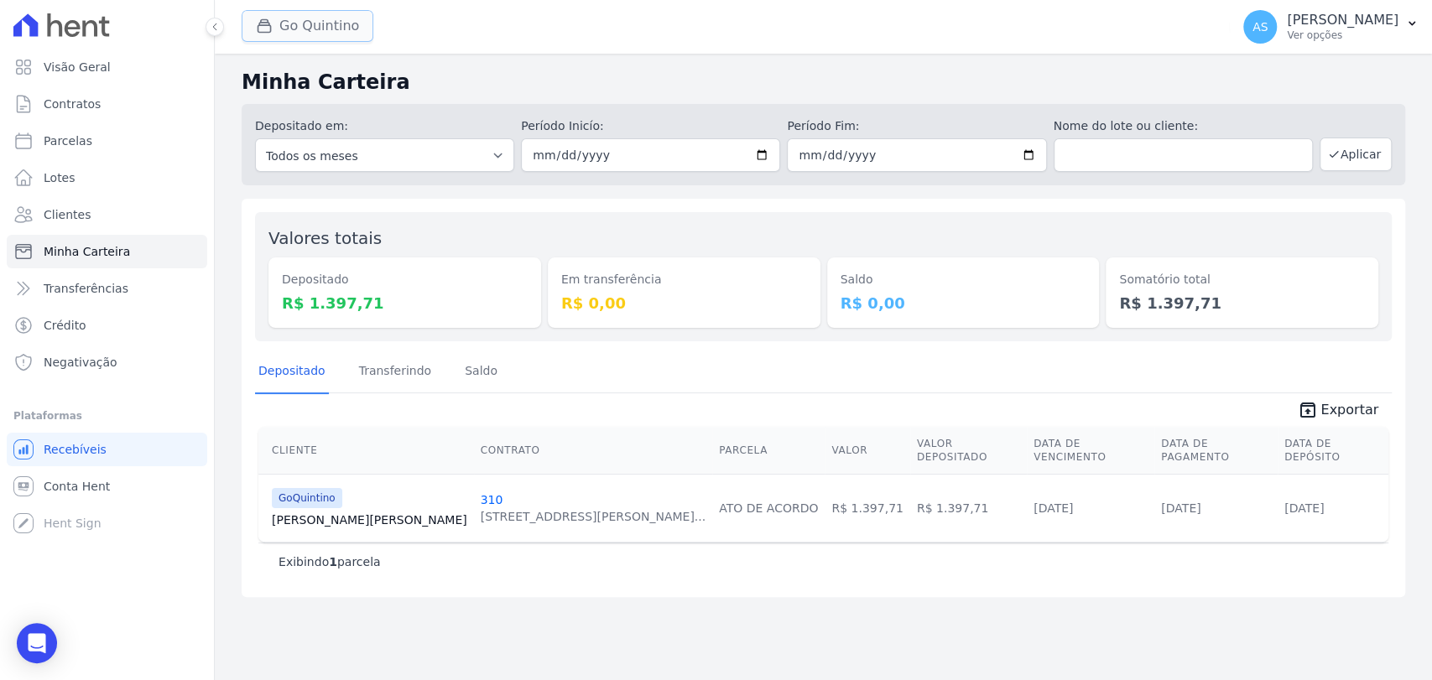
click at [313, 18] on button "Go Quintino" at bounding box center [308, 26] width 132 height 32
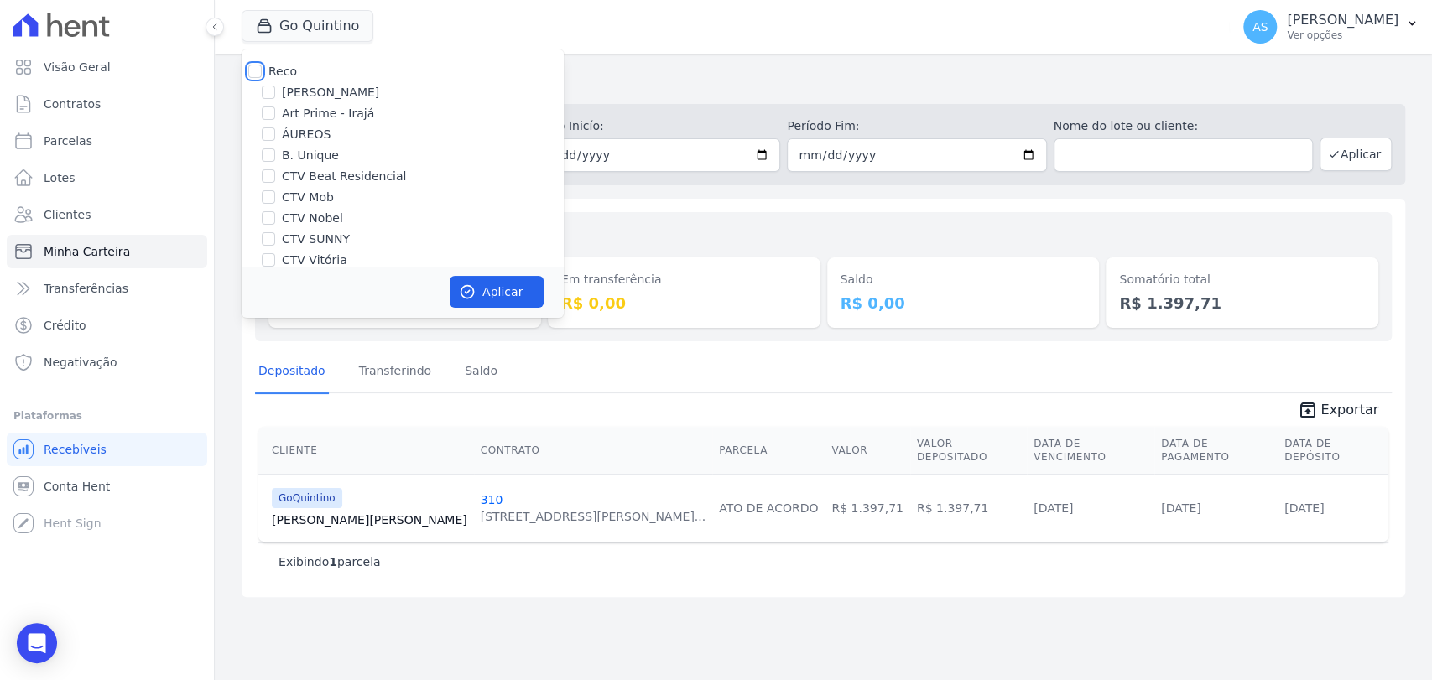
click at [255, 71] on input "Reco" at bounding box center [254, 71] width 13 height 13
checkbox input "true"
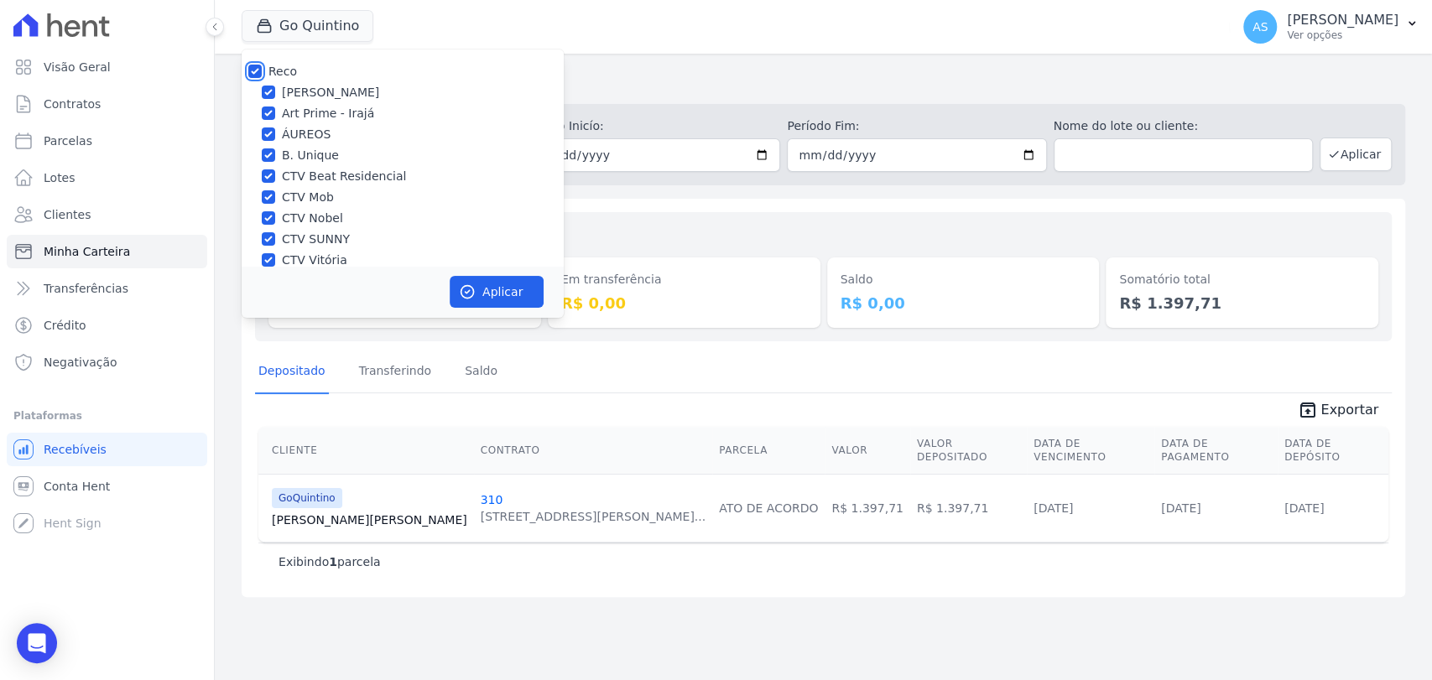
checkbox input "true"
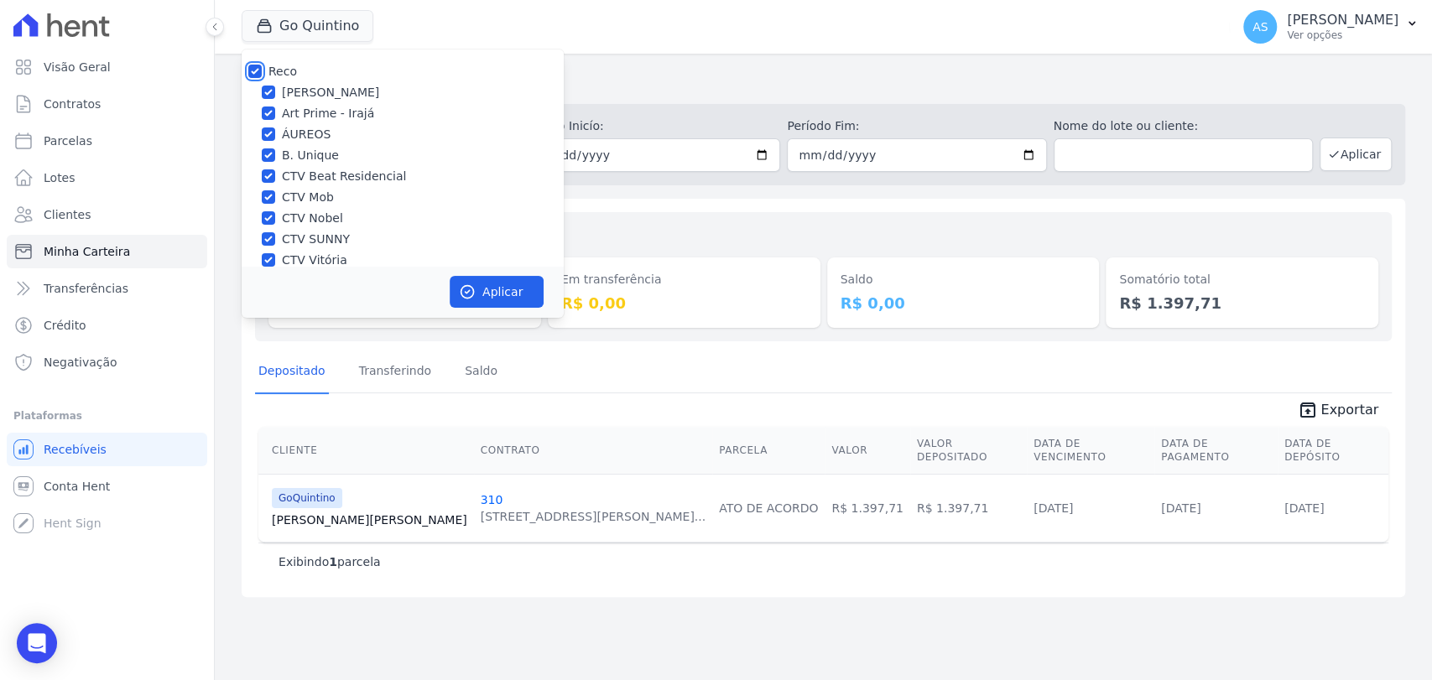
checkbox input "true"
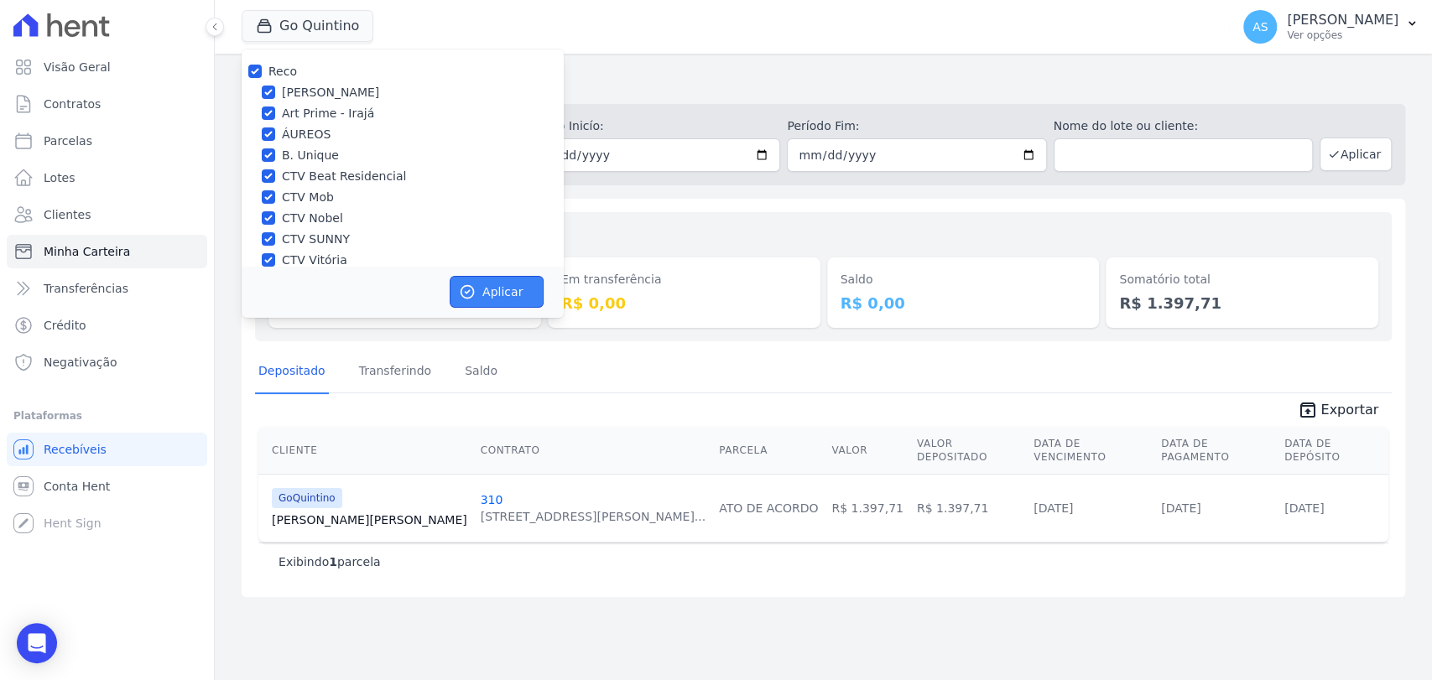
click at [497, 284] on button "Aplicar" at bounding box center [497, 292] width 94 height 32
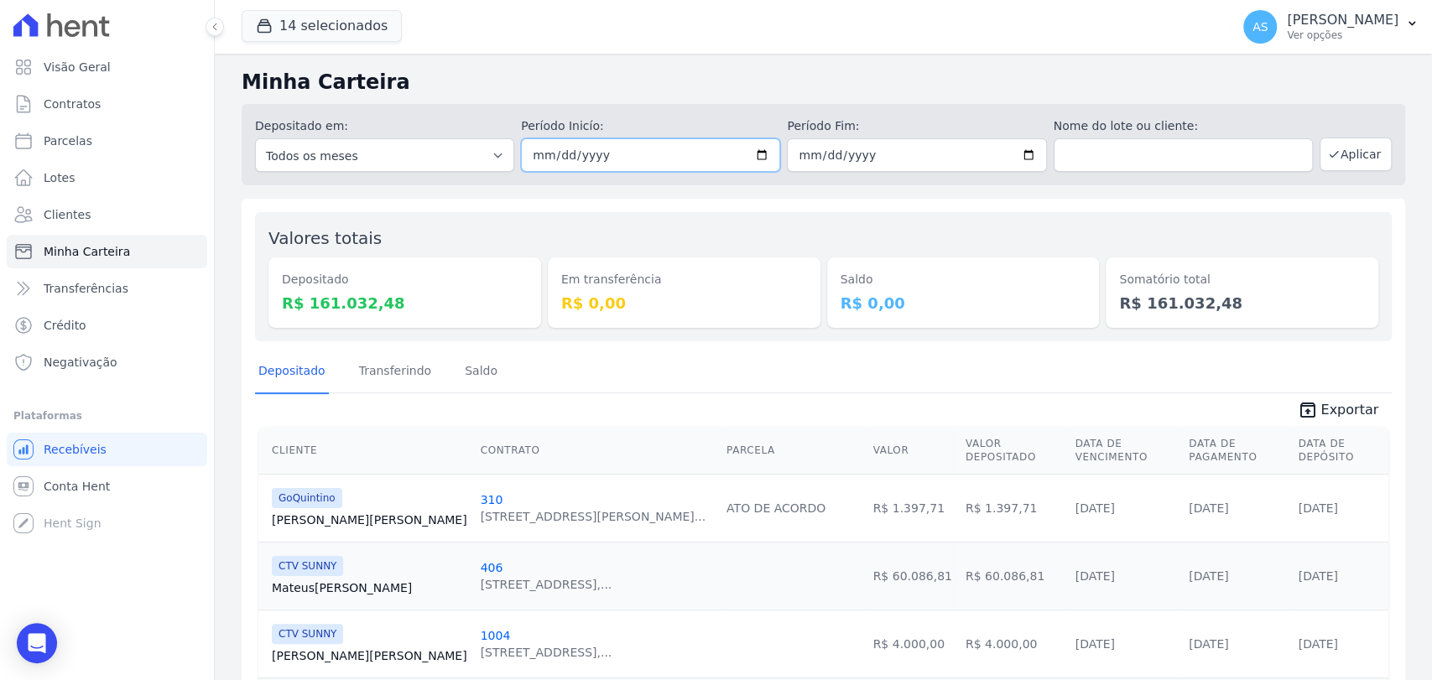
click at [756, 147] on input "2025-08-21" at bounding box center [650, 155] width 259 height 34
click at [684, 148] on input "2025-08-21" at bounding box center [650, 155] width 259 height 34
type input "2025-08-01"
type input "[DATE]"
click at [833, 152] on input "2025-08-21" at bounding box center [916, 155] width 259 height 34
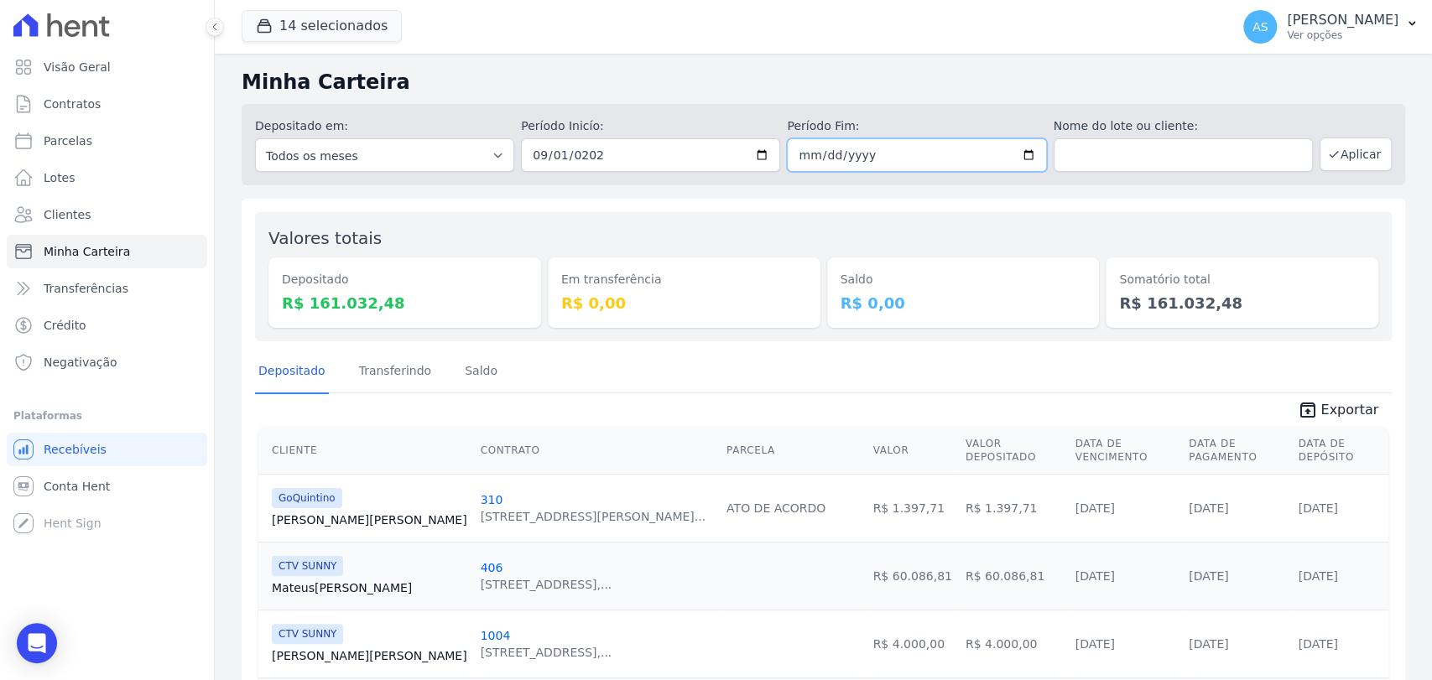
click at [790, 153] on input "2025-08-21" at bounding box center [916, 155] width 259 height 34
click at [798, 161] on input "2025-08-21" at bounding box center [916, 155] width 259 height 34
type input "2025-08-01"
type input "[DATE]"
click at [1344, 149] on button "Aplicar" at bounding box center [1355, 155] width 72 height 34
